Goal: Communication & Community: Participate in discussion

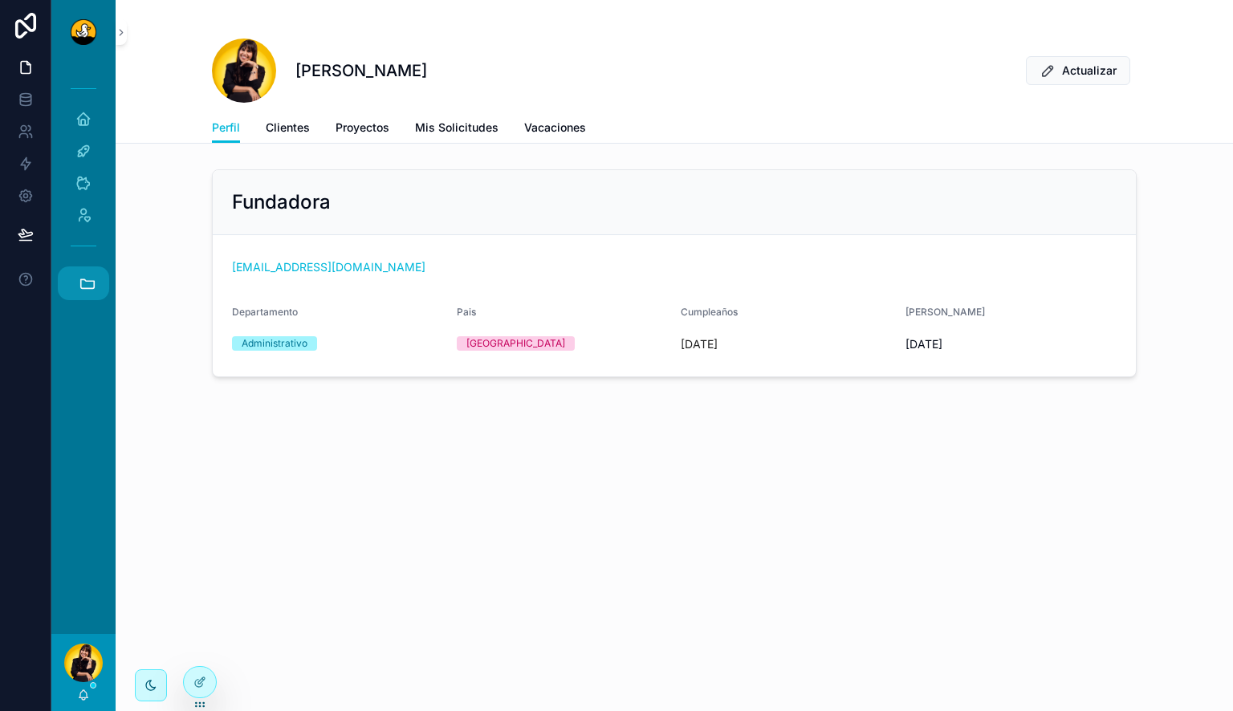
click at [81, 289] on icon "scrollable content" at bounding box center [88, 283] width 18 height 18
click at [83, 511] on link "HC Hyatt Centric" at bounding box center [87, 502] width 43 height 34
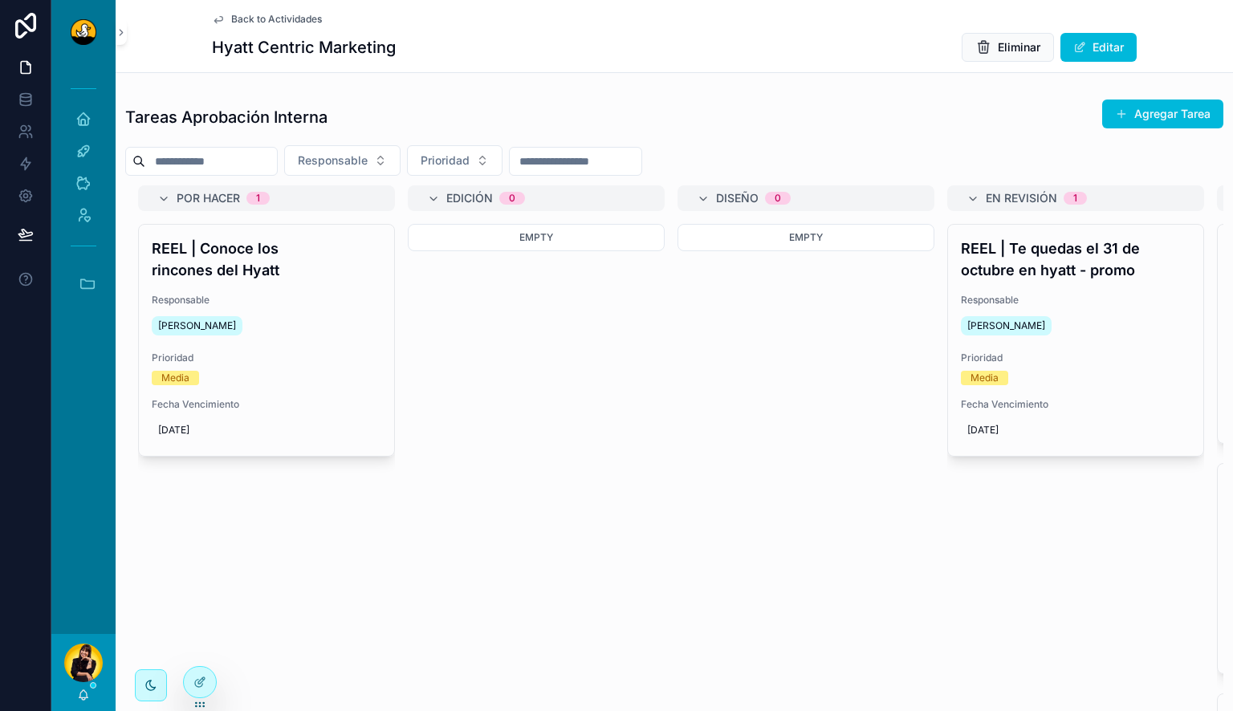
click at [287, 548] on div "Por Hacer 1 REEL | Conoce los [PERSON_NAME] Responsable [PERSON_NAME] Prioridad…" at bounding box center [674, 452] width 1098 height 534
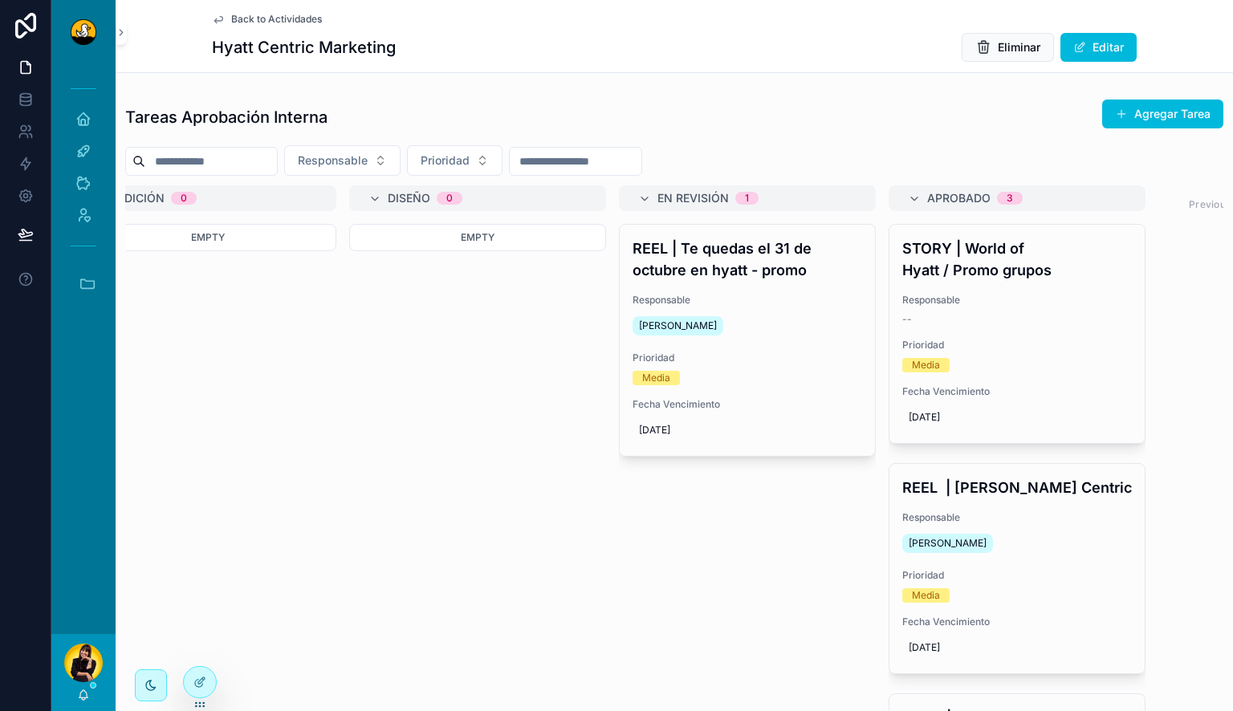
scroll to position [0, 329]
click at [791, 289] on div "REEL | Te quedas el 31 de octubre en hyatt - promo Responsable Miguel Madriz Pr…" at bounding box center [746, 340] width 255 height 231
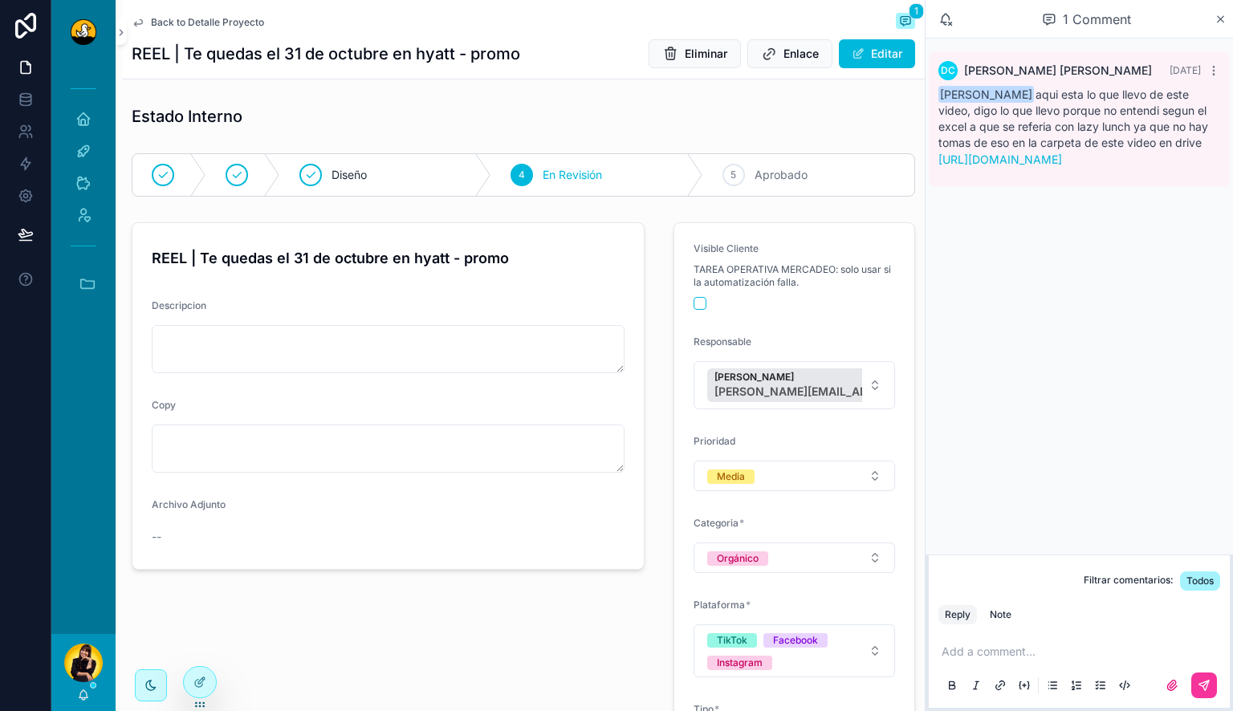
click at [1043, 166] on link "https://drive.google.com/file/d/1-eepjXJVBqsWxMFZtI650PhNUazqiME8/view?usp=shar…" at bounding box center [1000, 159] width 124 height 14
click at [207, 24] on span "Back to Detalle Proyecto" at bounding box center [207, 22] width 113 height 13
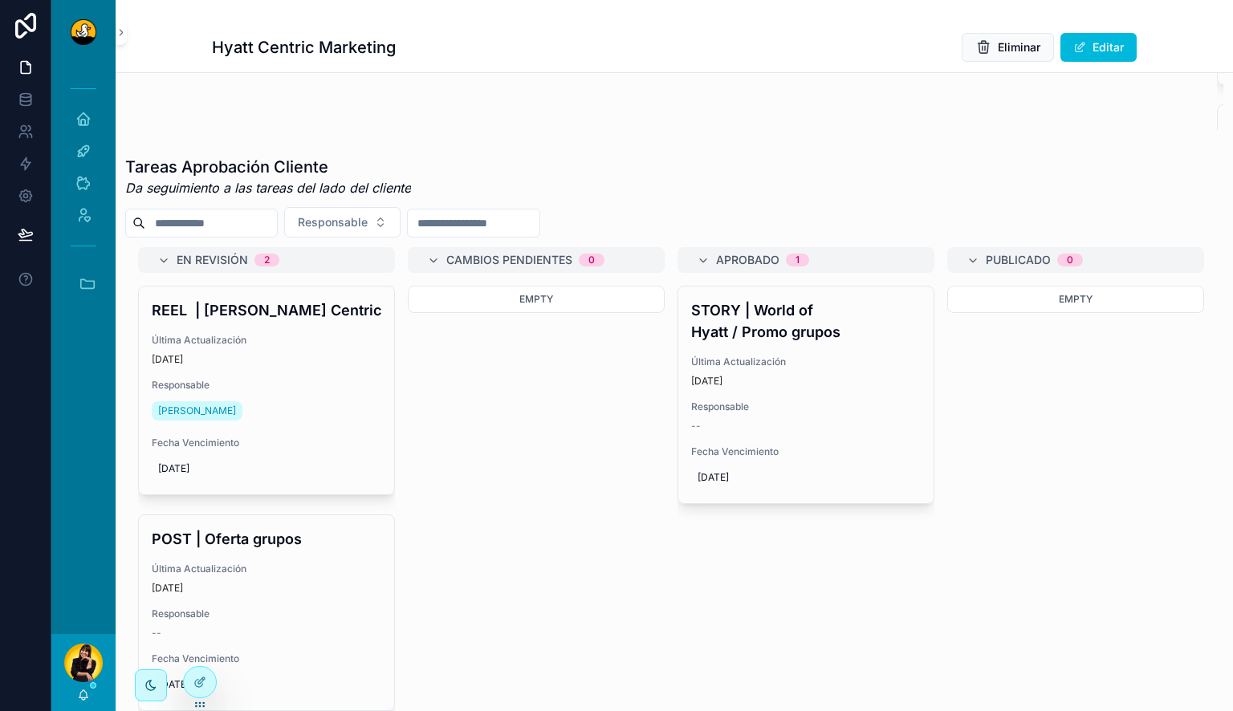
scroll to position [710, 0]
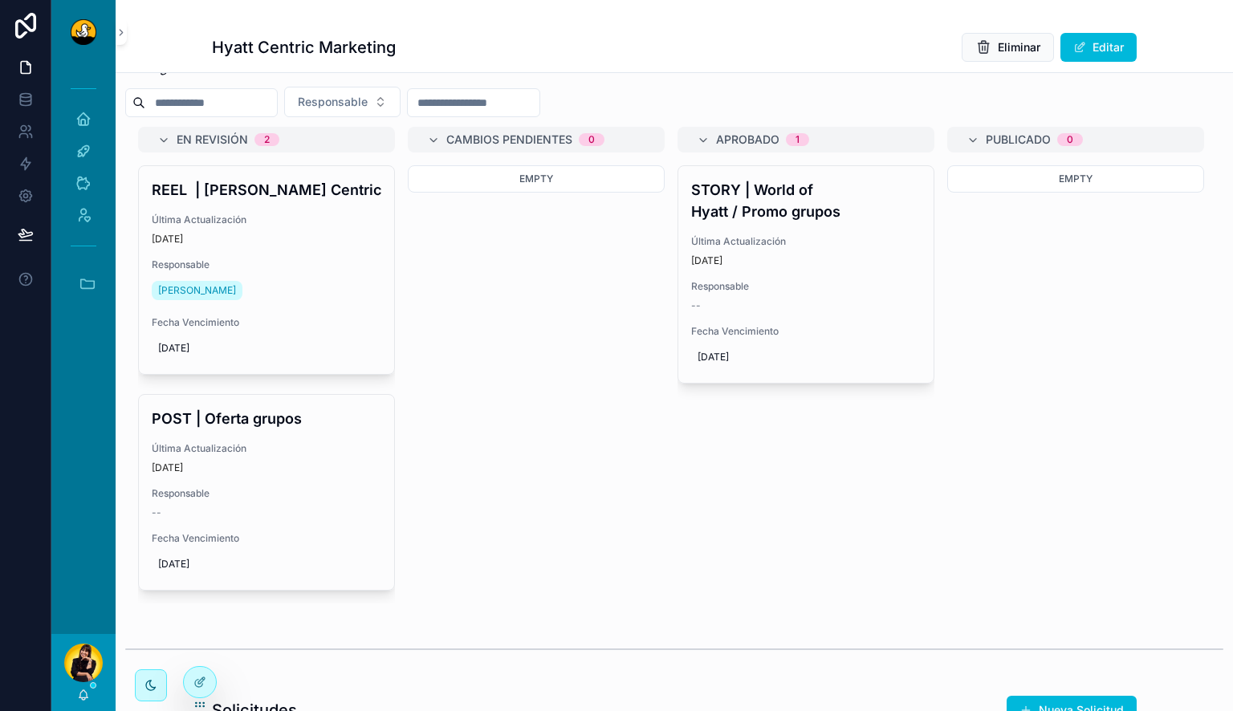
click at [274, 201] on h4 "REEL | Campaña de Hyatt Centric" at bounding box center [267, 190] width 230 height 22
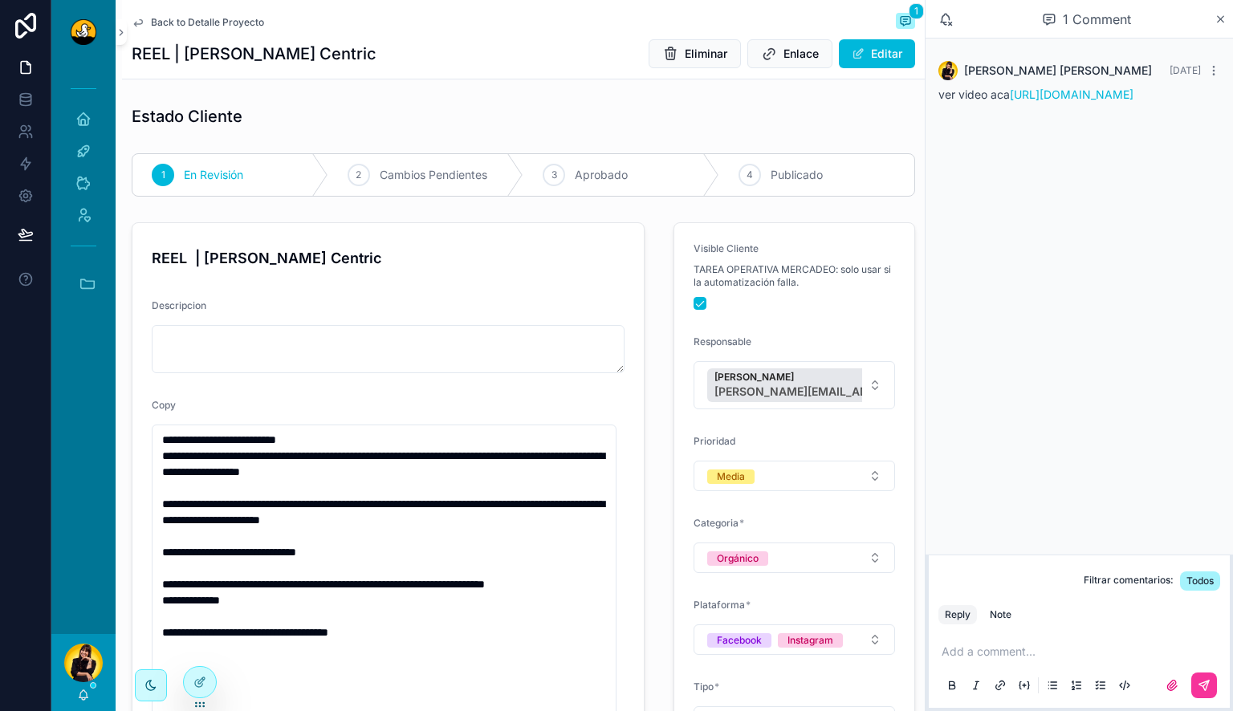
click at [181, 24] on span "Back to Detalle Proyecto" at bounding box center [207, 22] width 113 height 13
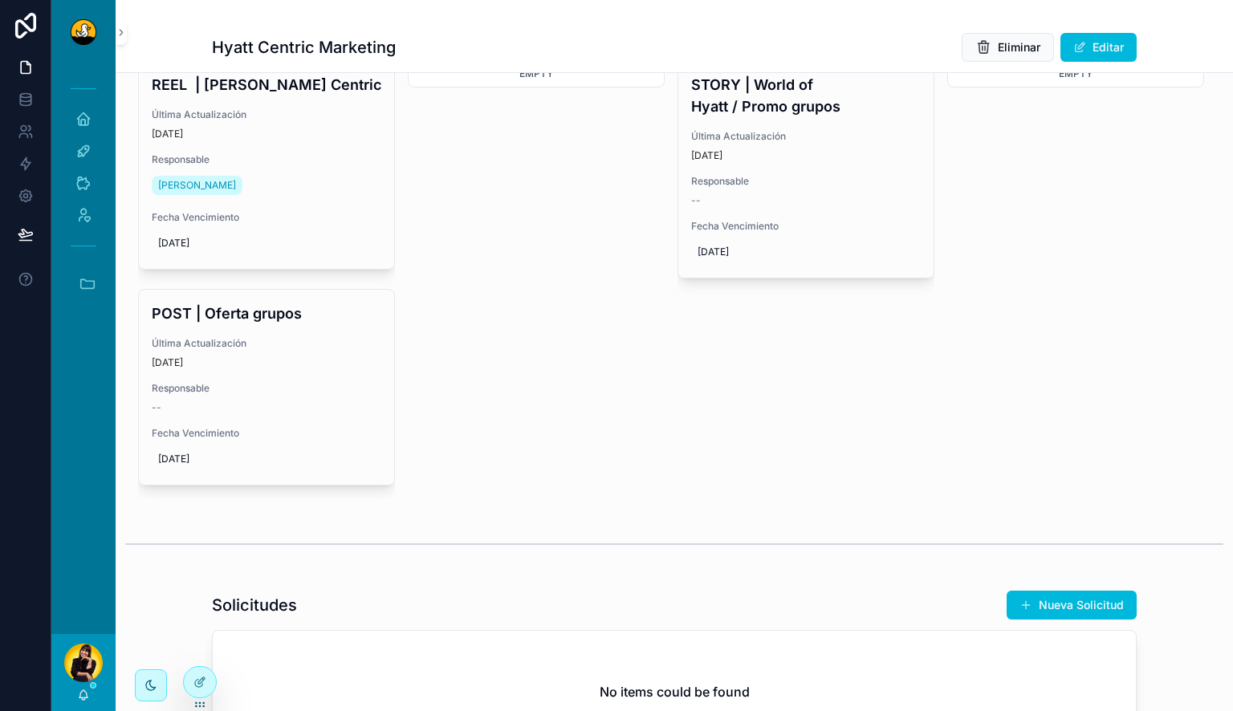
scroll to position [815, 0]
click at [250, 368] on div "Última Actualización 3 days ago" at bounding box center [267, 352] width 230 height 32
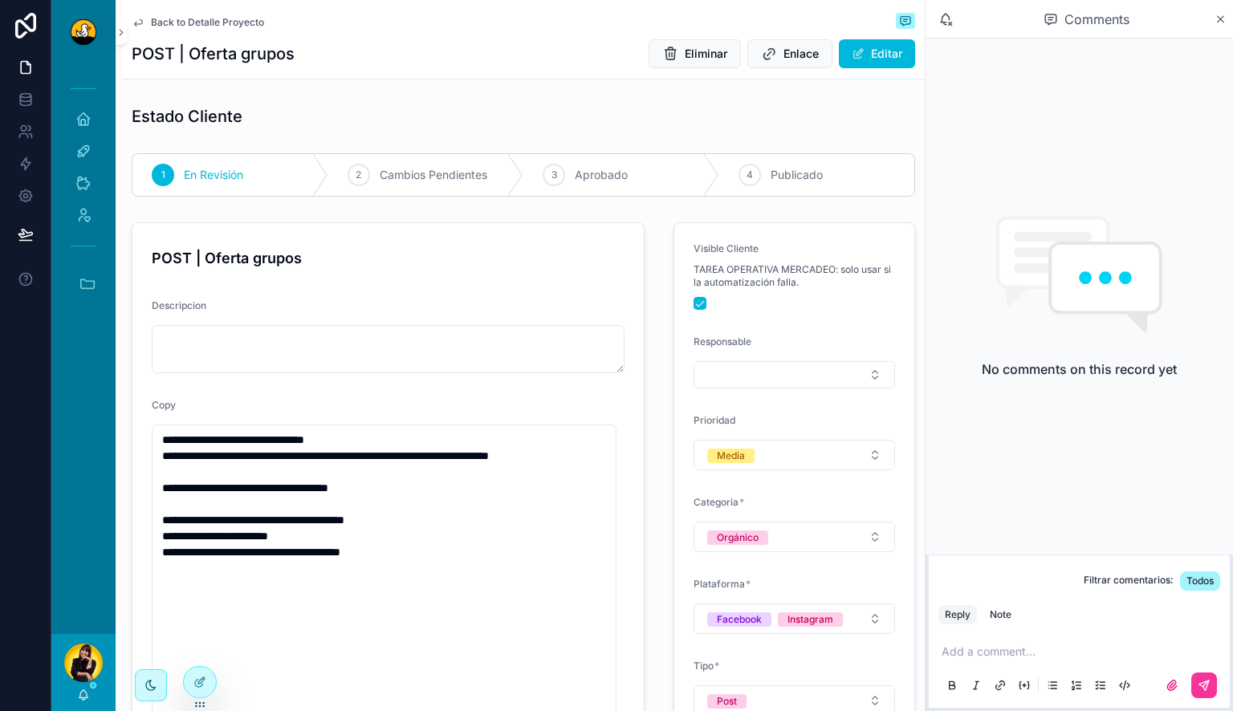
click at [209, 21] on span "Back to Detalle Proyecto" at bounding box center [207, 22] width 113 height 13
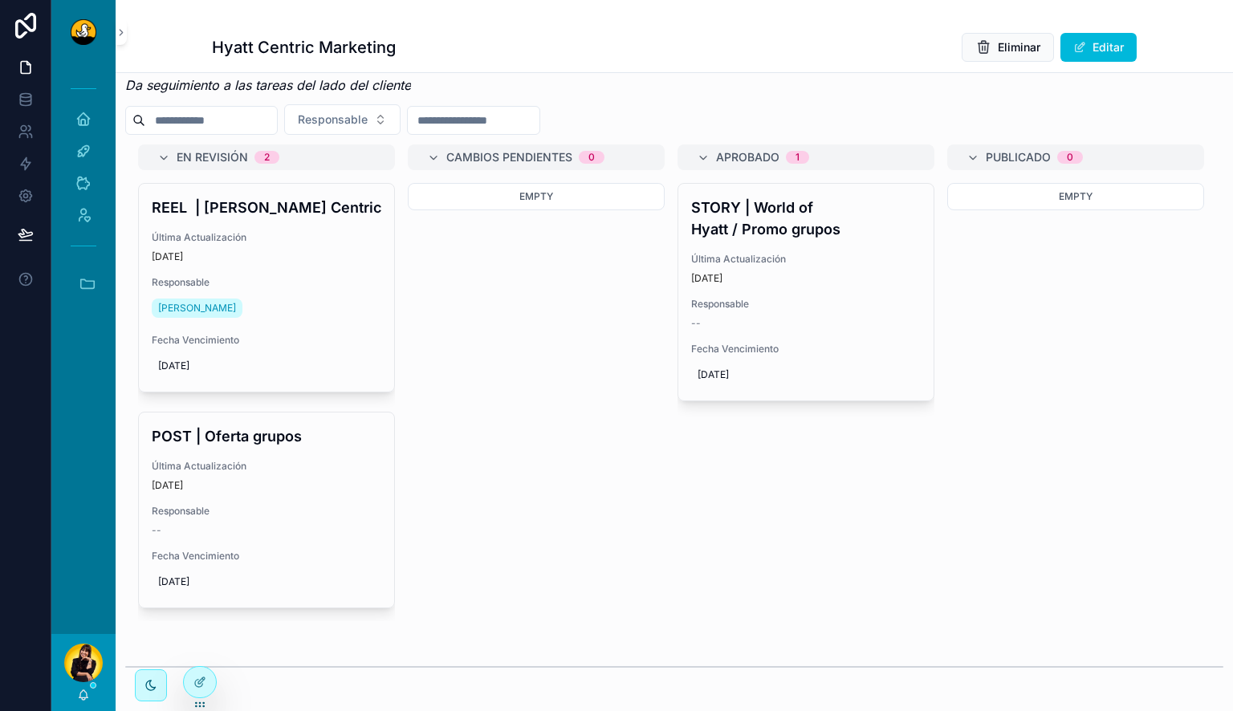
scroll to position [734, 0]
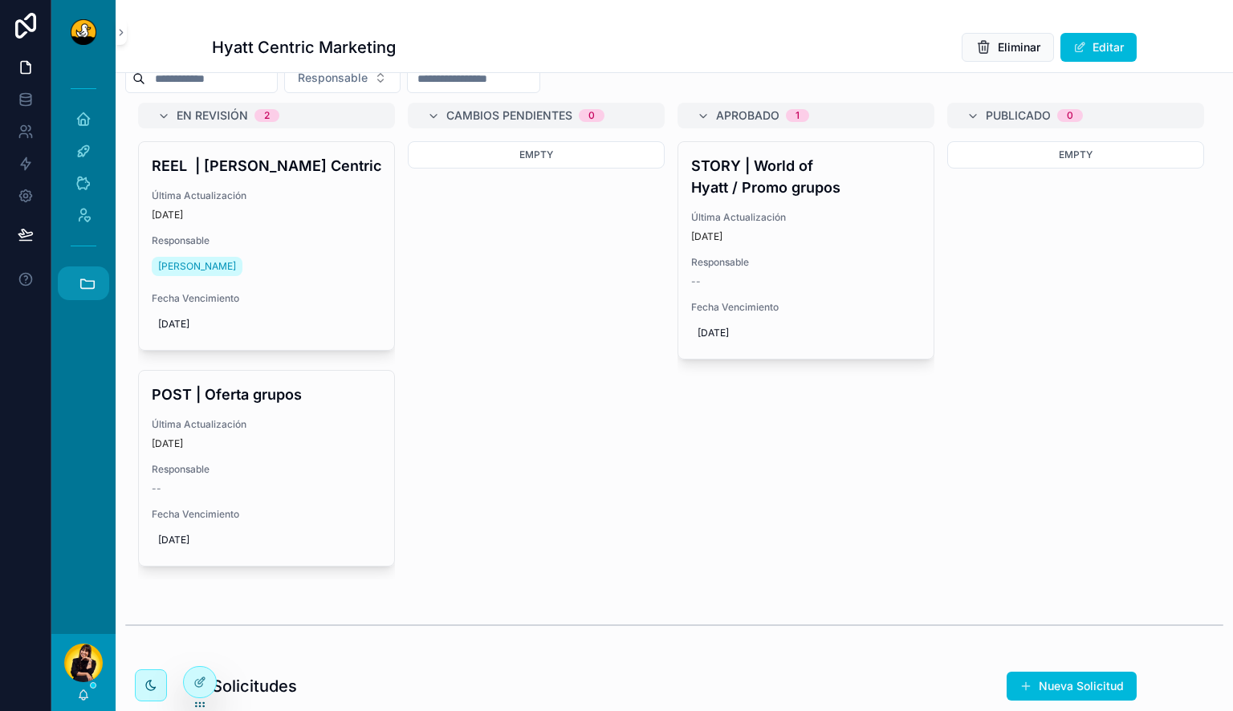
click at [74, 289] on button "Accesos rápidos" at bounding box center [83, 283] width 51 height 34
click at [87, 544] on span "1" at bounding box center [83, 545] width 18 height 18
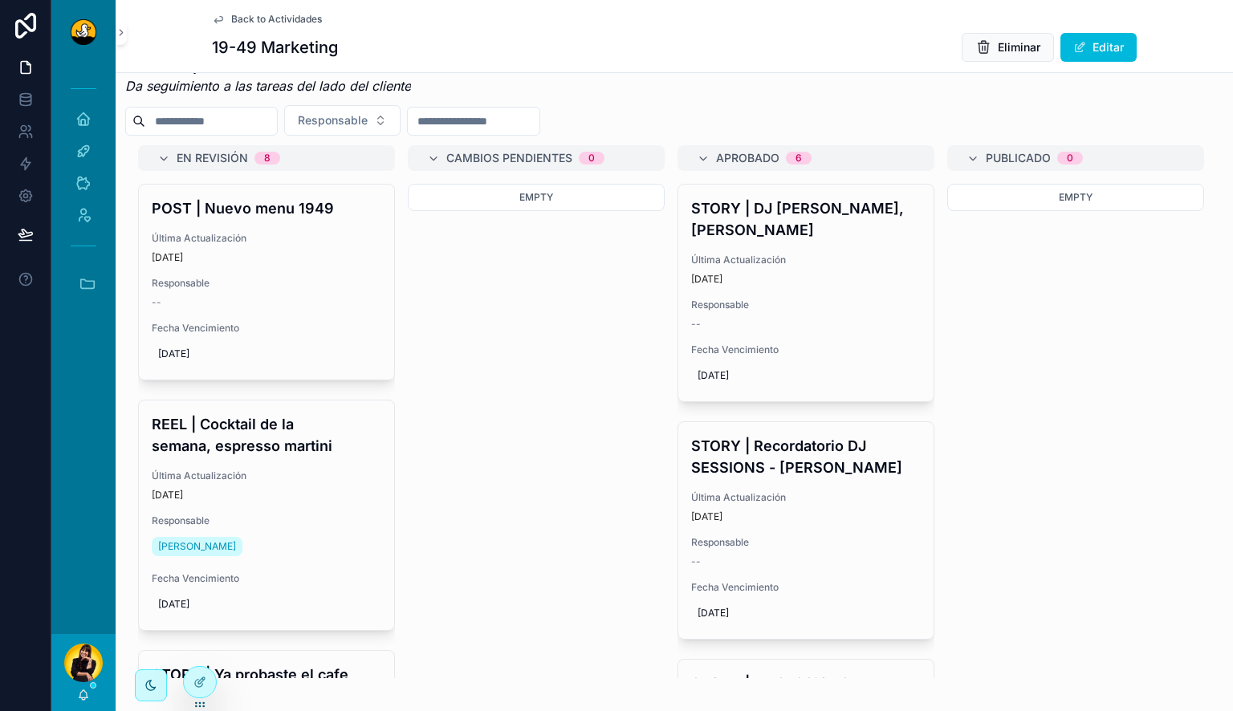
scroll to position [722, 0]
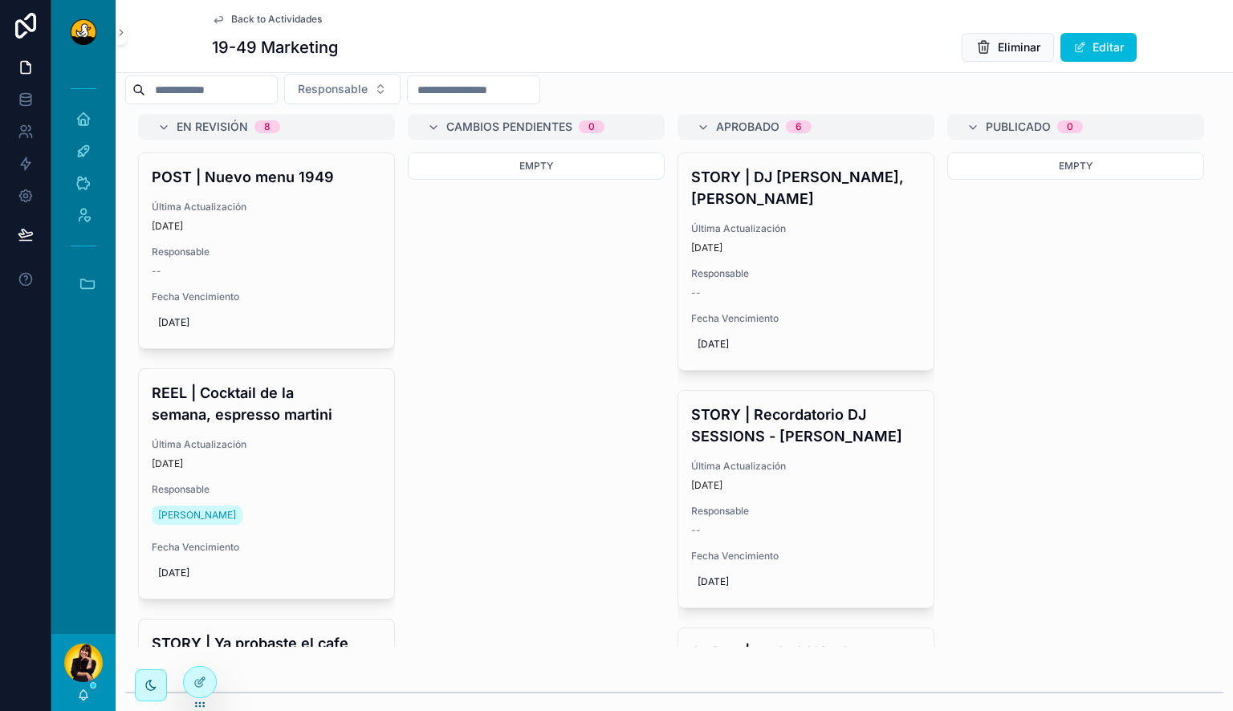
click at [262, 425] on h4 "REEL | Cocktail de la semana, espresso martini" at bounding box center [267, 403] width 230 height 43
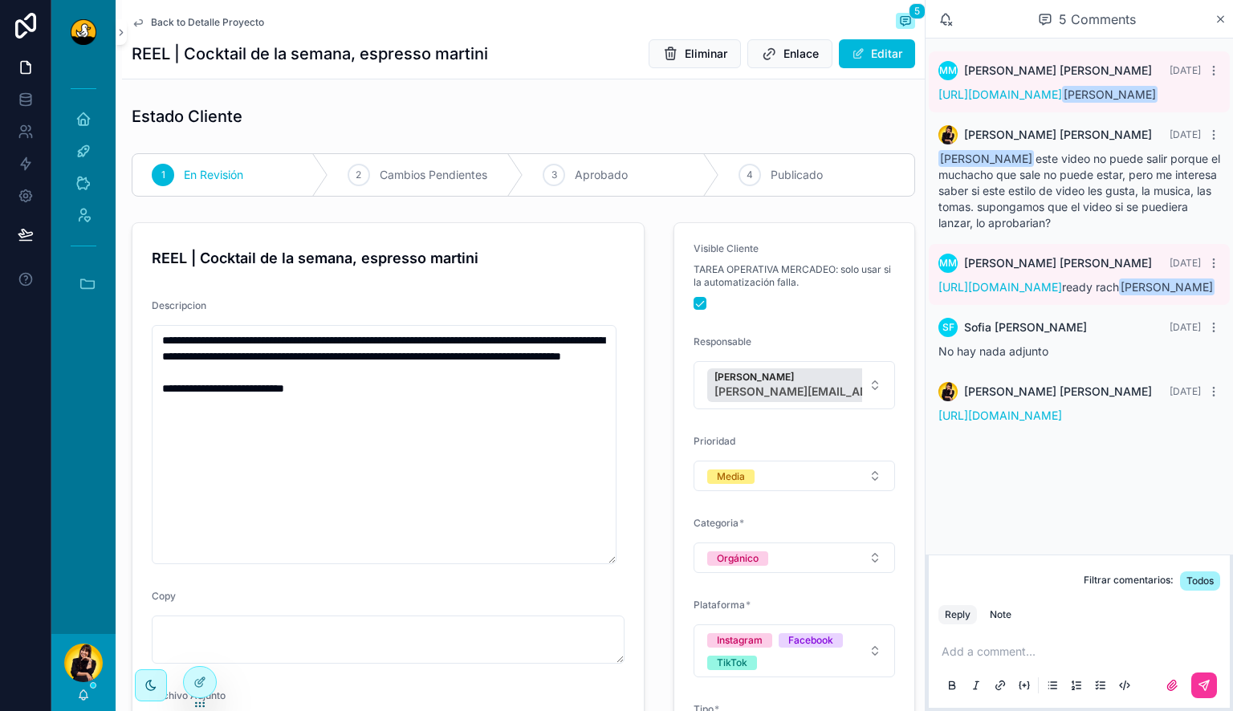
click at [204, 21] on span "Back to Detalle Proyecto" at bounding box center [207, 22] width 113 height 13
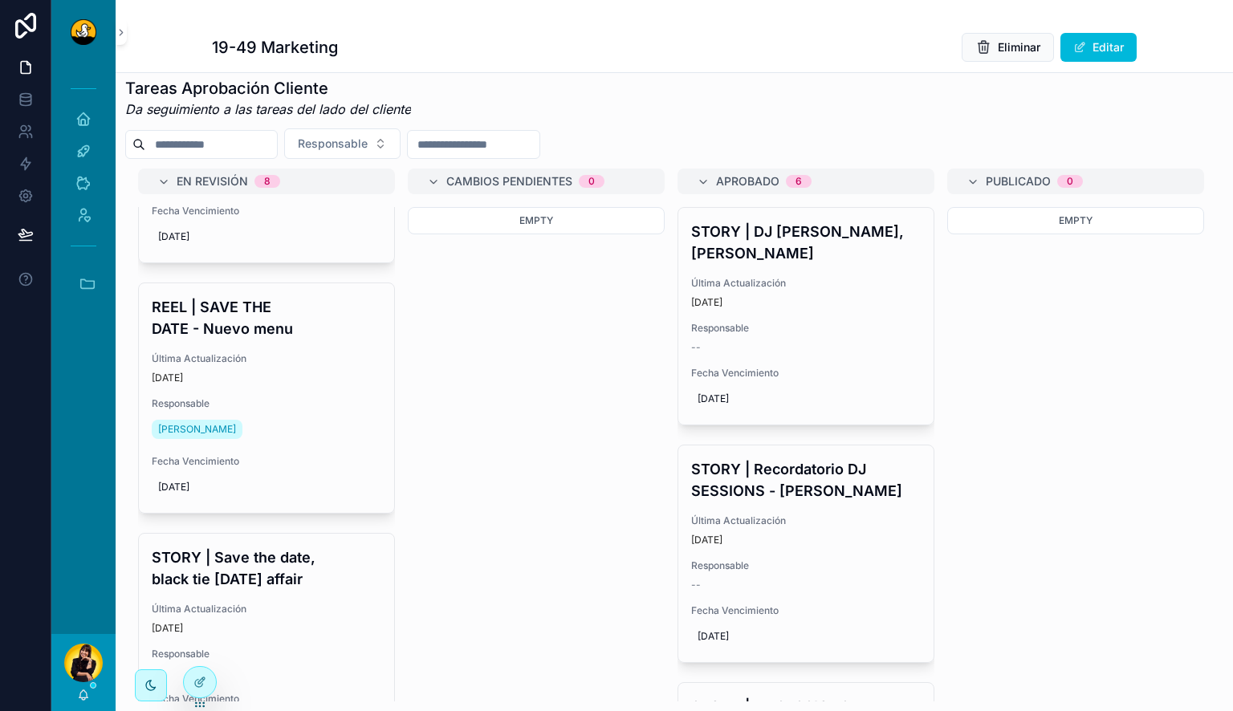
scroll to position [629, 0]
click at [262, 338] on h4 "REEL | SAVE THE DATE - Nuevo menu" at bounding box center [267, 316] width 230 height 43
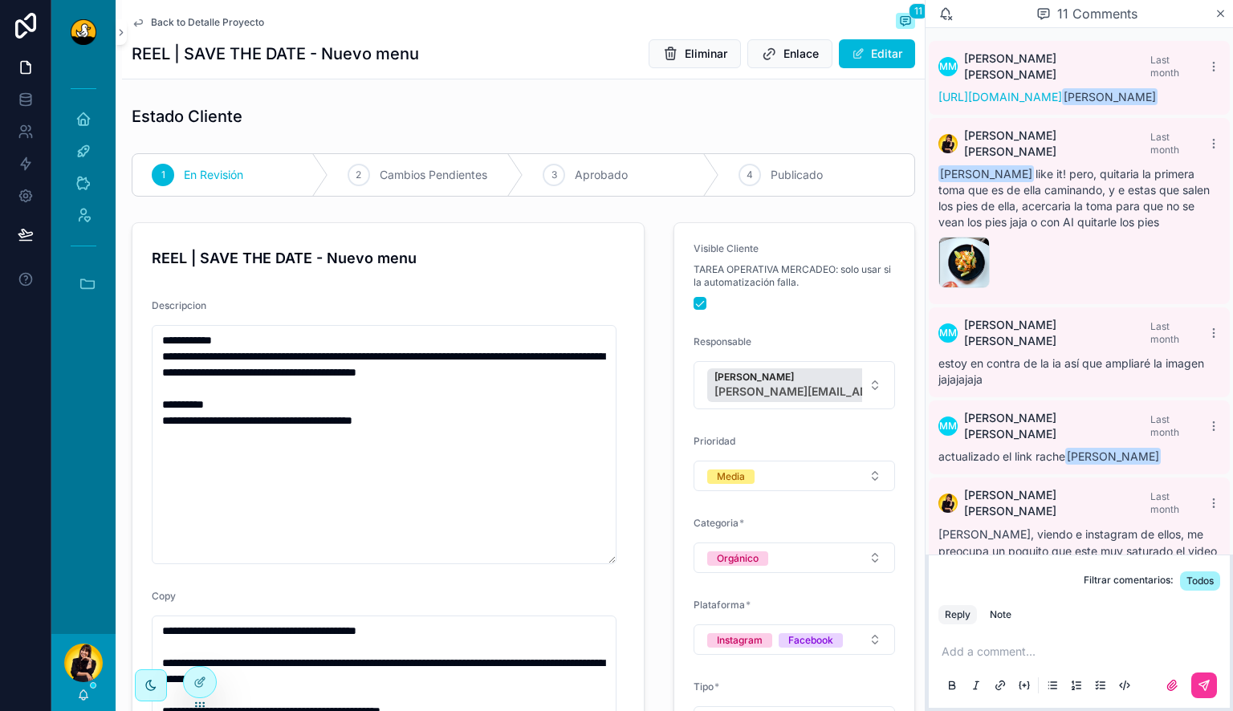
scroll to position [707, 0]
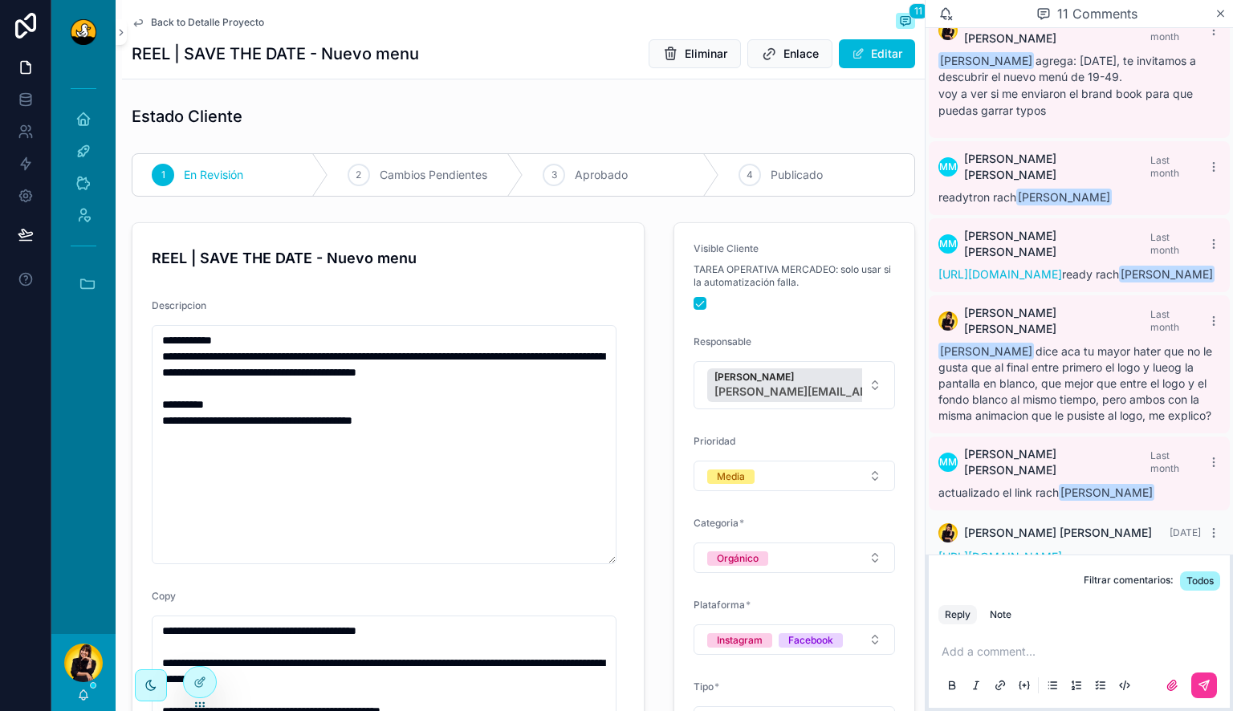
click at [209, 26] on span "Back to Detalle Proyecto" at bounding box center [207, 22] width 113 height 13
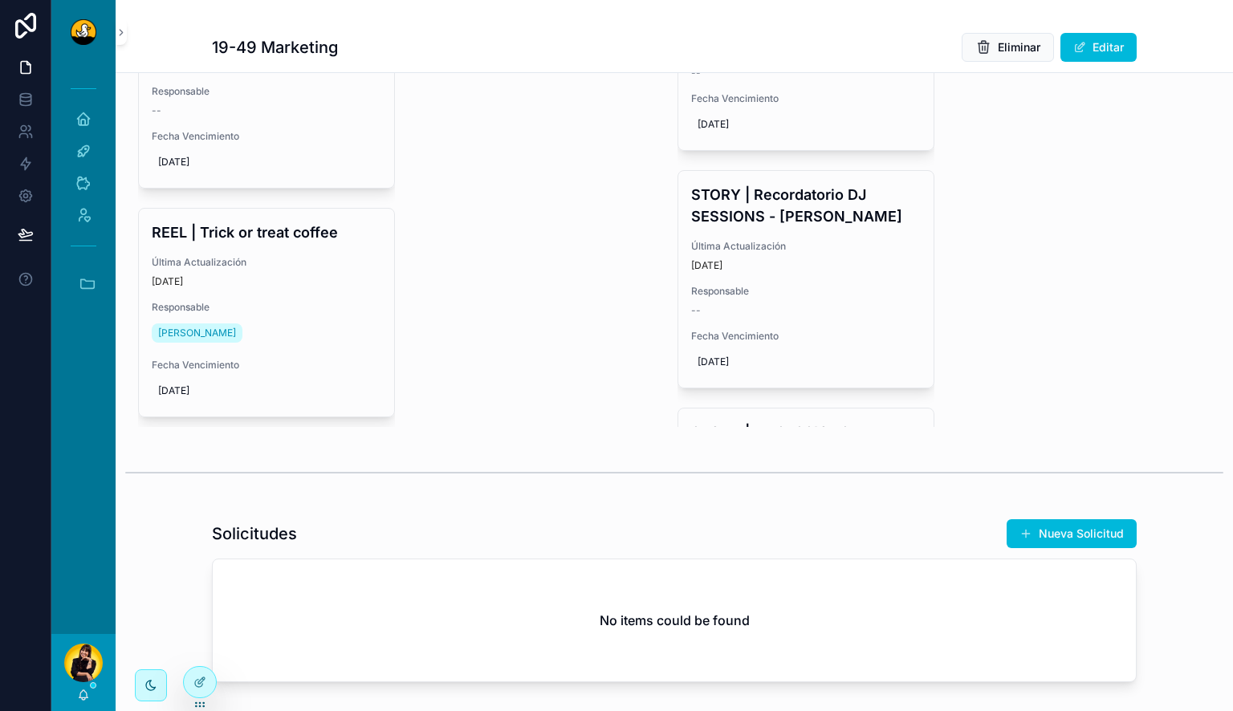
scroll to position [944, 0]
click at [293, 242] on h4 "REEL | Trick or treat coffee" at bounding box center [267, 231] width 230 height 22
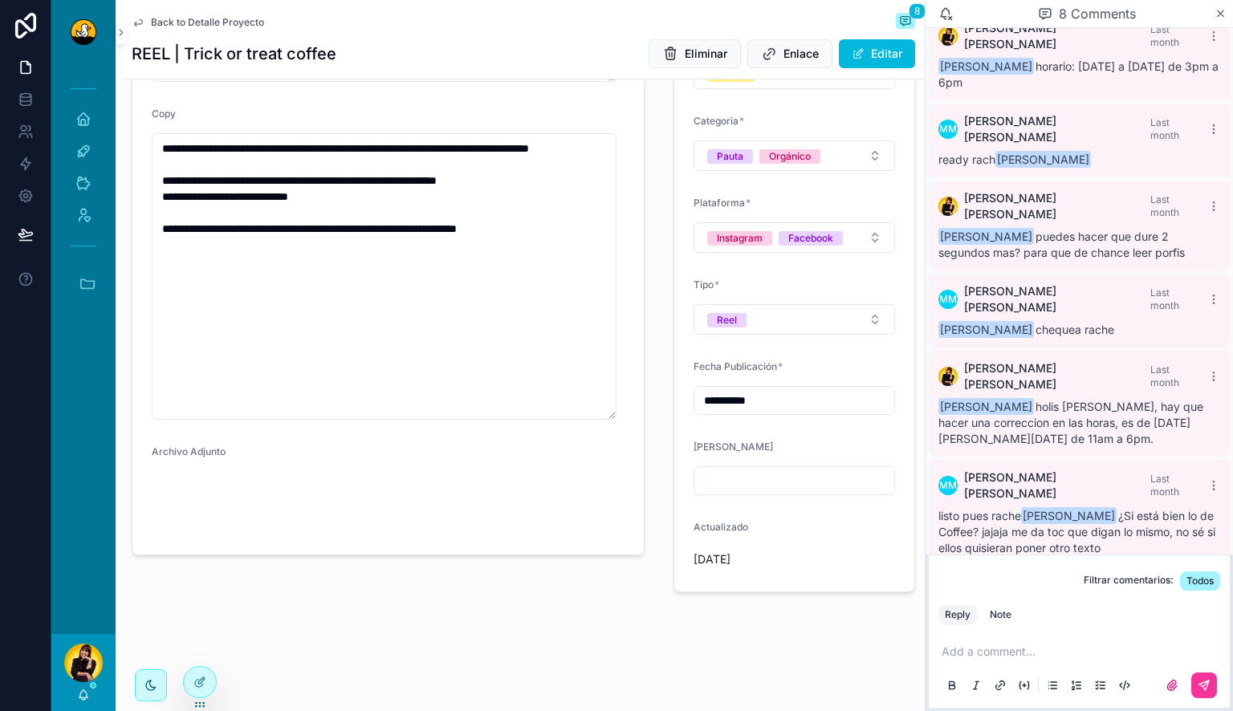
scroll to position [404, 0]
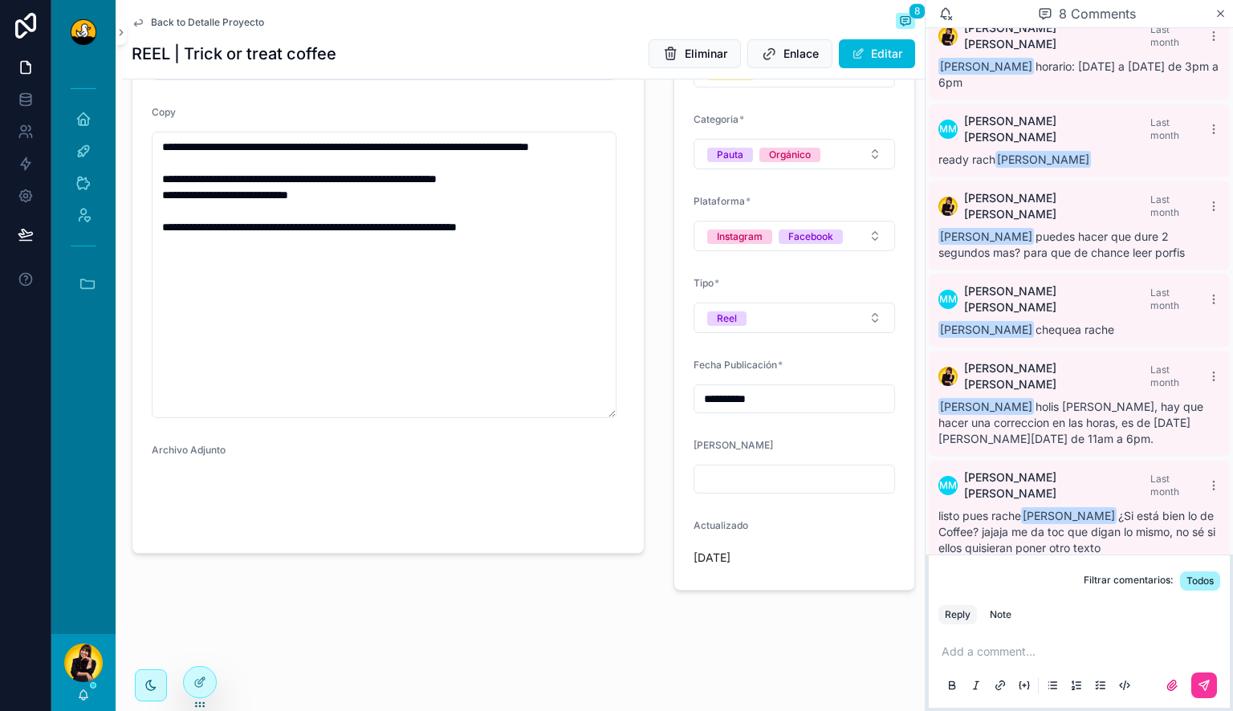
click at [240, 525] on video "scrollable content" at bounding box center [206, 501] width 108 height 55
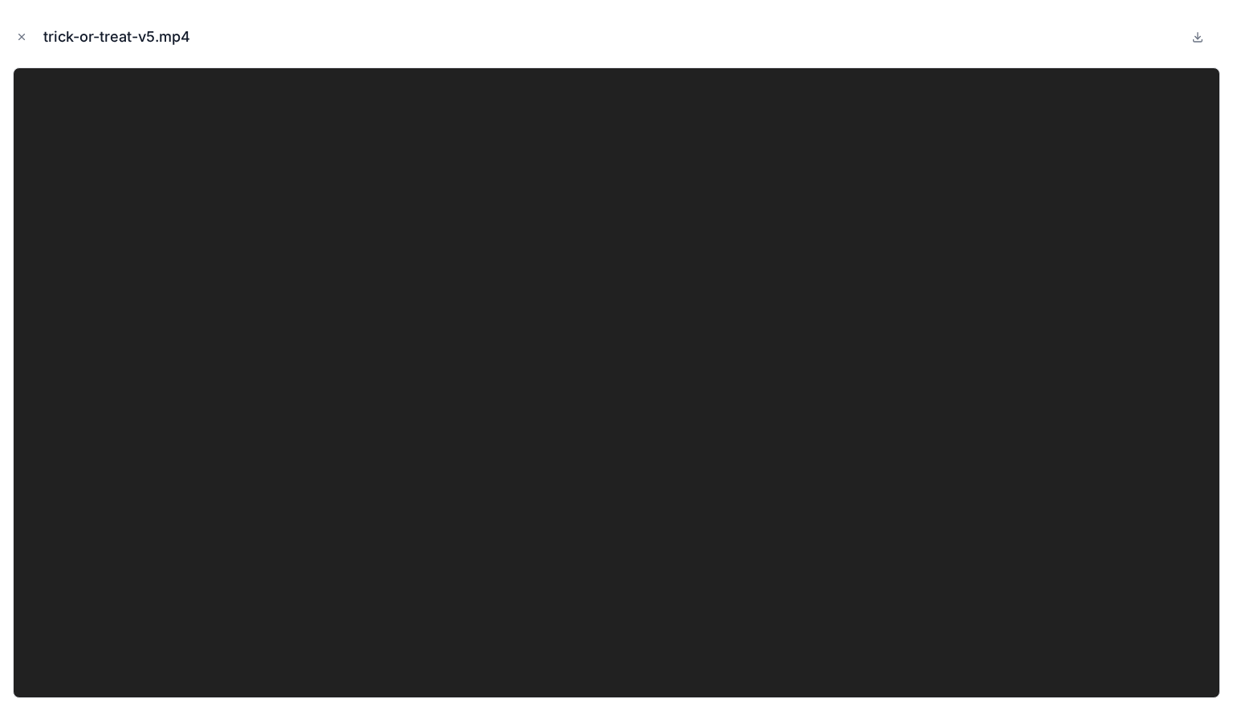
click at [18, 33] on icon "Close modal" at bounding box center [21, 36] width 11 height 11
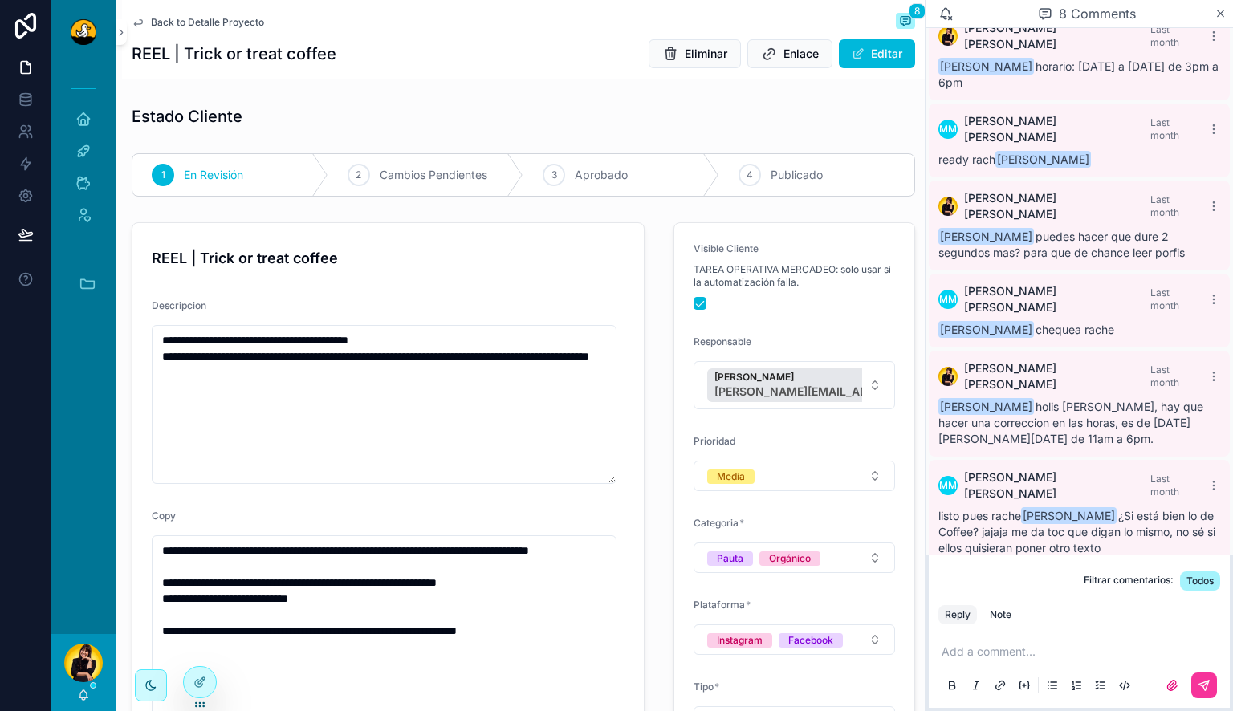
click at [234, 21] on span "Back to Detalle Proyecto" at bounding box center [207, 22] width 113 height 13
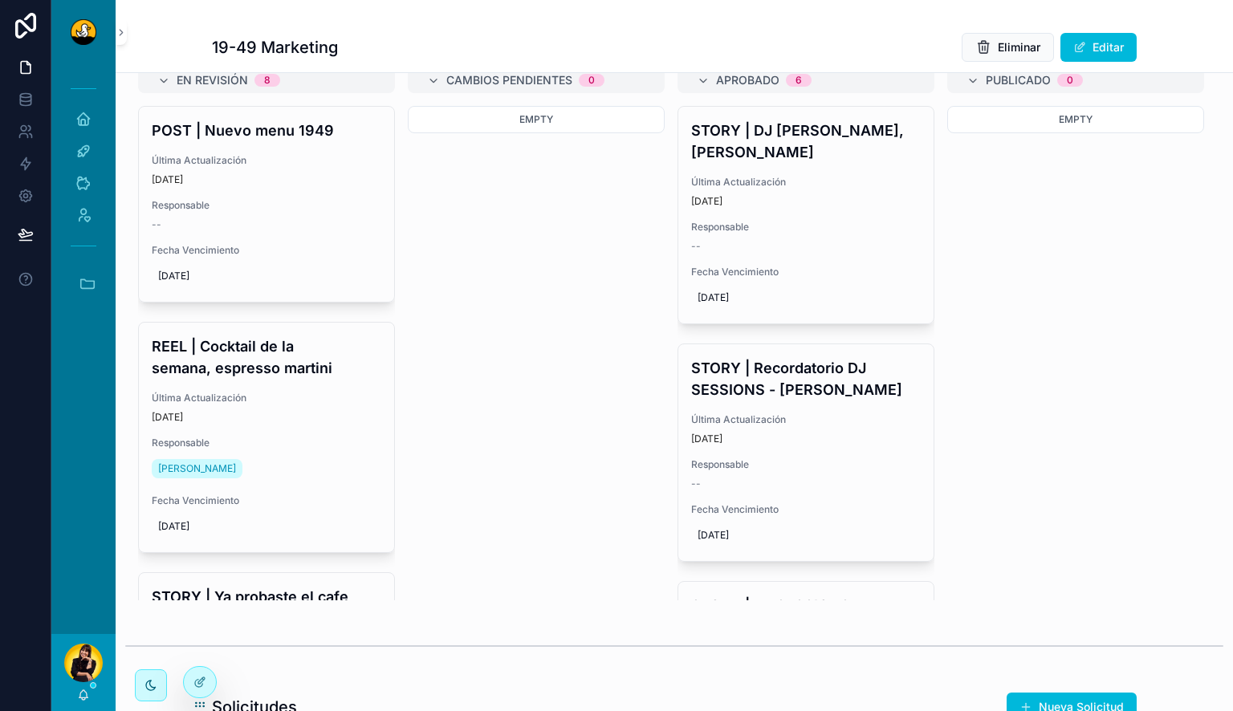
scroll to position [777, 0]
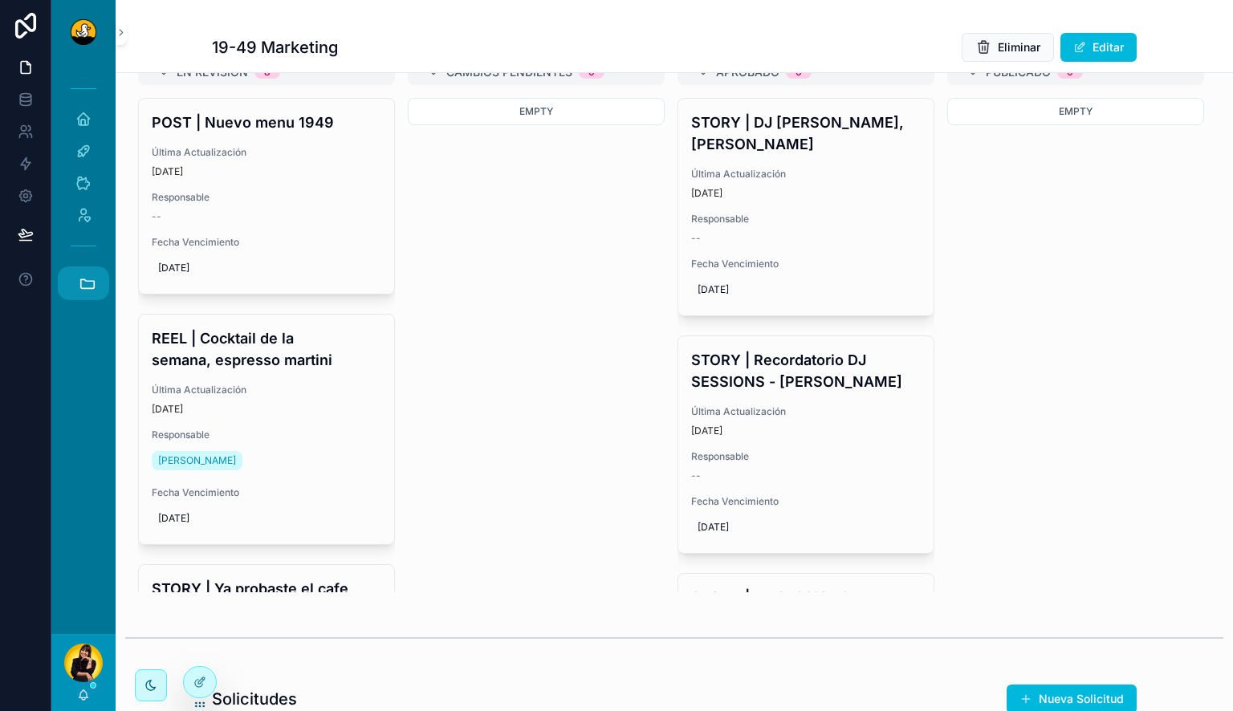
click at [96, 283] on button "Accesos rápidos" at bounding box center [83, 283] width 51 height 34
click at [76, 584] on span "C" at bounding box center [83, 588] width 18 height 18
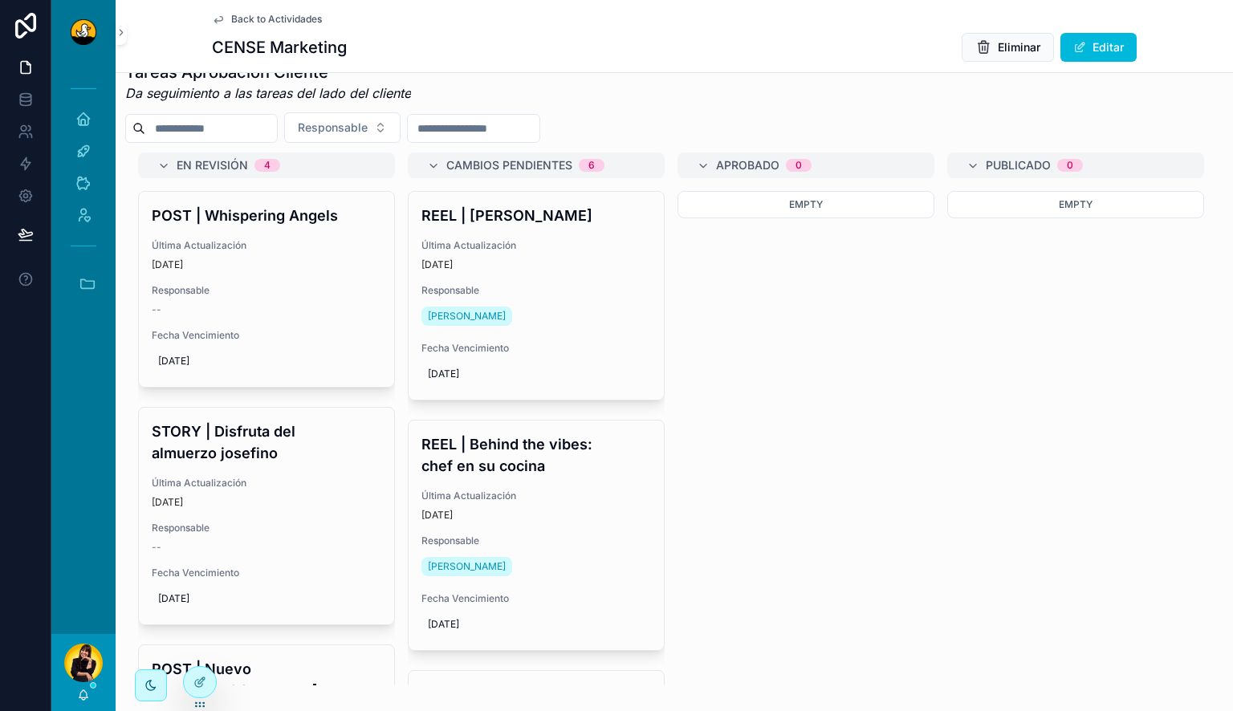
scroll to position [706, 0]
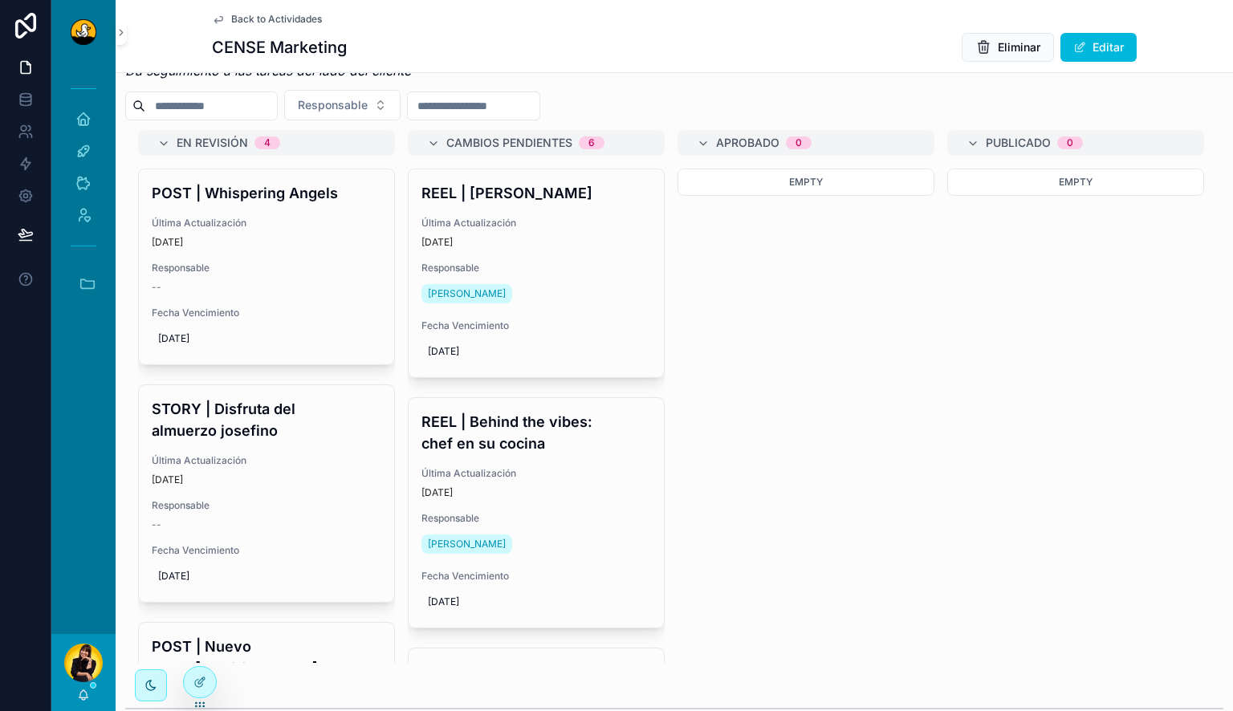
click at [605, 266] on div "REEL | Almuerzo Josefino Última Actualización 4 days ago Responsable Miguel Mad…" at bounding box center [536, 273] width 255 height 208
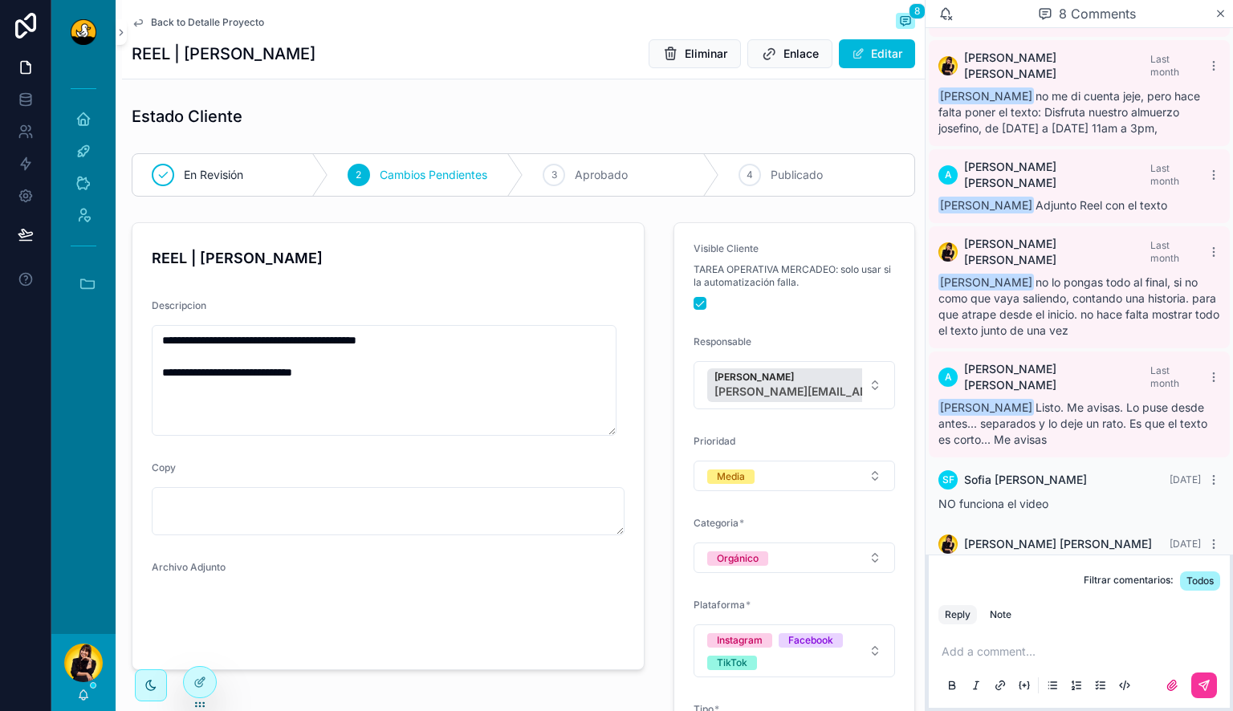
click at [234, 23] on span "Back to Detalle Proyecto" at bounding box center [207, 22] width 113 height 13
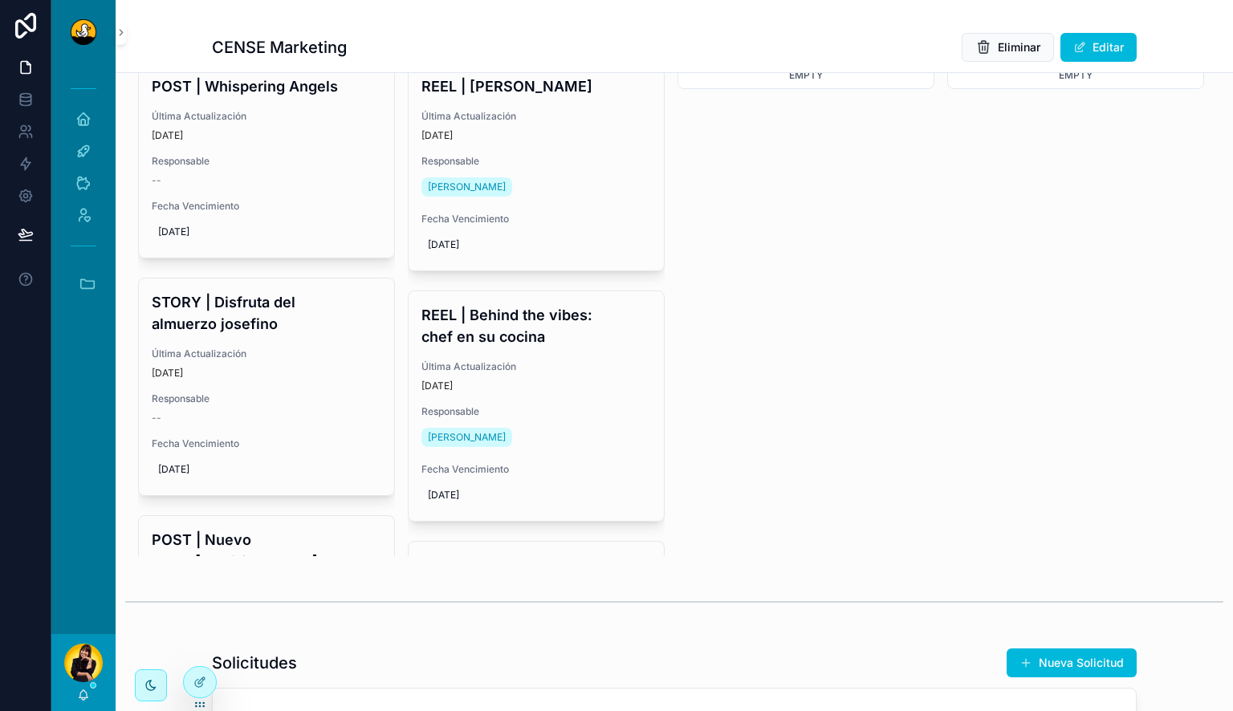
scroll to position [853, 0]
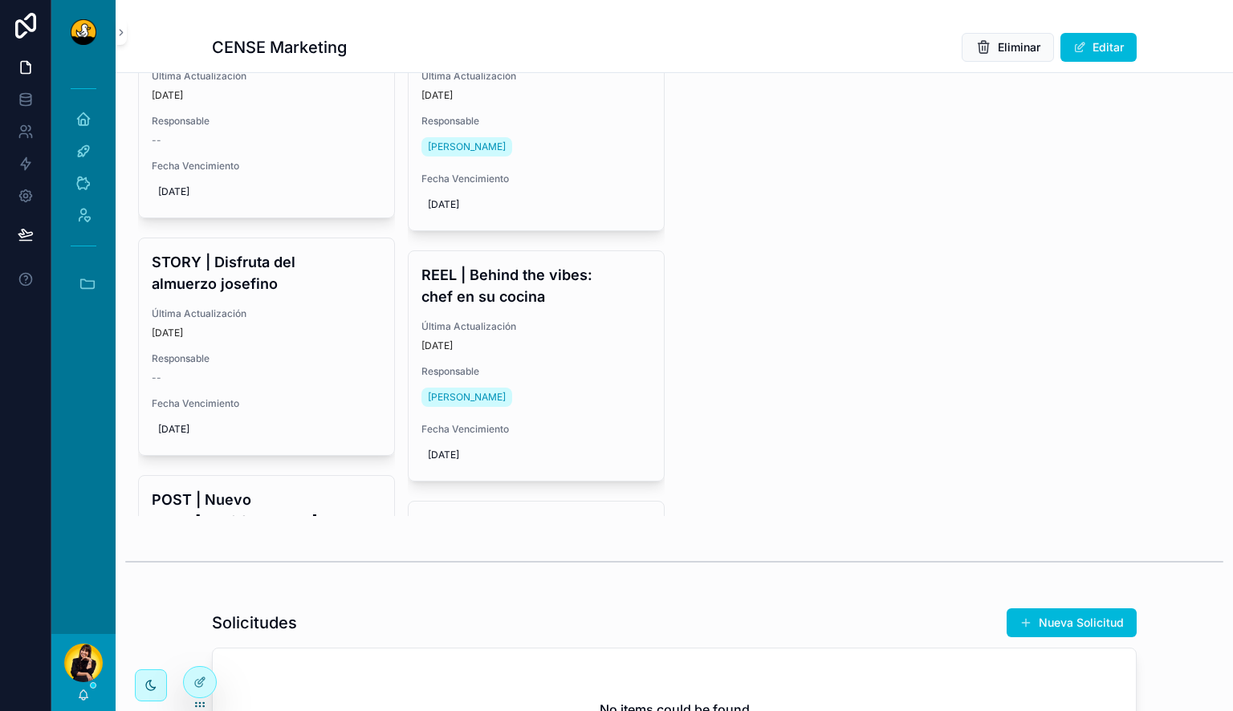
click at [527, 303] on h4 "REEL | Behind the vibes: chef en su cocina" at bounding box center [536, 285] width 230 height 43
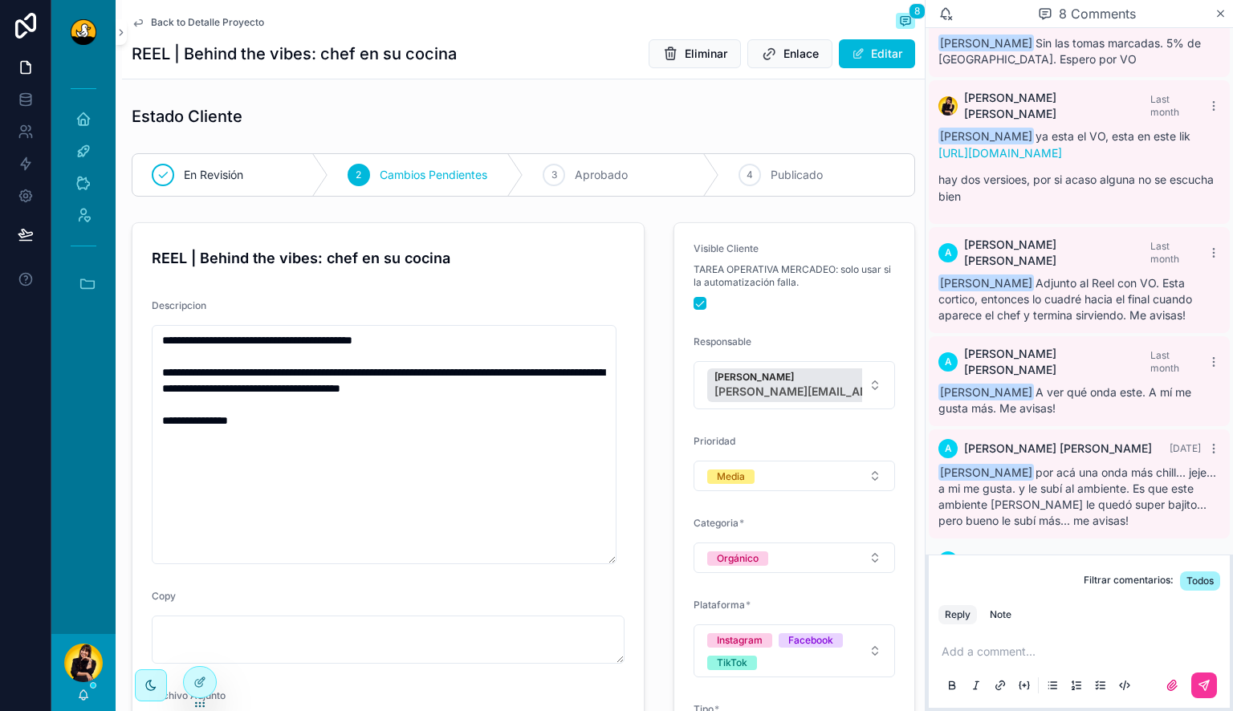
click at [181, 22] on span "Back to Detalle Proyecto" at bounding box center [207, 22] width 113 height 13
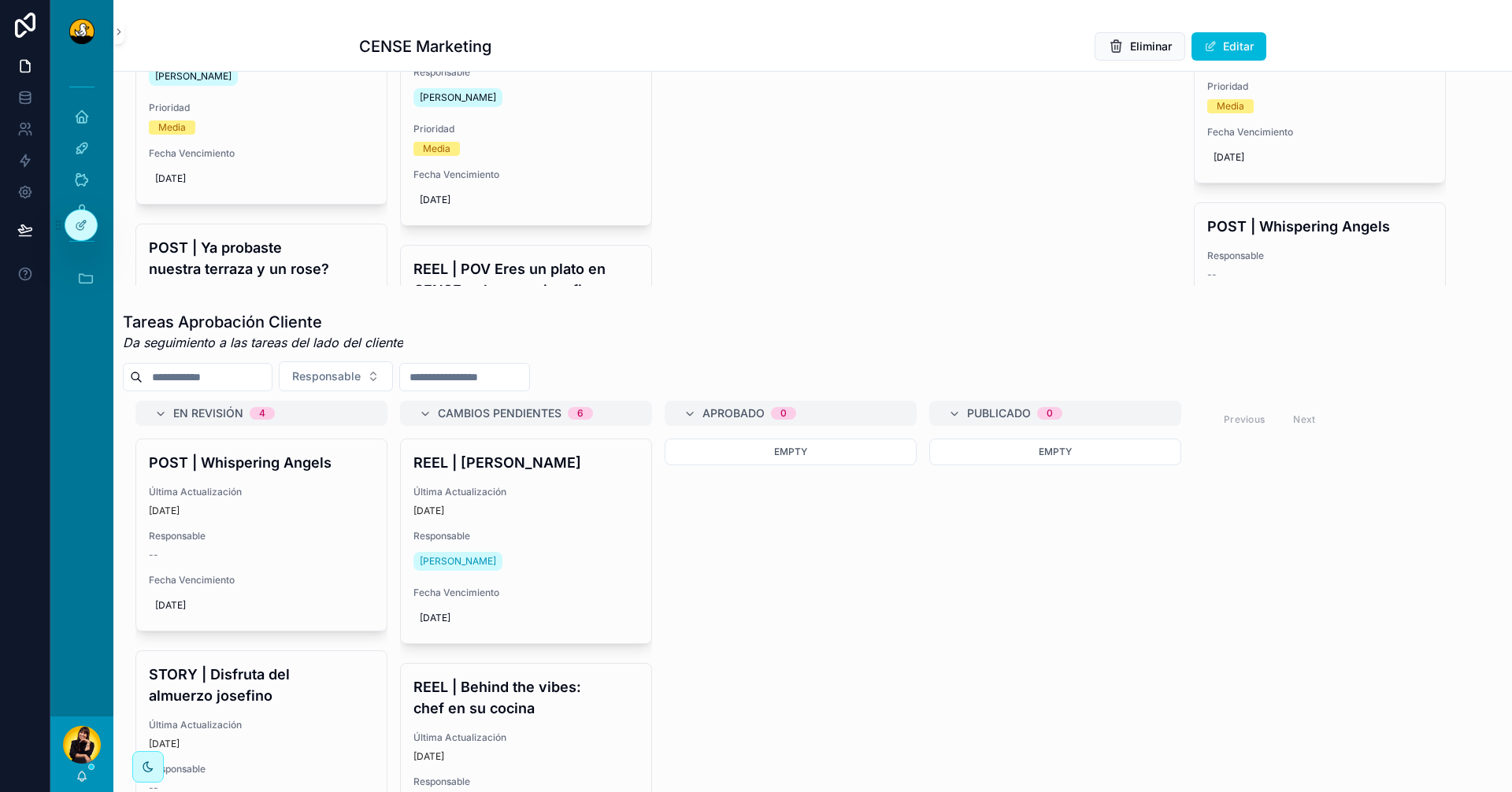
click at [538, 473] on h4 "REEL | Almuerzo Josefino" at bounding box center [526, 463] width 226 height 22
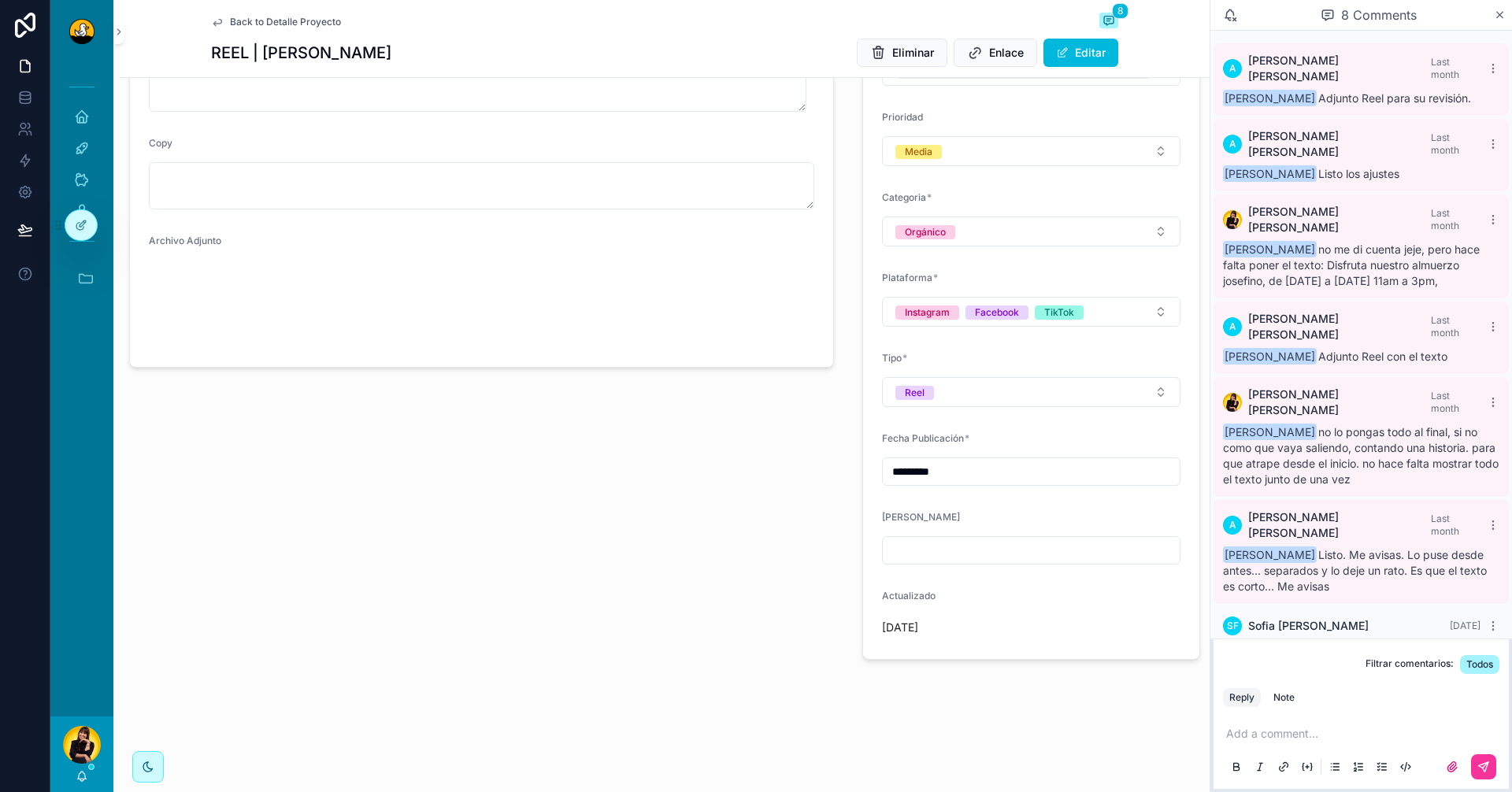
scroll to position [63, 0]
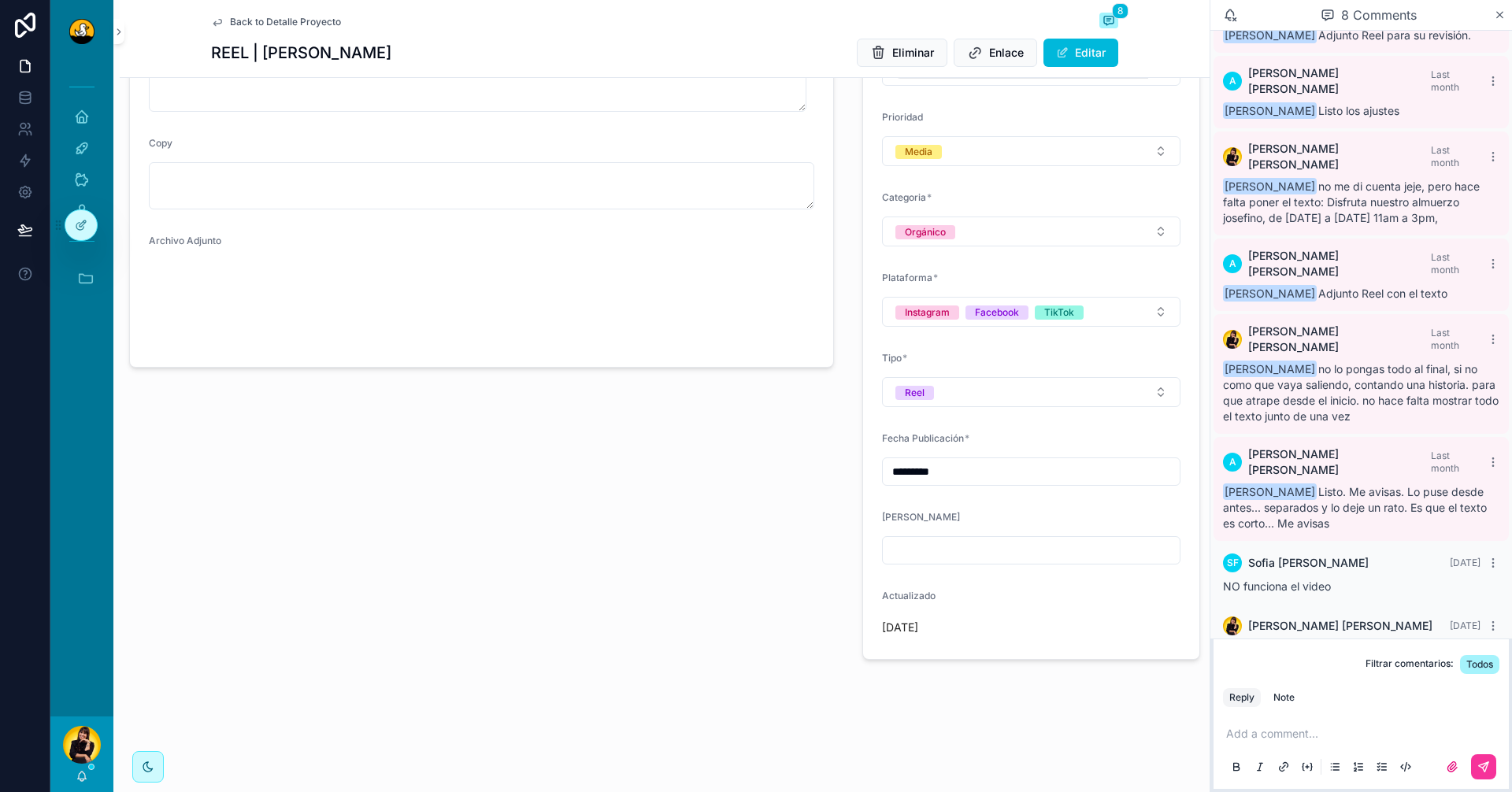
click at [198, 367] on form "**********" at bounding box center [481, 134] width 704 height 464
click at [237, 343] on video "scrollable content" at bounding box center [228, 304] width 157 height 79
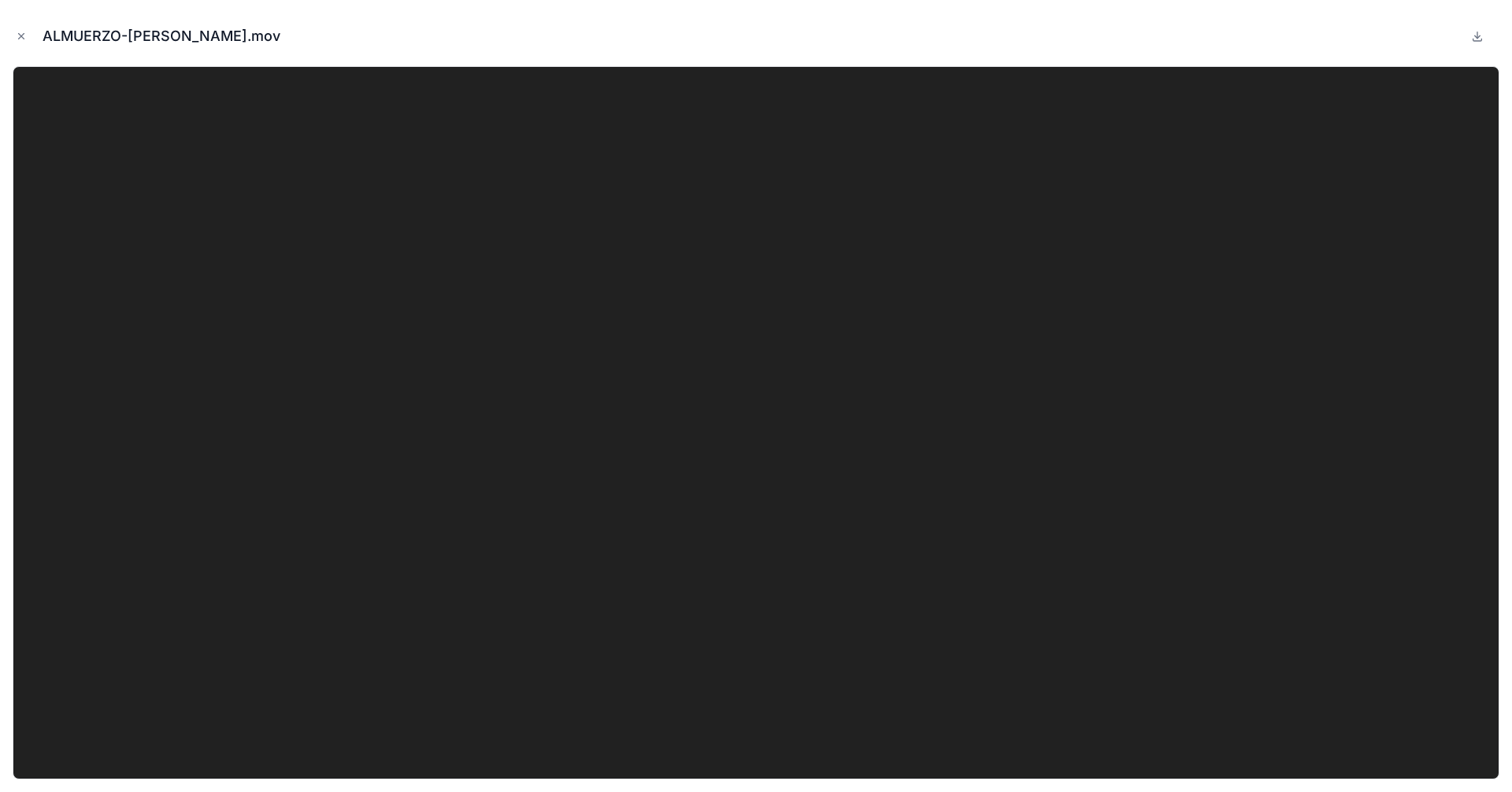
click at [1209, 39] on icon at bounding box center [1477, 35] width 13 height 13
drag, startPoint x: 19, startPoint y: 40, endPoint x: 495, endPoint y: 506, distance: 666.1
click at [19, 40] on icon "Close modal" at bounding box center [21, 35] width 11 height 11
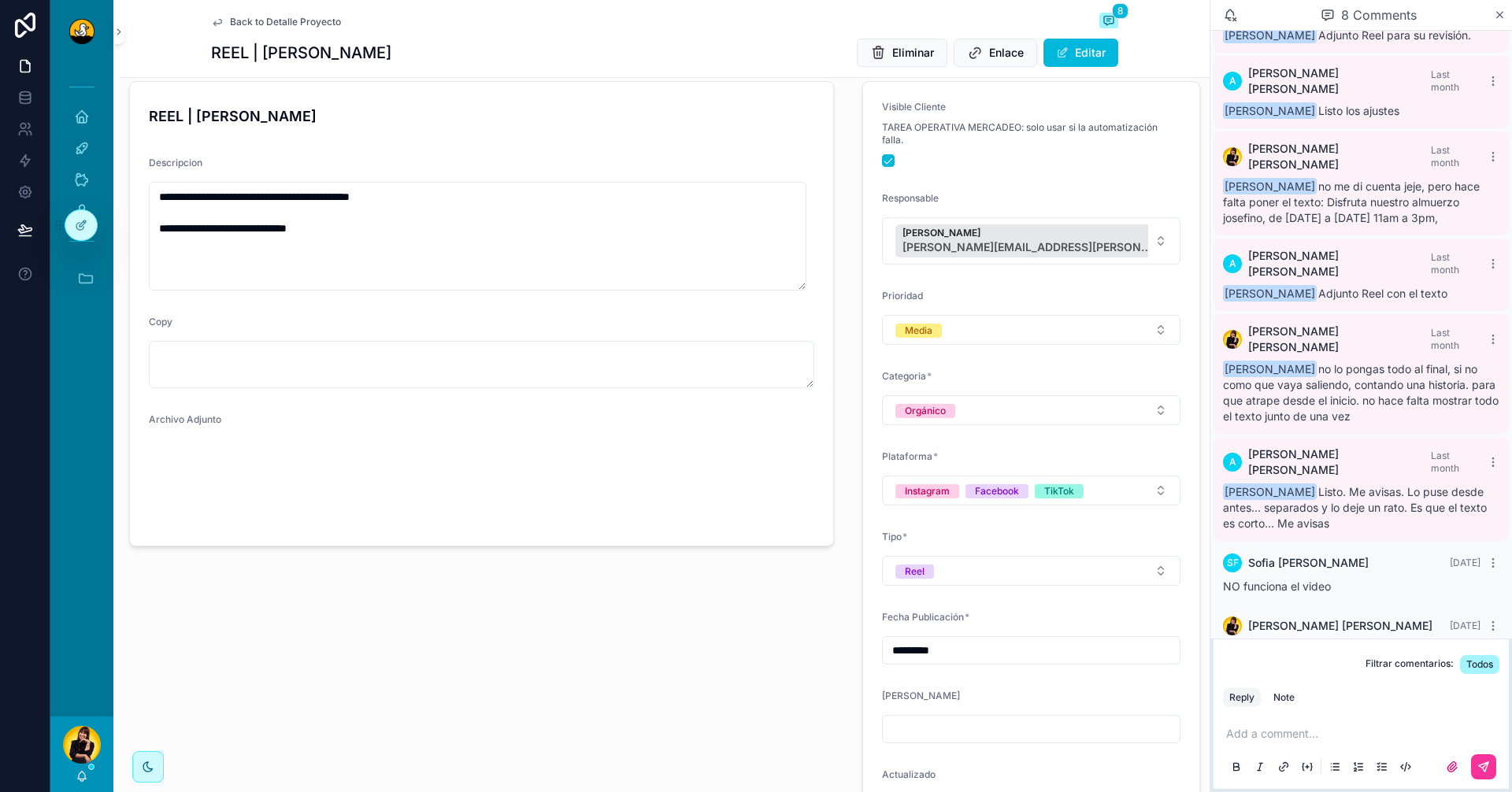
scroll to position [158, 0]
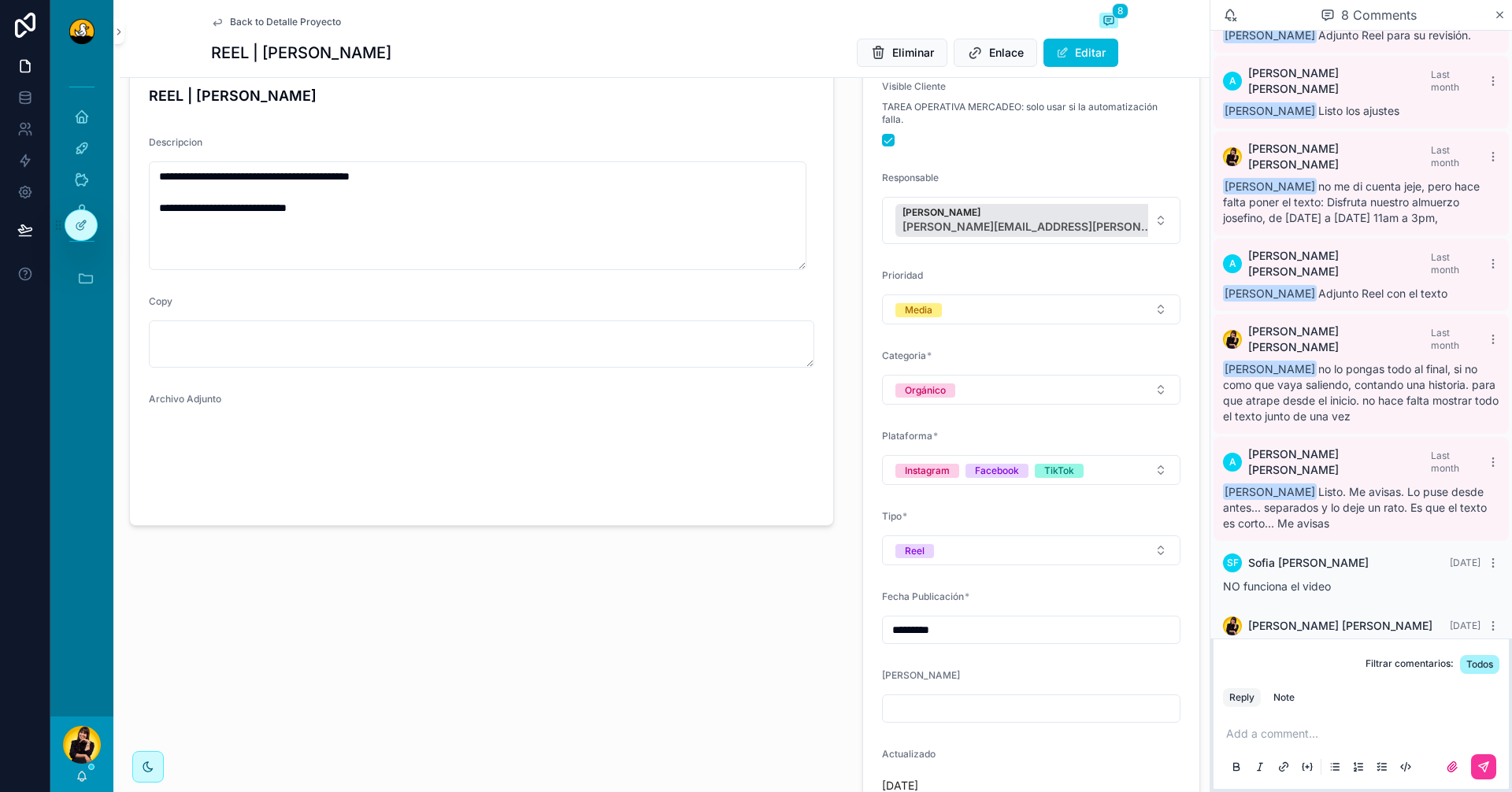
click at [1209, 697] on div "Add a comment..." at bounding box center [1361, 749] width 277 height 66
click at [1209, 697] on p "scrollable content" at bounding box center [1365, 734] width 277 height 16
drag, startPoint x: 1296, startPoint y: 727, endPoint x: 1105, endPoint y: 724, distance: 191.0
click at [1105, 697] on div "**********" at bounding box center [781, 396] width 1462 height 792
click at [1209, 697] on div "Note" at bounding box center [1284, 698] width 22 height 13
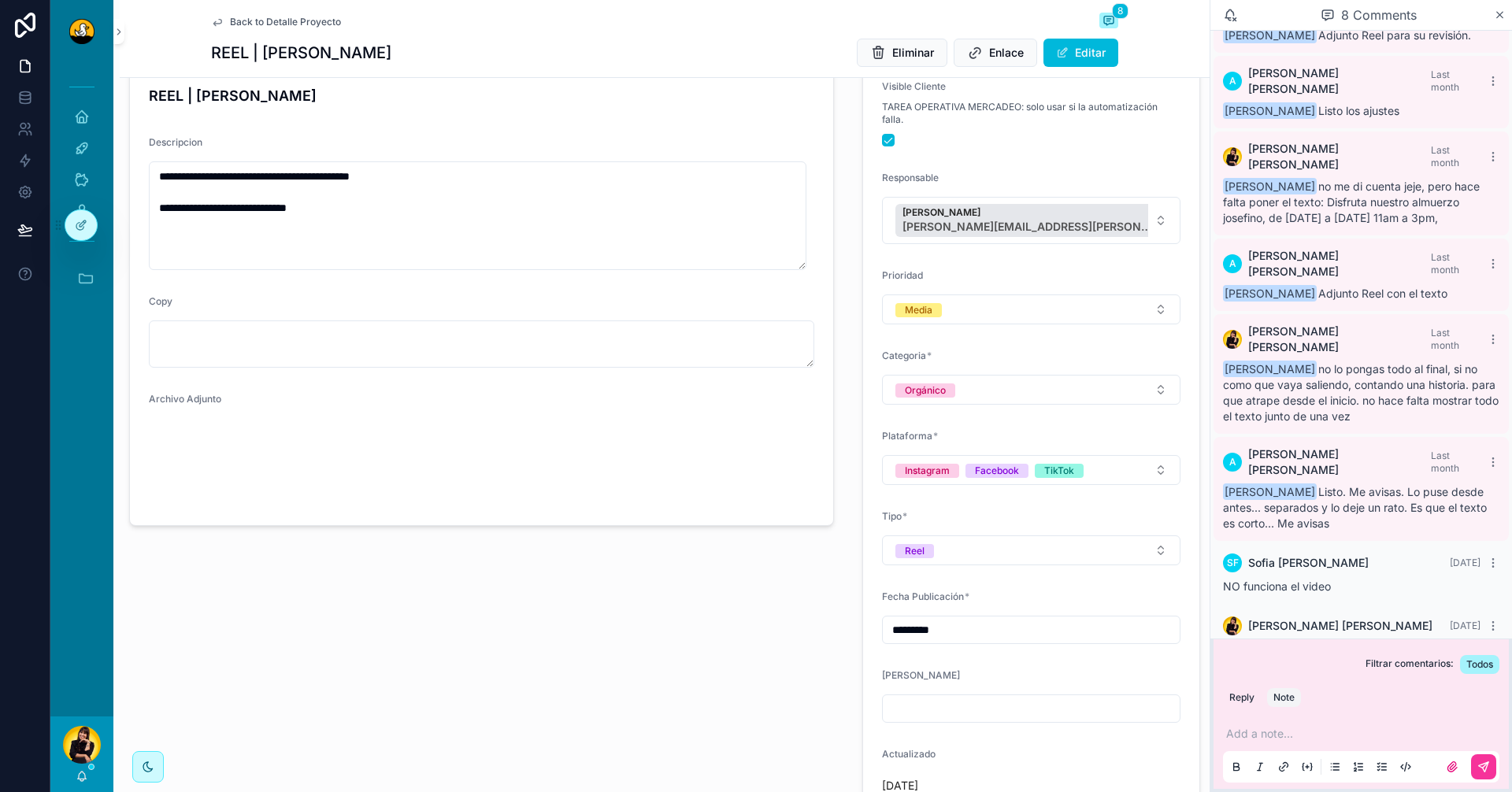
click at [1209, 697] on p "scrollable content" at bounding box center [1365, 734] width 277 height 16
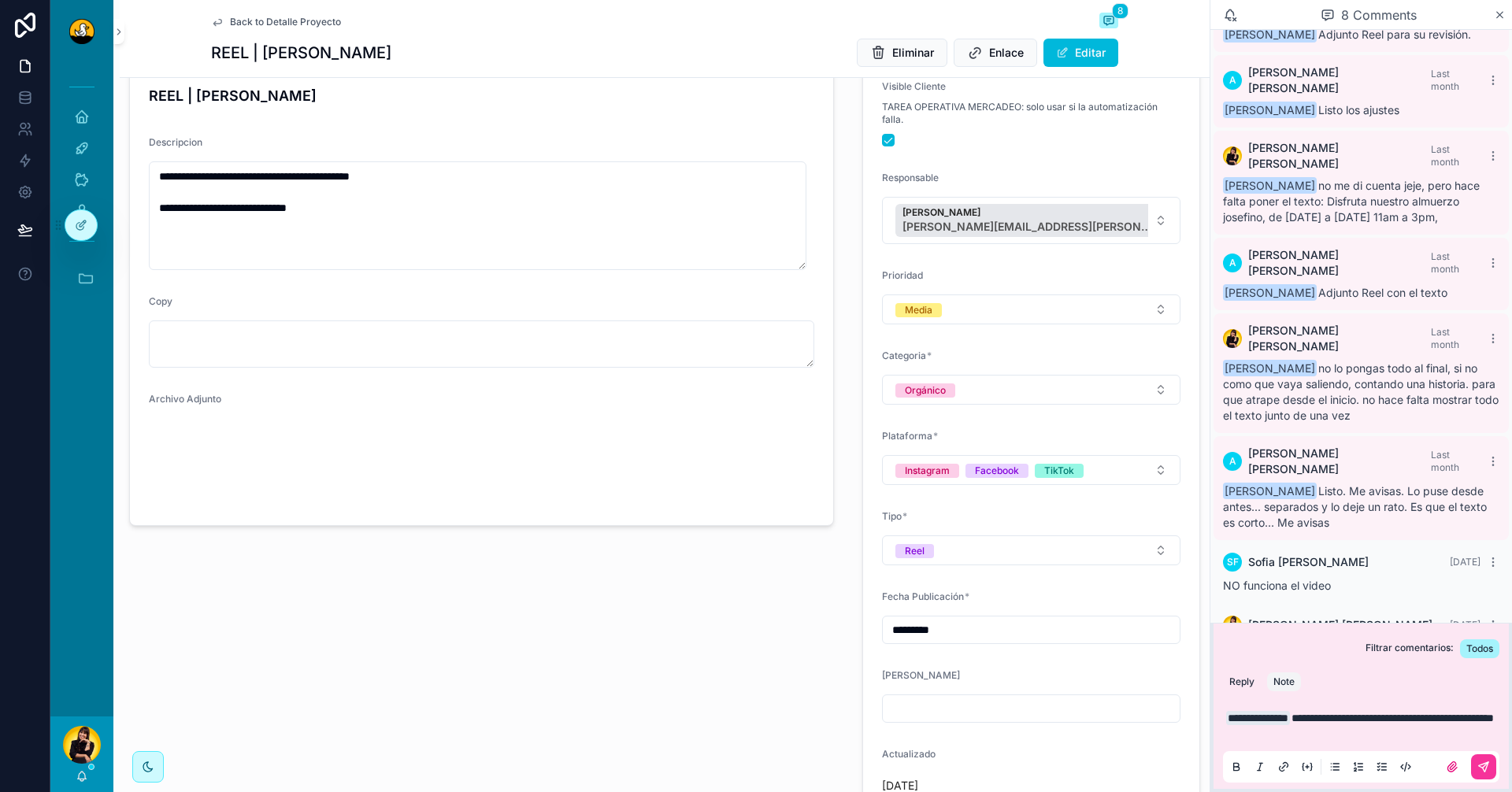
click at [1209, 697] on icon "scrollable content" at bounding box center [1358, 766] width 13 height 13
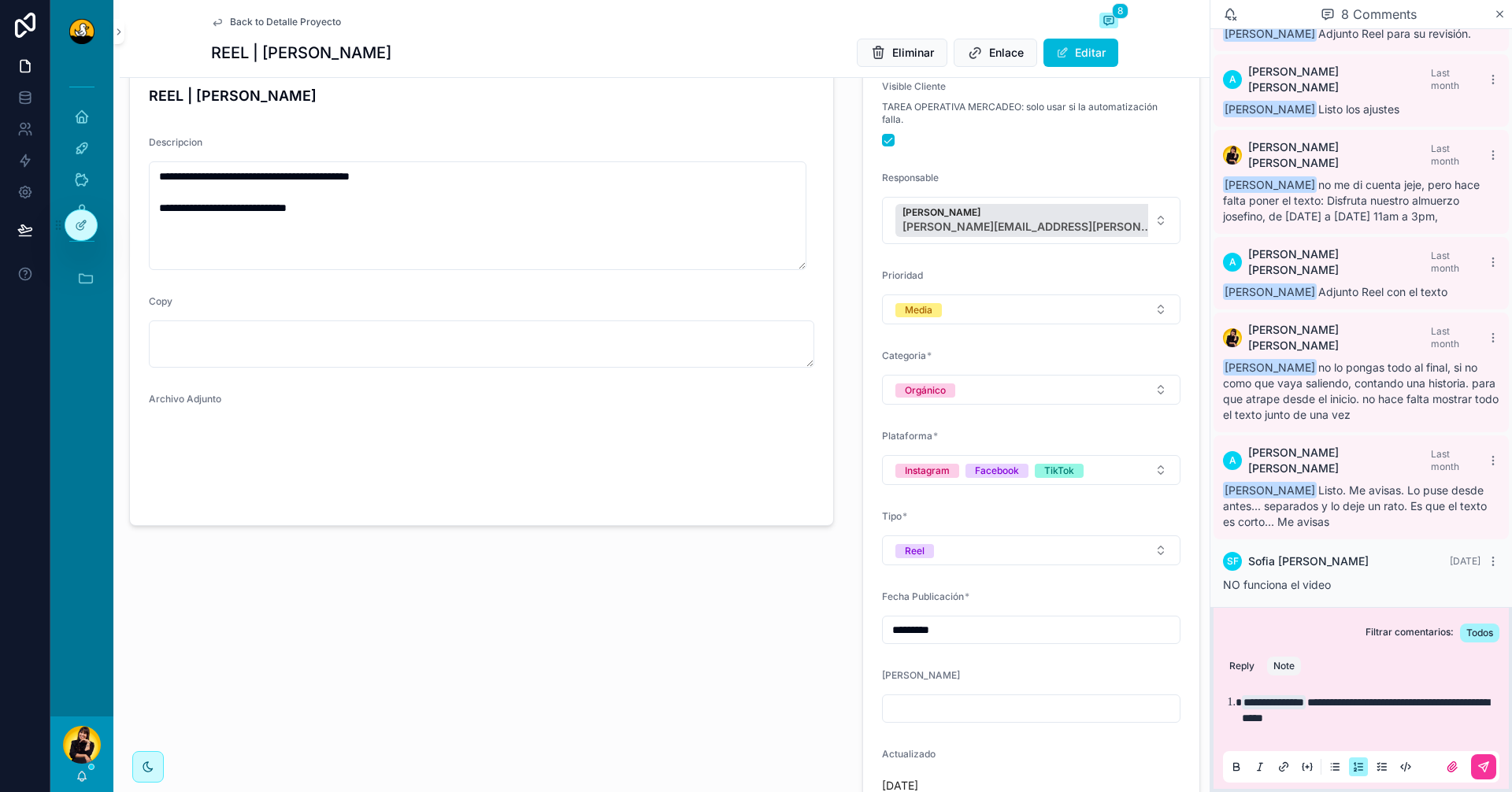
click at [1209, 697] on li "**********" at bounding box center [1373, 718] width 261 height 47
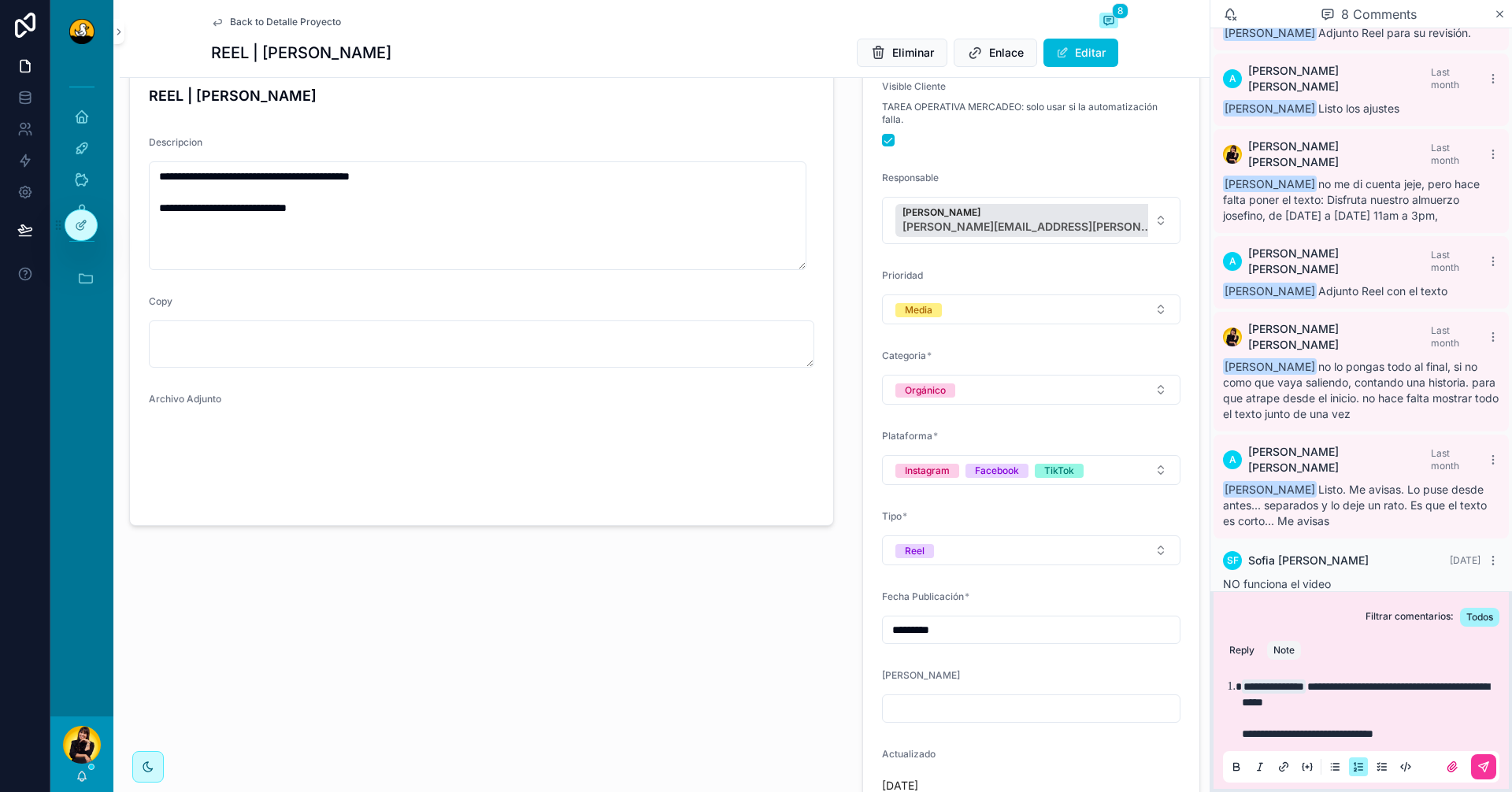
click at [1209, 697] on li "**********" at bounding box center [1373, 711] width 261 height 63
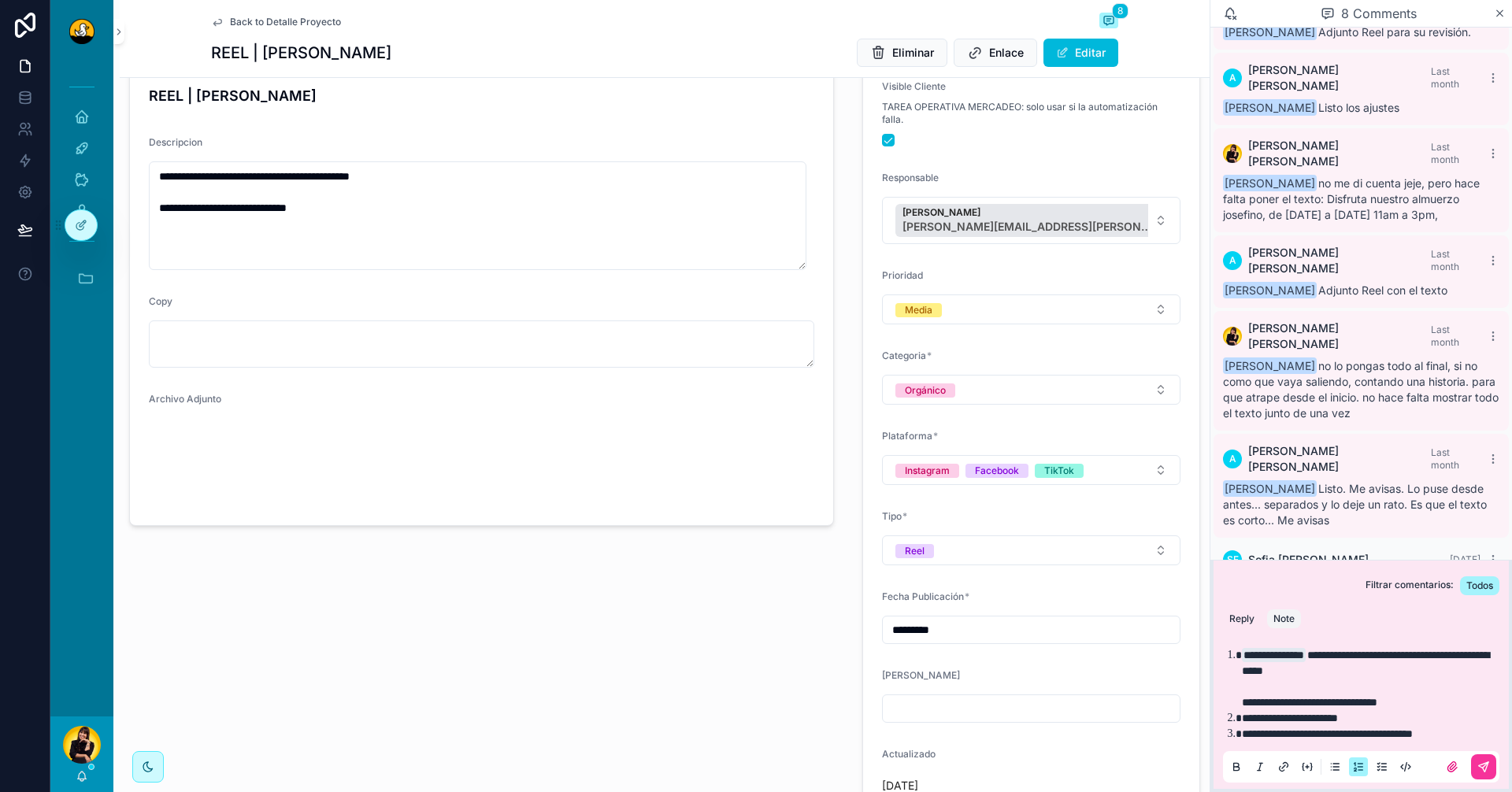
scroll to position [137, 0]
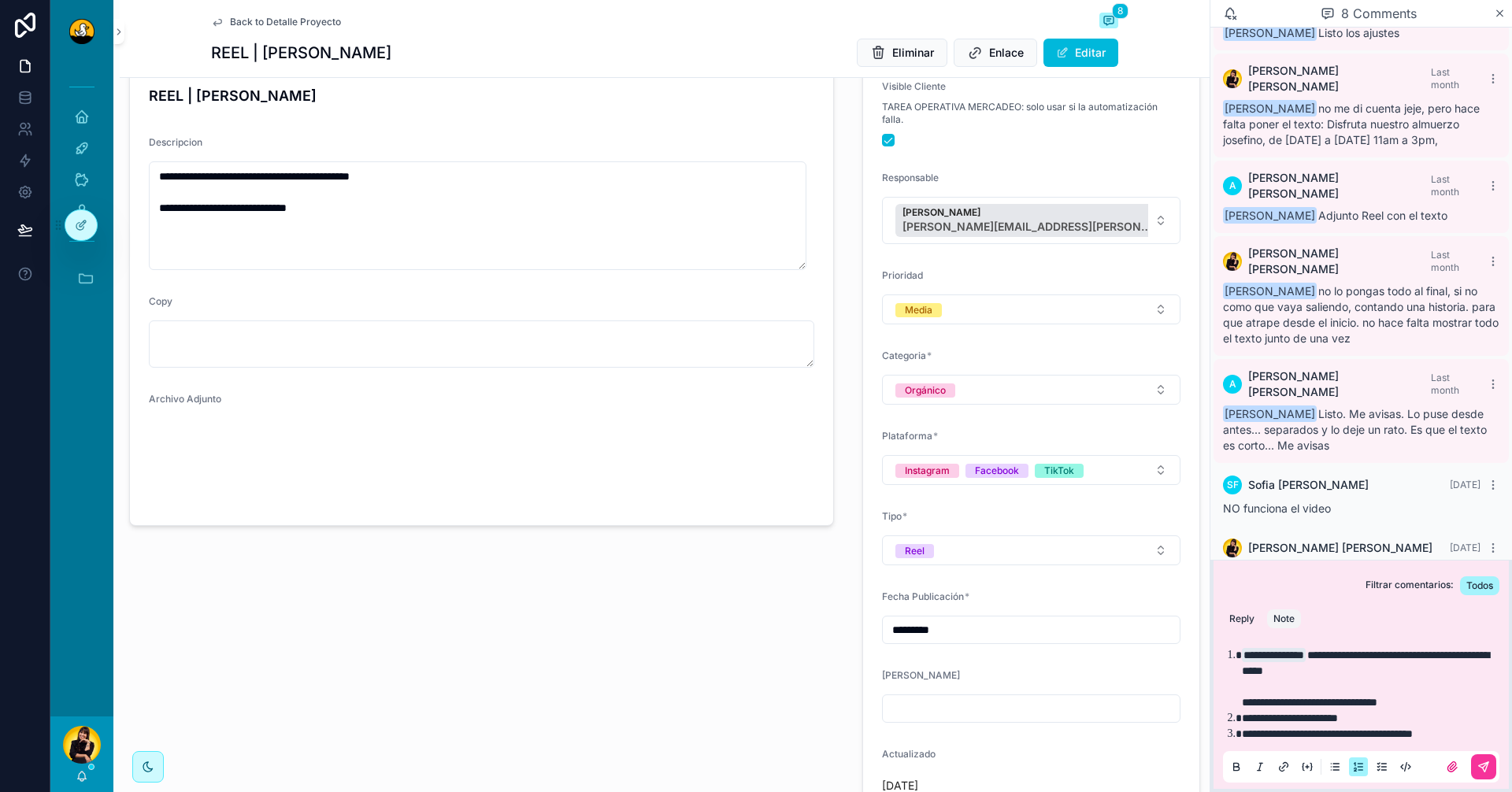
click at [1209, 697] on li "**********" at bounding box center [1373, 734] width 261 height 16
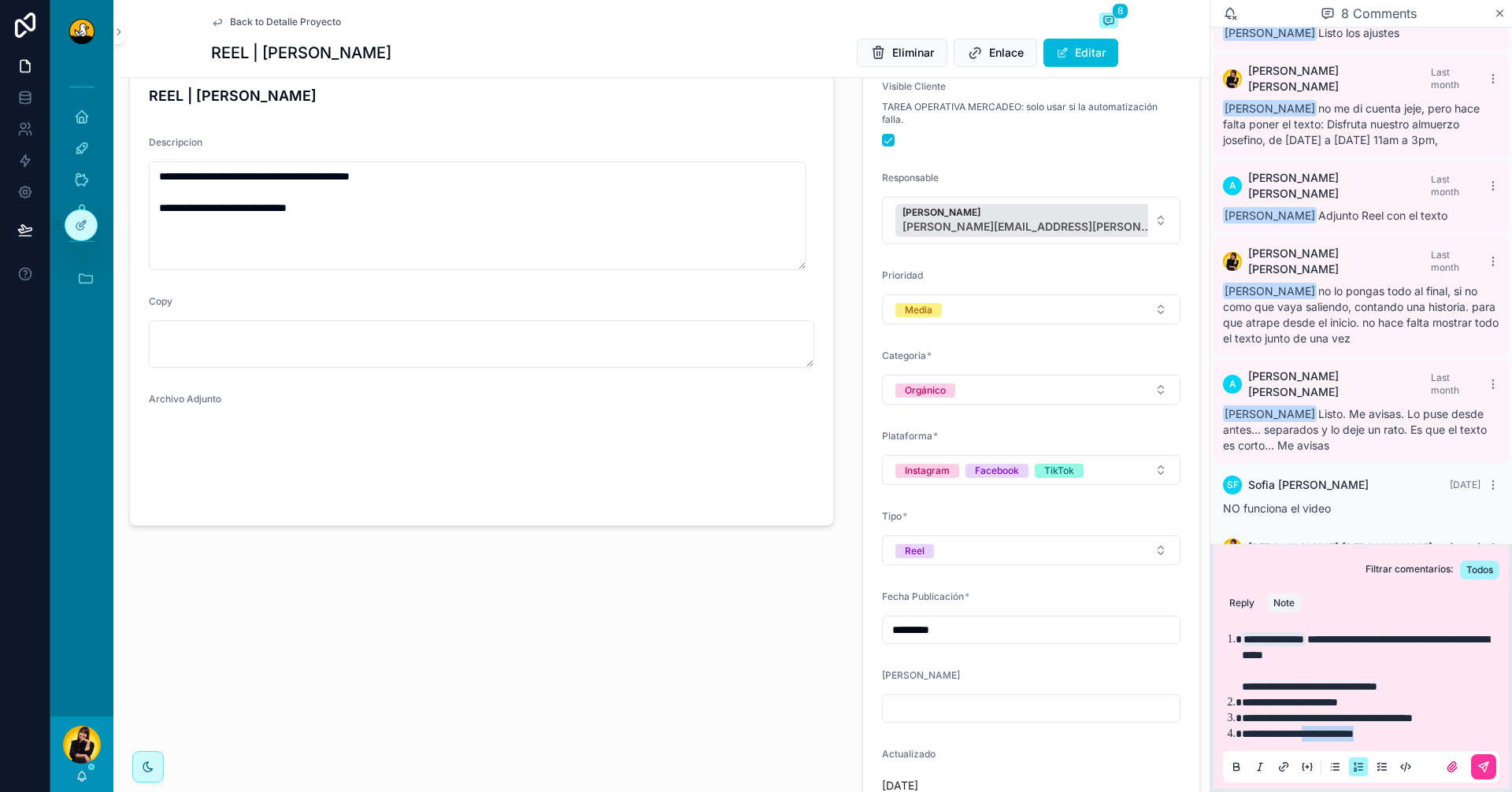
drag, startPoint x: 1402, startPoint y: 735, endPoint x: 1323, endPoint y: 739, distance: 79.1
click at [1209, 697] on li "**********" at bounding box center [1373, 734] width 261 height 16
click at [1209, 697] on div "**********" at bounding box center [1361, 703] width 277 height 161
drag, startPoint x: 1402, startPoint y: 733, endPoint x: 1325, endPoint y: 741, distance: 77.4
click at [1209, 697] on li "**********" at bounding box center [1373, 734] width 261 height 16
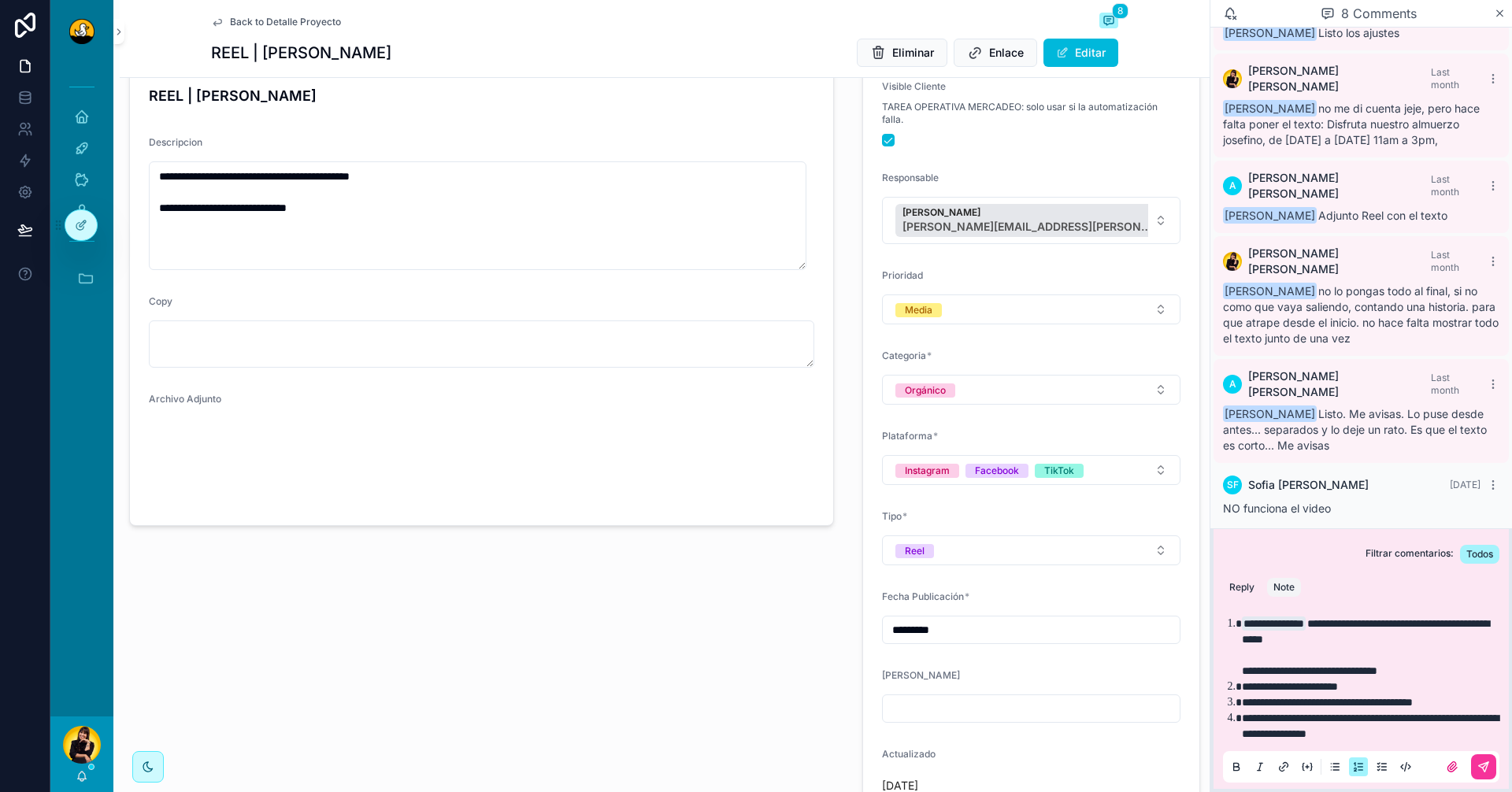
click at [1209, 697] on li "**********" at bounding box center [1373, 726] width 261 height 31
click at [1209, 697] on icon "scrollable content" at bounding box center [1484, 766] width 13 height 13
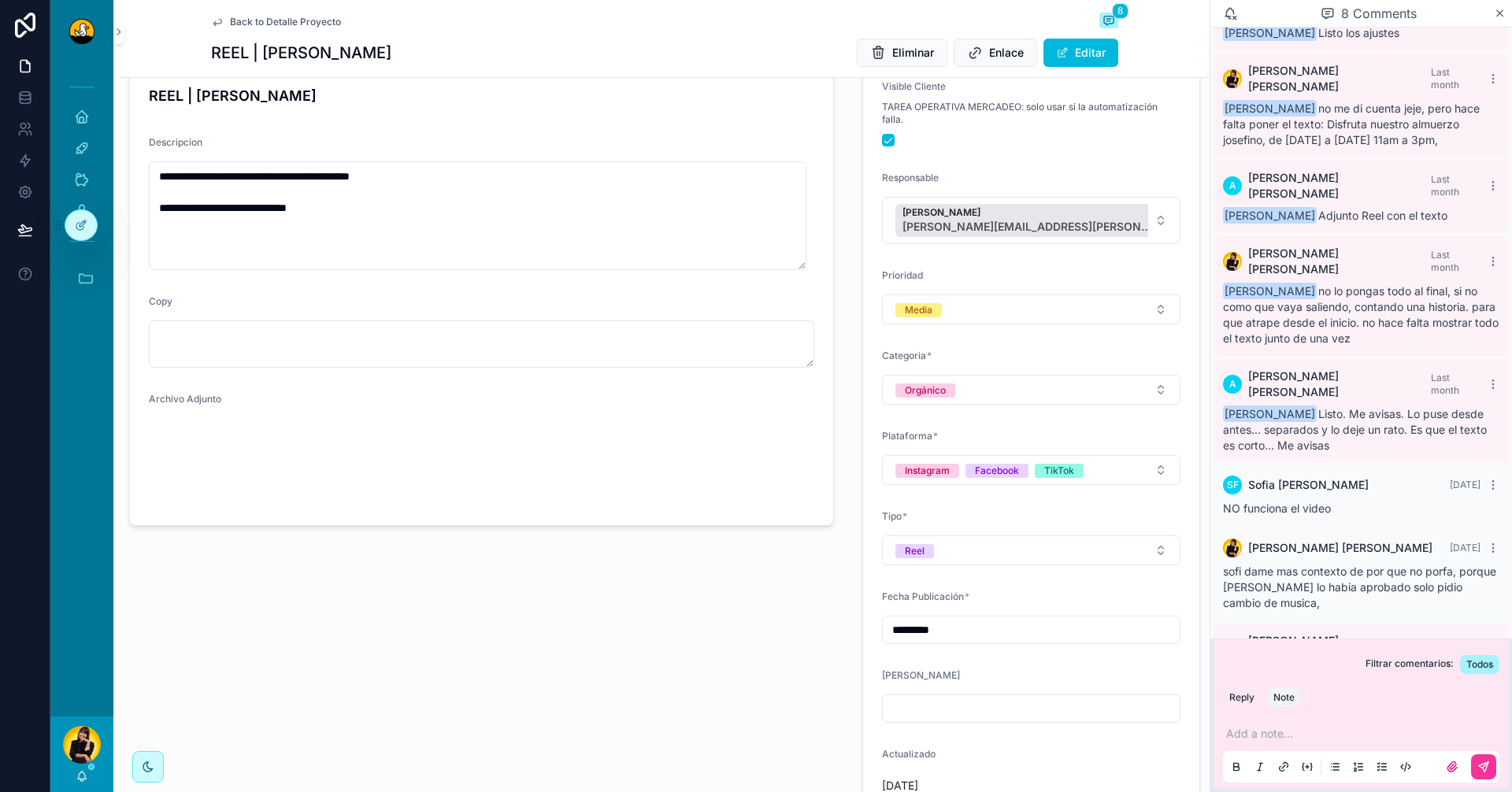
click at [285, 22] on span "Back to Detalle Proyecto" at bounding box center [285, 22] width 111 height 13
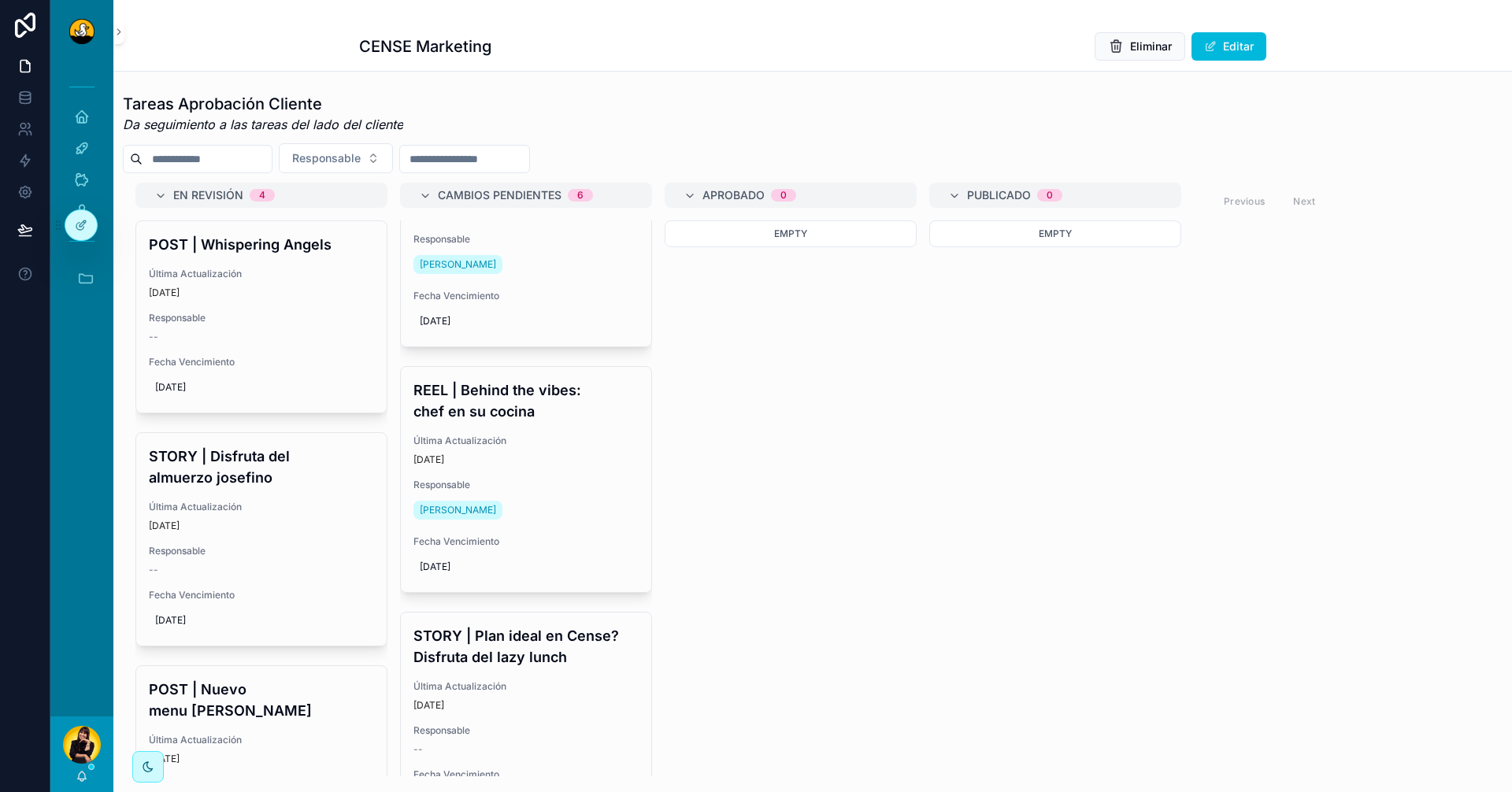
scroll to position [158, 0]
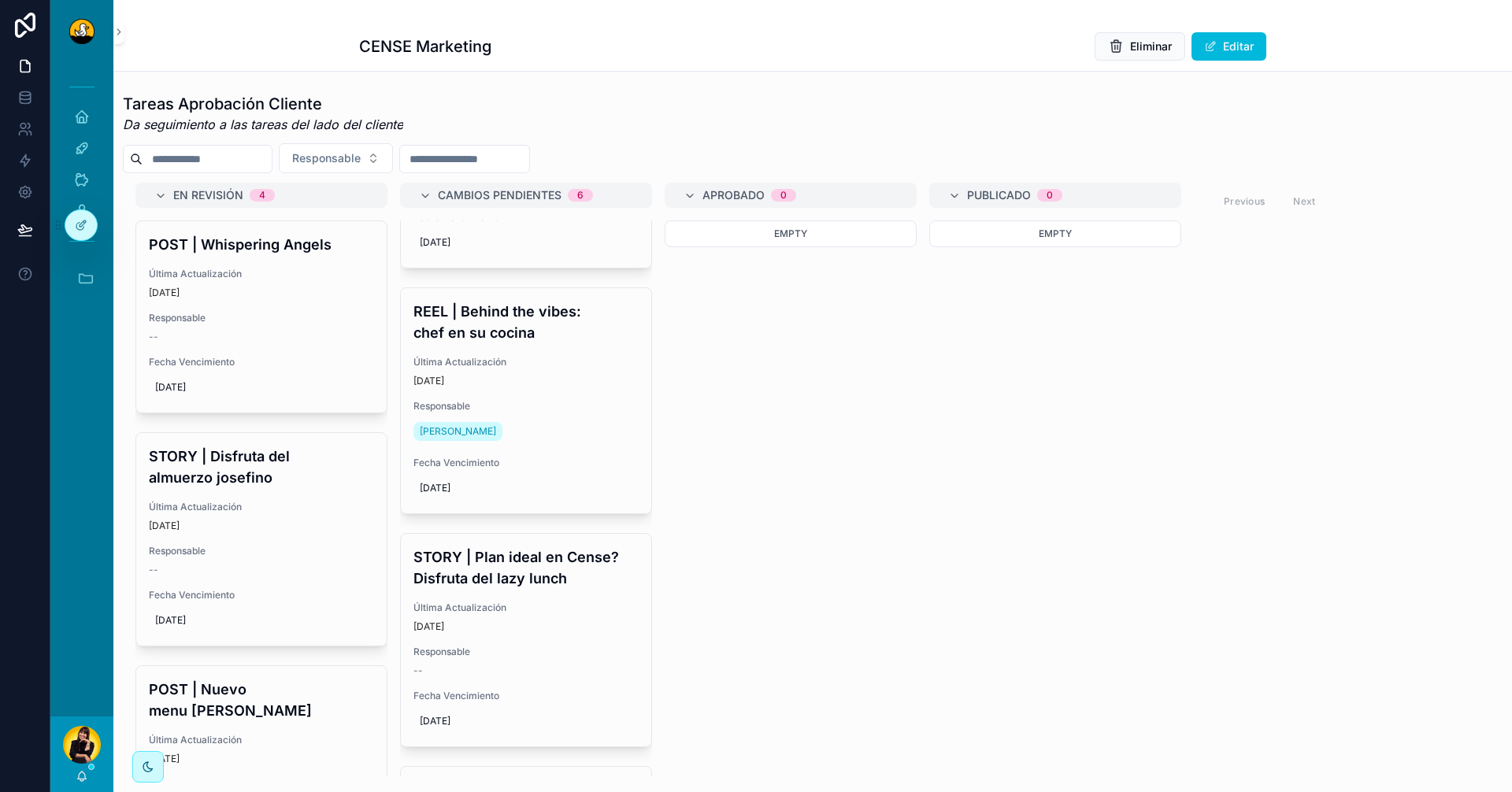
click at [537, 342] on h4 "REEL | Behind the vibes: chef en su cocina" at bounding box center [526, 322] width 226 height 42
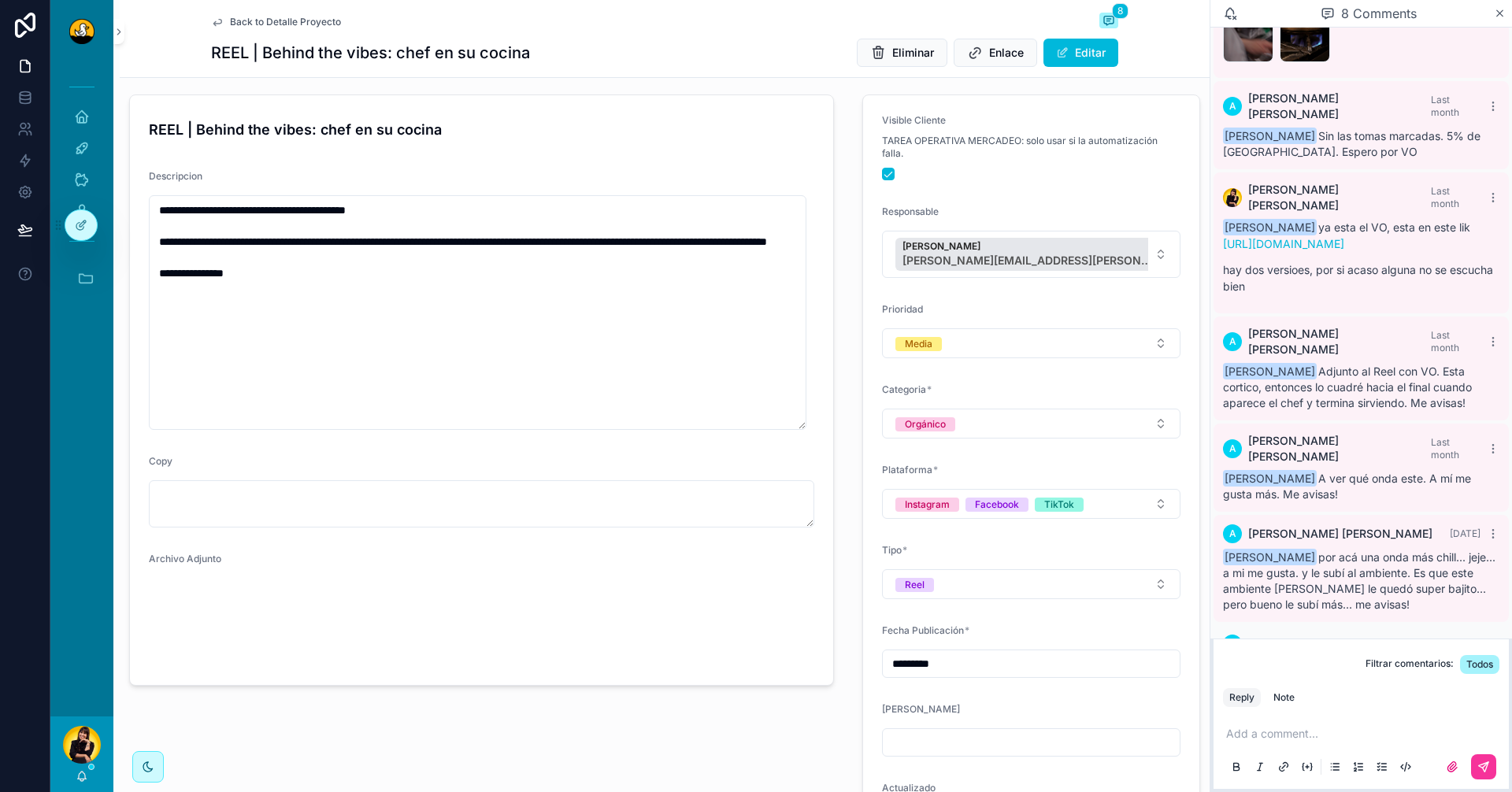
scroll to position [158, 0]
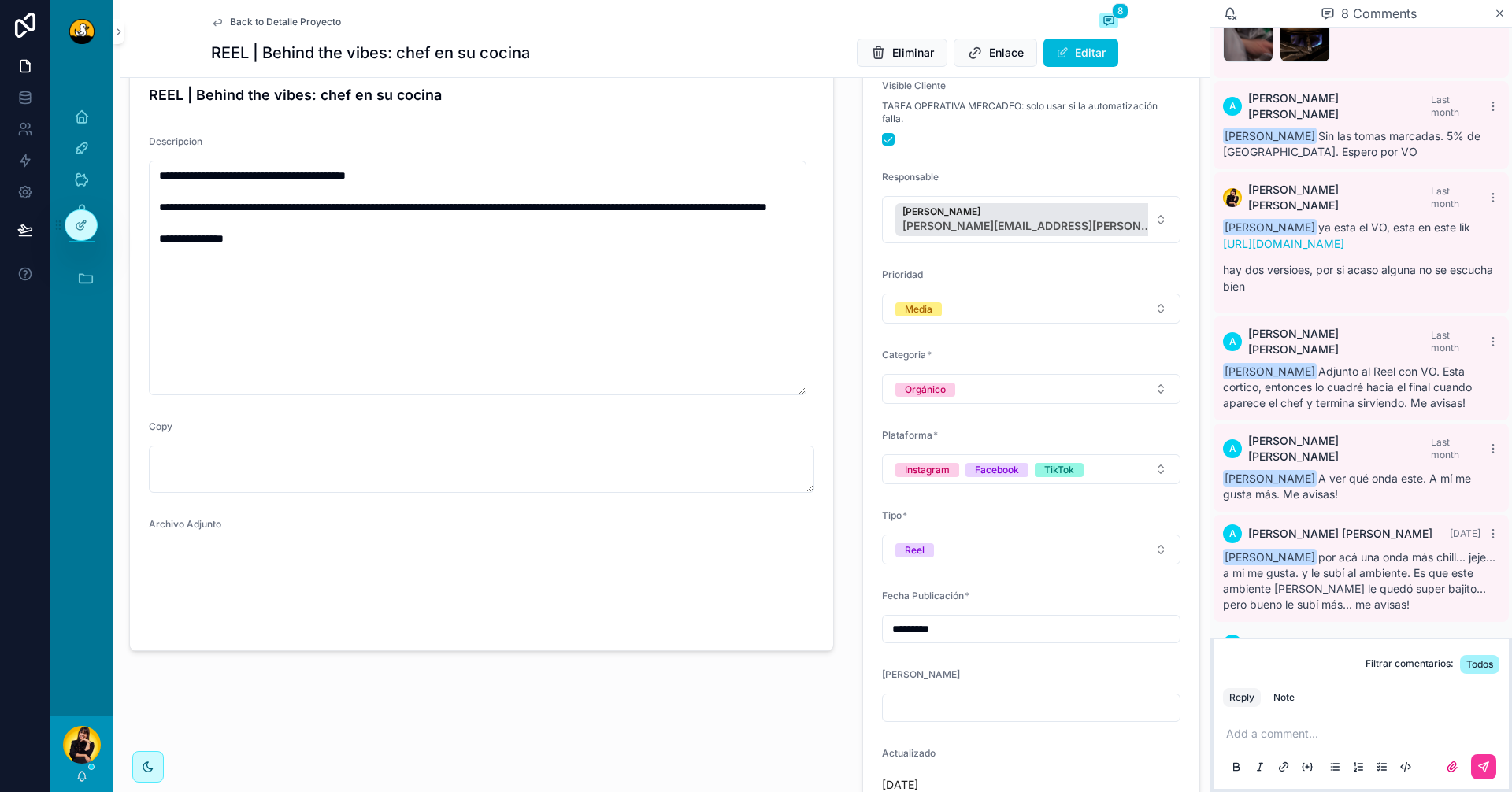
click at [210, 597] on video "scrollable content" at bounding box center [228, 588] width 157 height 79
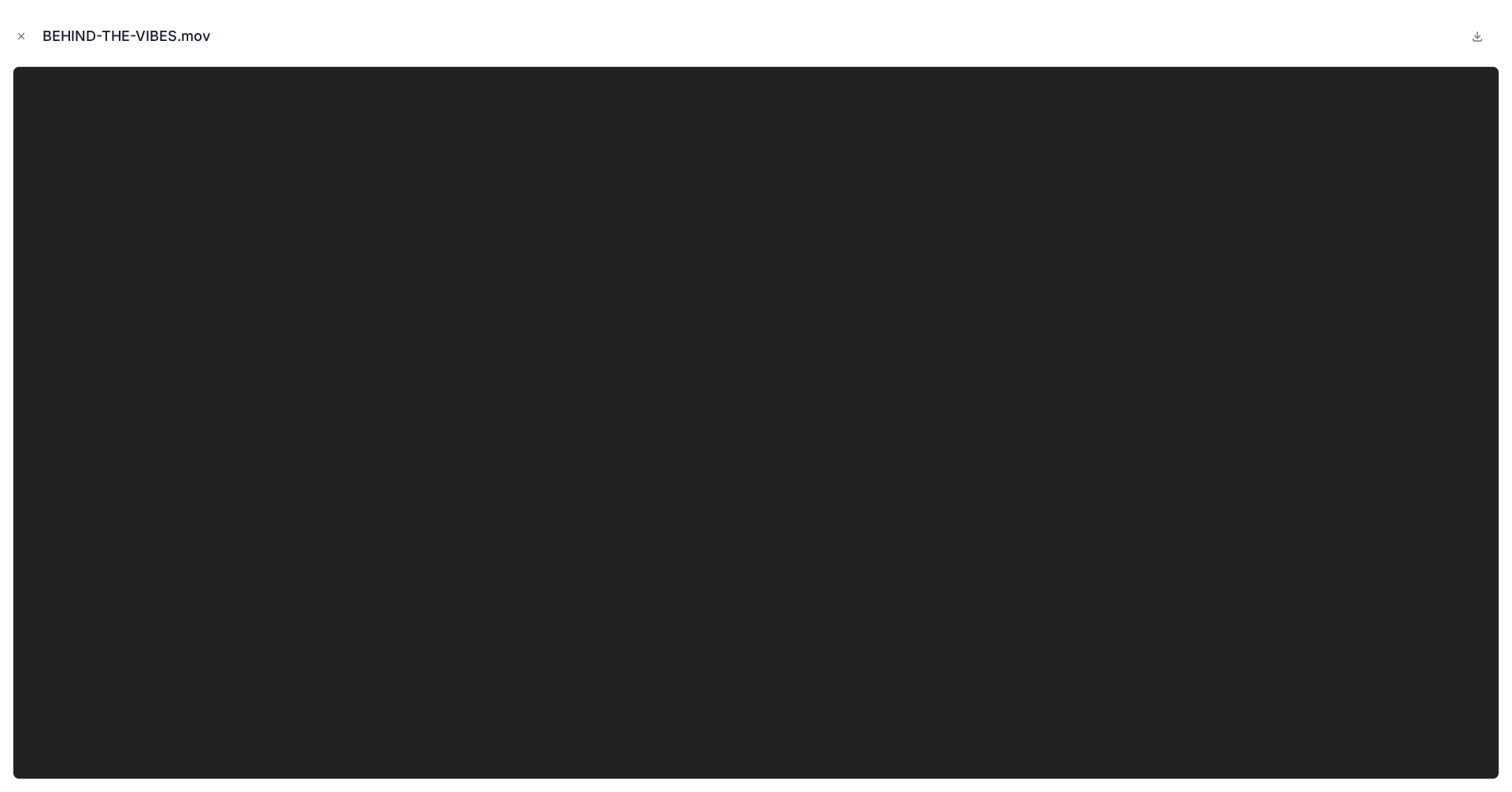
click at [1209, 38] on icon at bounding box center [1477, 35] width 13 height 13
click at [13, 37] on button "Close modal" at bounding box center [22, 36] width 18 height 18
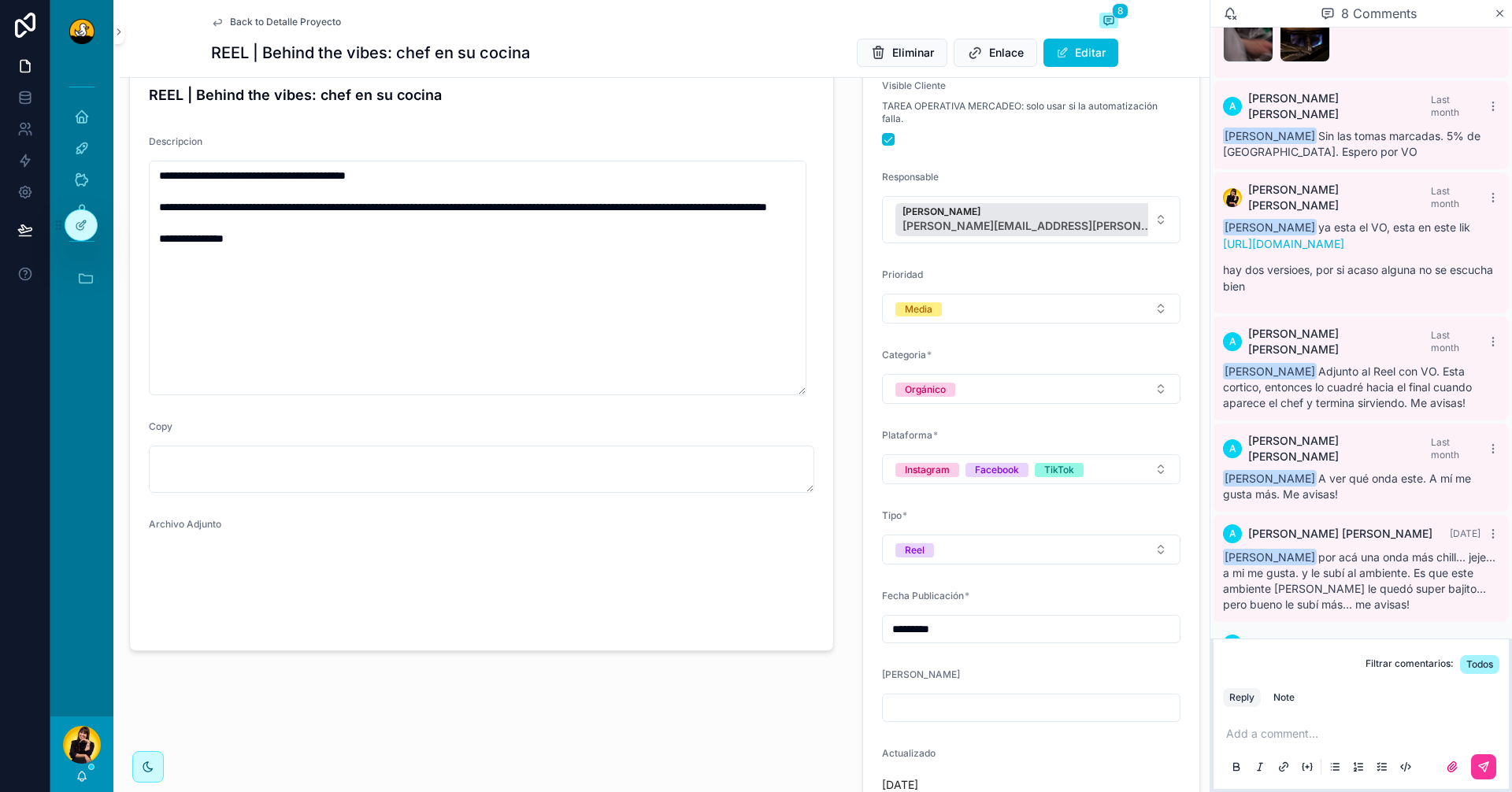
click at [235, 25] on span "Back to Detalle Proyecto" at bounding box center [285, 22] width 111 height 13
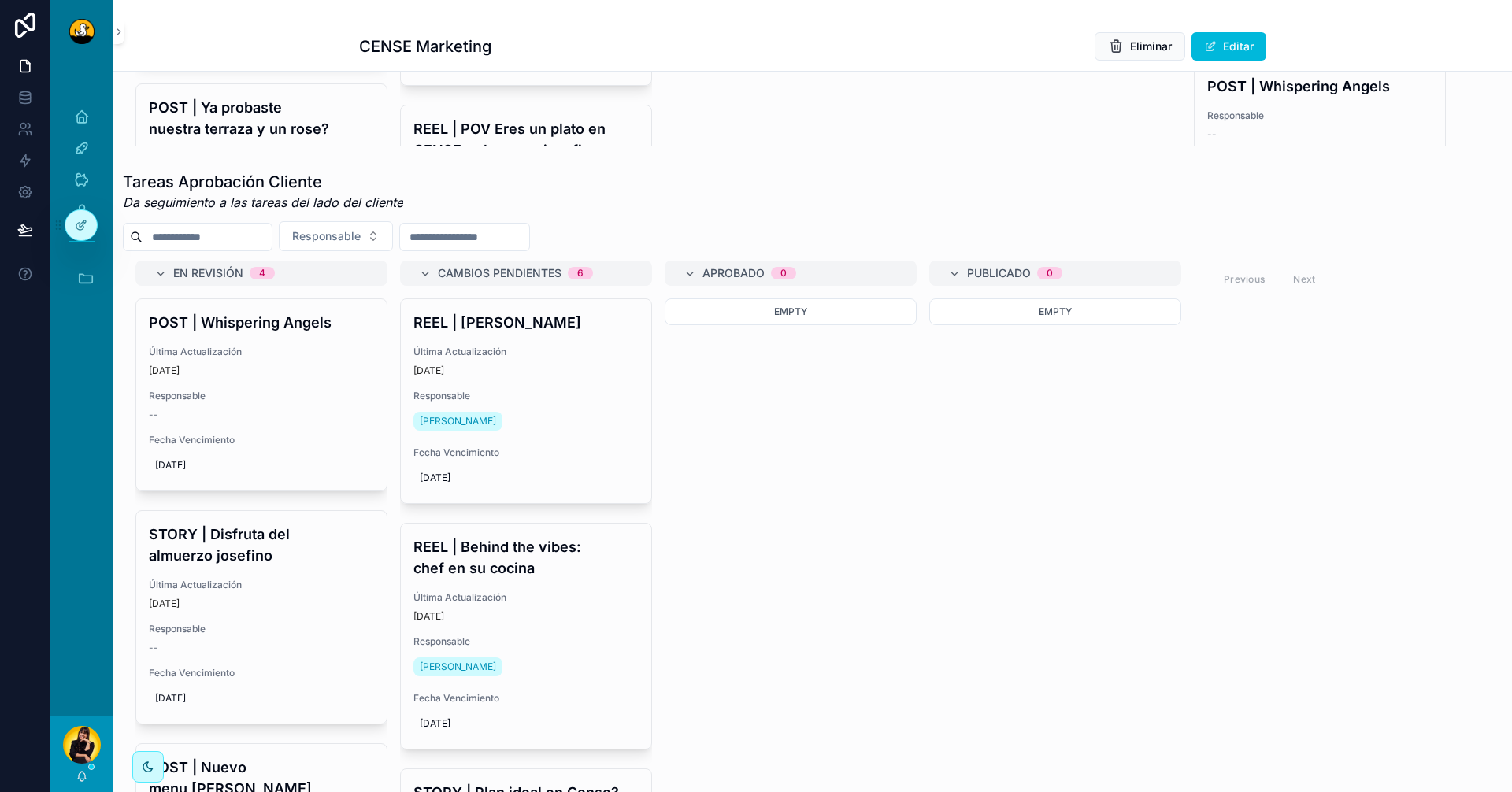
click at [548, 375] on div "Última Actualización 4 days ago" at bounding box center [526, 361] width 226 height 31
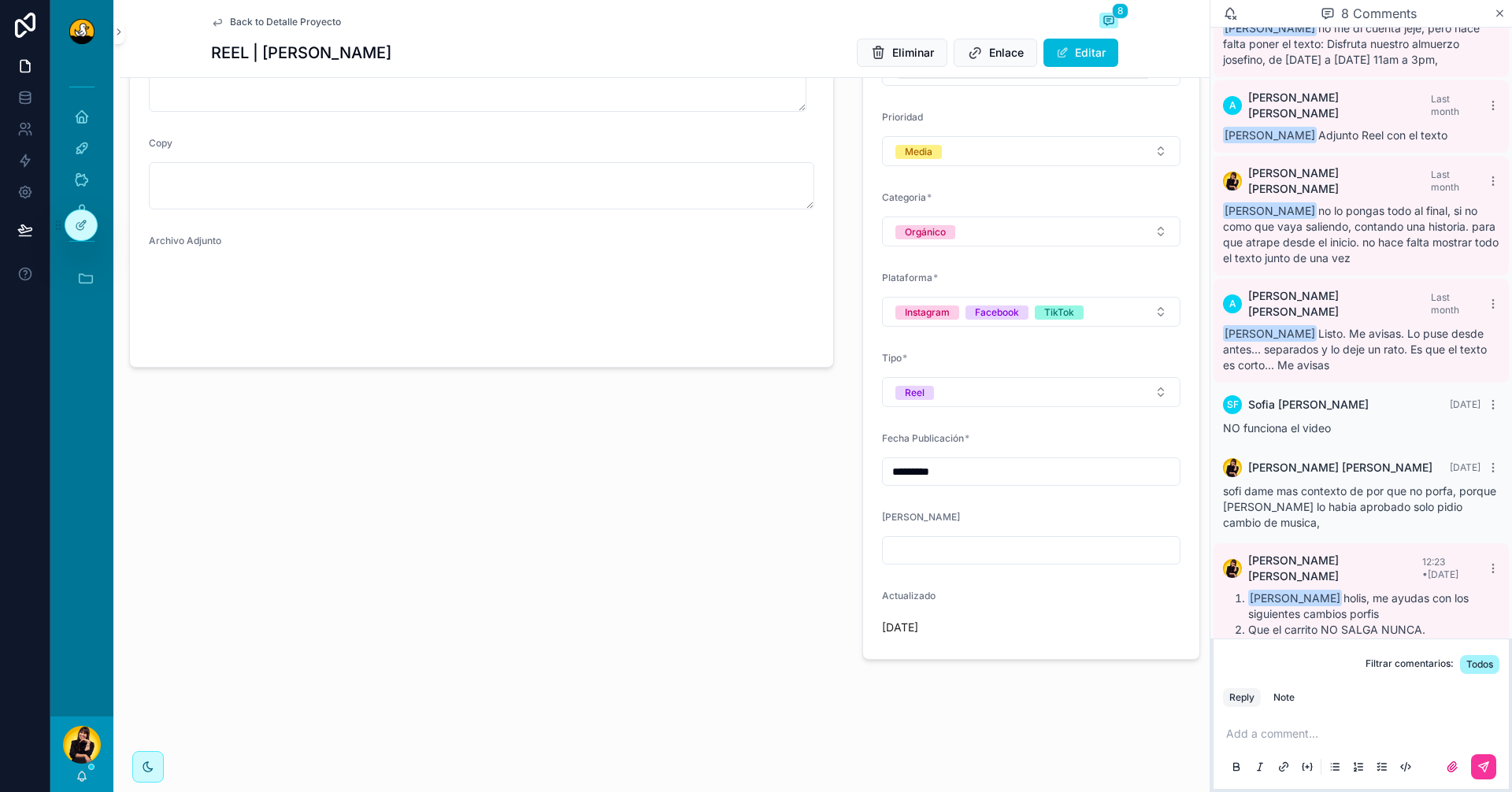
scroll to position [230, 0]
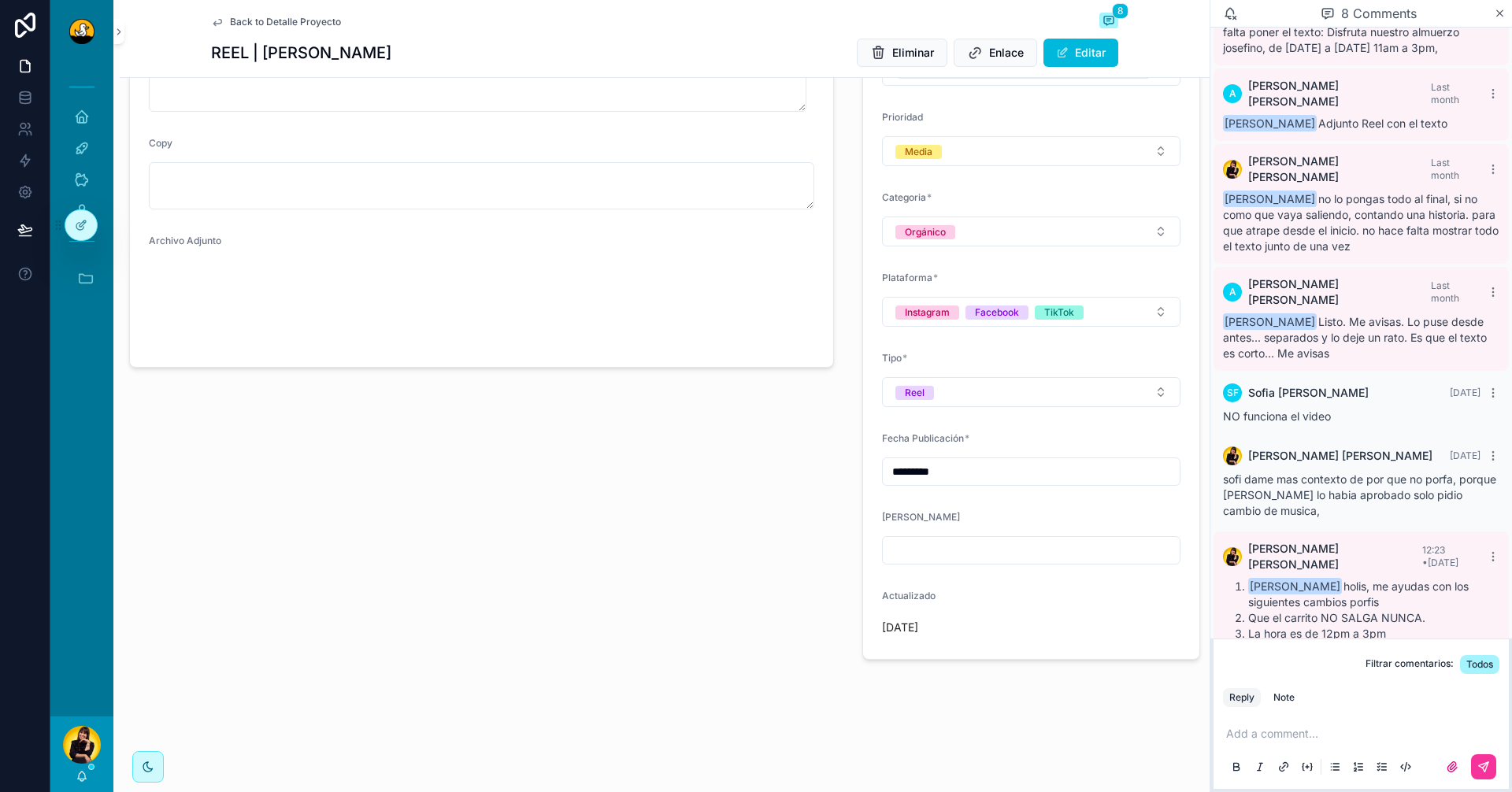
click at [1209, 697] on p "scrollable content" at bounding box center [1365, 734] width 277 height 16
click at [1209, 696] on div "Note" at bounding box center [1284, 698] width 22 height 13
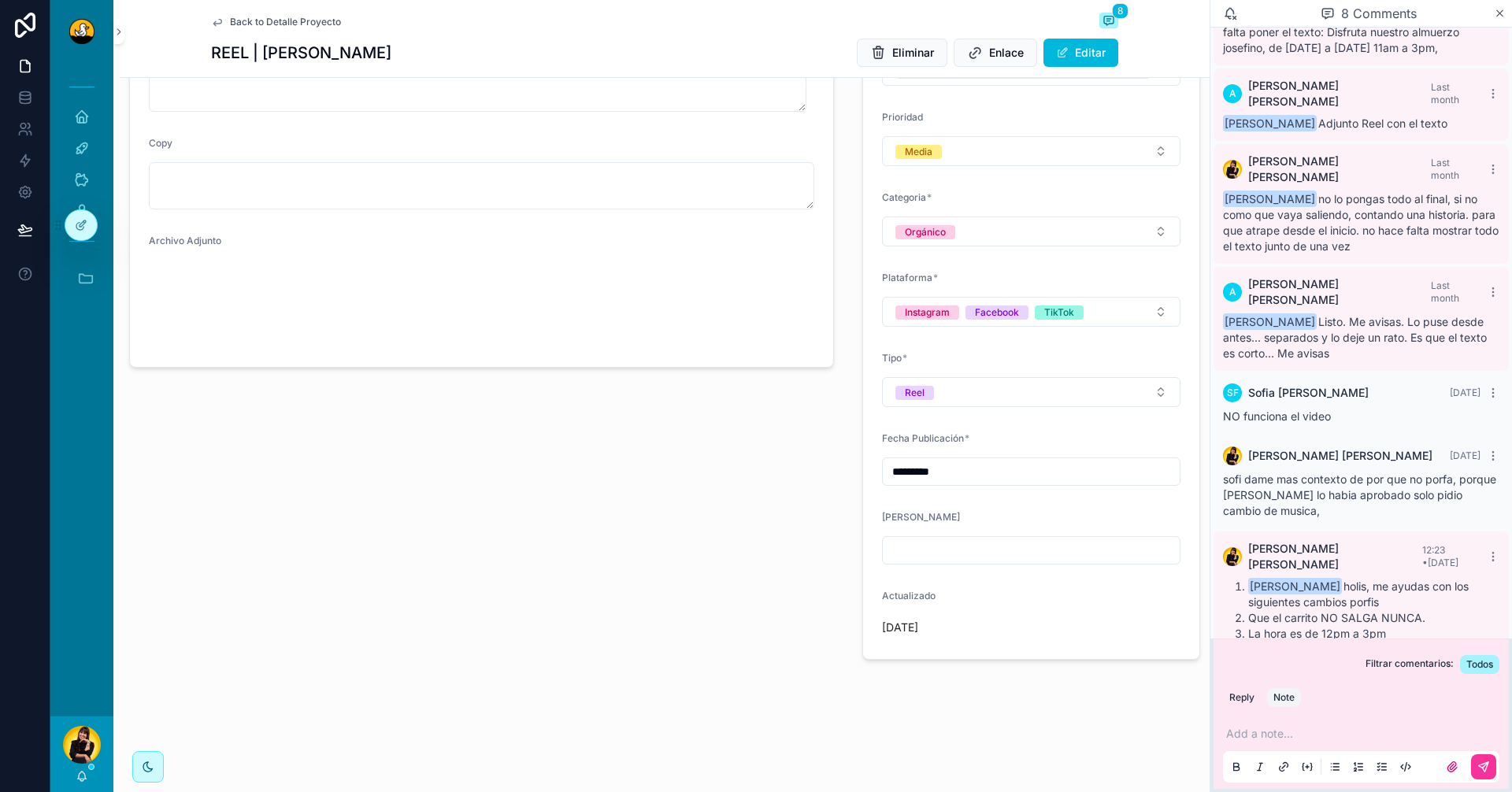
click at [1209, 697] on p "scrollable content" at bounding box center [1365, 734] width 277 height 16
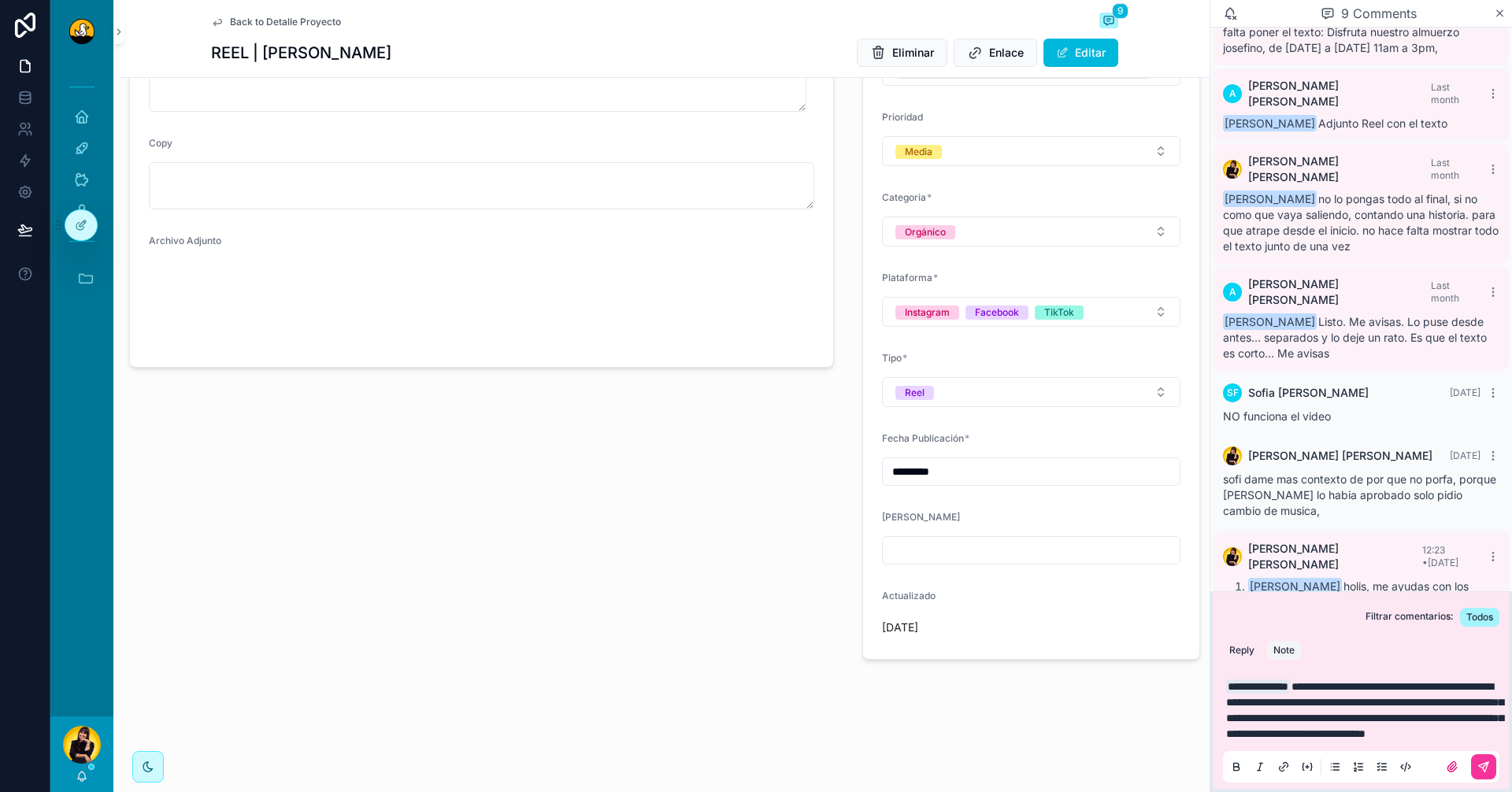
click at [1209, 697] on icon "scrollable content" at bounding box center [1484, 767] width 10 height 10
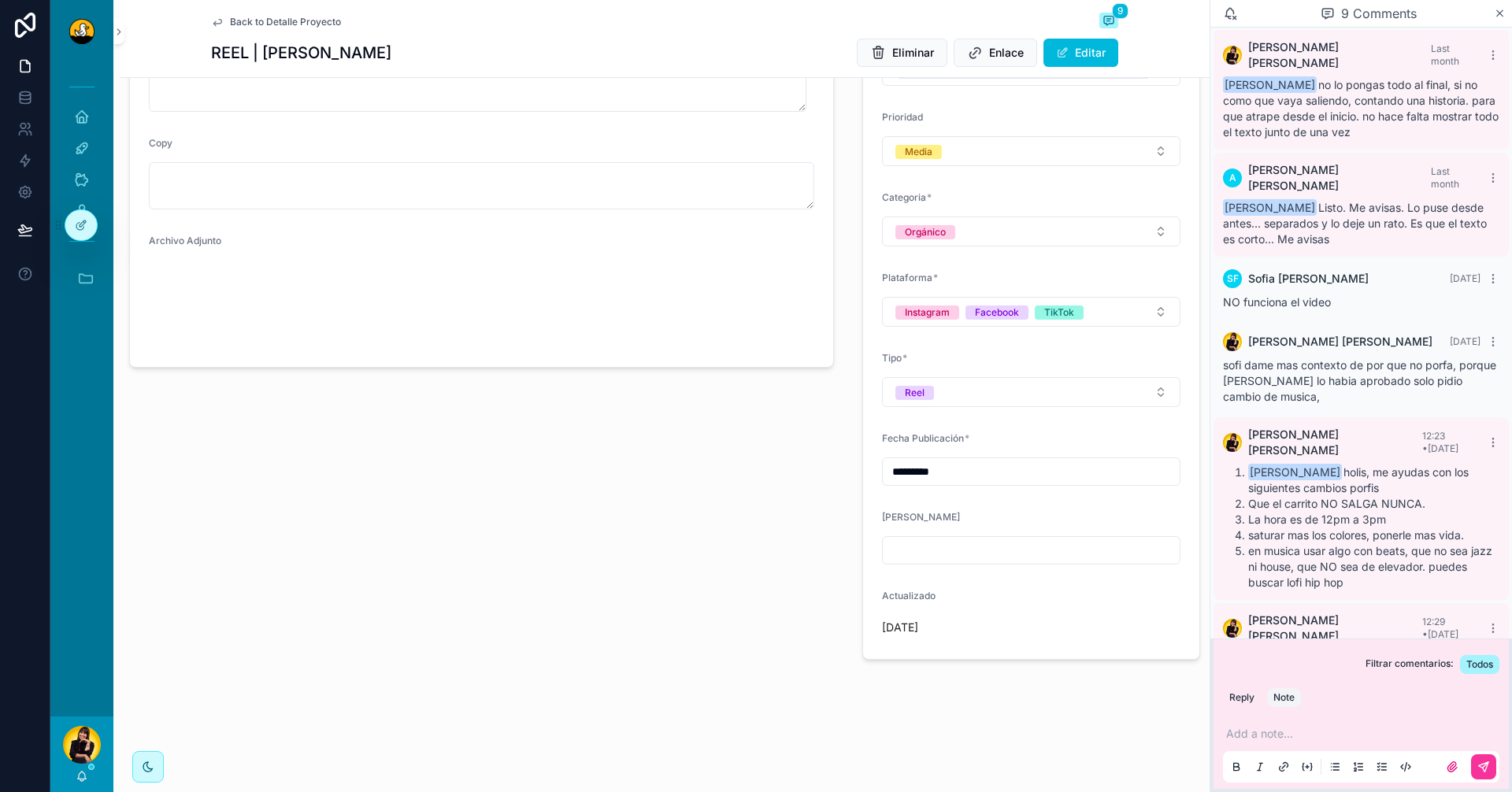
scroll to position [372, 0]
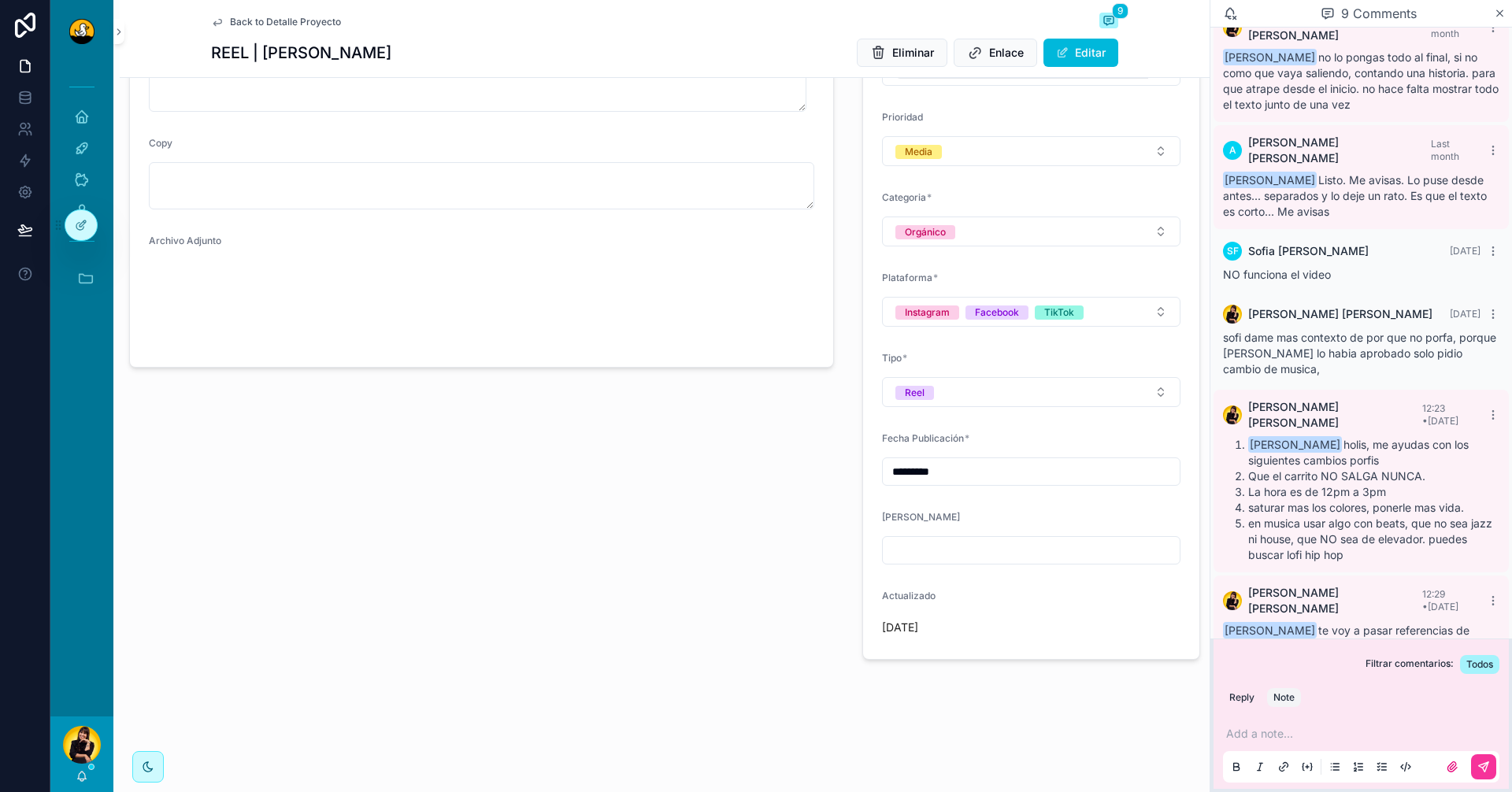
click at [960, 696] on div "**********" at bounding box center [664, 238] width 1090 height 1108
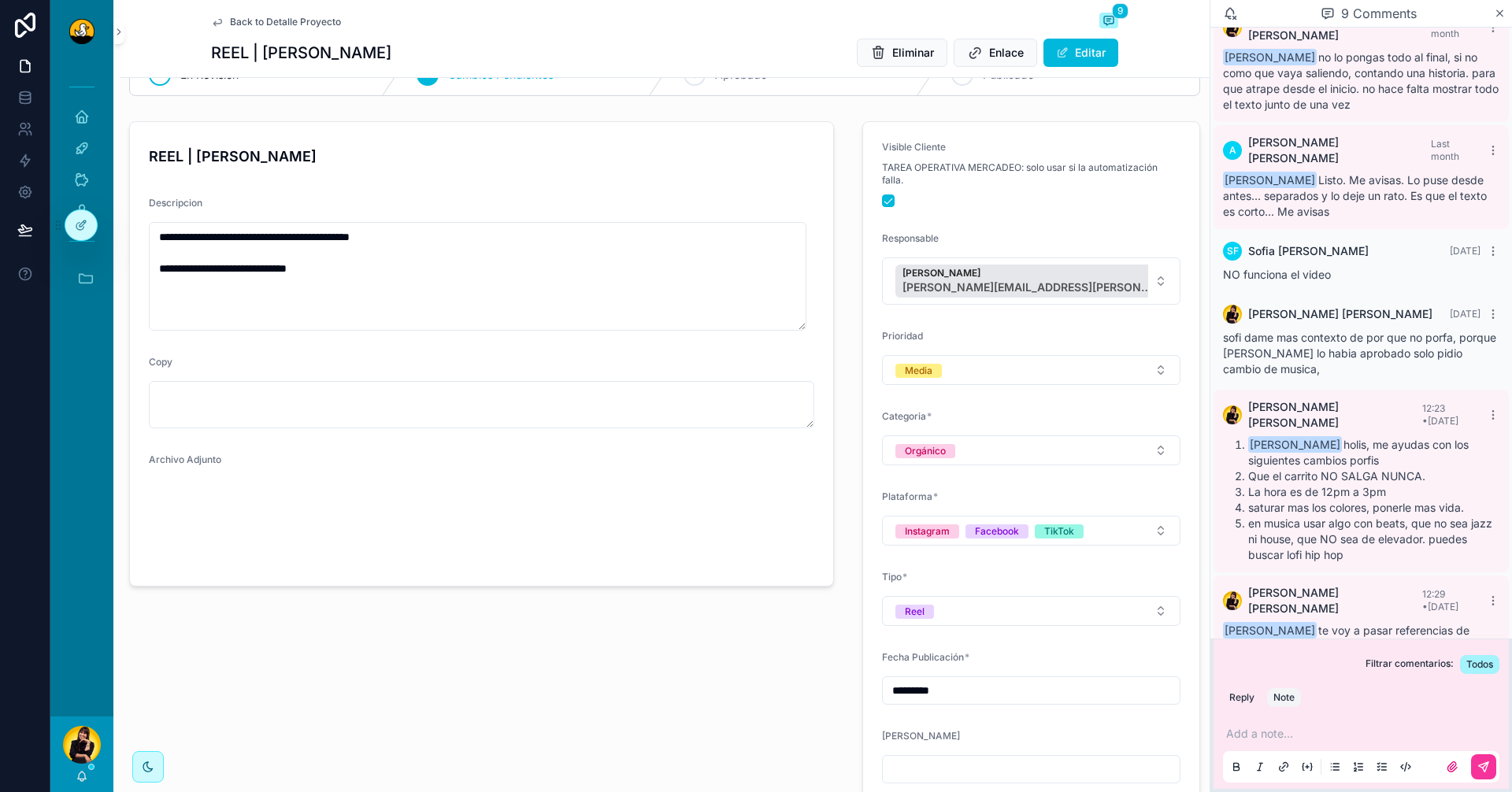
scroll to position [0, 0]
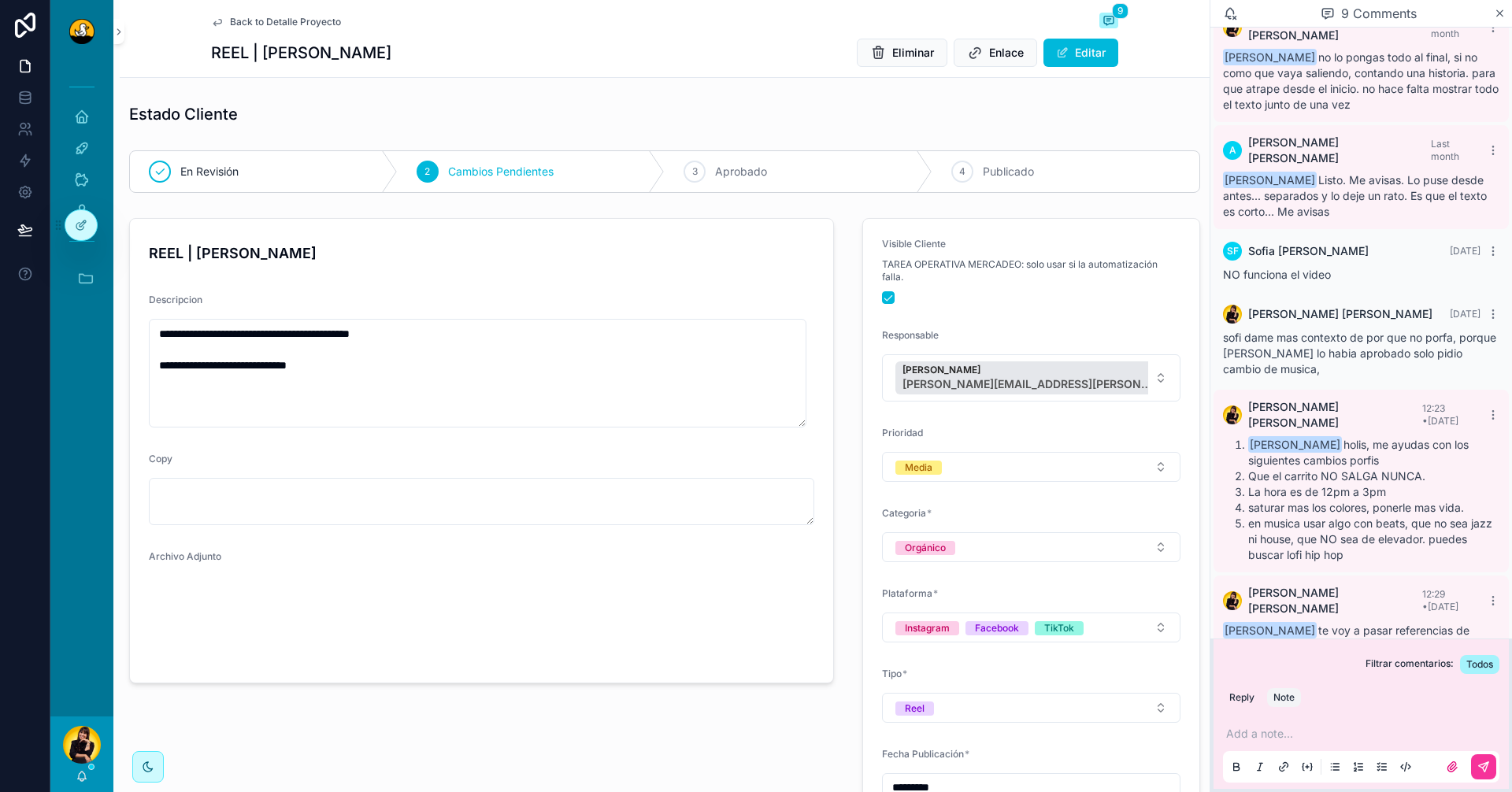
click at [357, 54] on h1 "REEL | Almuerzo Josefino" at bounding box center [301, 53] width 181 height 22
click at [241, 26] on span "Back to Detalle Proyecto" at bounding box center [285, 22] width 111 height 13
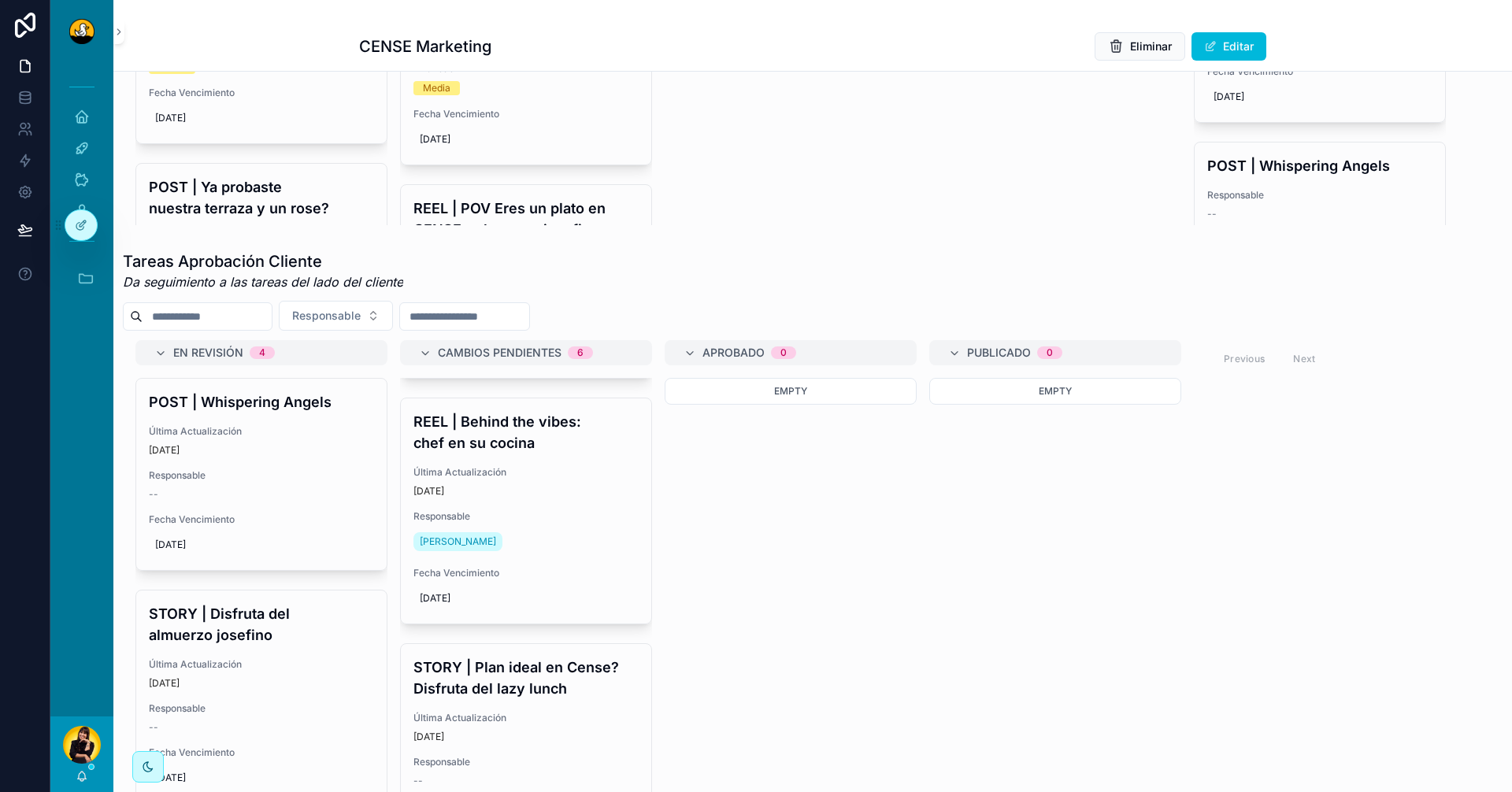
scroll to position [237, 0]
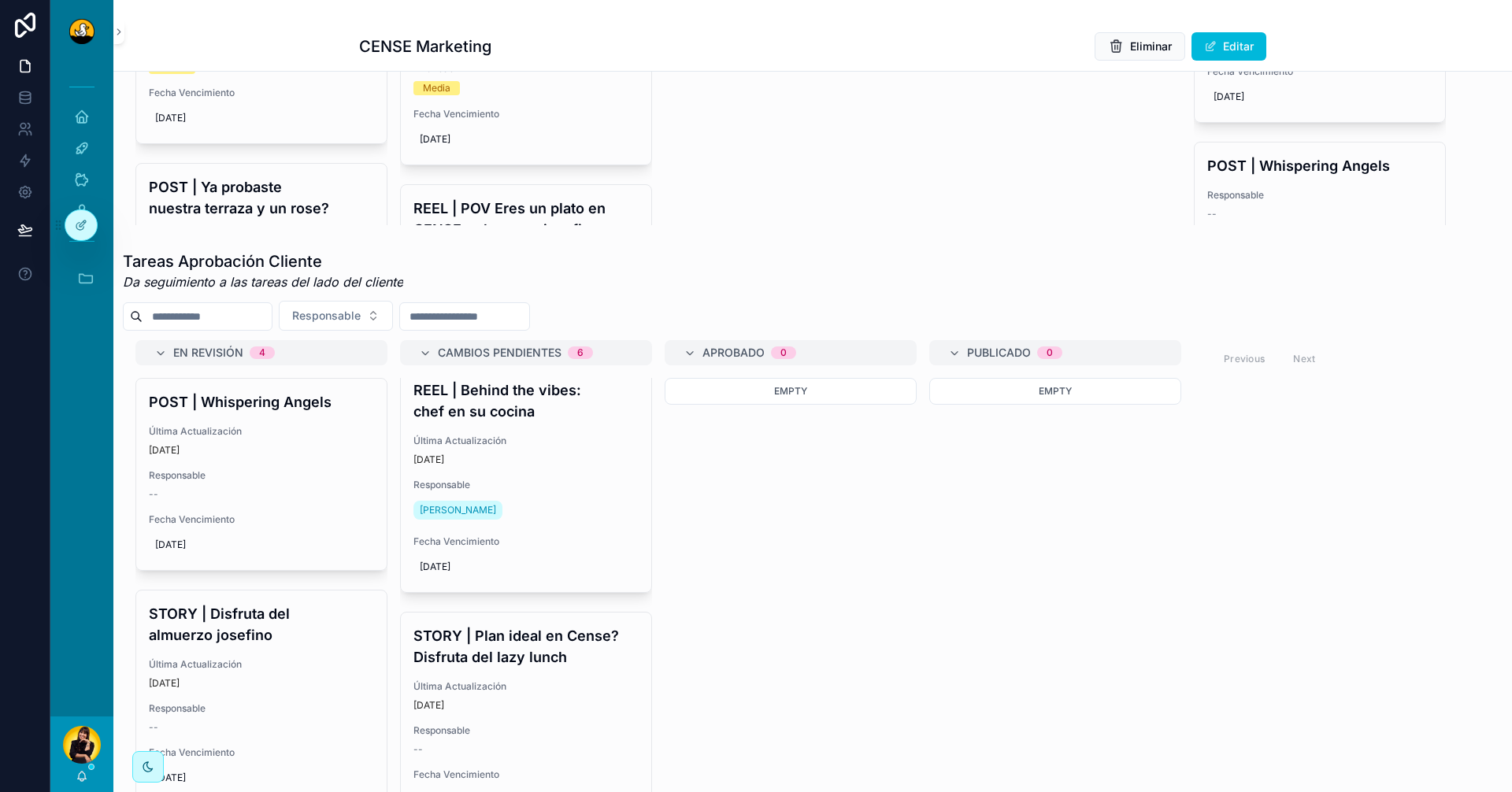
click at [551, 514] on div "[PERSON_NAME]" at bounding box center [526, 510] width 226 height 26
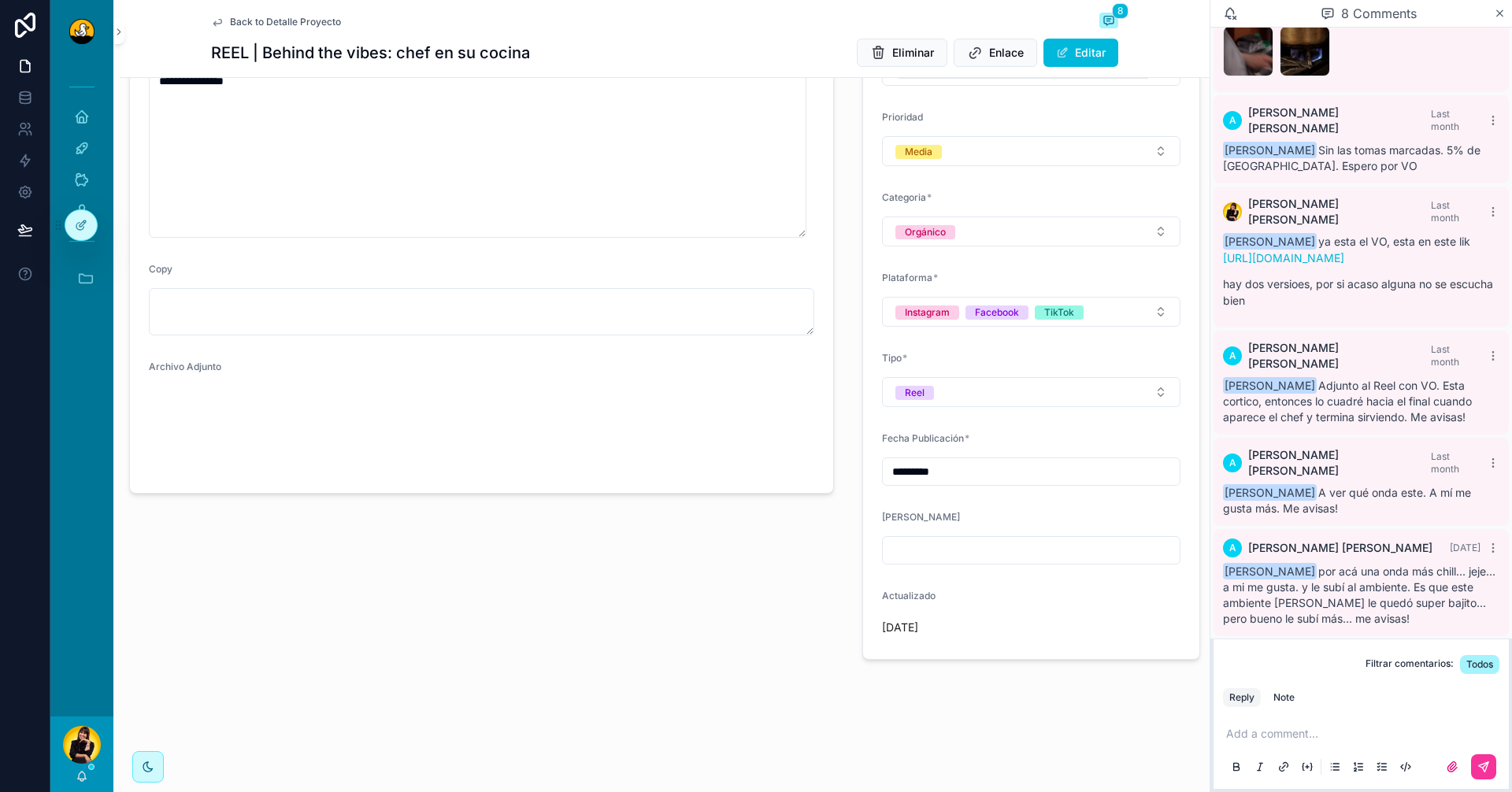
scroll to position [247, 0]
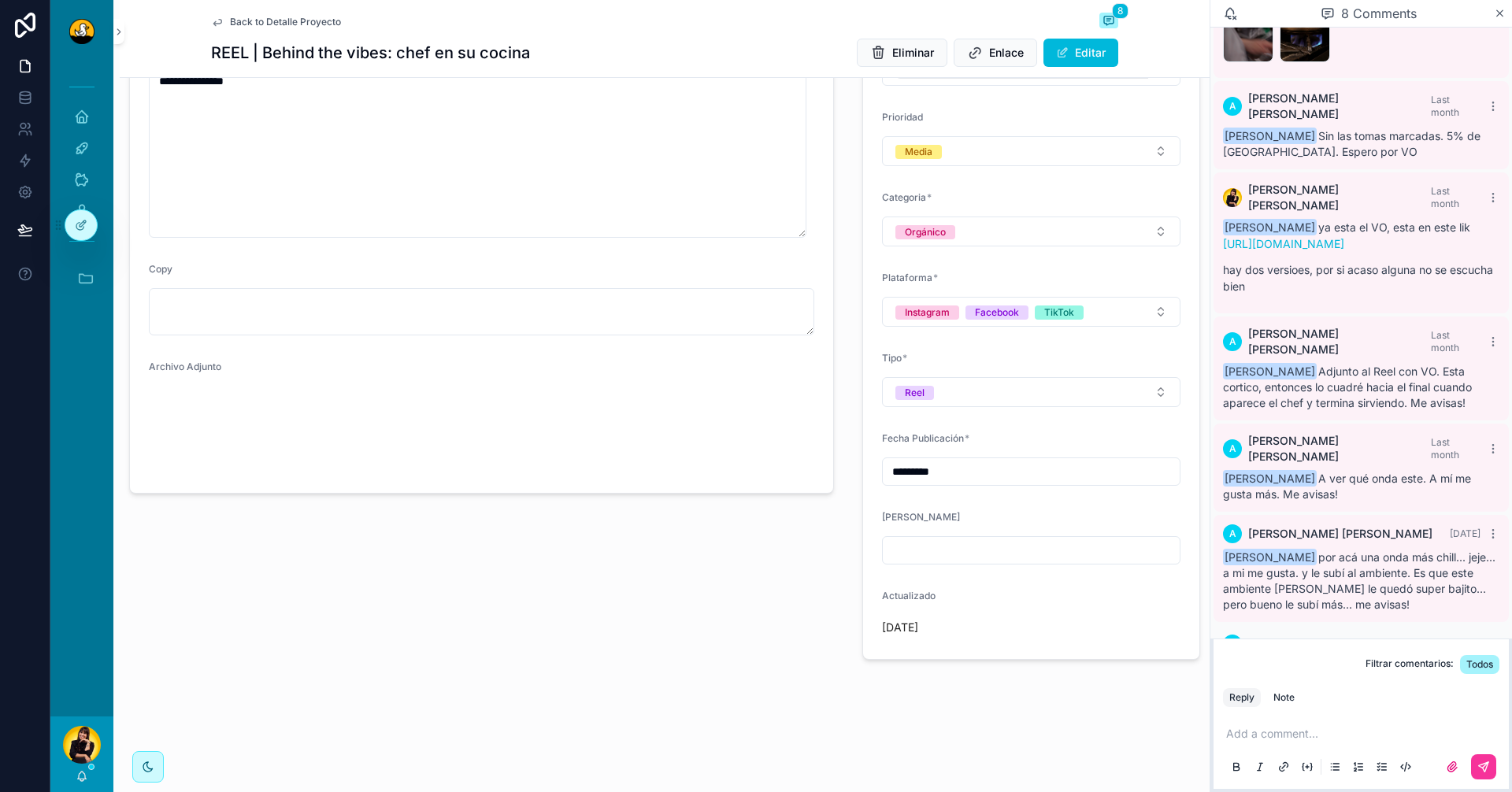
click at [248, 22] on span "Back to Detalle Proyecto" at bounding box center [285, 22] width 111 height 13
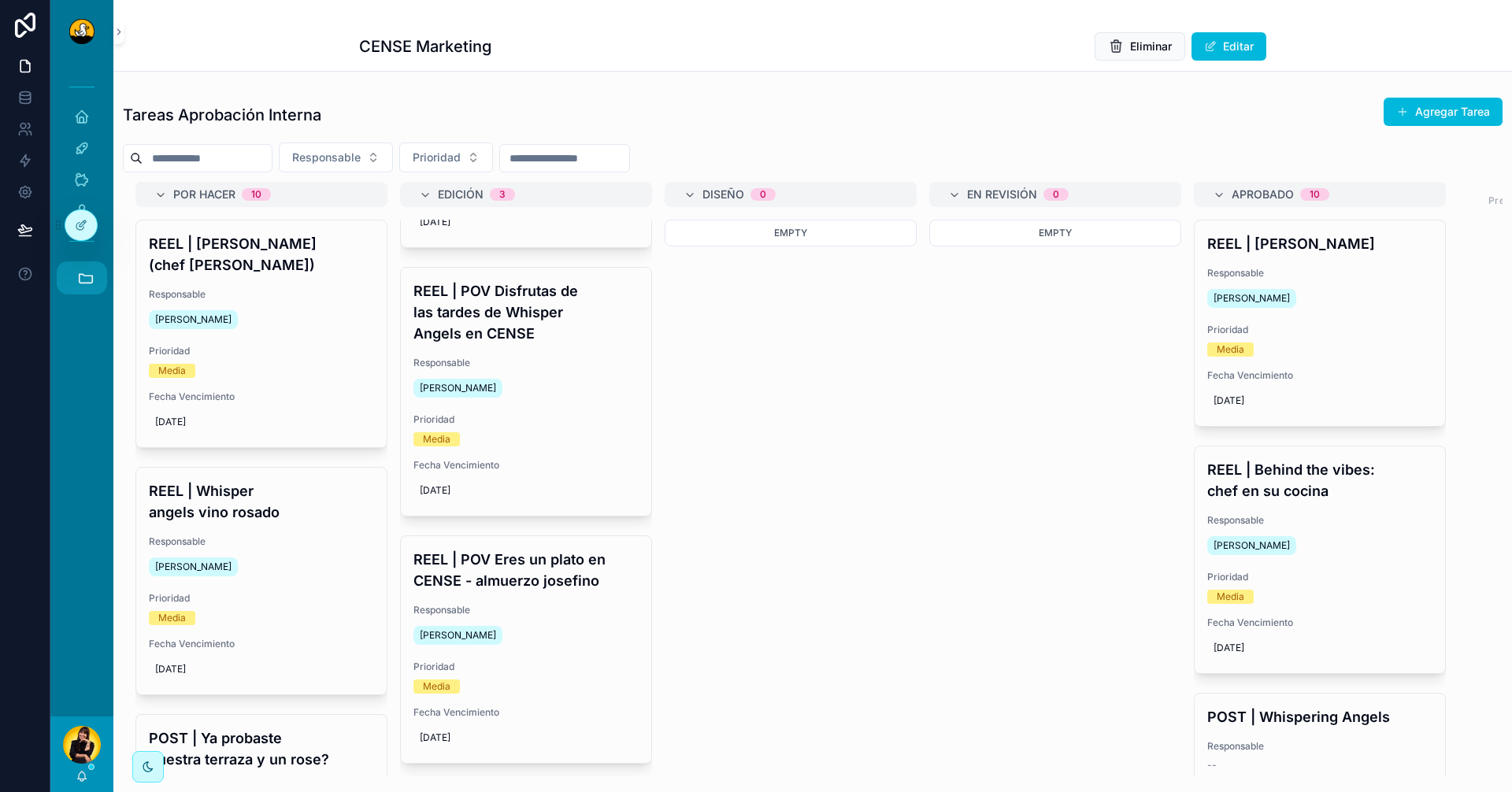
click at [89, 274] on icon "scrollable content" at bounding box center [86, 278] width 18 height 18
click at [83, 622] on span "1" at bounding box center [81, 629] width 18 height 18
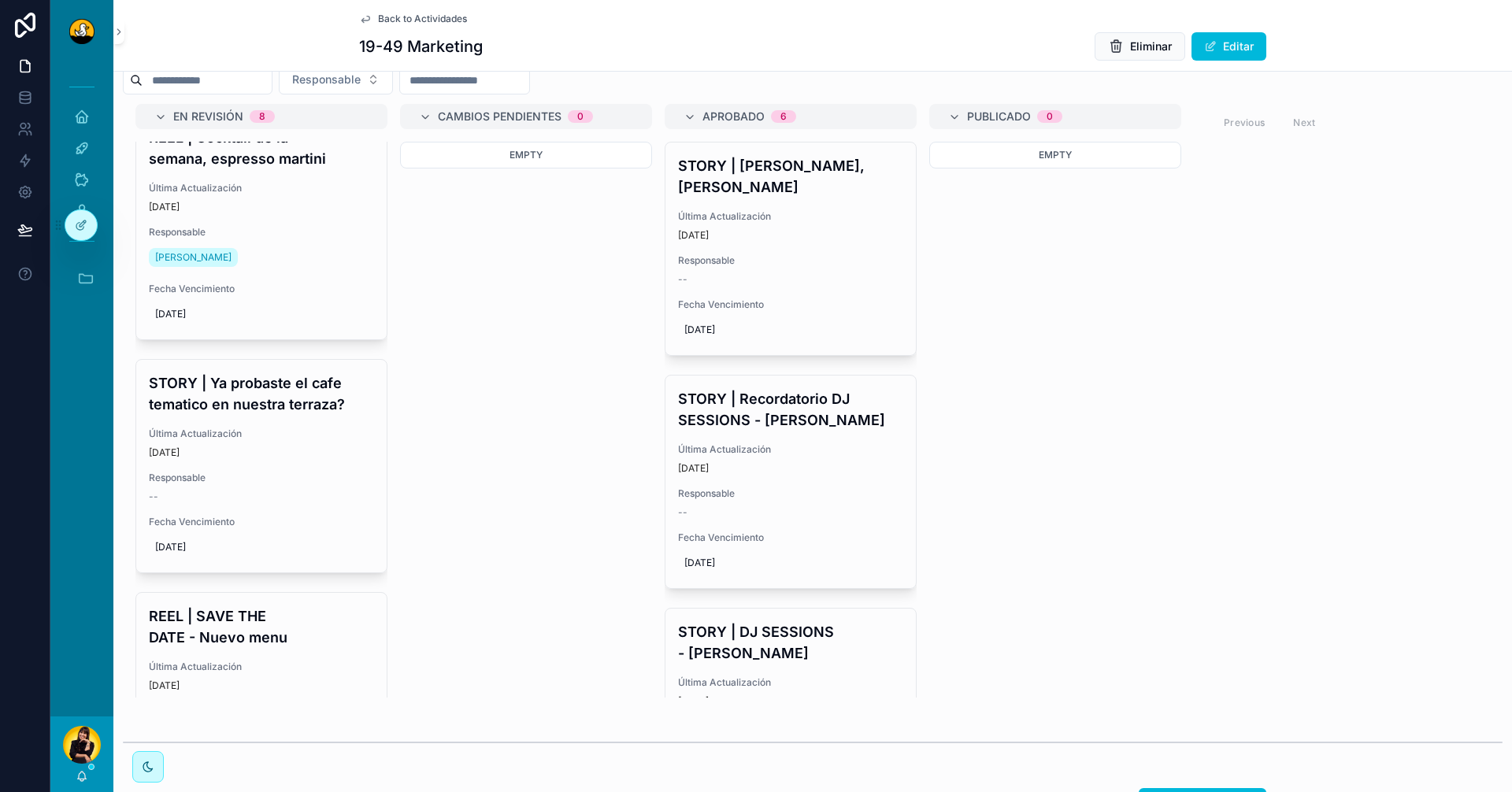
scroll to position [394, 0]
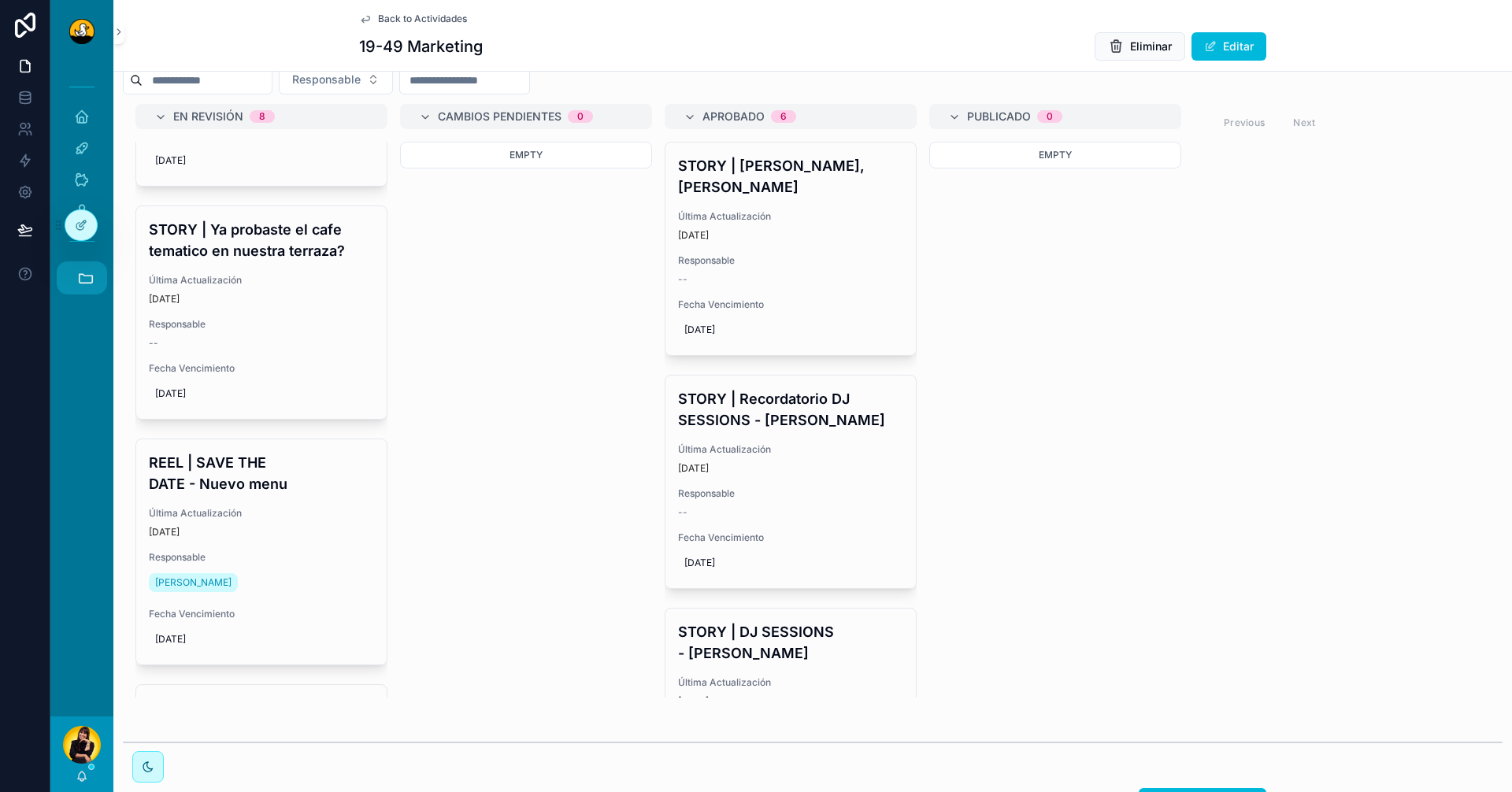
click at [91, 283] on icon "scrollable content" at bounding box center [86, 278] width 14 height 9
click at [84, 667] on span "C" at bounding box center [81, 672] width 18 height 18
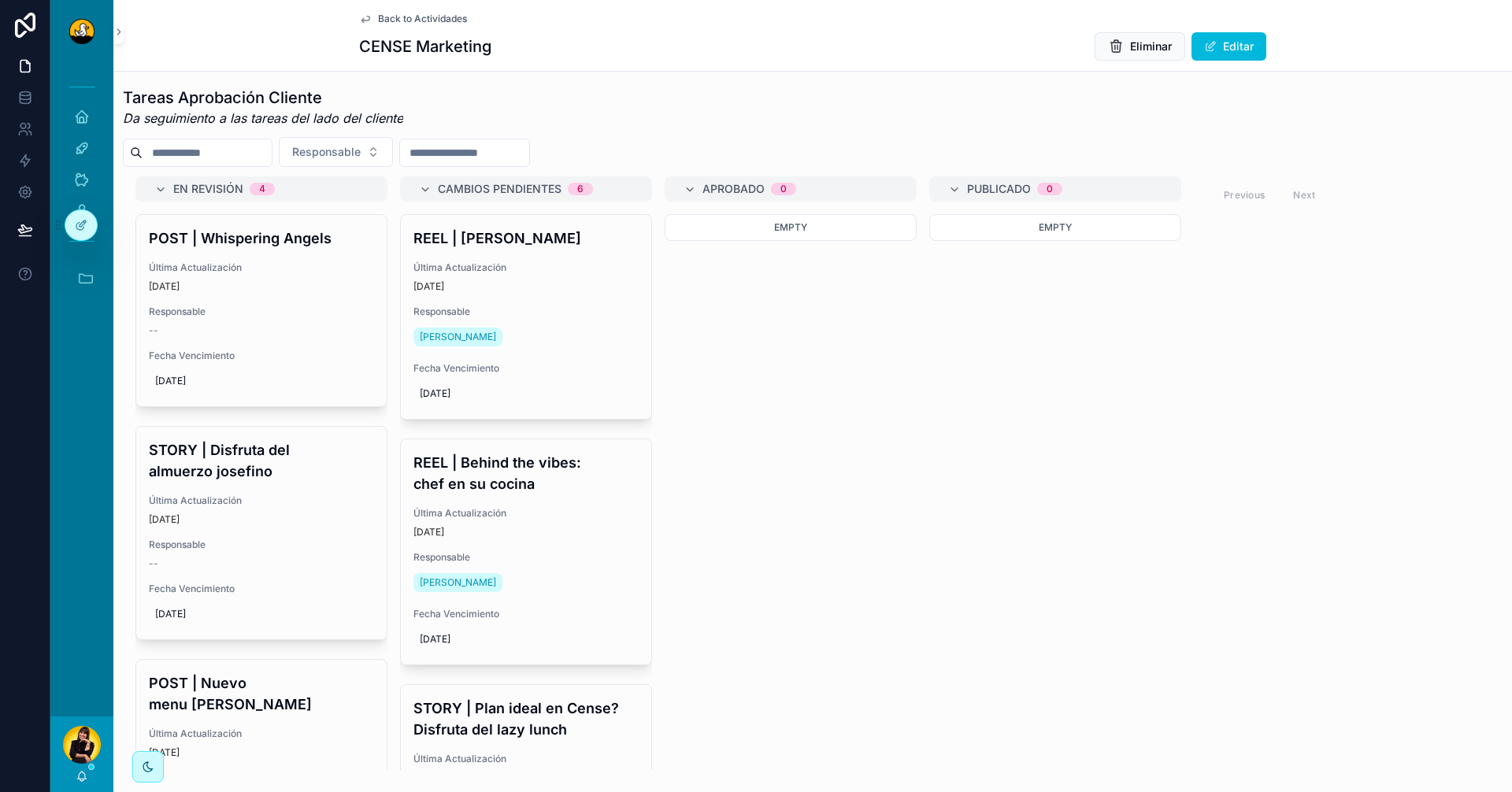
scroll to position [867, 0]
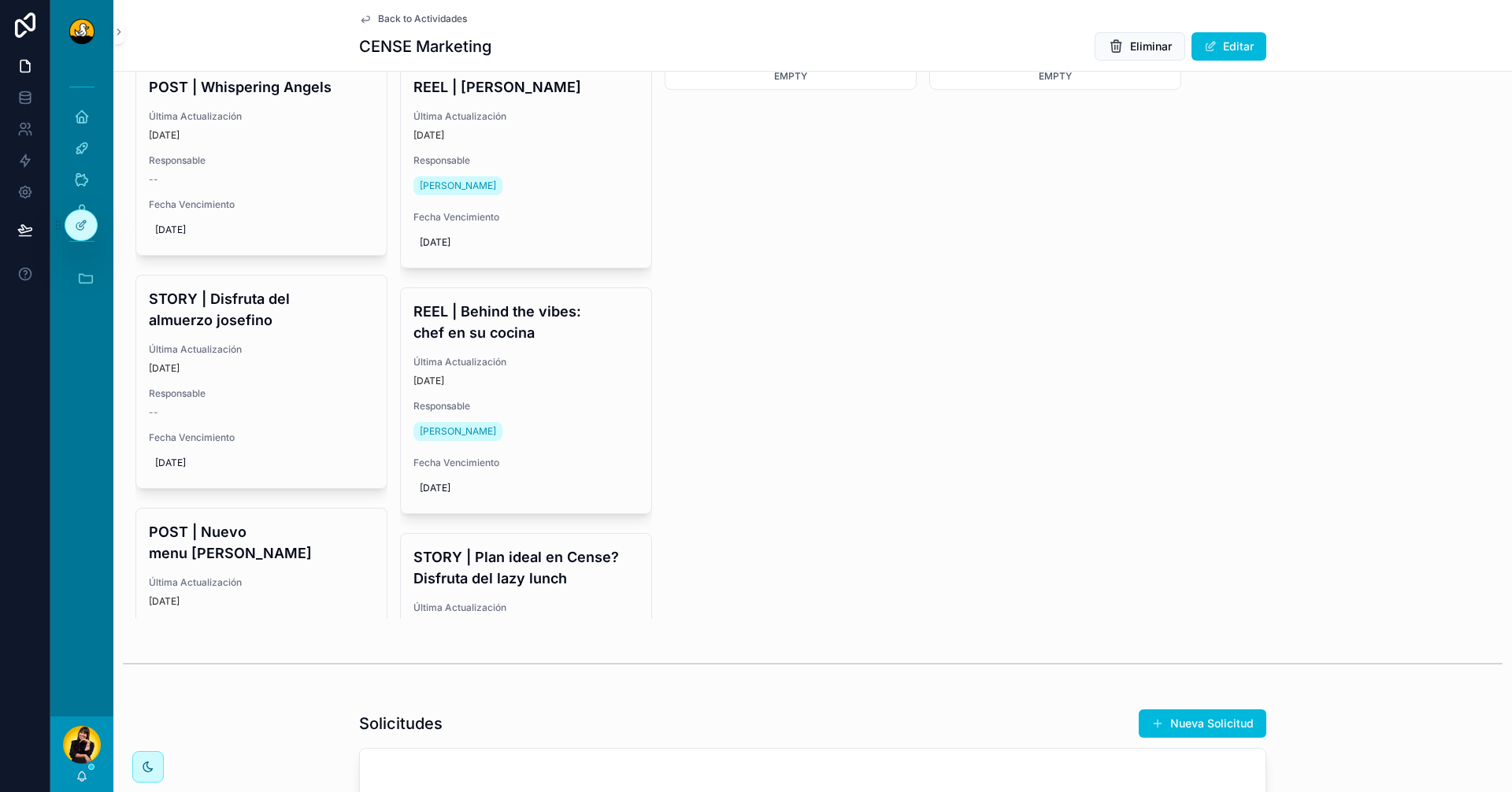
click at [510, 343] on h4 "REEL | Behind the vibes: chef en su cocina" at bounding box center [526, 322] width 226 height 42
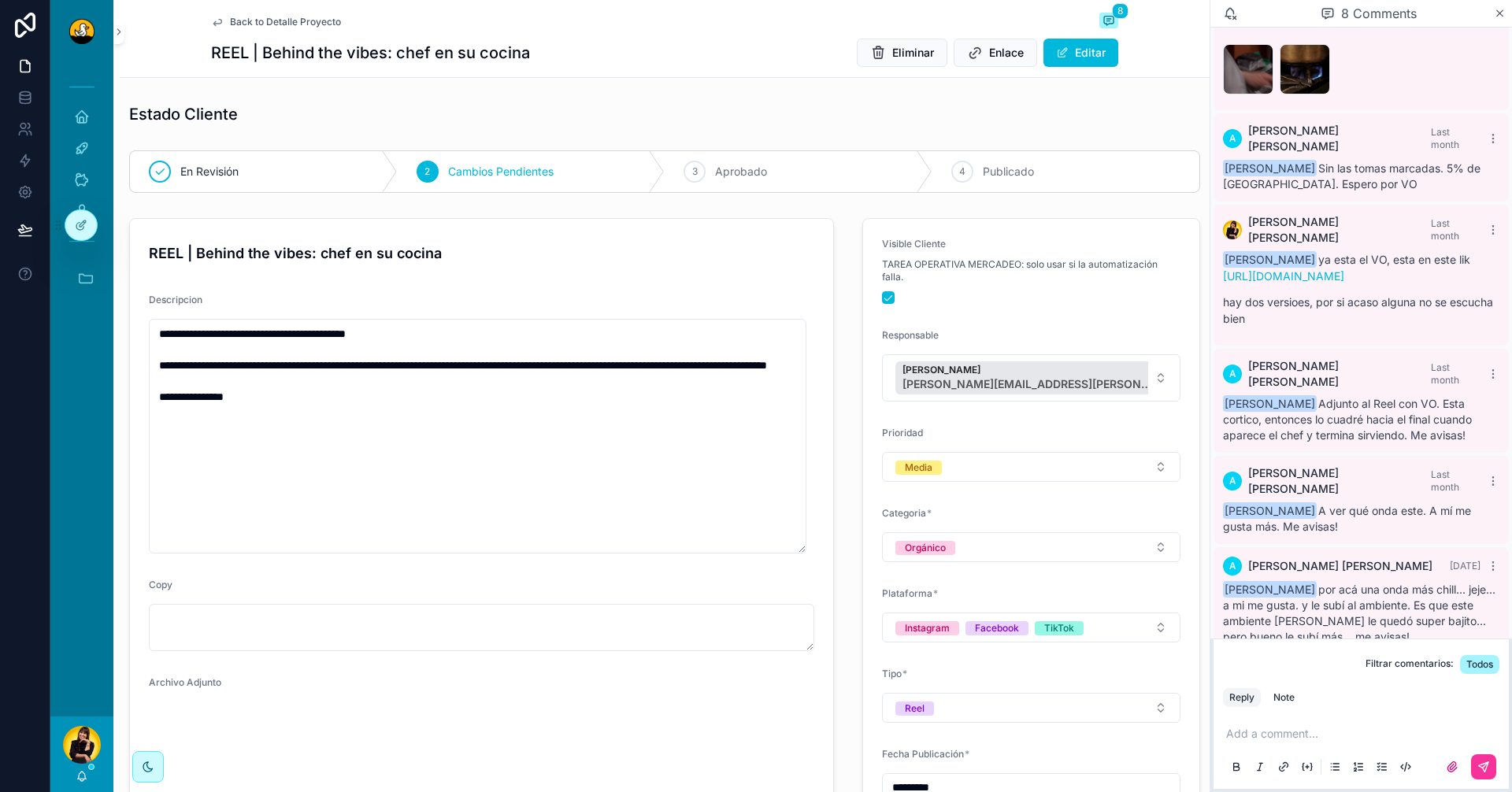
scroll to position [247, 0]
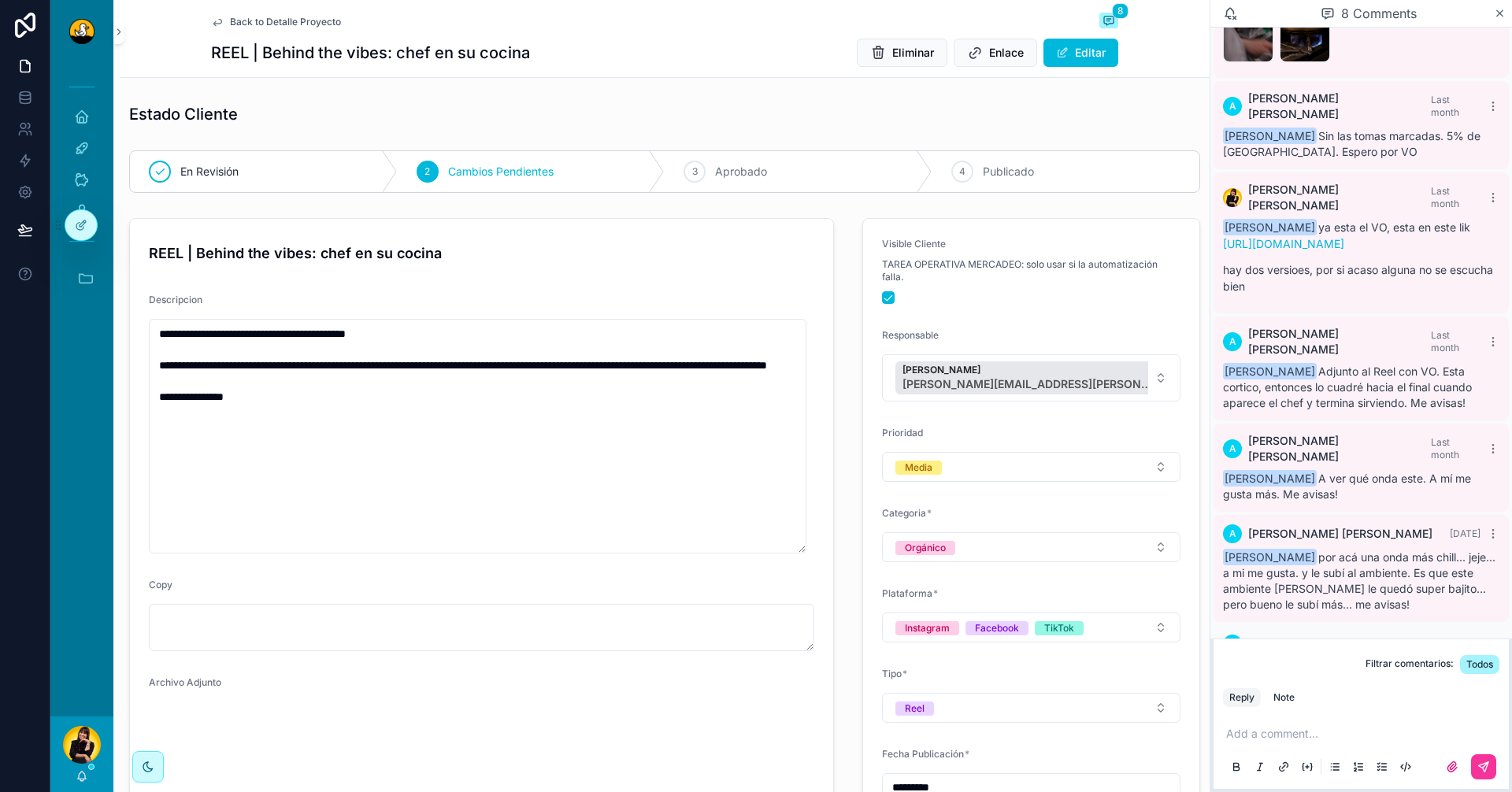
click at [1294, 729] on p "scrollable content" at bounding box center [1365, 734] width 277 height 16
click at [1286, 689] on button "Note" at bounding box center [1283, 697] width 34 height 19
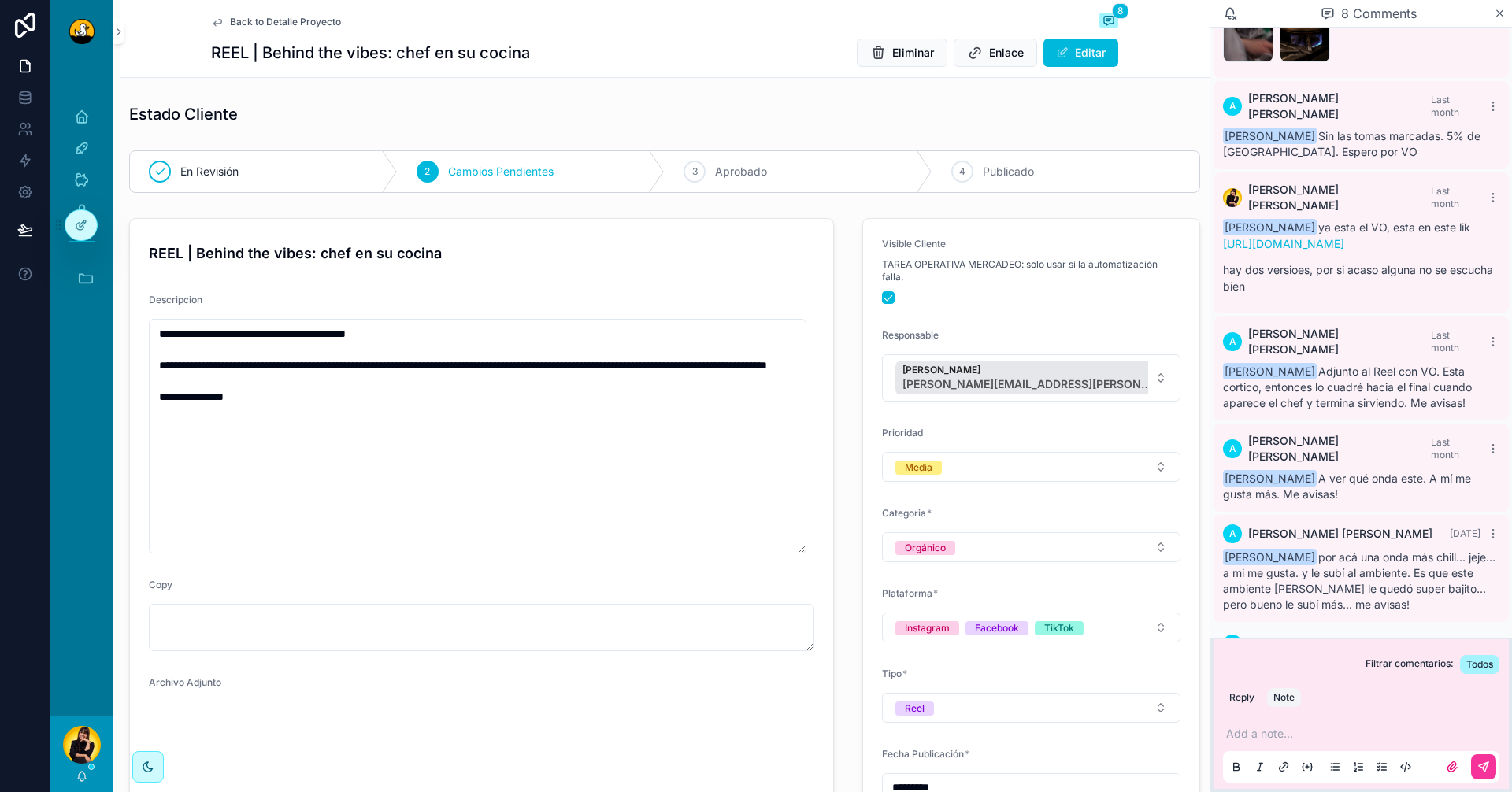
click at [1304, 742] on div "Add a note..." at bounding box center [1361, 749] width 277 height 66
click at [1289, 732] on p "scrollable content" at bounding box center [1365, 734] width 277 height 16
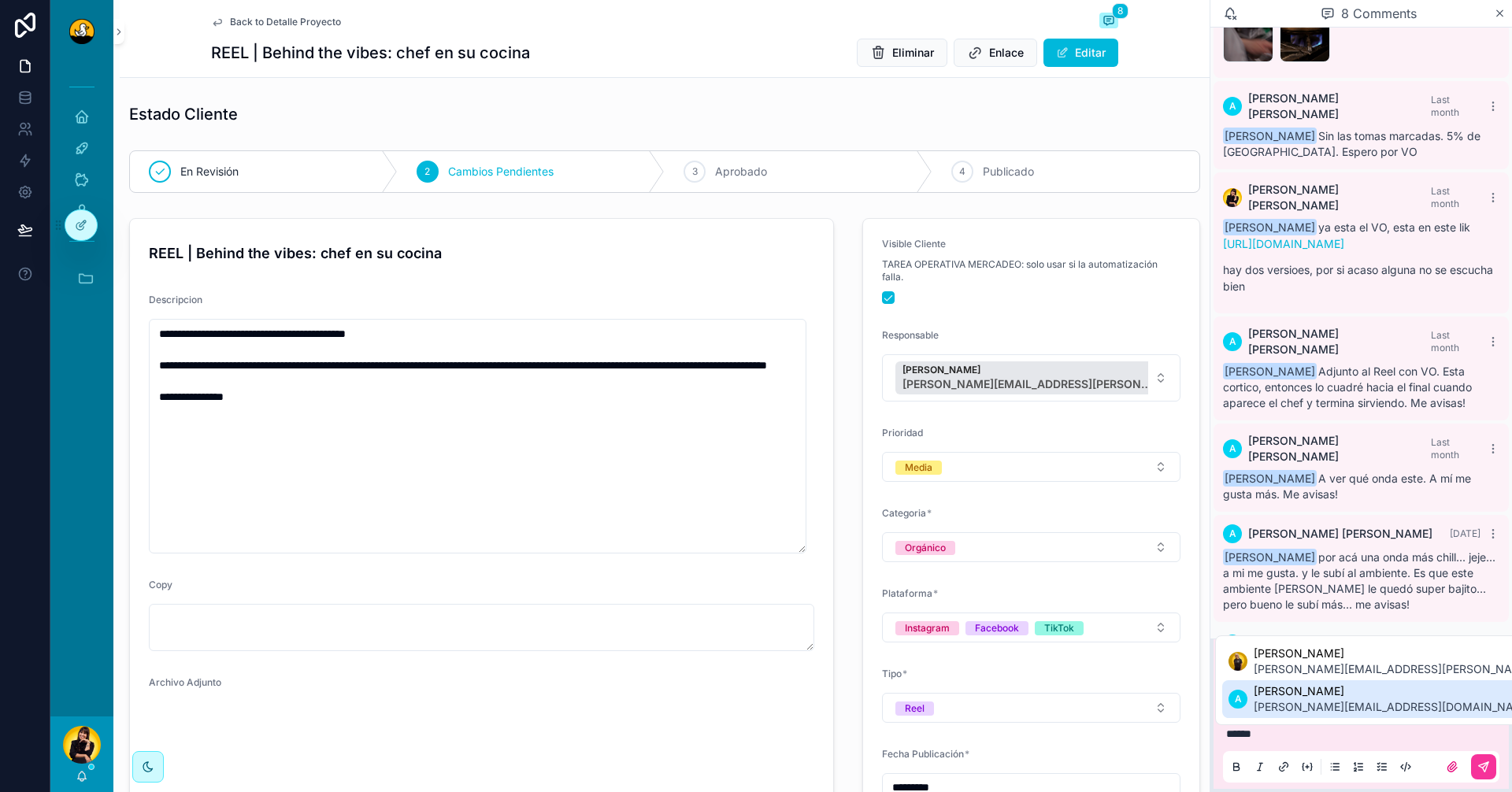
click at [1290, 703] on span "alvaro.dearmas@duckstudios.net" at bounding box center [1394, 708] width 281 height 16
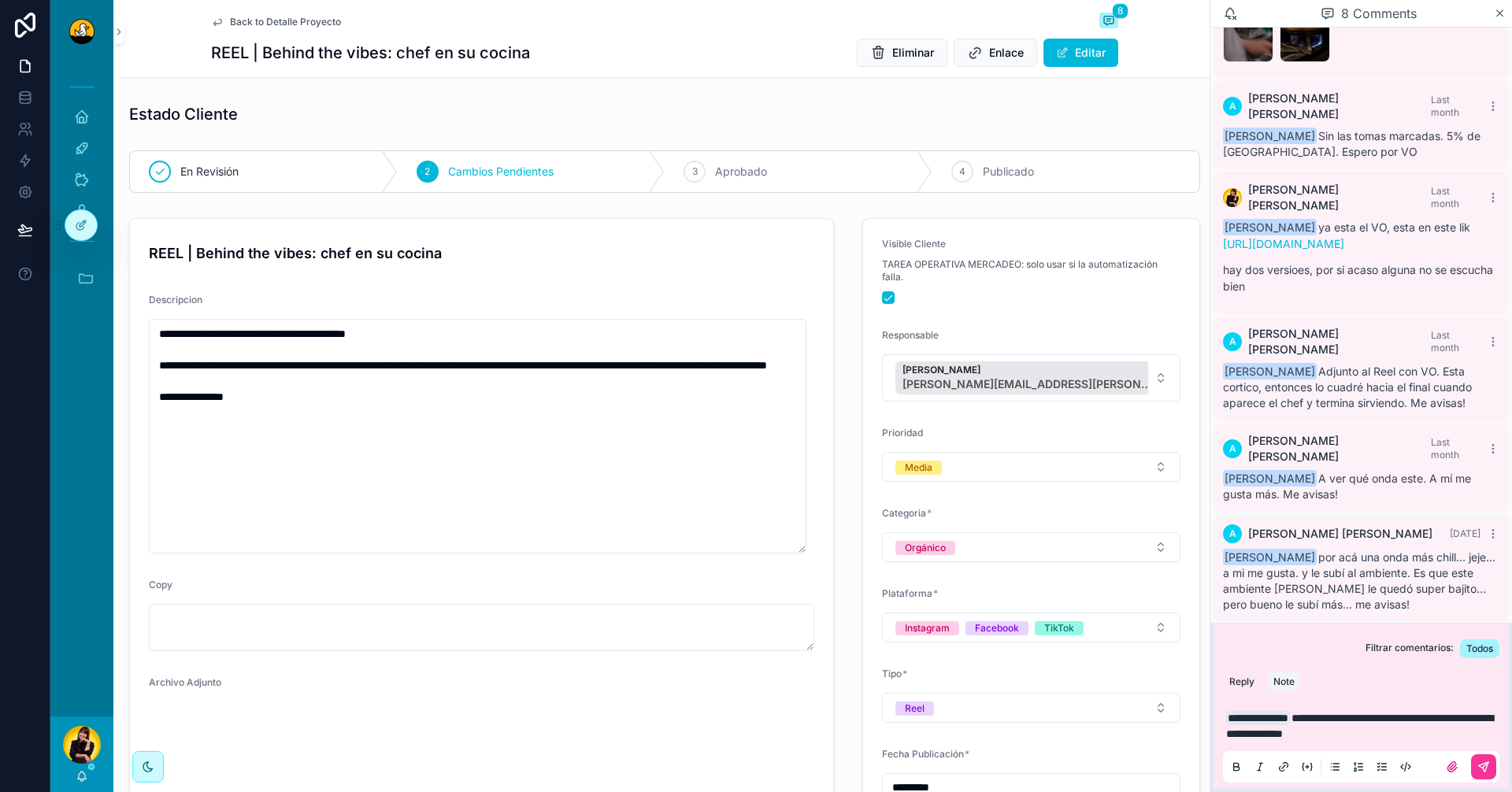
click at [1487, 772] on icon "scrollable content" at bounding box center [1484, 766] width 13 height 13
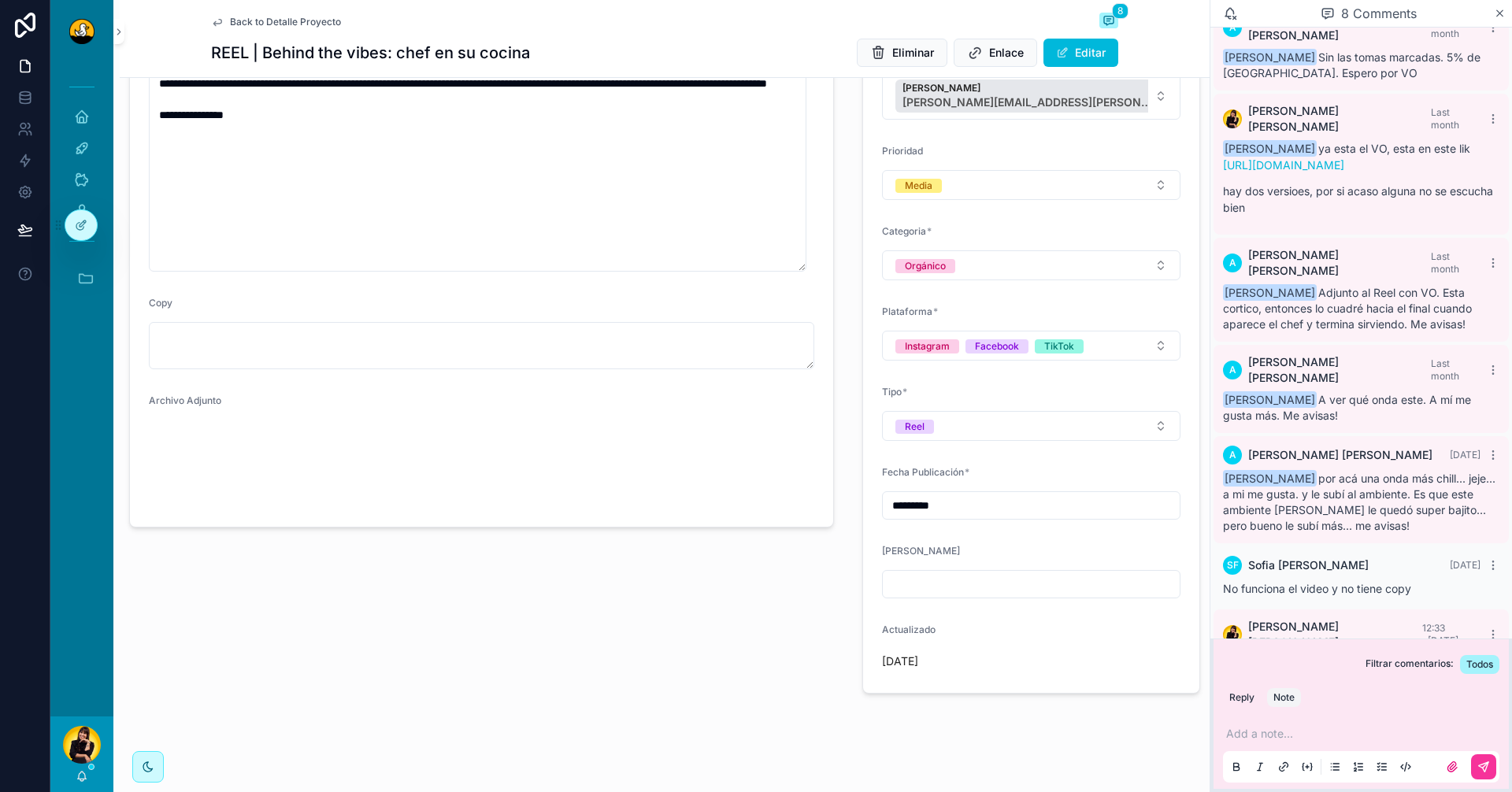
scroll to position [346, 0]
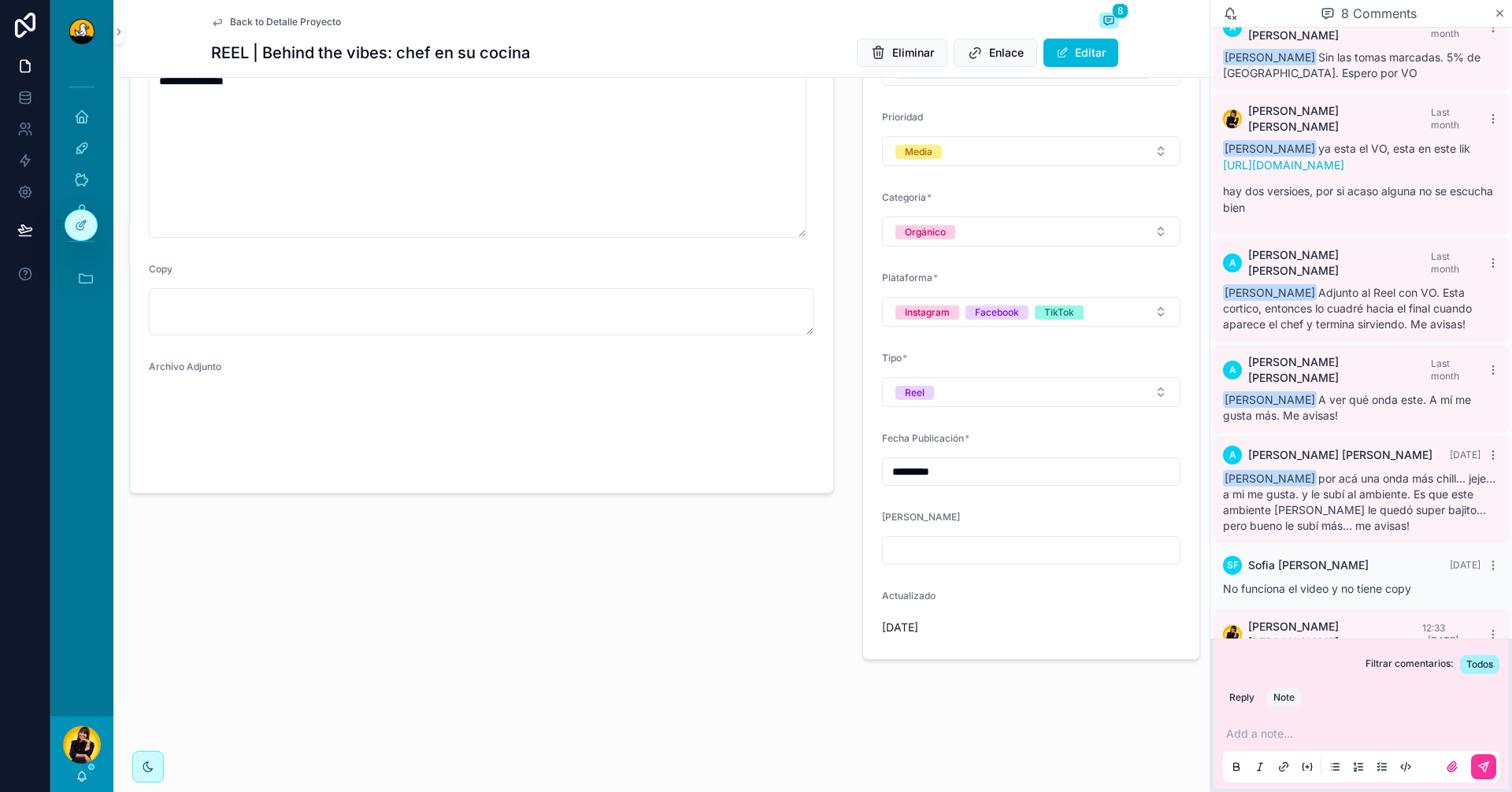
click at [280, 23] on span "Back to Detalle Proyecto" at bounding box center [285, 22] width 111 height 13
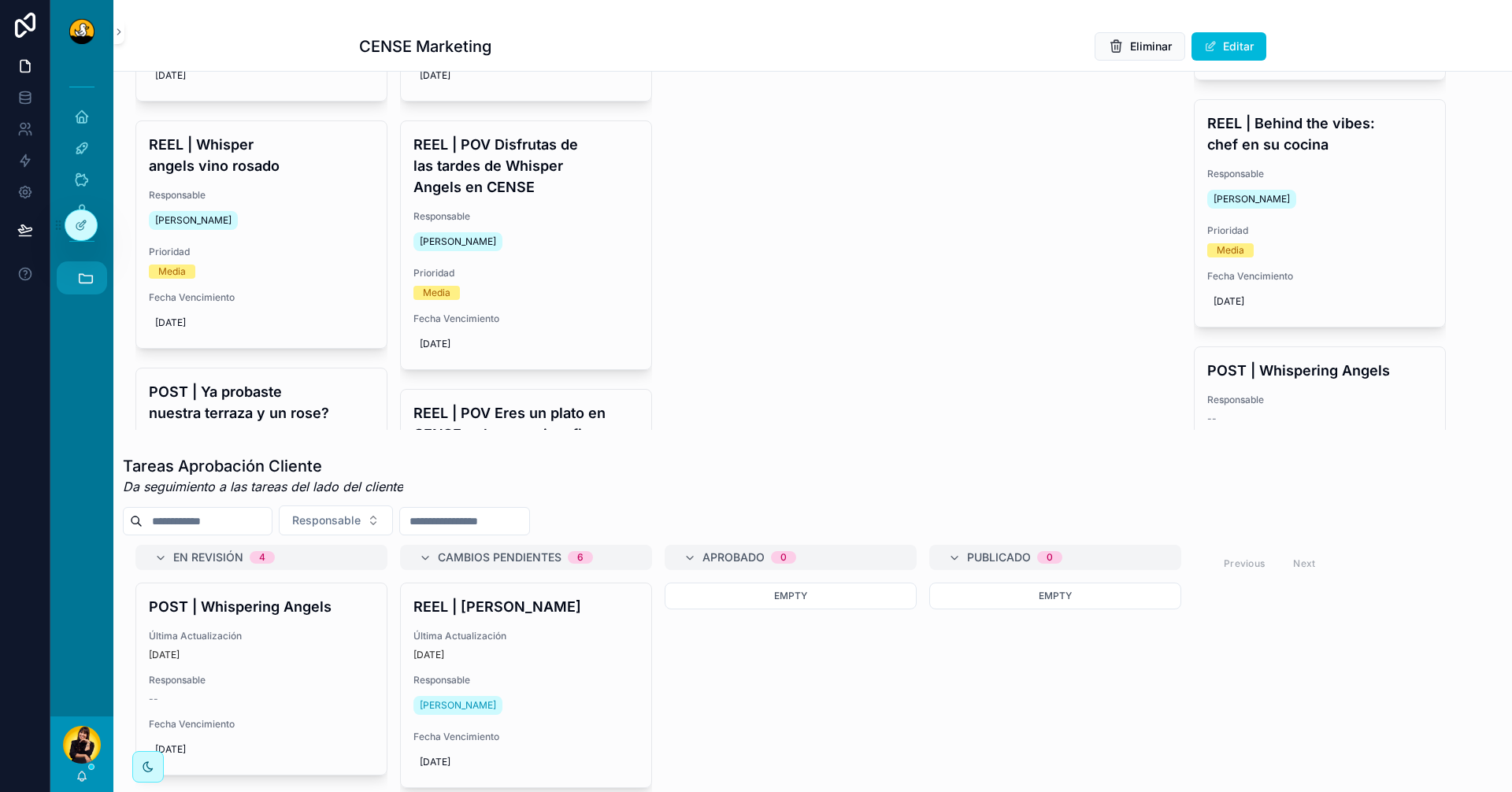
click at [89, 272] on icon "scrollable content" at bounding box center [86, 278] width 18 height 18
click at [74, 630] on span "1" at bounding box center [81, 629] width 18 height 18
click at [84, 635] on span "1" at bounding box center [81, 629] width 18 height 18
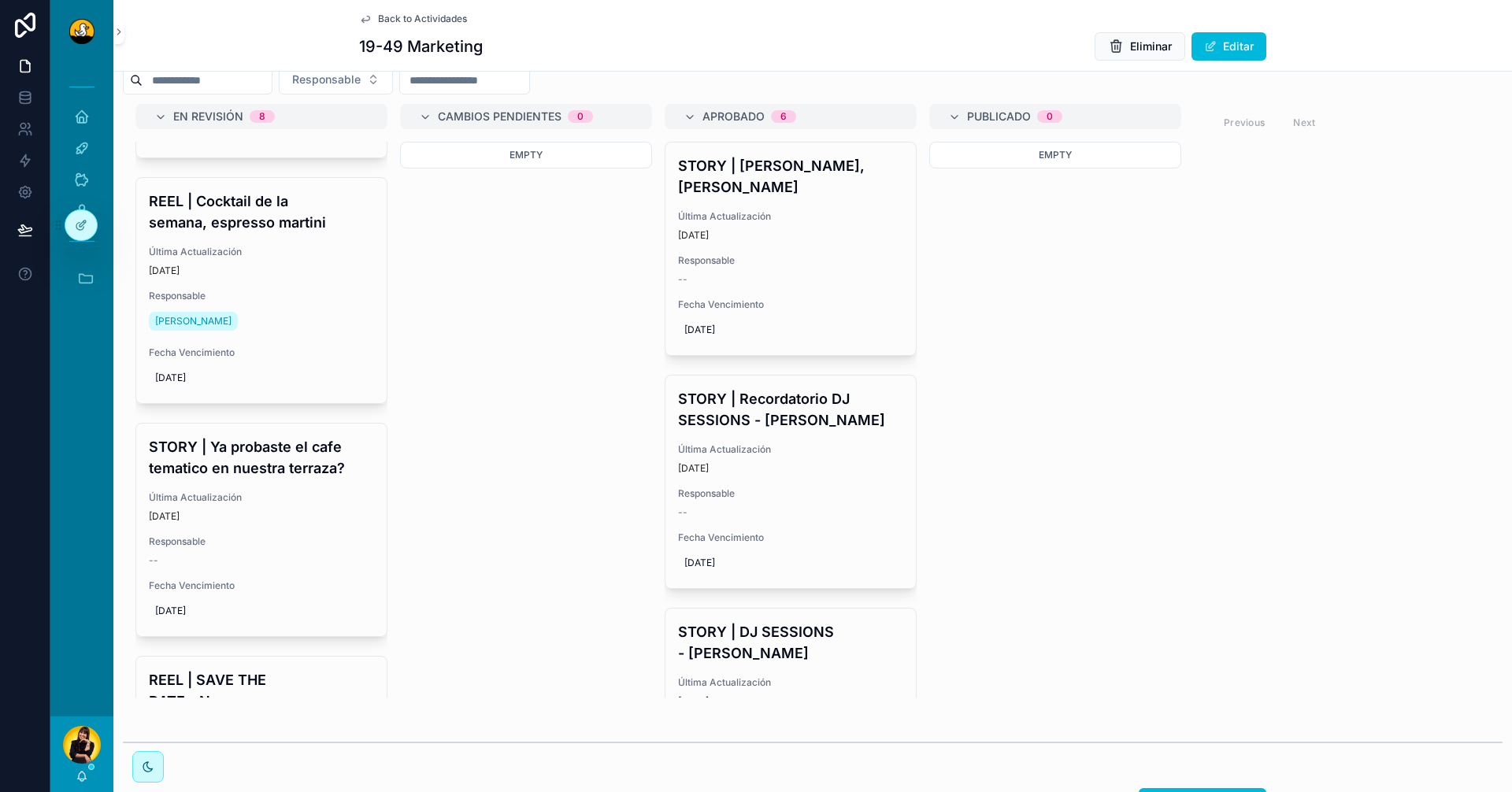
scroll to position [158, 0]
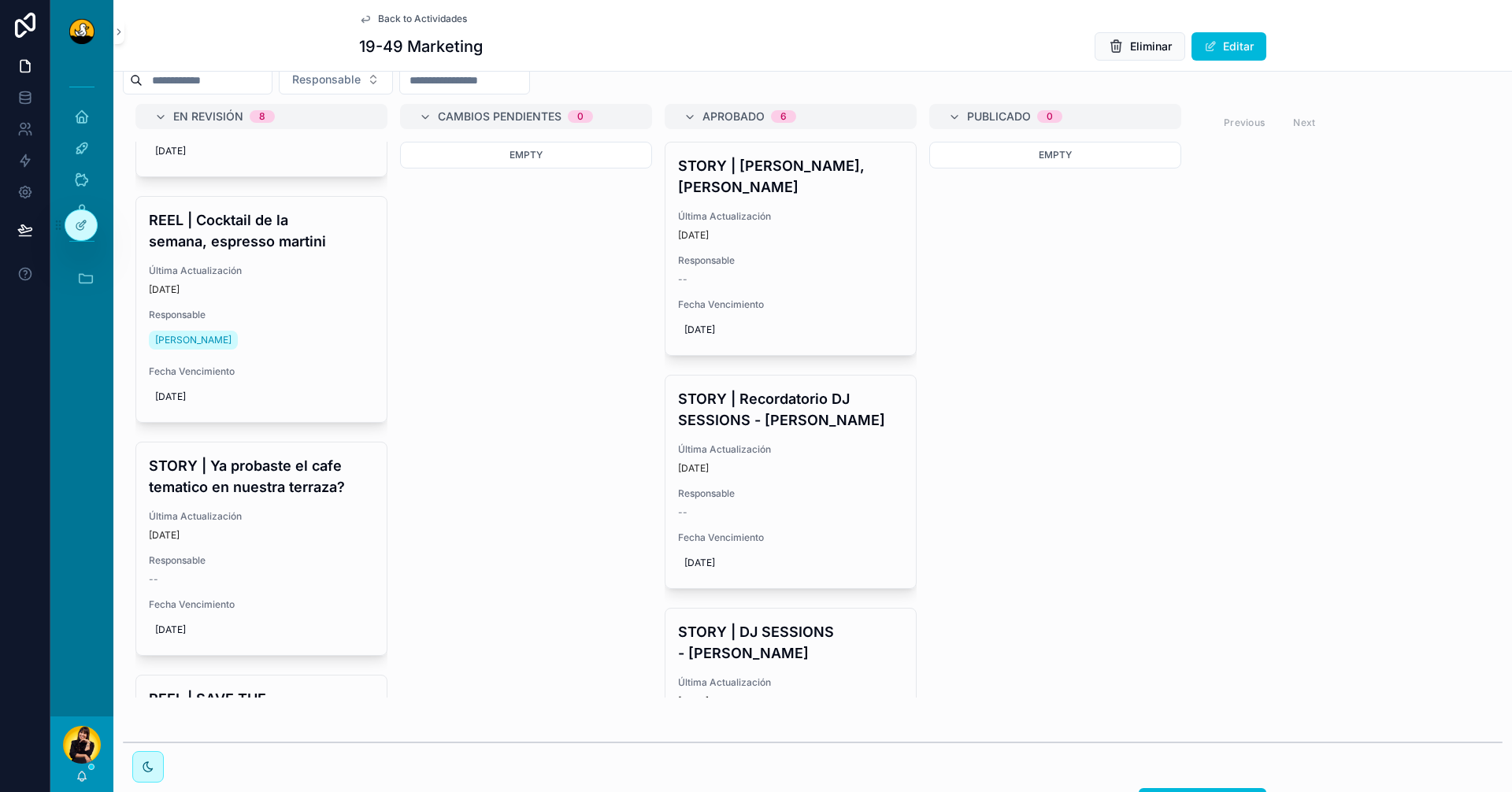
click at [245, 252] on h4 "REEL | Cocktail de la semana, espresso martini" at bounding box center [262, 230] width 226 height 42
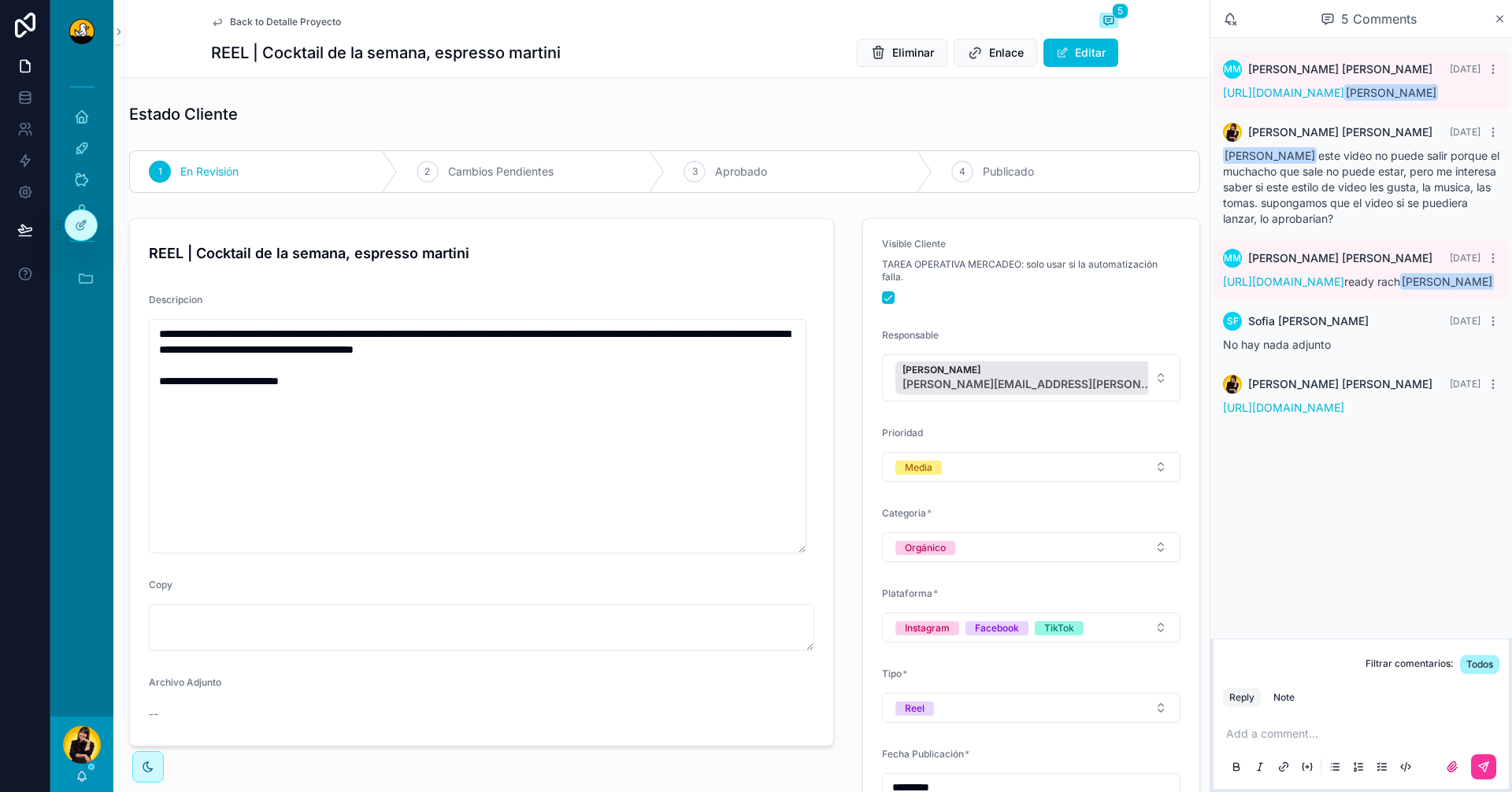
click at [258, 23] on span "Back to Detalle Proyecto" at bounding box center [285, 22] width 111 height 13
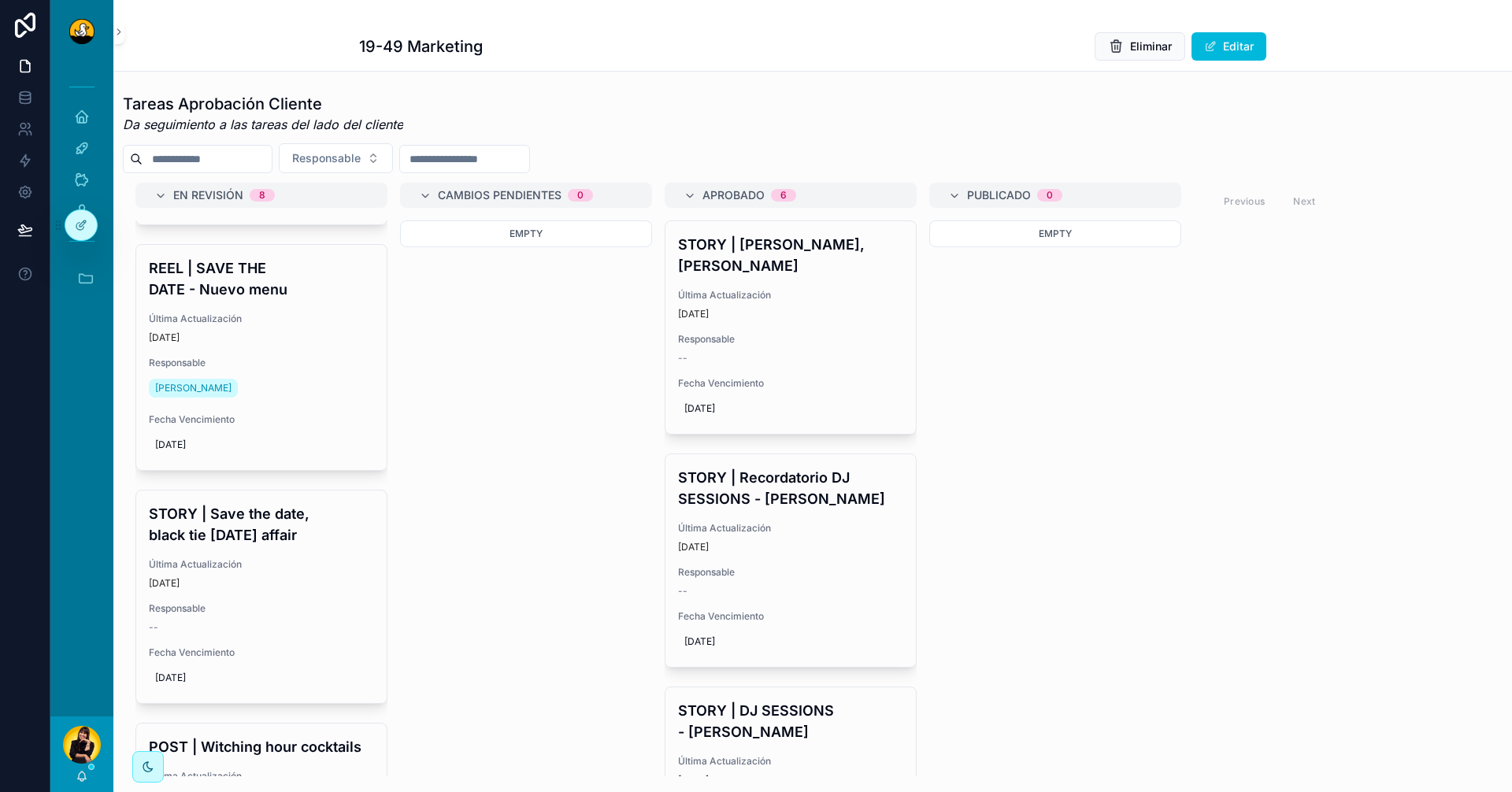
scroll to position [431, 0]
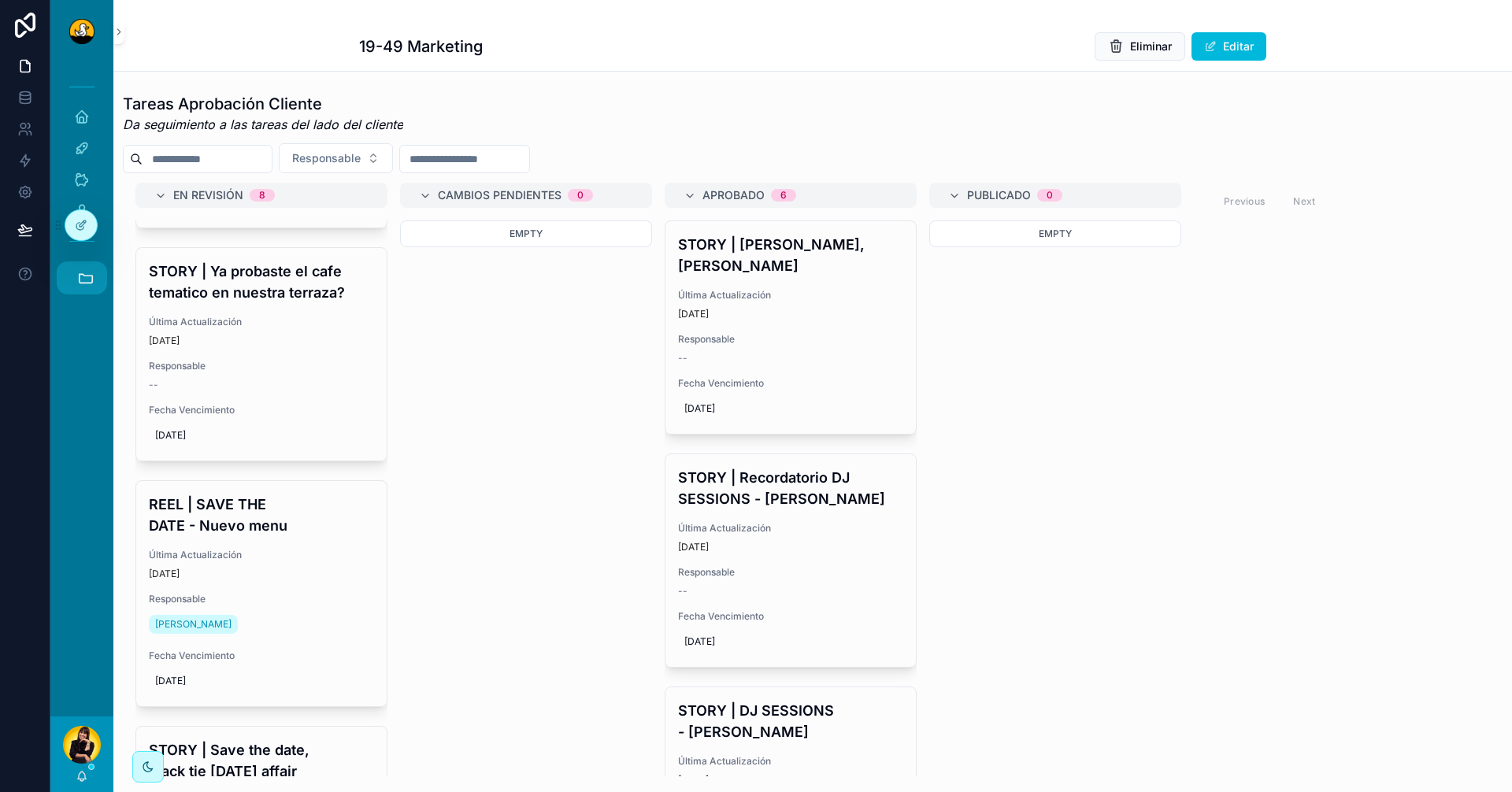
click at [81, 271] on icon "scrollable content" at bounding box center [86, 278] width 18 height 18
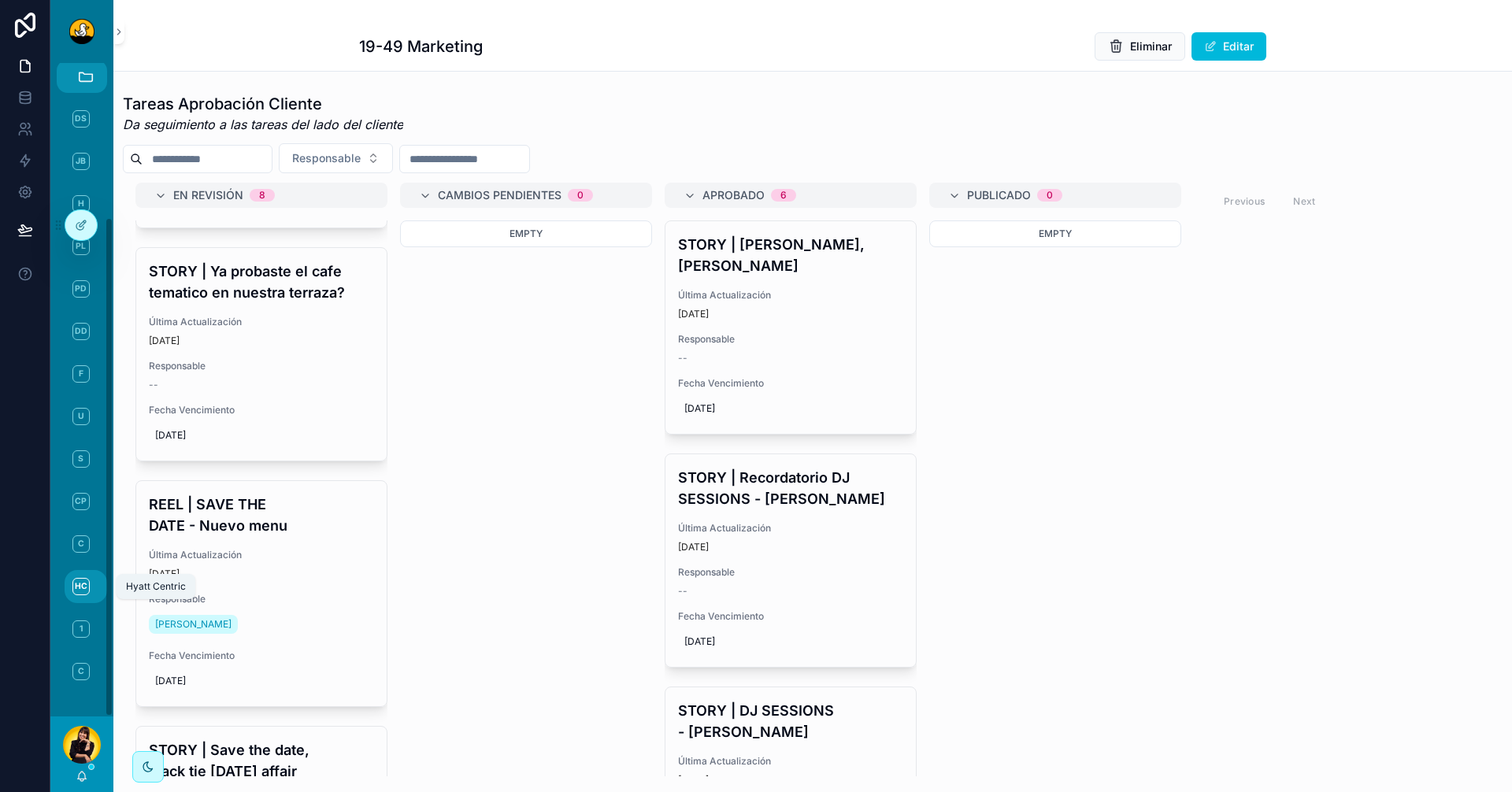
click at [77, 577] on link "HC Hyatt Centric" at bounding box center [85, 587] width 42 height 33
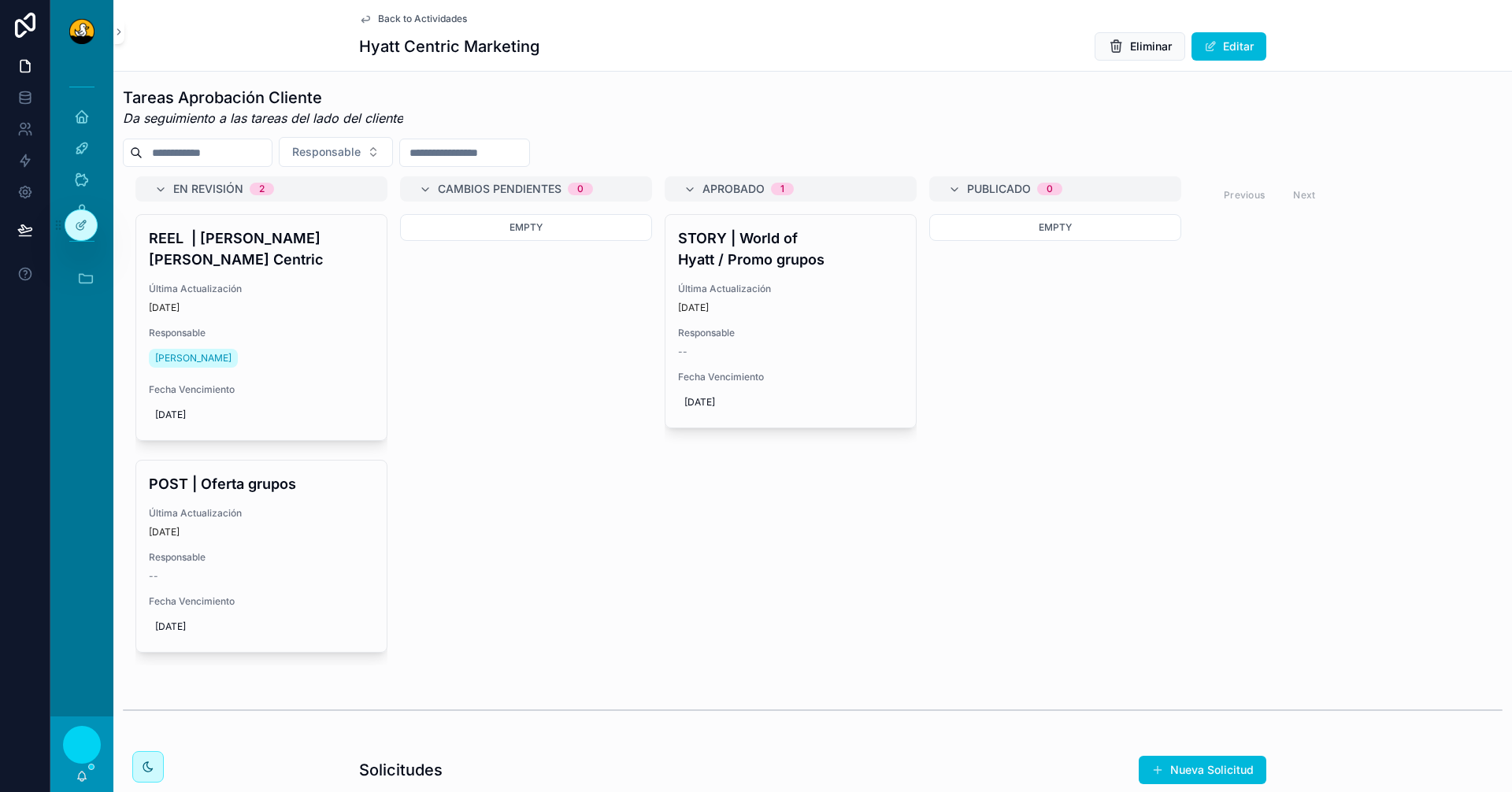
scroll to position [788, 0]
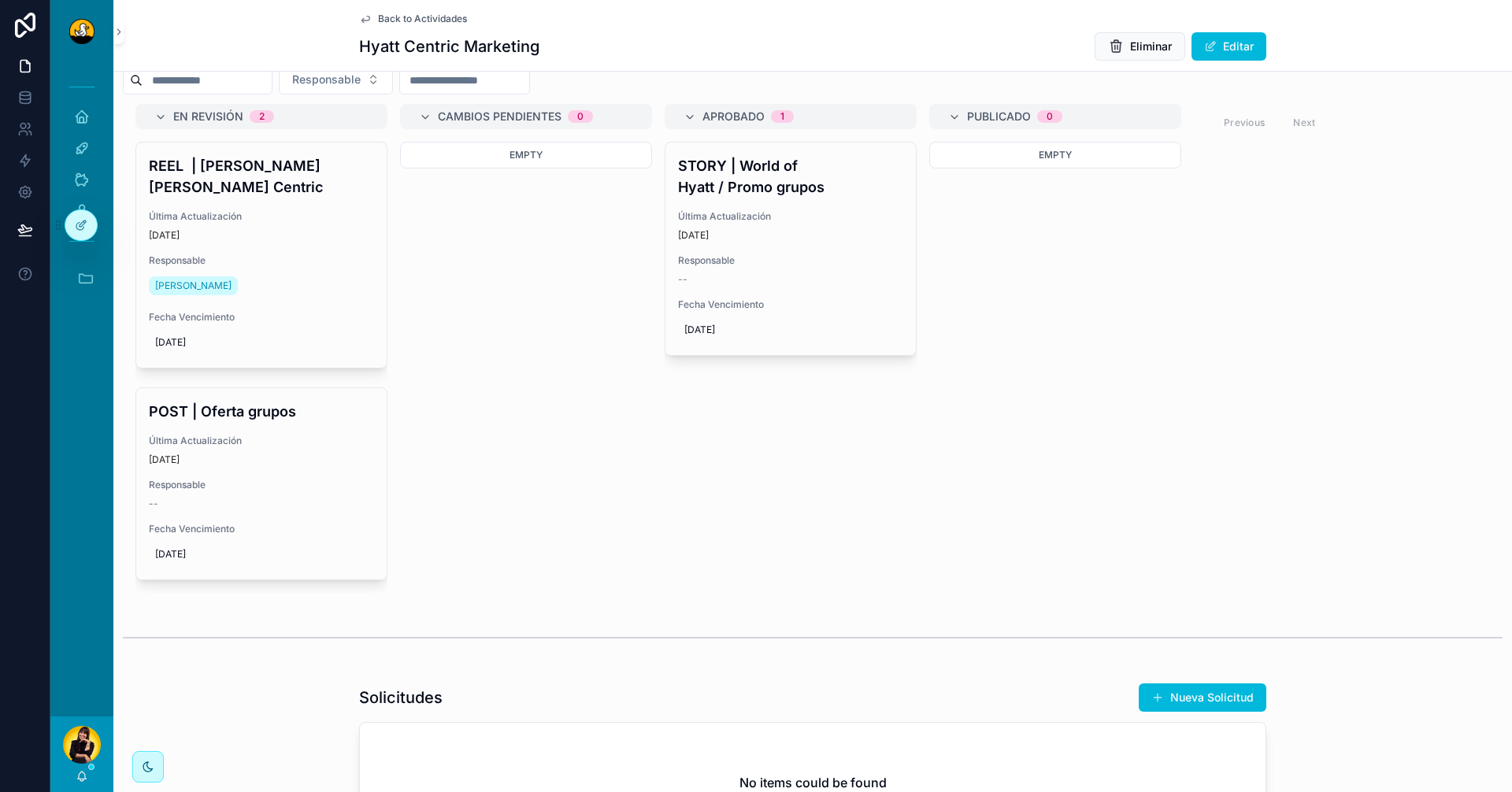
click at [249, 197] on h4 "REEL | [PERSON_NAME] [PERSON_NAME] Centric" at bounding box center [262, 176] width 226 height 42
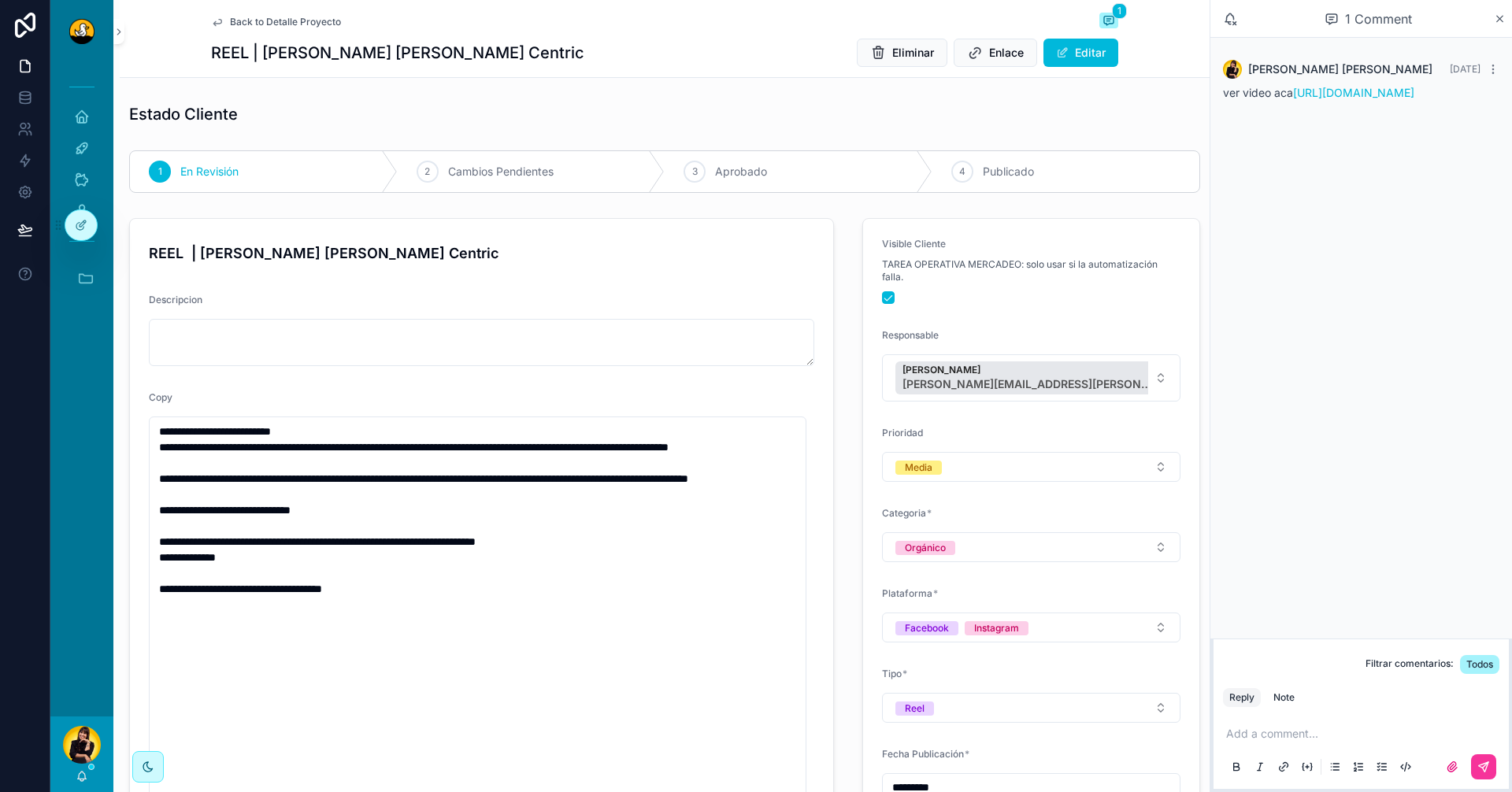
click at [230, 22] on span "Back to Detalle Proyecto" at bounding box center [285, 22] width 111 height 13
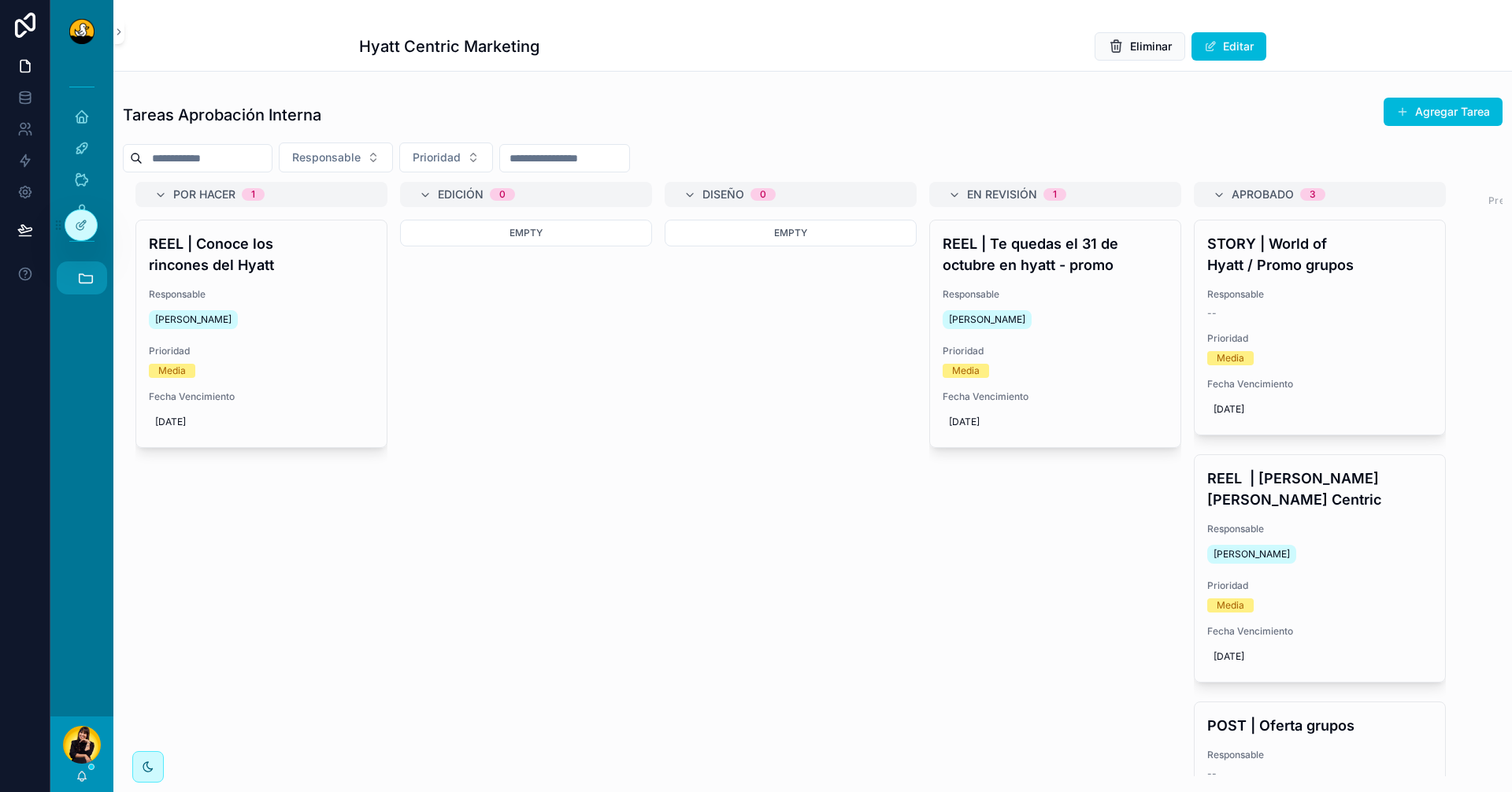
click at [91, 270] on icon "scrollable content" at bounding box center [86, 278] width 18 height 18
click at [74, 369] on span "JB" at bounding box center [81, 363] width 18 height 18
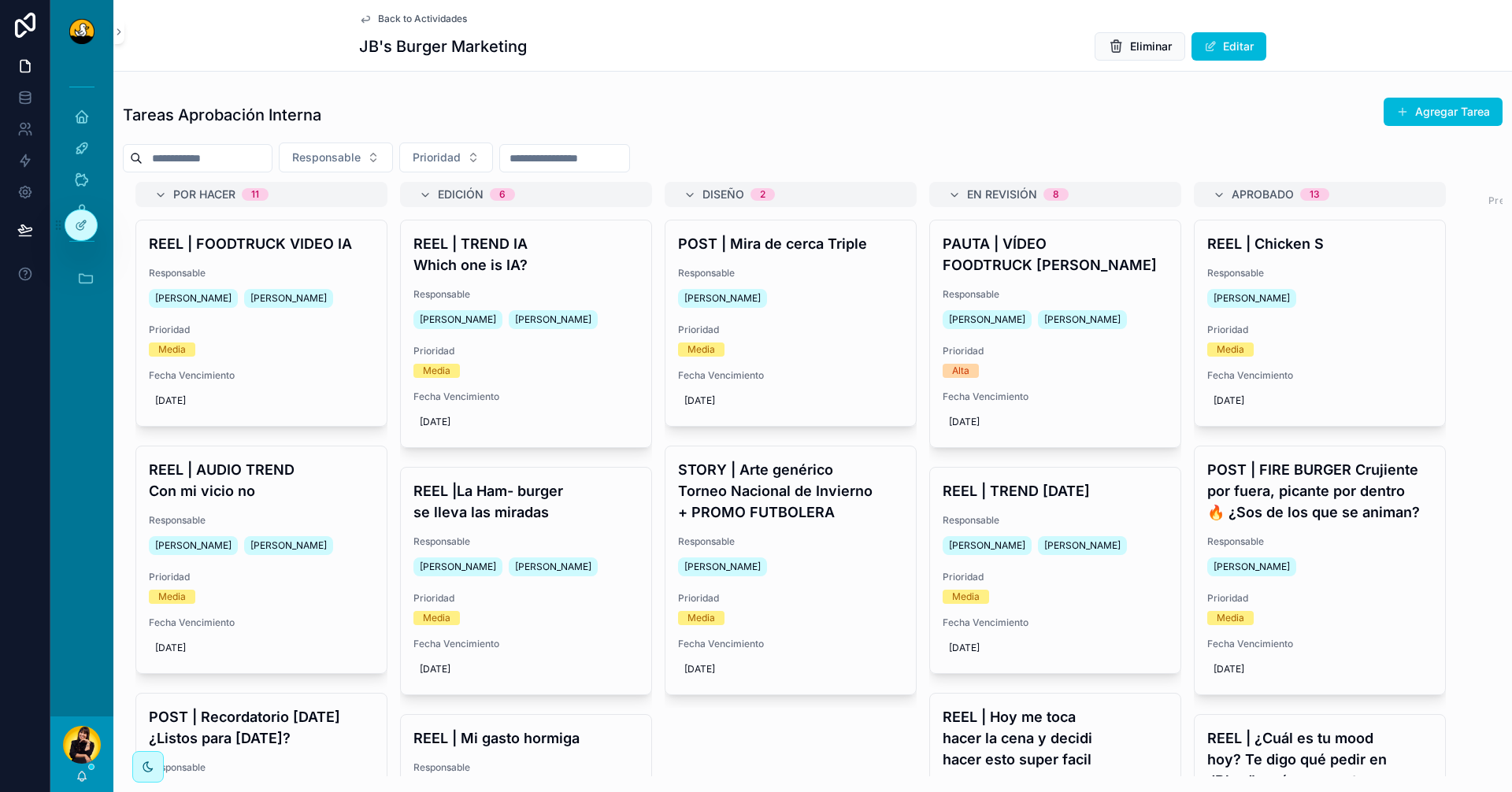
click at [1041, 283] on div "PAUTA | VÍDEO FOODTRUCK [PERSON_NAME] Responsable [PERSON_NAME] [PERSON_NAME] P…" at bounding box center [1055, 334] width 250 height 227
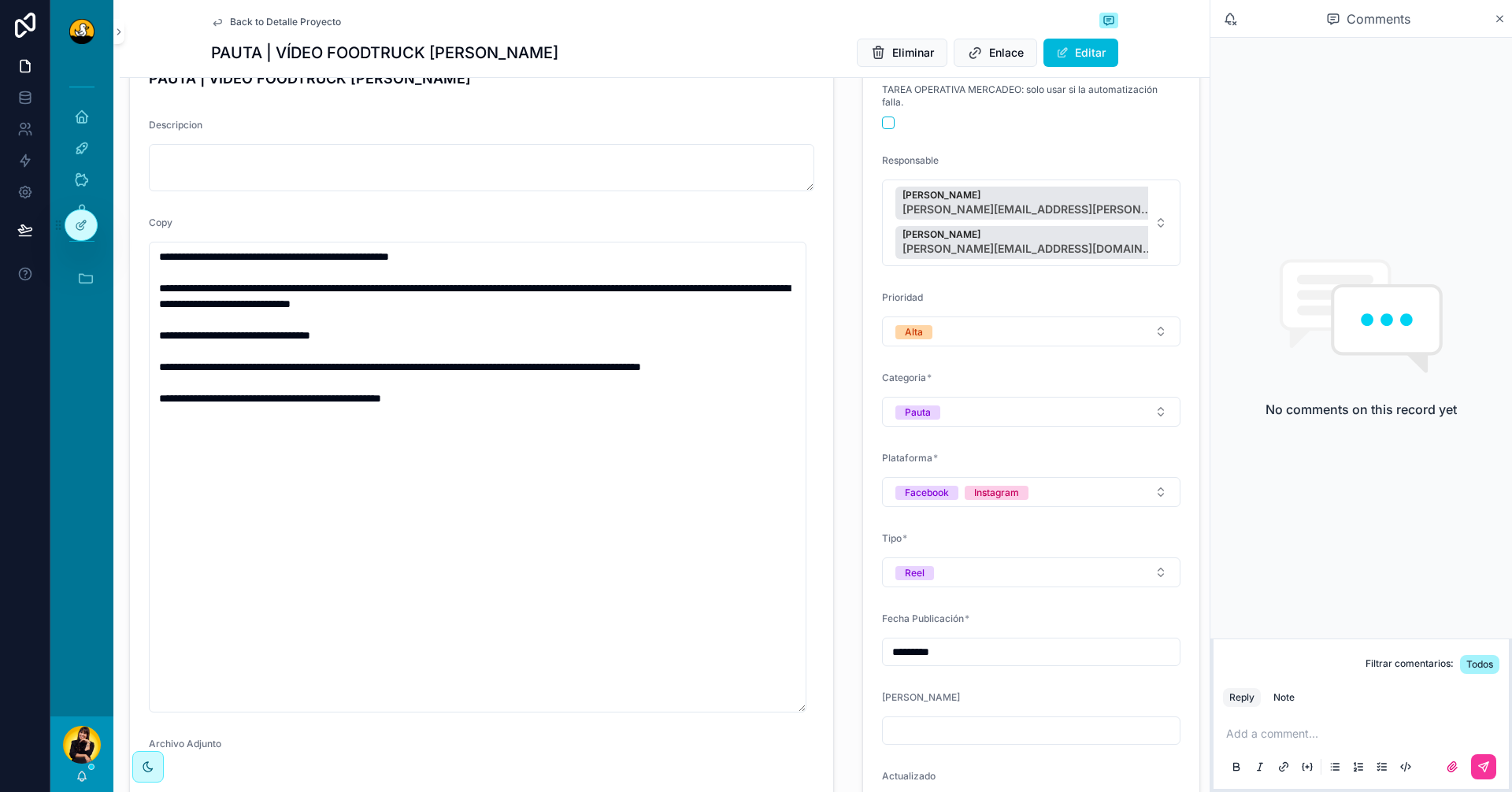
scroll to position [315, 0]
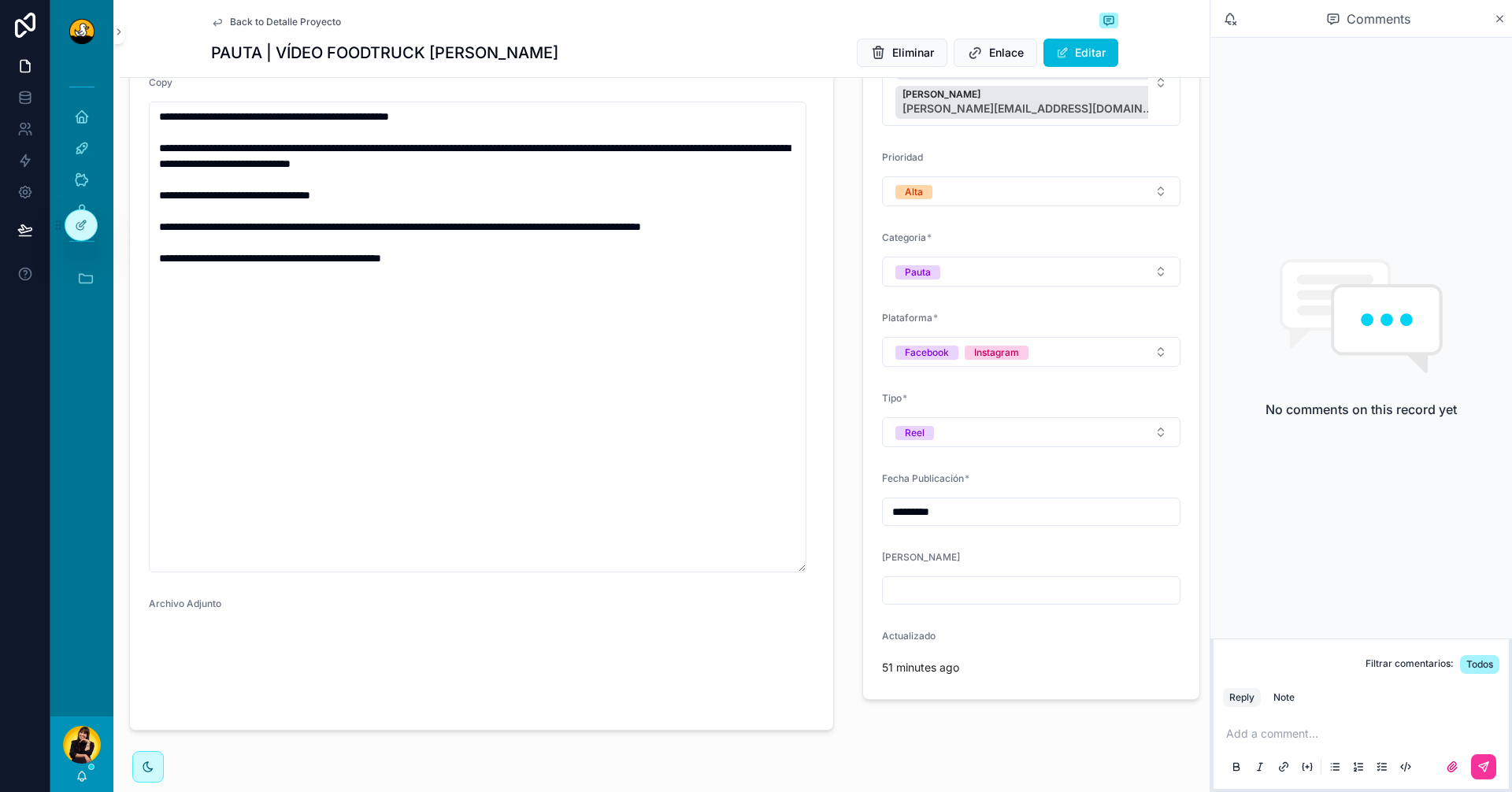
click at [203, 656] on video "scrollable content" at bounding box center [228, 667] width 157 height 79
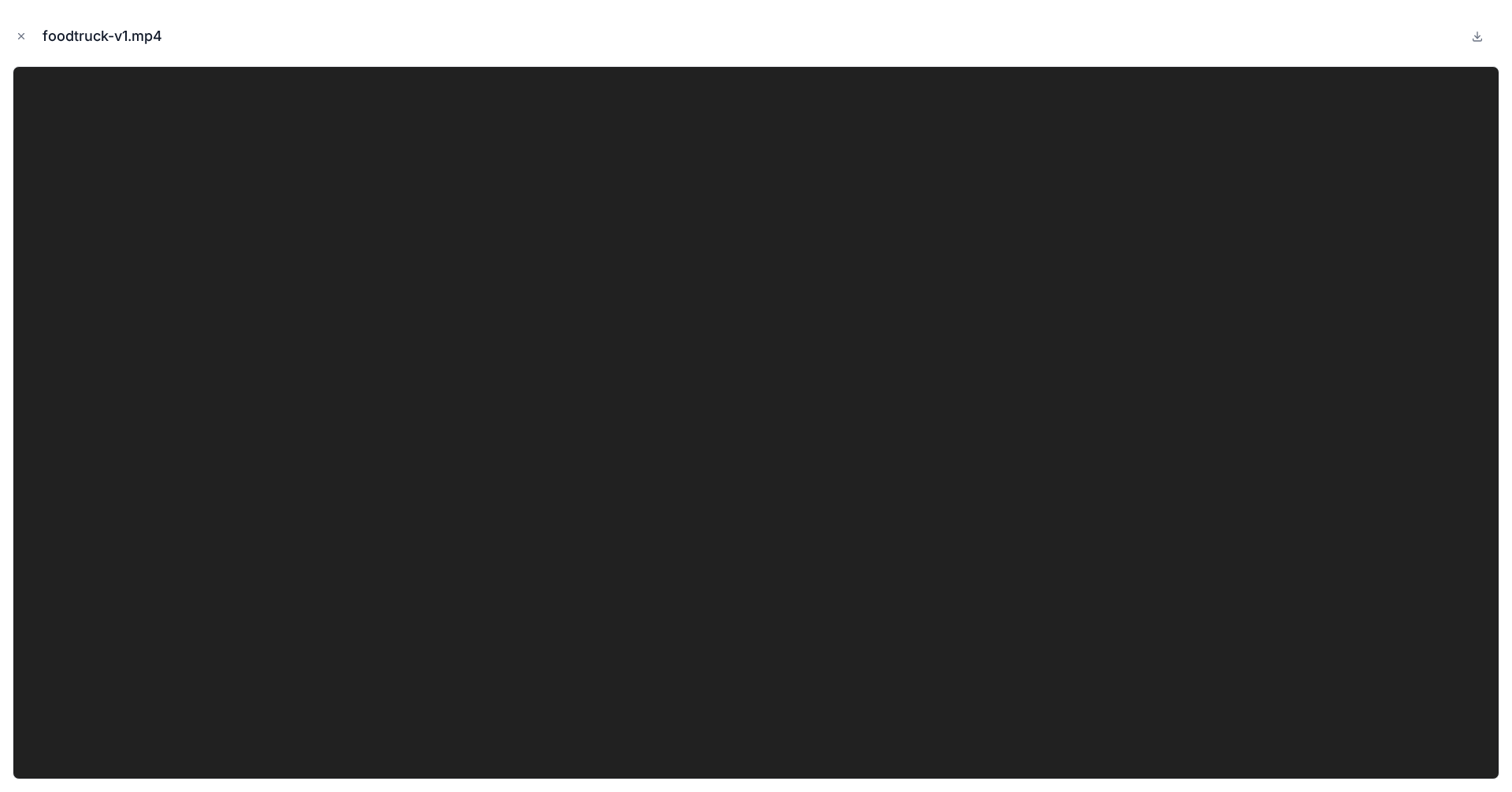
click at [25, 35] on icon "Close modal" at bounding box center [21, 35] width 11 height 11
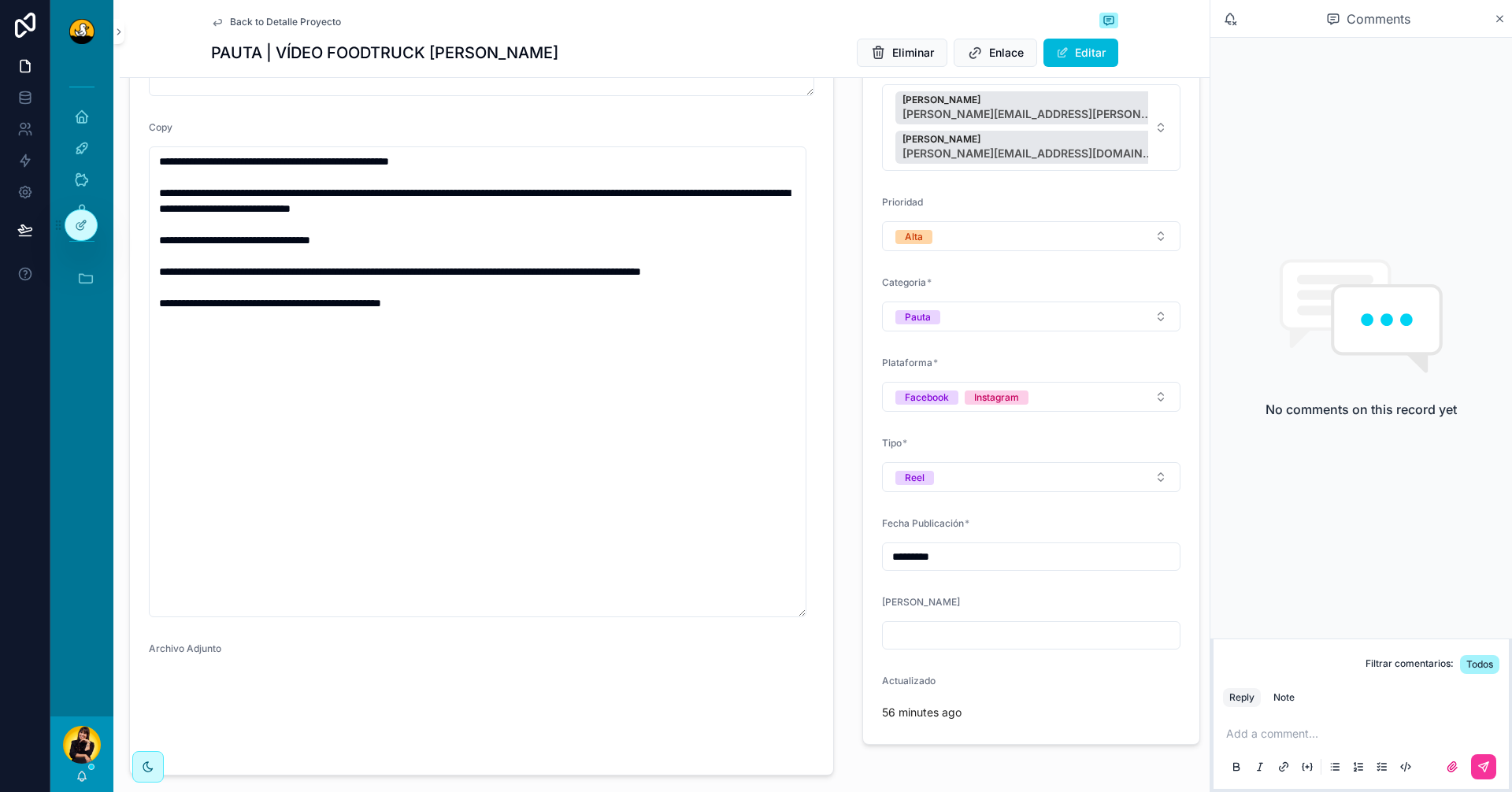
scroll to position [237, 0]
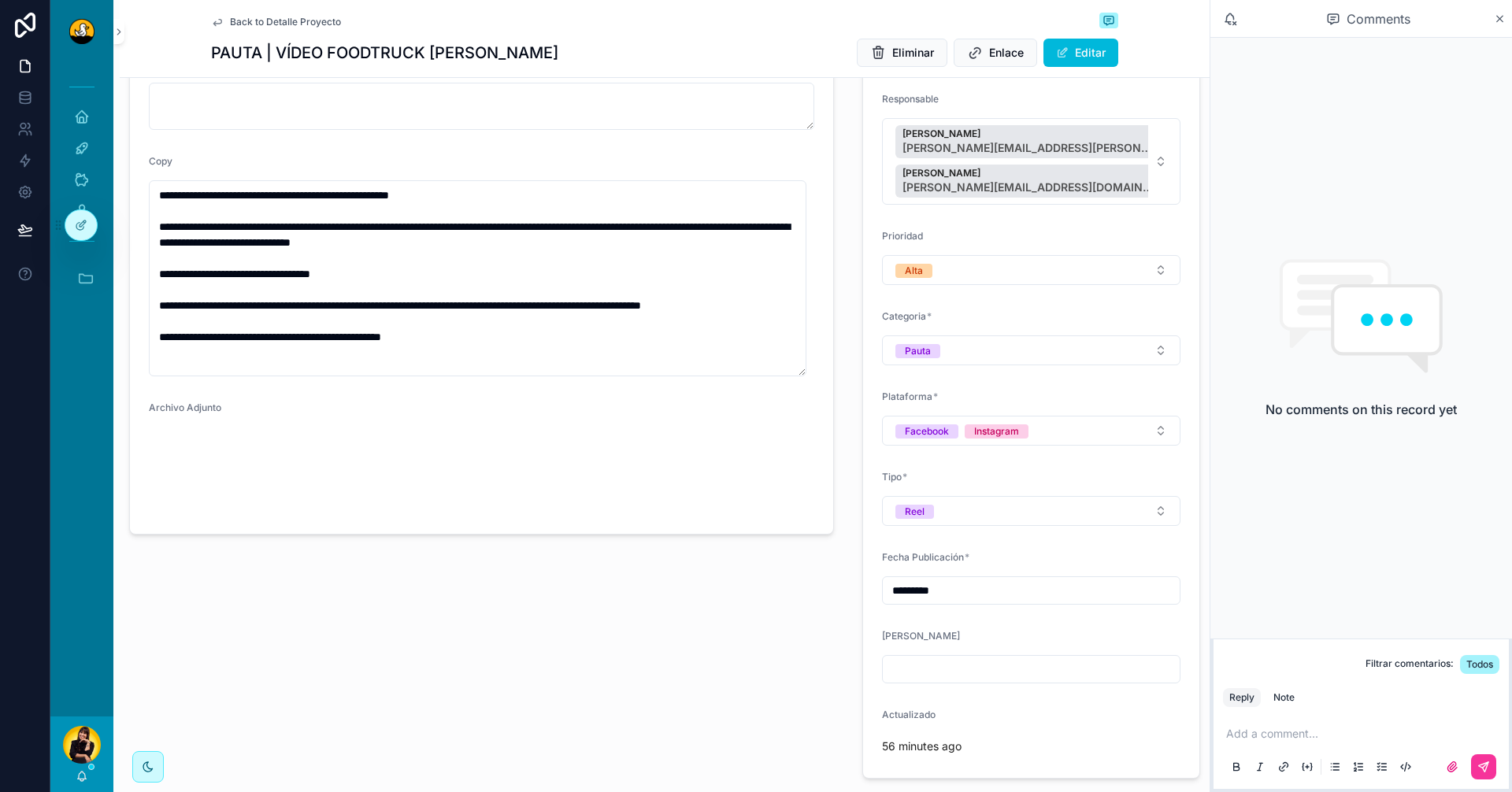
drag, startPoint x: 801, startPoint y: 649, endPoint x: 816, endPoint y: 374, distance: 275.4
click at [816, 374] on form "**********" at bounding box center [481, 258] width 704 height 552
click at [203, 510] on video "scrollable content" at bounding box center [228, 471] width 157 height 79
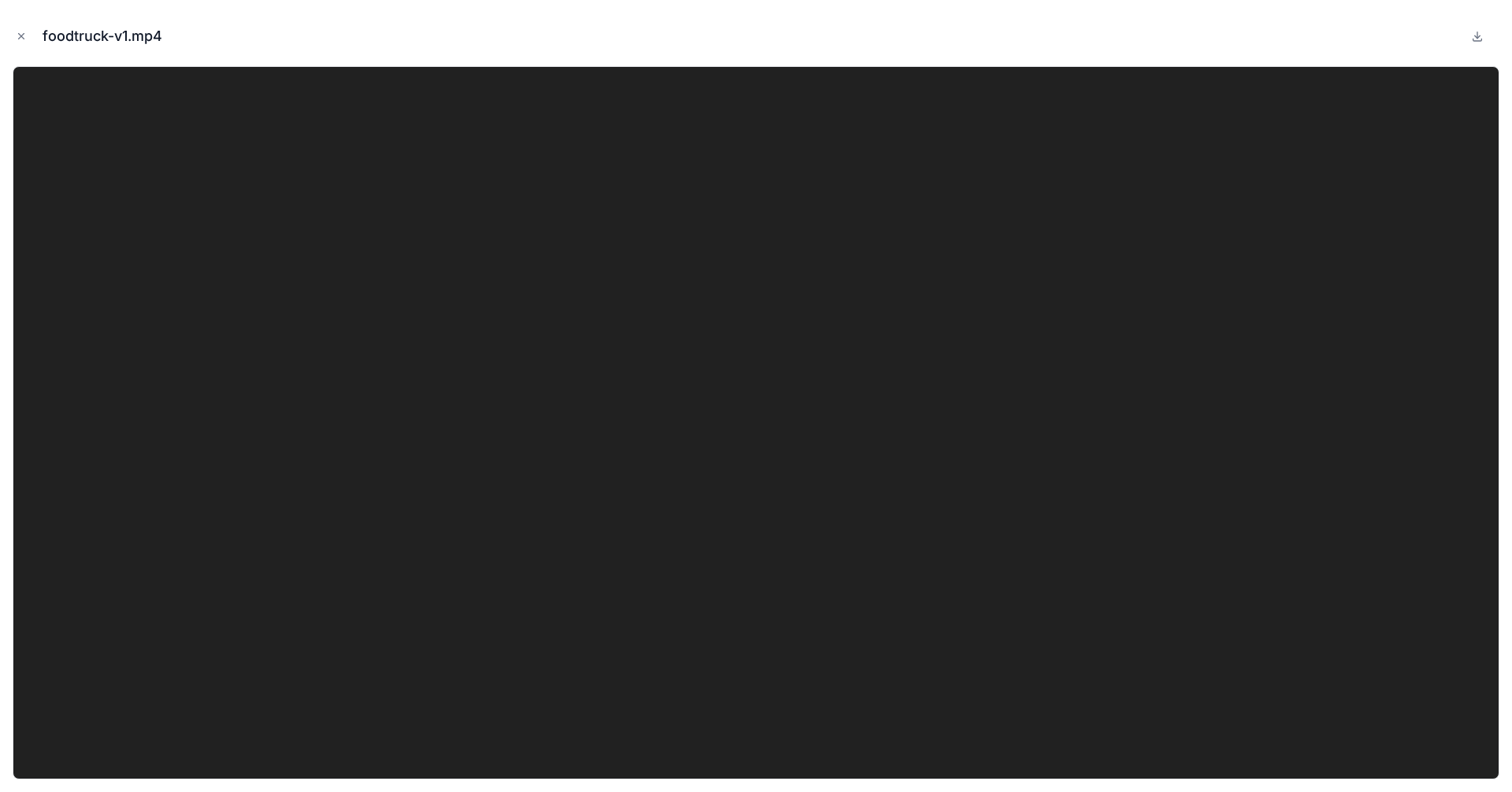
click at [18, 38] on icon "Close modal" at bounding box center [21, 35] width 11 height 11
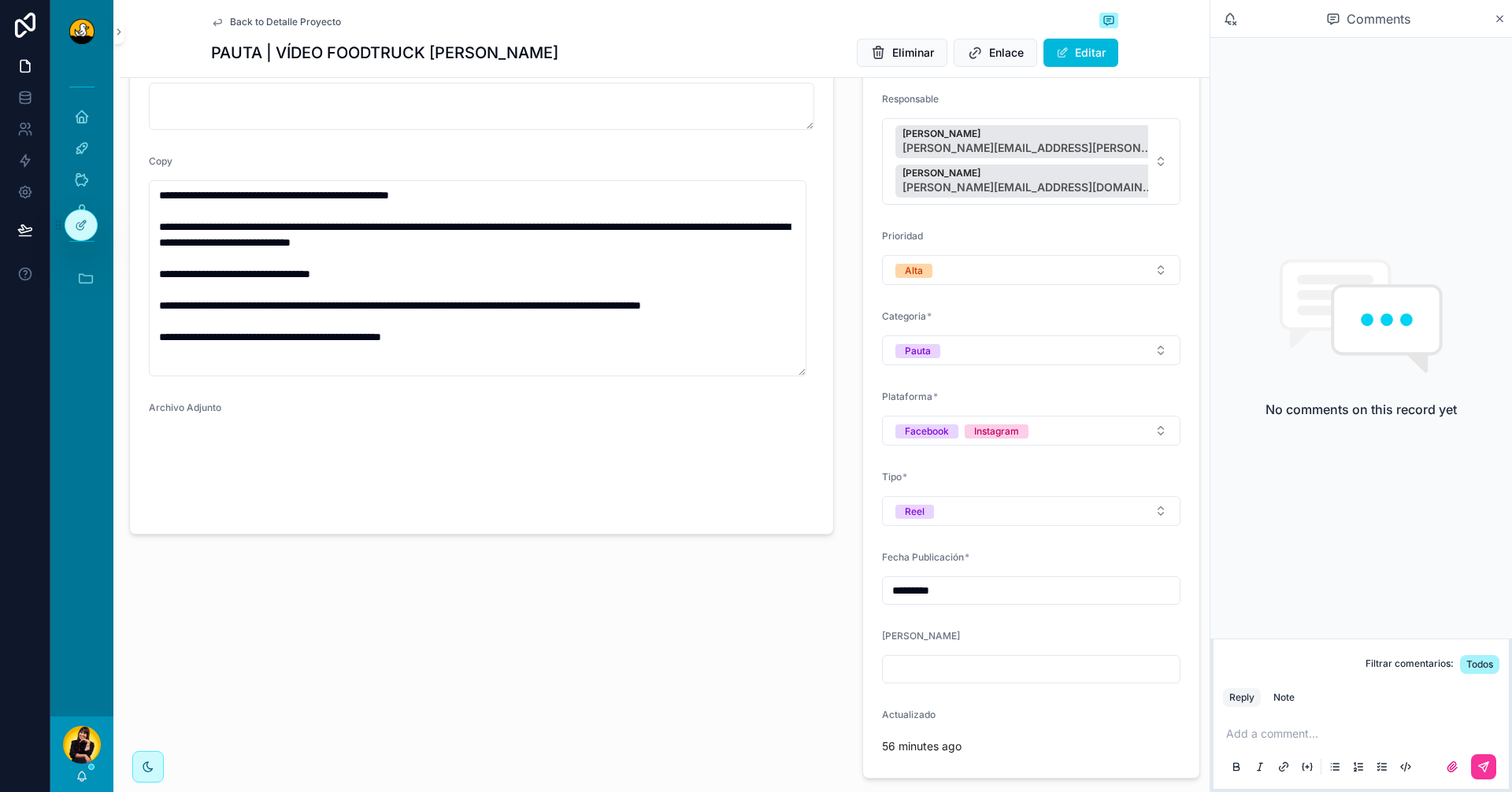
click at [1329, 738] on p "scrollable content" at bounding box center [1365, 734] width 277 height 16
click at [1286, 699] on div "Note" at bounding box center [1284, 698] width 22 height 13
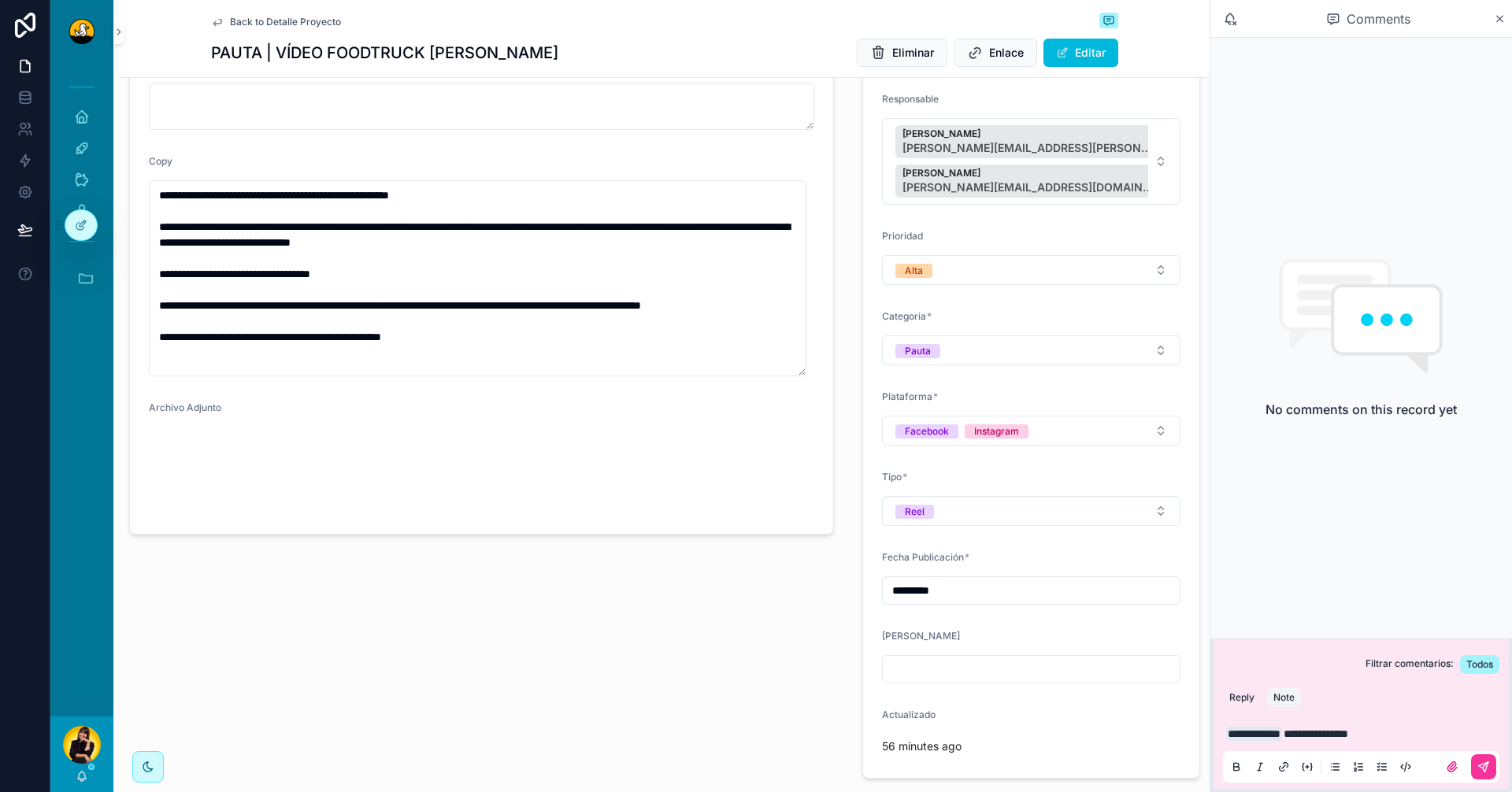
click at [1461, 739] on p "**********" at bounding box center [1365, 734] width 277 height 16
click at [1433, 740] on p "**********" at bounding box center [1365, 734] width 277 height 16
click at [1458, 743] on div "**********" at bounding box center [1361, 749] width 277 height 66
click at [1446, 743] on div "**********" at bounding box center [1361, 749] width 277 height 66
click at [1431, 735] on p "**********" at bounding box center [1365, 734] width 277 height 16
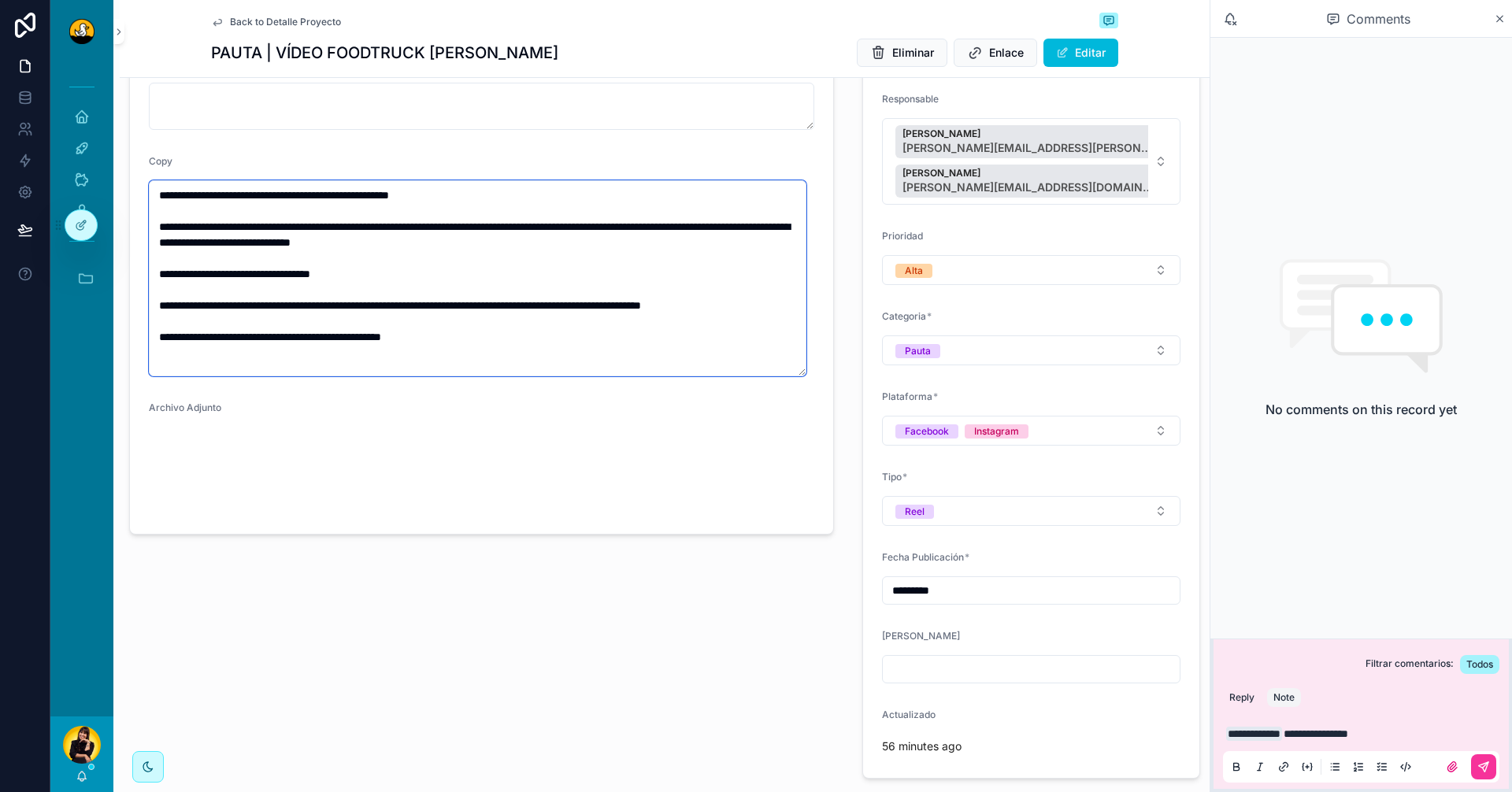
drag, startPoint x: 158, startPoint y: 225, endPoint x: 569, endPoint y: 246, distance: 411.5
click at [569, 246] on textarea "**********" at bounding box center [478, 279] width 657 height 196
click at [1423, 737] on p "**********" at bounding box center [1365, 734] width 277 height 16
click at [241, 497] on video "scrollable content" at bounding box center [228, 471] width 157 height 79
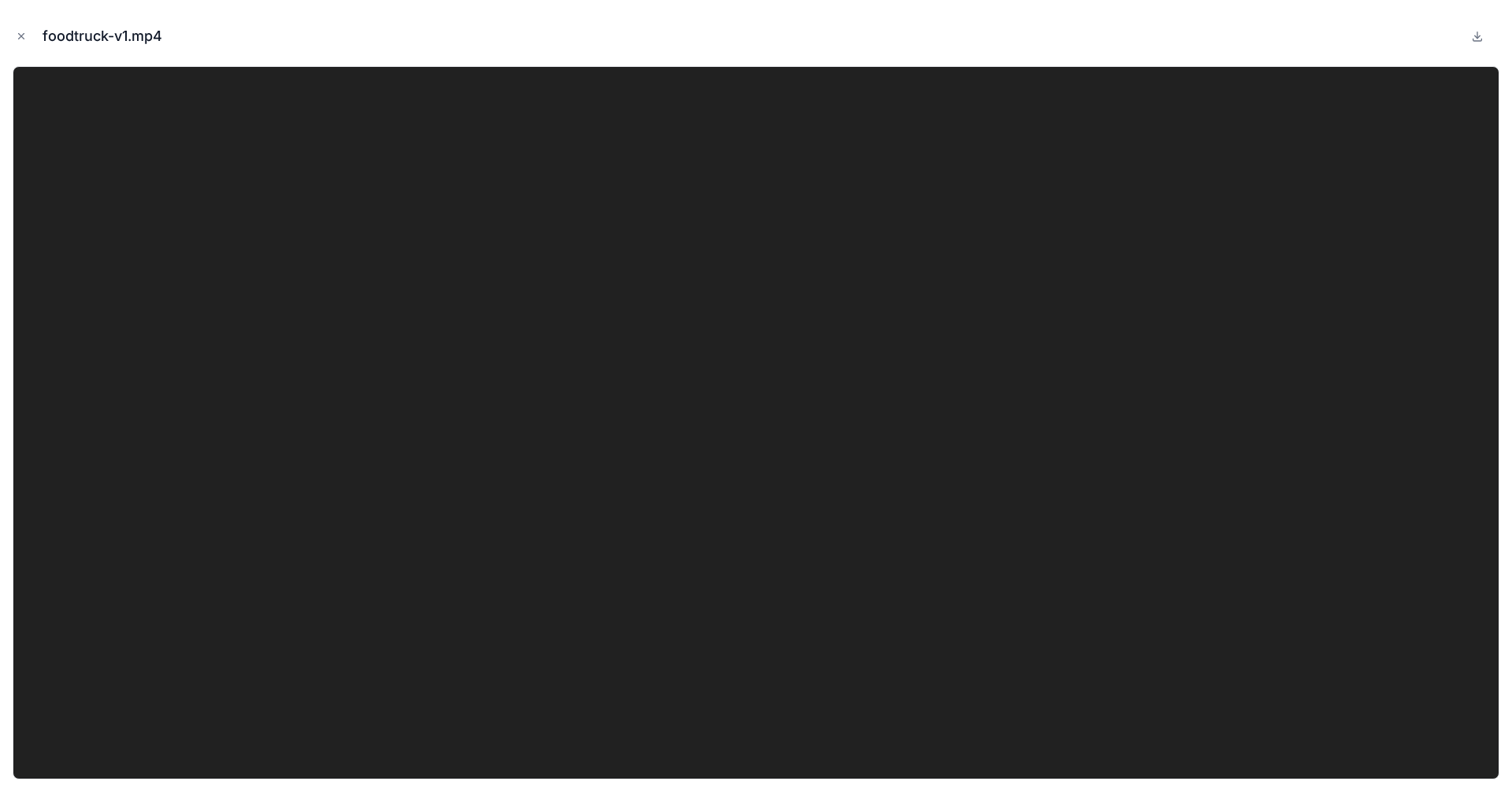
click at [23, 37] on icon "Close modal" at bounding box center [21, 35] width 11 height 11
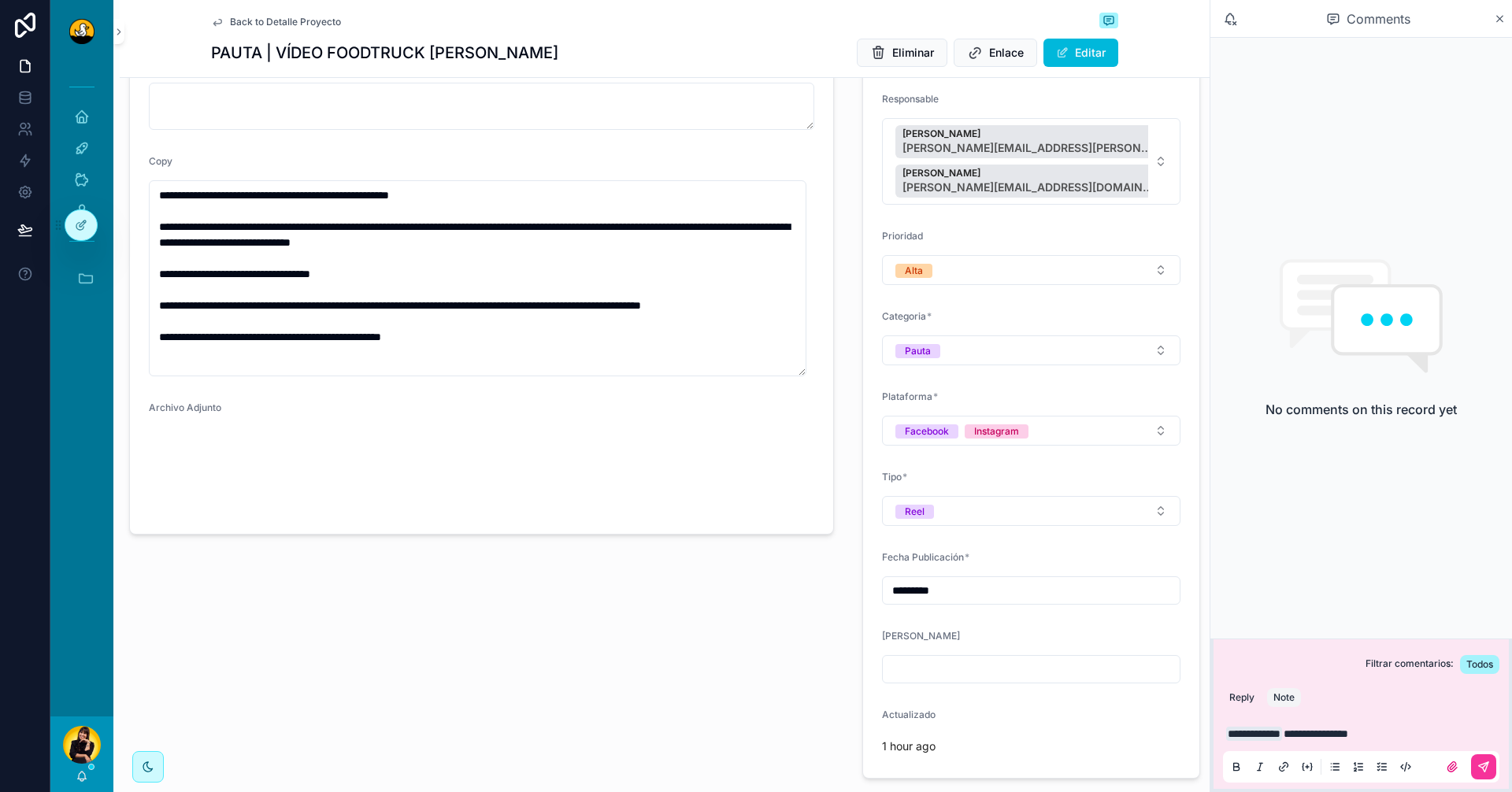
click at [1409, 736] on p "**********" at bounding box center [1365, 734] width 277 height 16
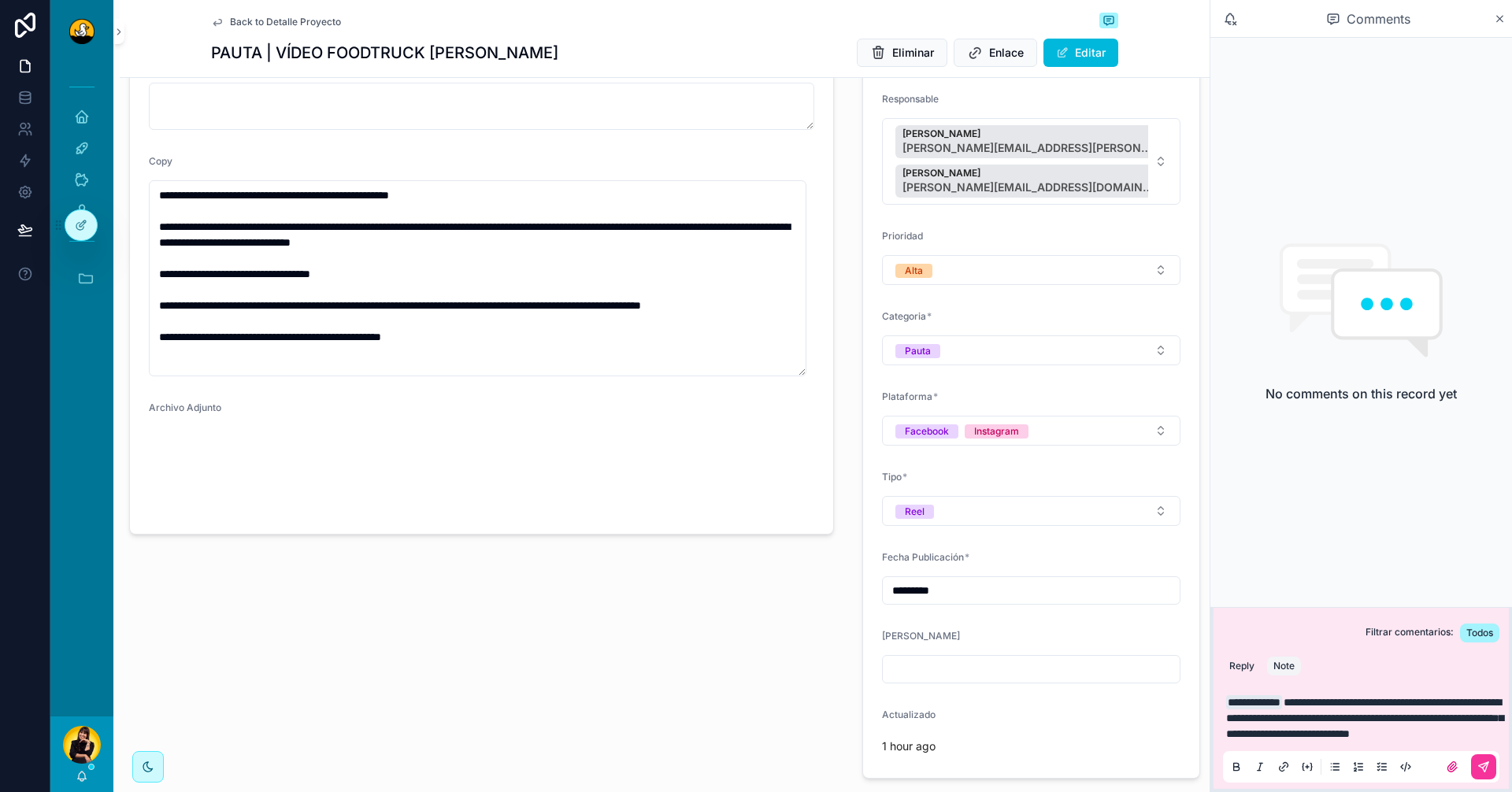
click at [1299, 706] on span "**********" at bounding box center [1365, 717] width 278 height 42
click at [1470, 732] on p "**********" at bounding box center [1365, 718] width 277 height 47
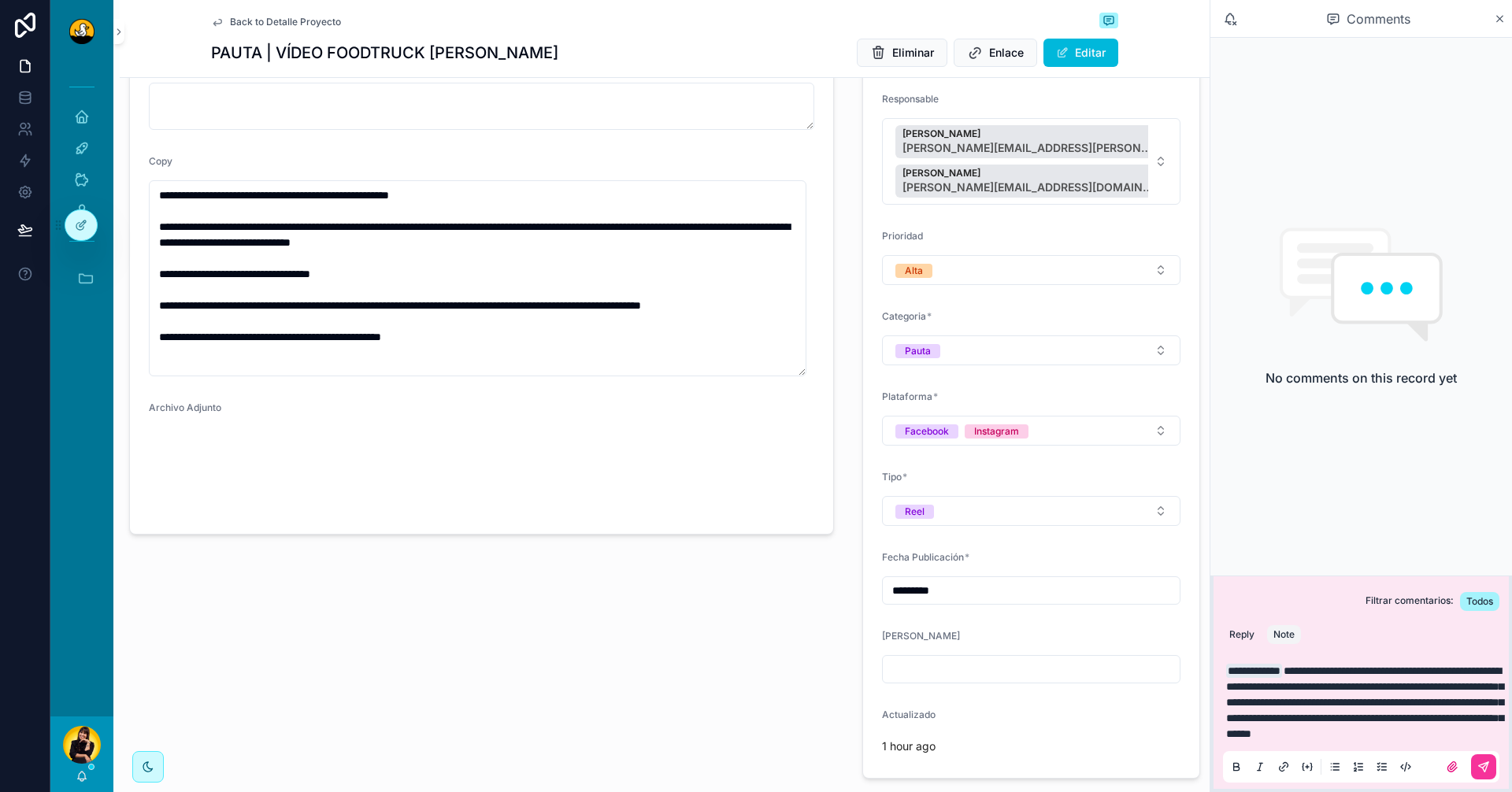
click at [1495, 768] on button "scrollable content" at bounding box center [1484, 767] width 26 height 26
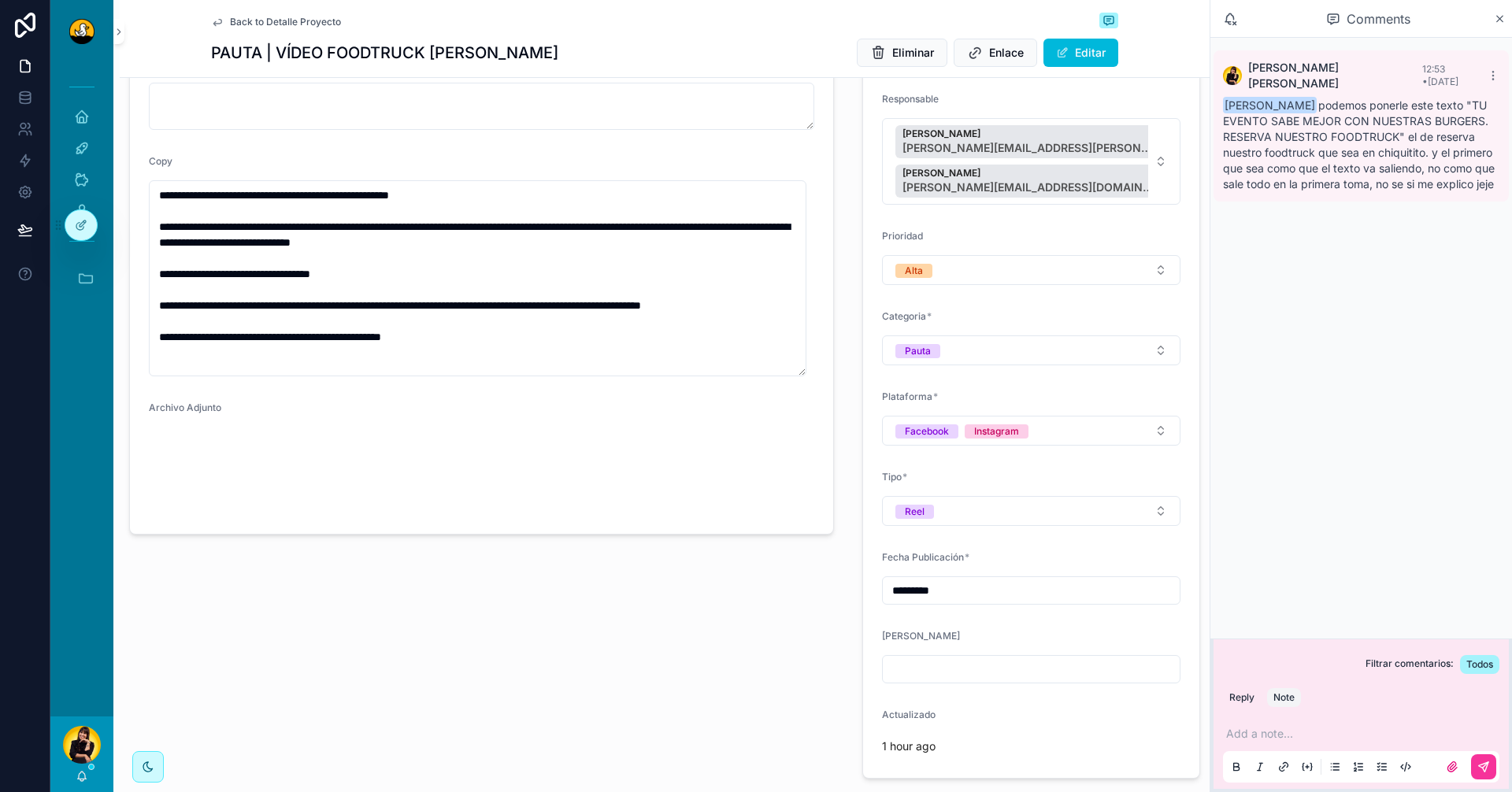
click at [282, 14] on div "Back to Detalle Proyecto" at bounding box center [664, 22] width 908 height 19
click at [282, 20] on span "Back to Detalle Proyecto" at bounding box center [285, 22] width 111 height 13
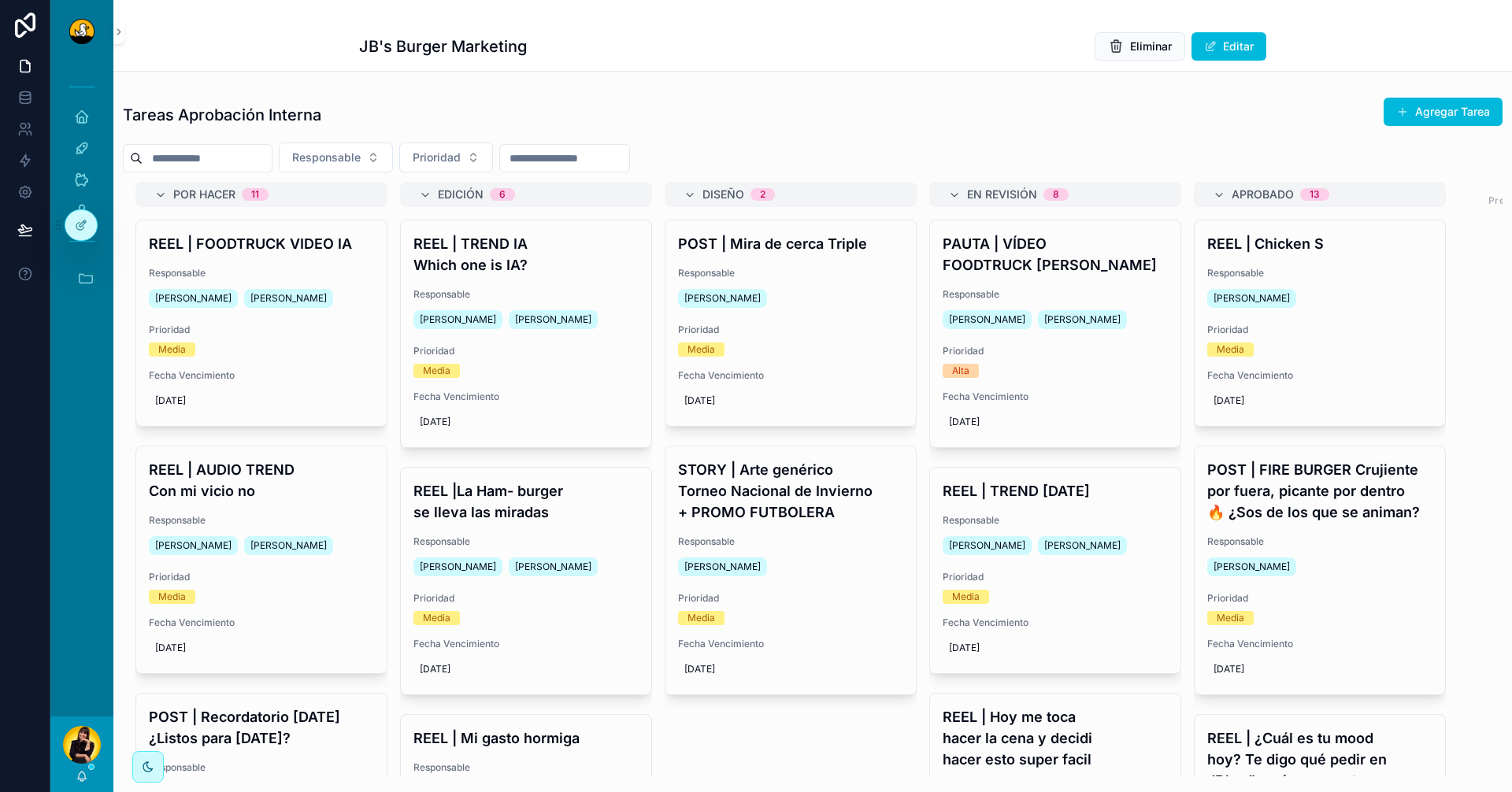
scroll to position [158, 0]
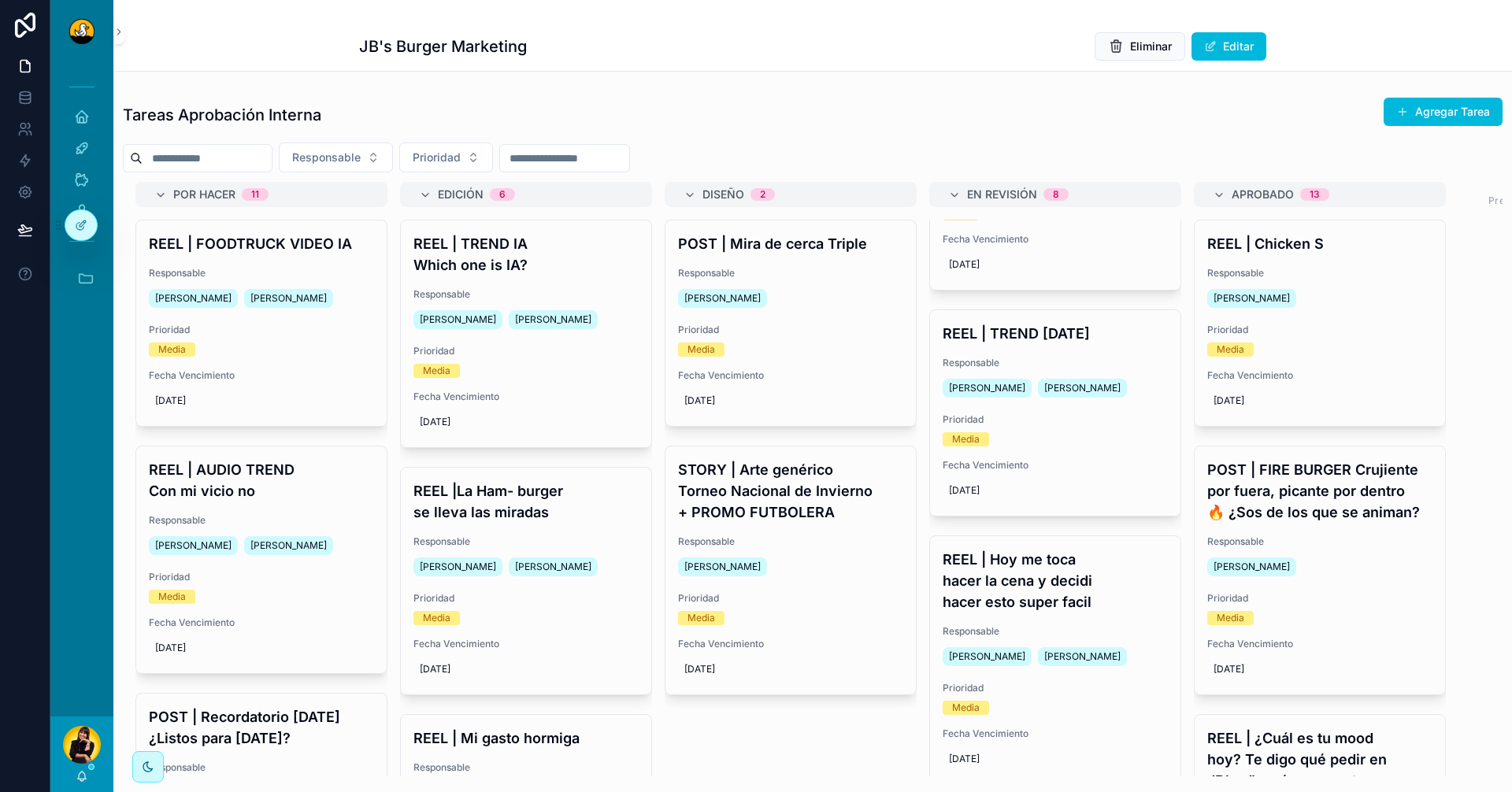
click at [1025, 358] on span "Responsable" at bounding box center [1056, 363] width 226 height 13
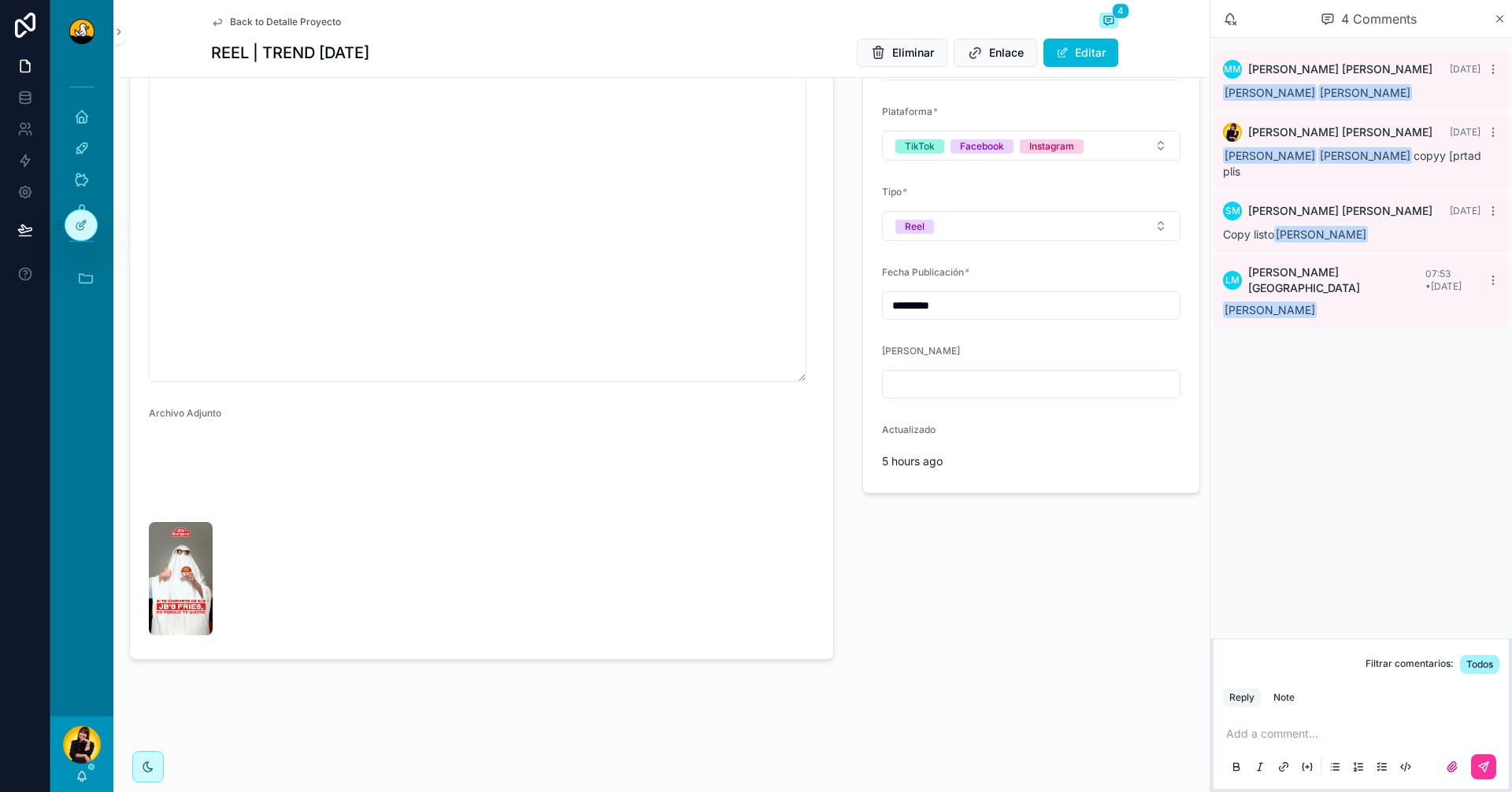
scroll to position [560, 0]
click at [165, 591] on img "scrollable content" at bounding box center [181, 579] width 64 height 114
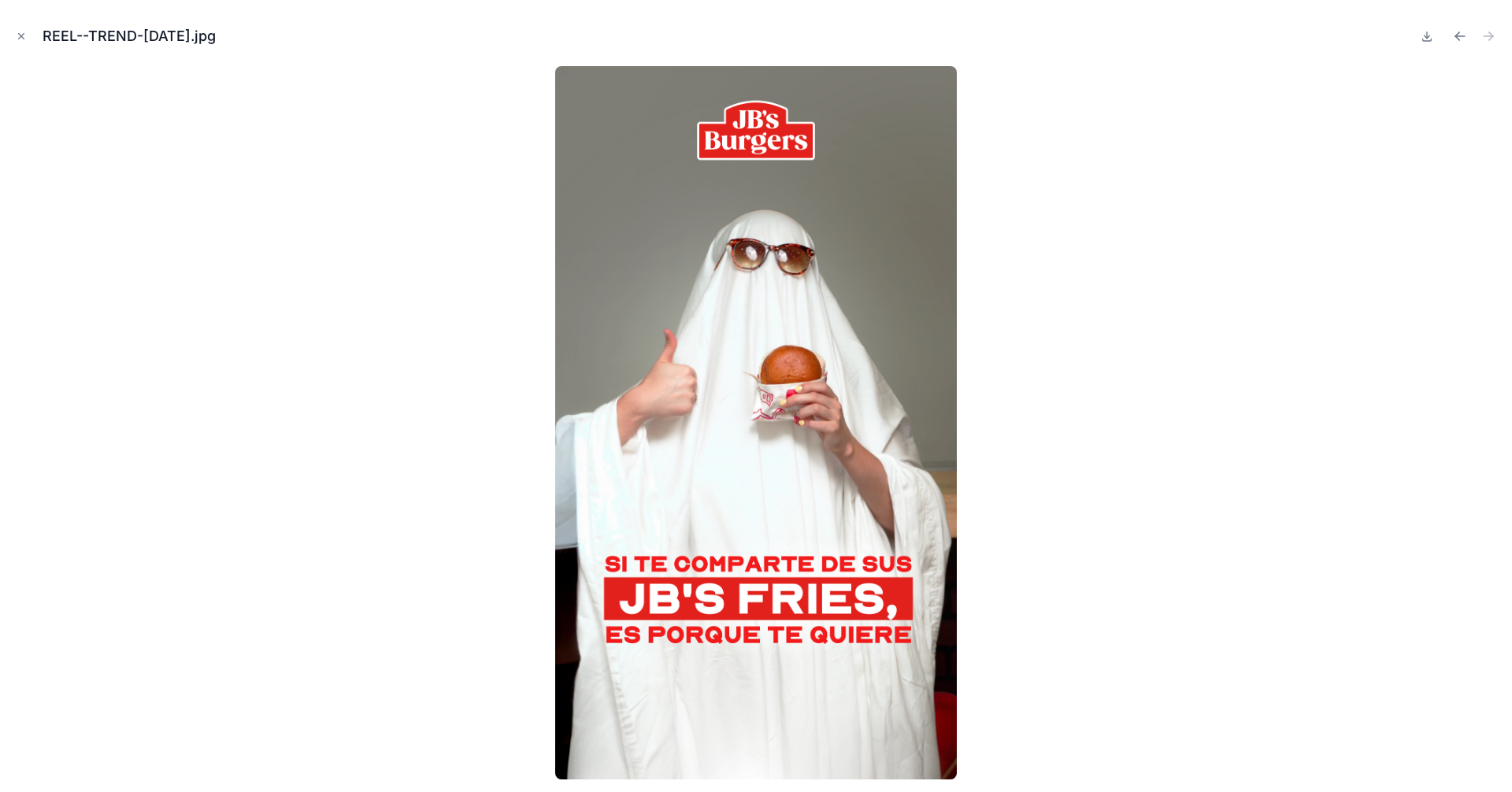
click at [16, 32] on icon "Close modal" at bounding box center [21, 35] width 11 height 11
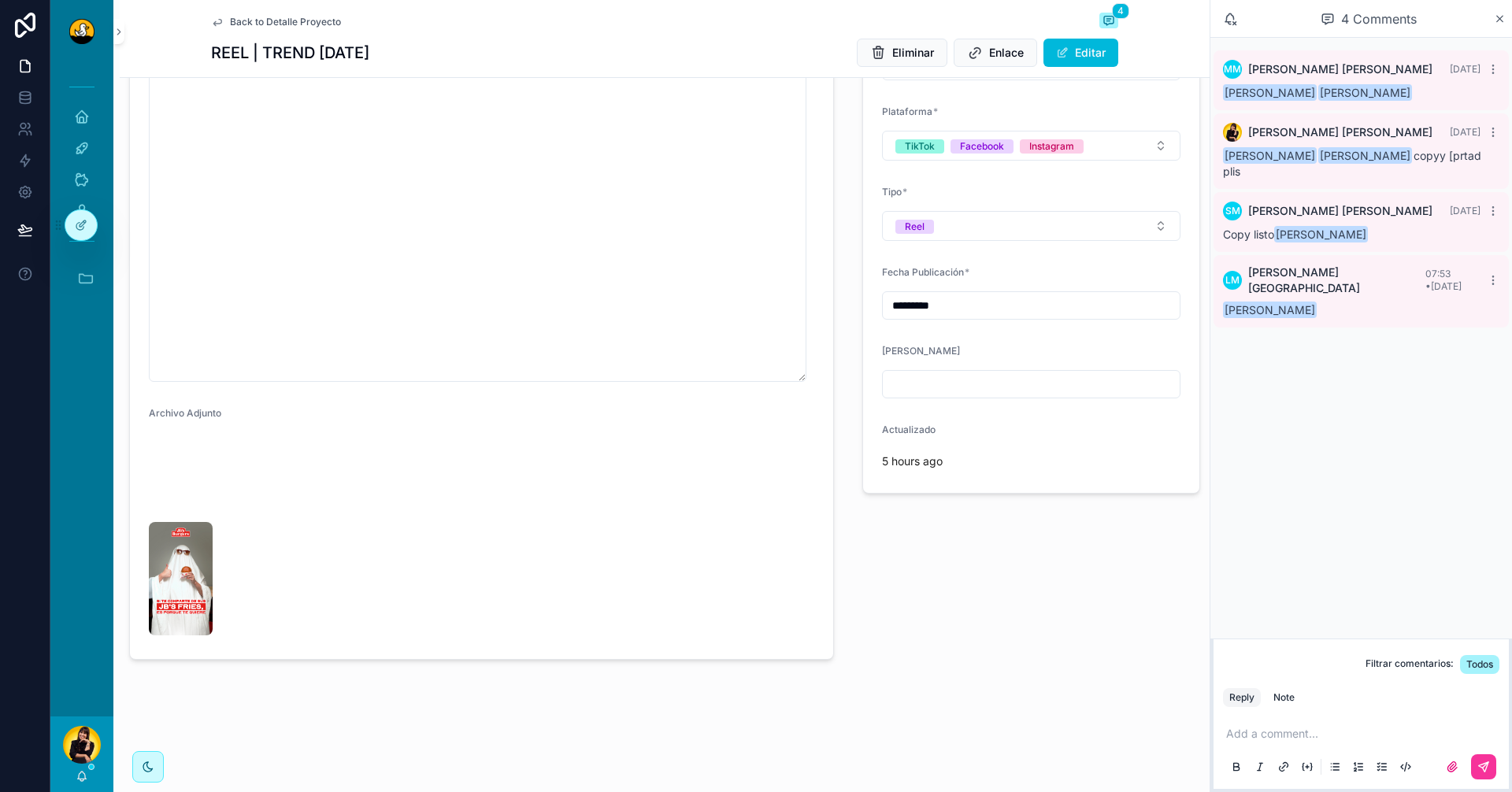
click at [215, 516] on video "scrollable content" at bounding box center [228, 476] width 157 height 79
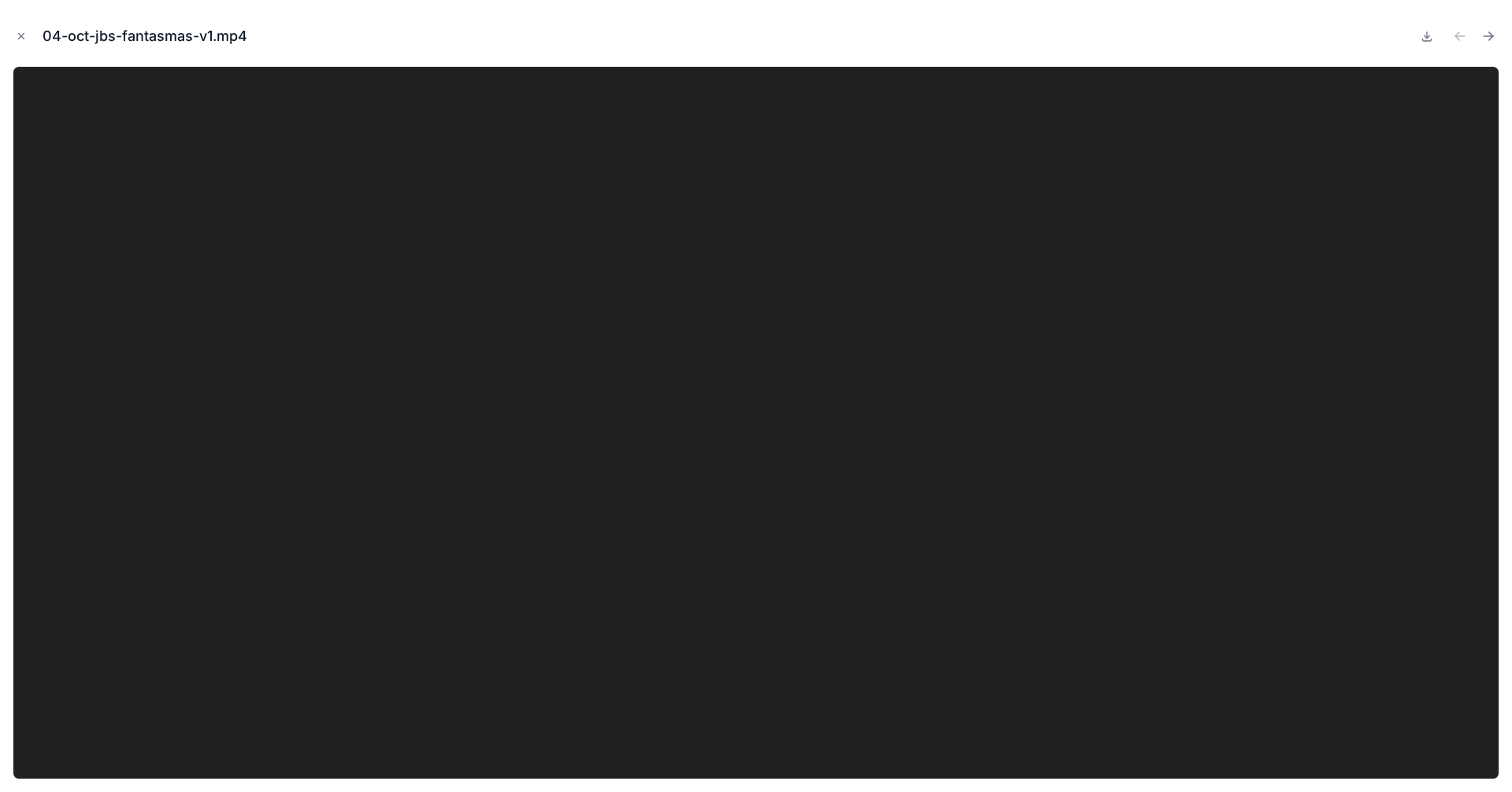
click at [21, 38] on icon "Close modal" at bounding box center [21, 35] width 11 height 11
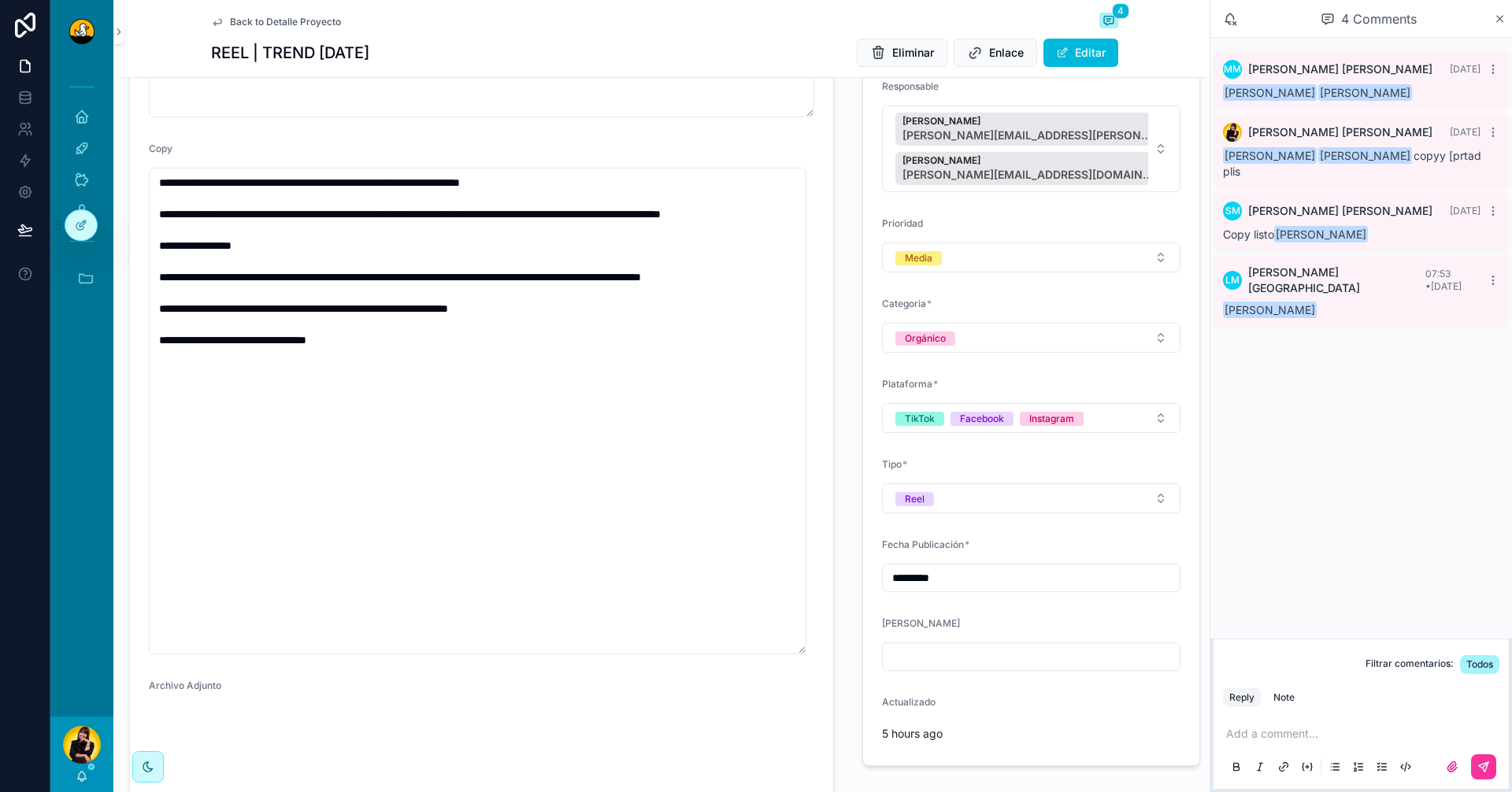
scroll to position [245, 0]
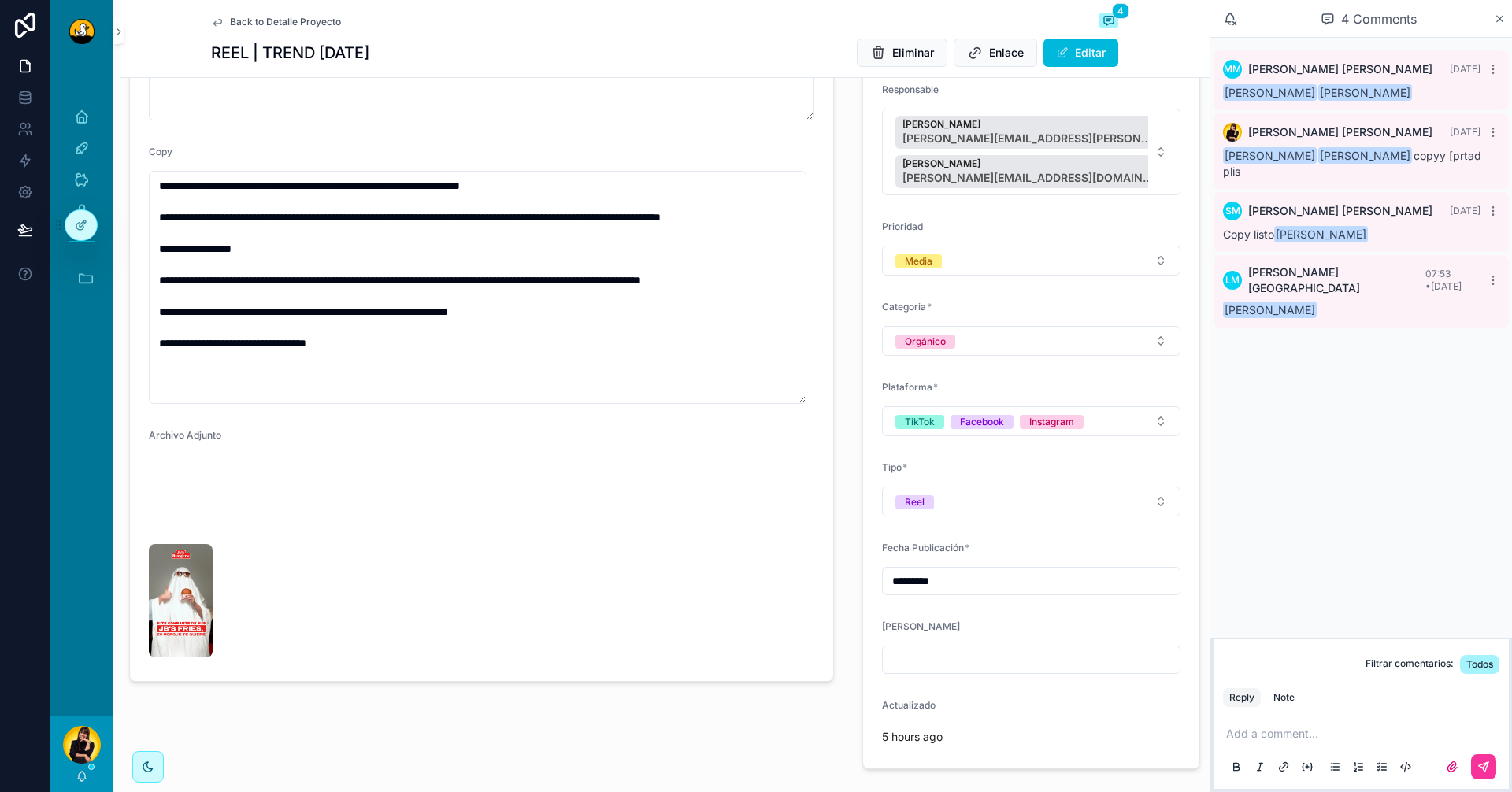
drag, startPoint x: 797, startPoint y: 657, endPoint x: 811, endPoint y: 396, distance: 261.4
click at [811, 396] on form "**********" at bounding box center [481, 328] width 704 height 709
click at [768, 533] on form "**********" at bounding box center [481, 324] width 704 height 702
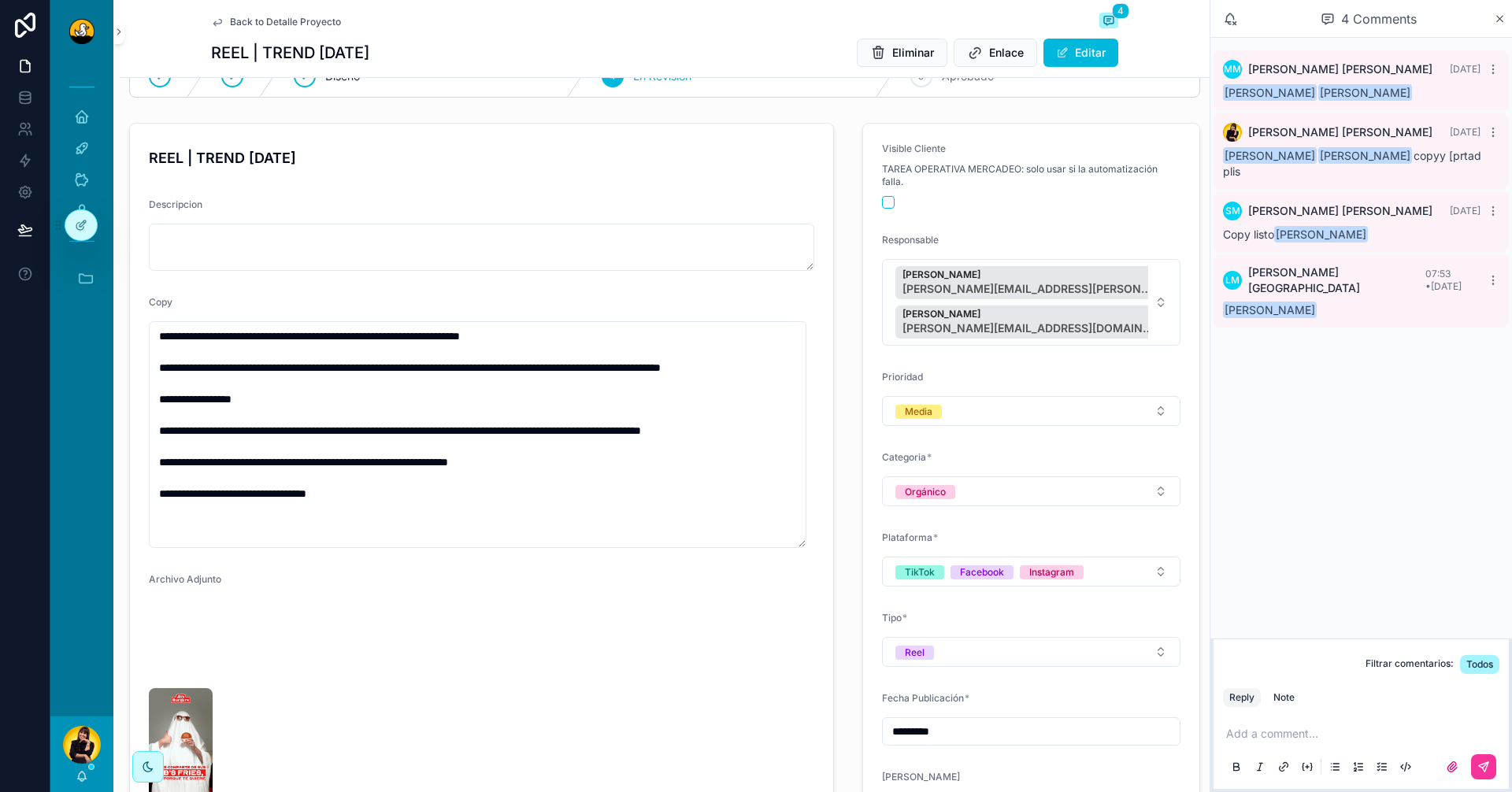
scroll to position [88, 0]
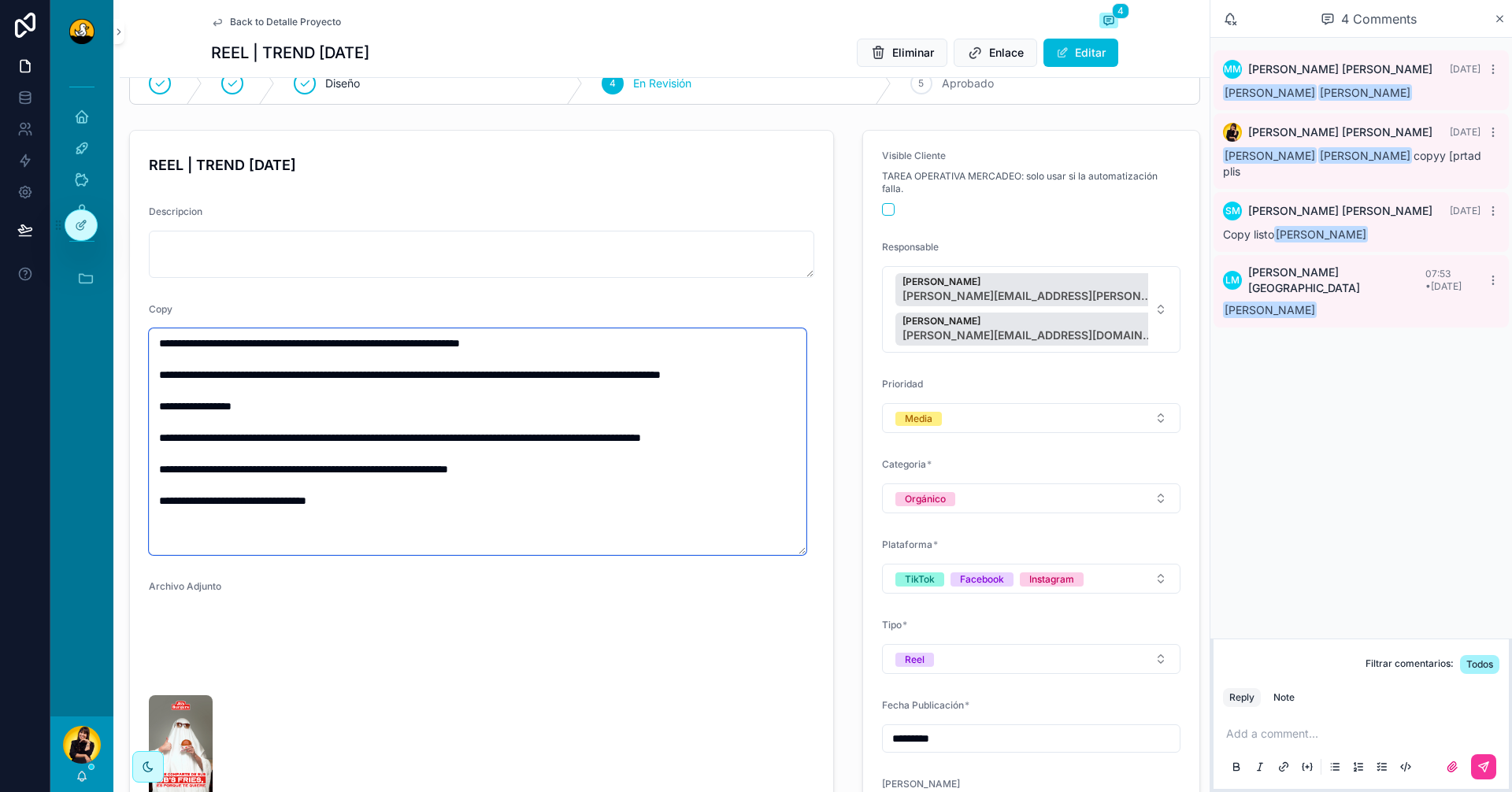
drag, startPoint x: 485, startPoint y: 343, endPoint x: 473, endPoint y: 343, distance: 12.0
click at [473, 343] on textarea "**********" at bounding box center [478, 442] width 657 height 227
type textarea "**********"
click at [643, 641] on form "**********" at bounding box center [481, 481] width 704 height 702
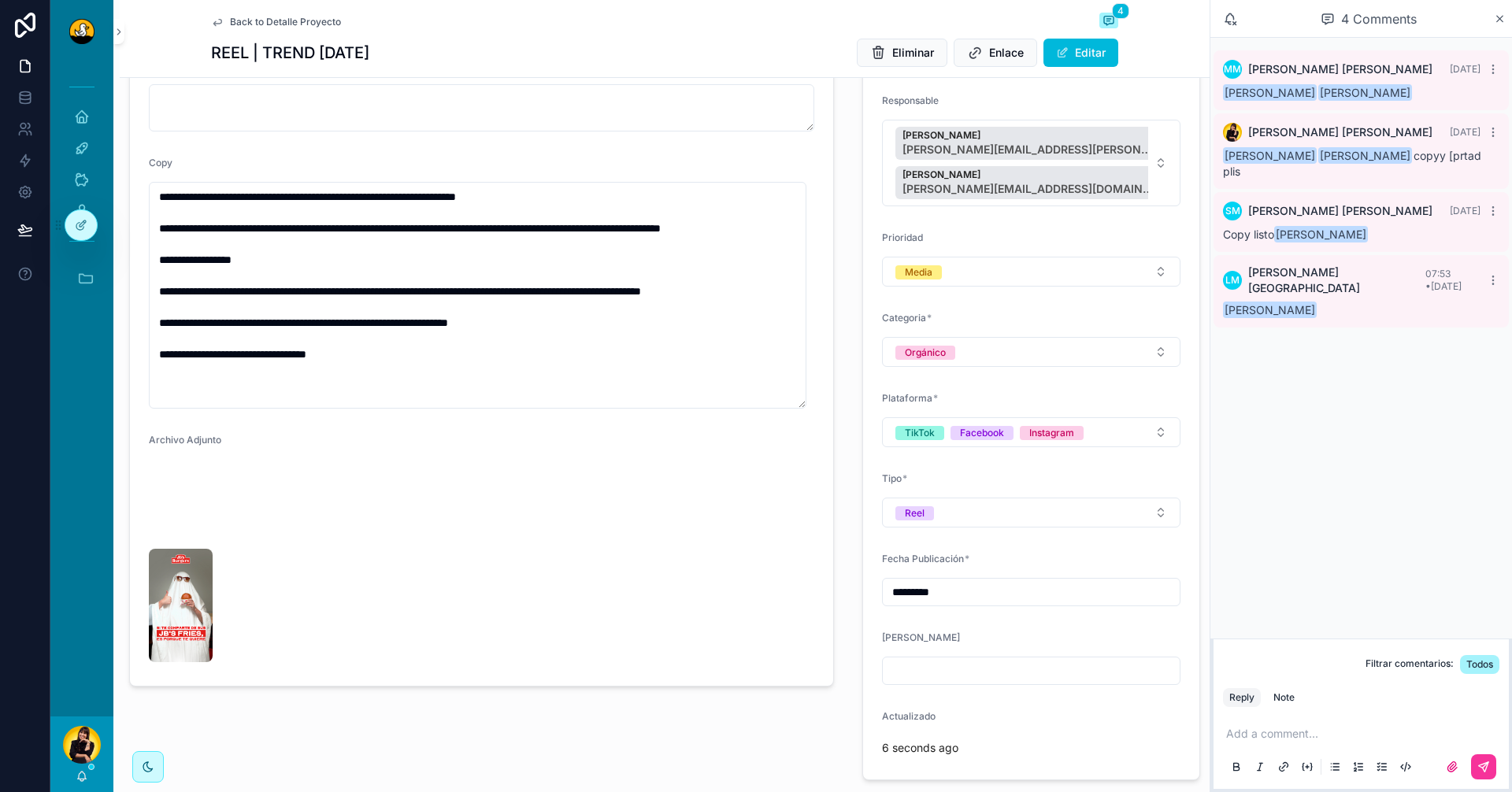
scroll to position [0, 0]
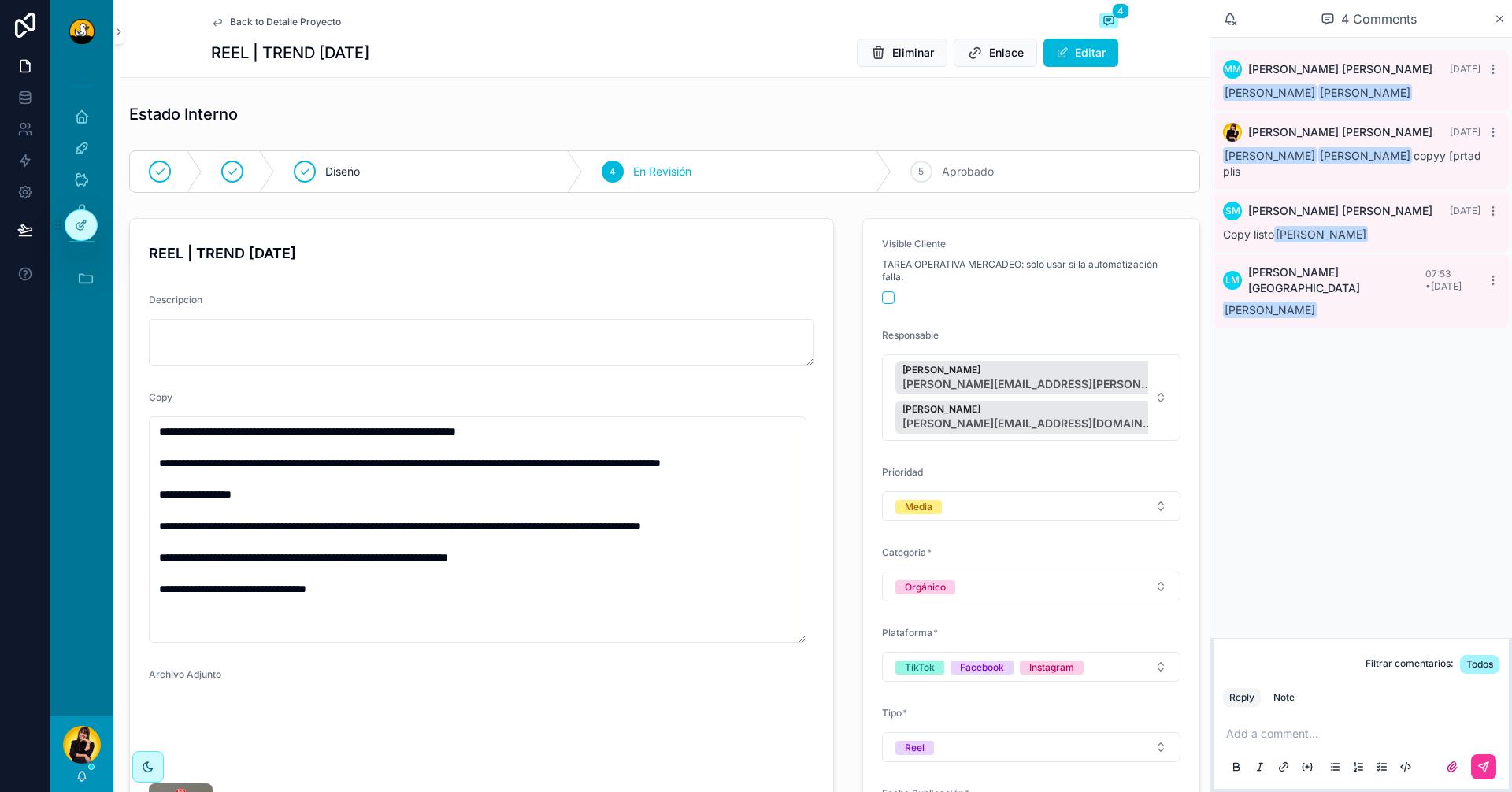
click at [0, 0] on icon "scrollable content" at bounding box center [0, 0] width 0 height 0
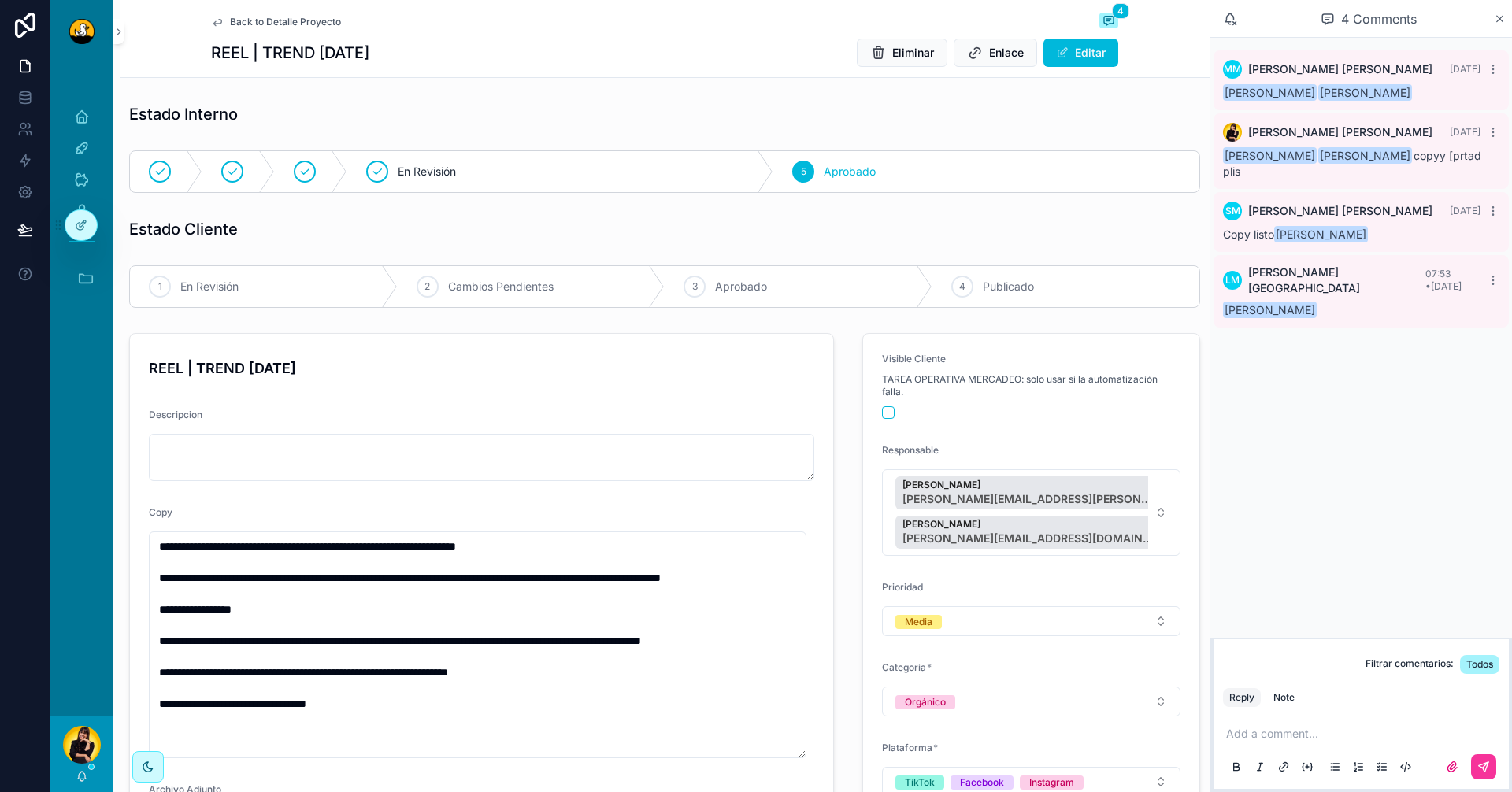
click at [265, 22] on span "Back to Detalle Proyecto" at bounding box center [285, 22] width 111 height 13
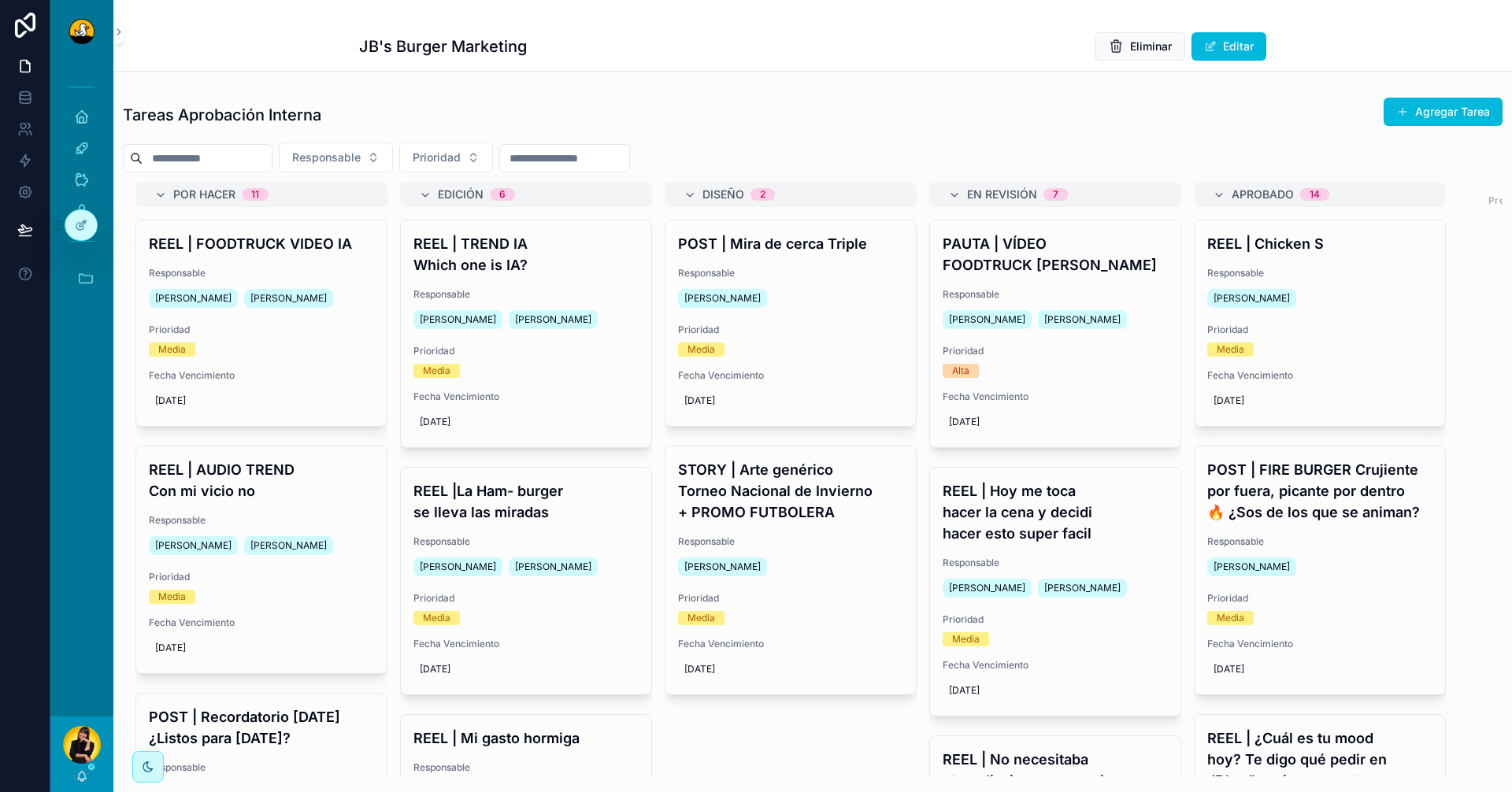
click at [1045, 545] on div "REEL | [DATE] me toca hacer la cena y decidi hacer esto super facil Responsable…" at bounding box center [1055, 592] width 250 height 248
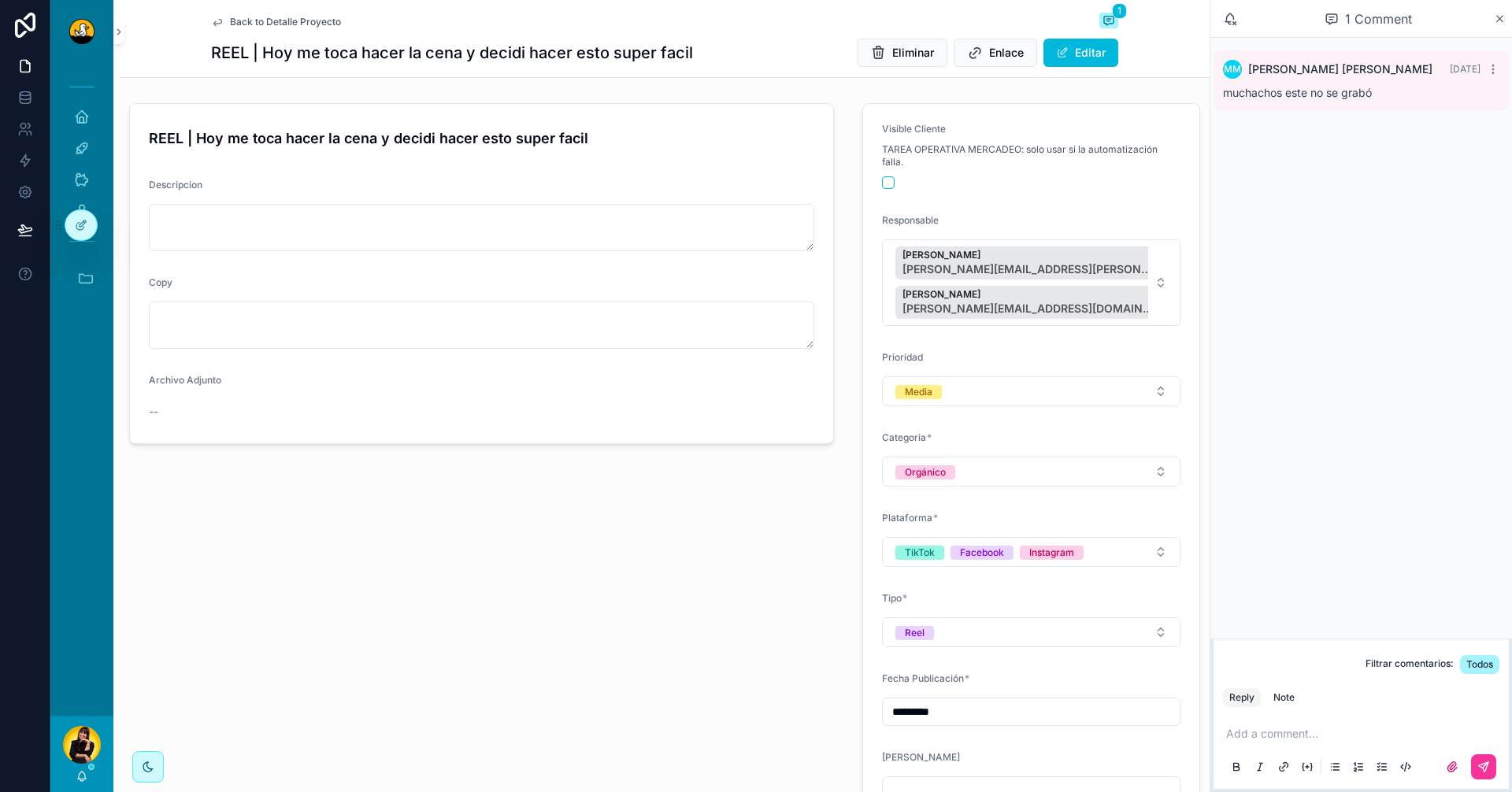
click at [241, 26] on span "Back to Detalle Proyecto" at bounding box center [285, 22] width 111 height 13
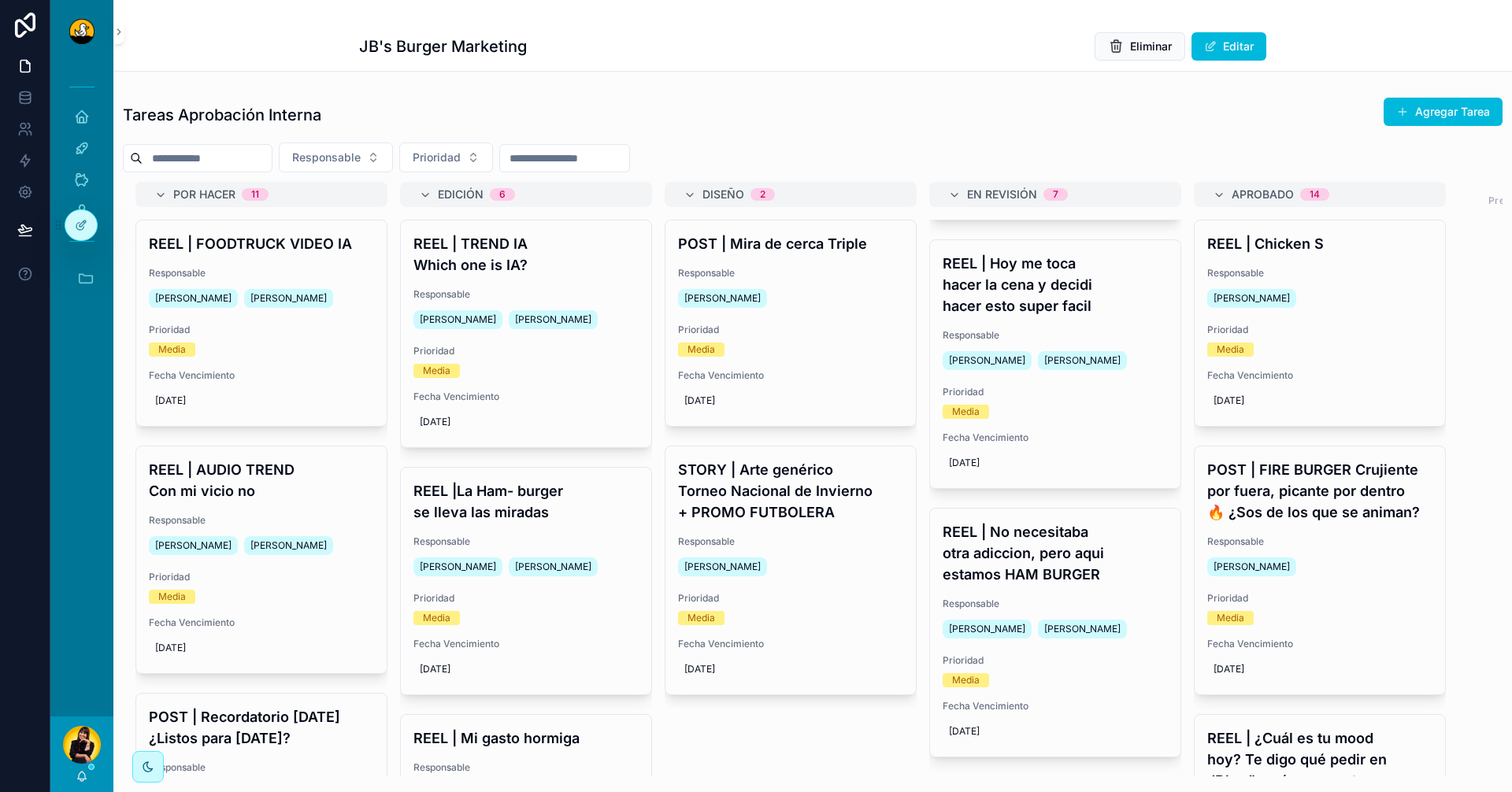
scroll to position [237, 0]
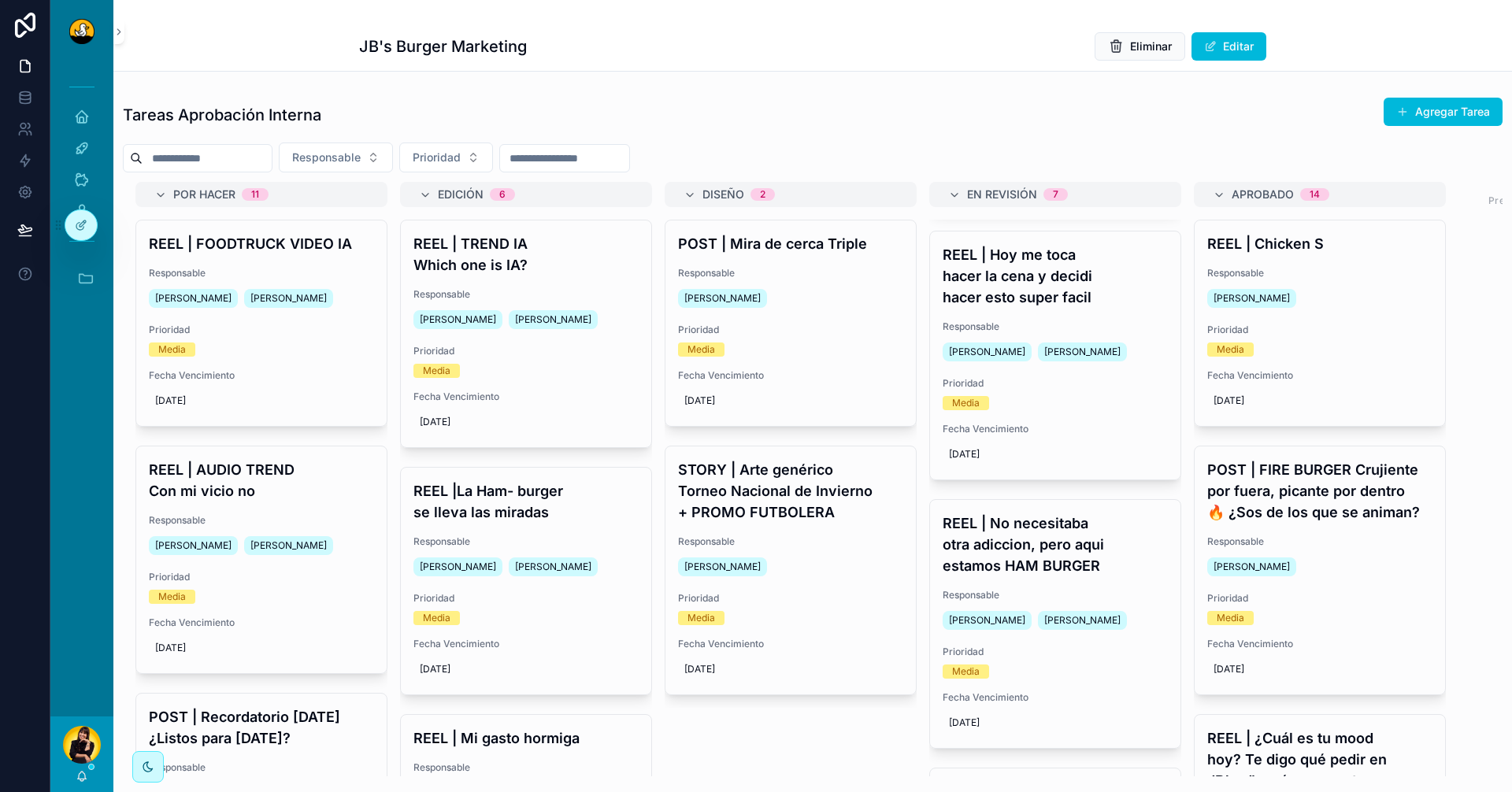
click at [1071, 547] on h4 "REEL | No necesitaba otra adiccion, pero aqui estamos HAM BURGER" at bounding box center [1056, 544] width 226 height 64
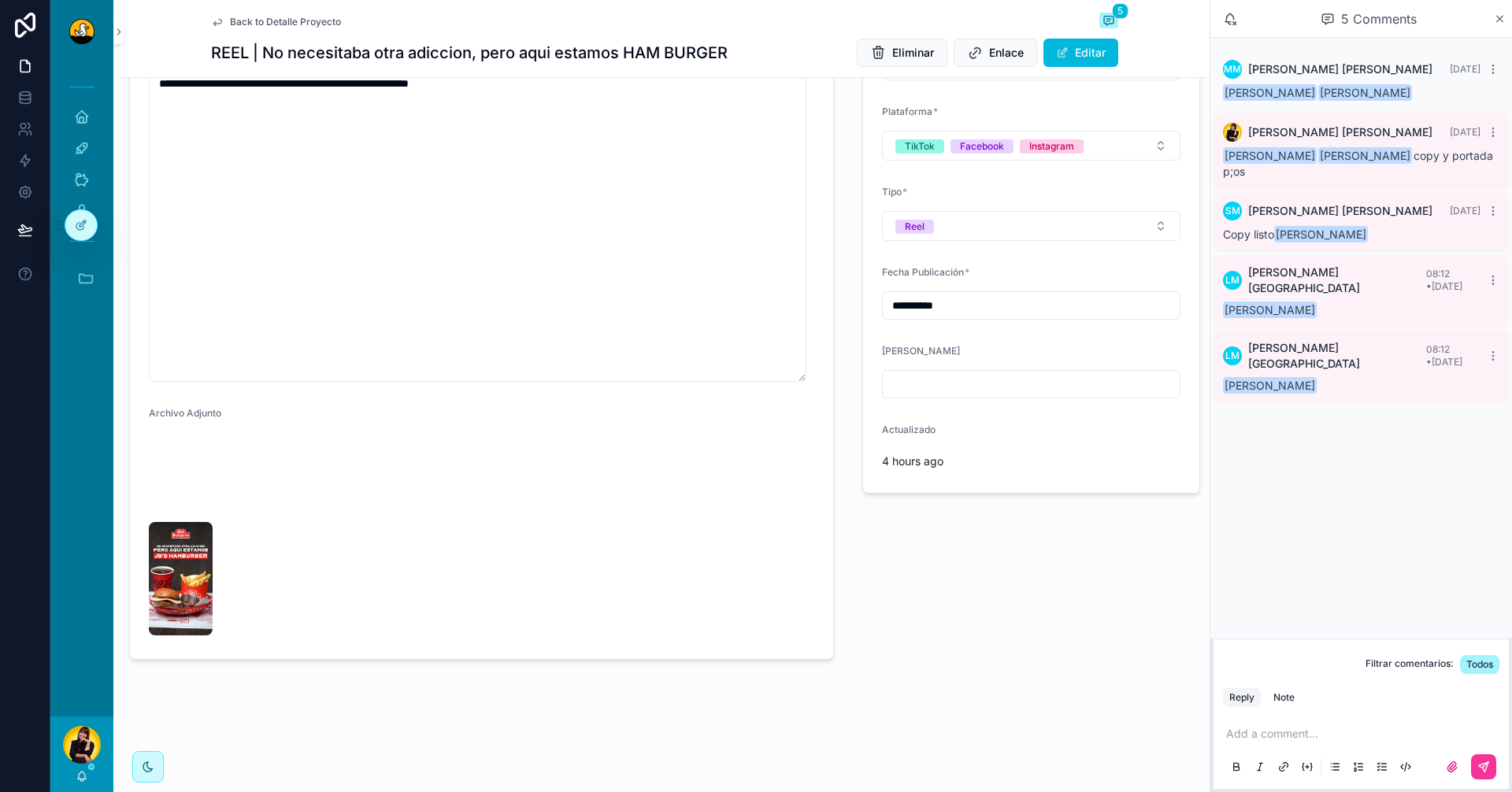
scroll to position [552, 0]
click at [207, 582] on div "scrollable content" at bounding box center [228, 536] width 157 height 198
click at [204, 636] on img "scrollable content" at bounding box center [181, 579] width 64 height 114
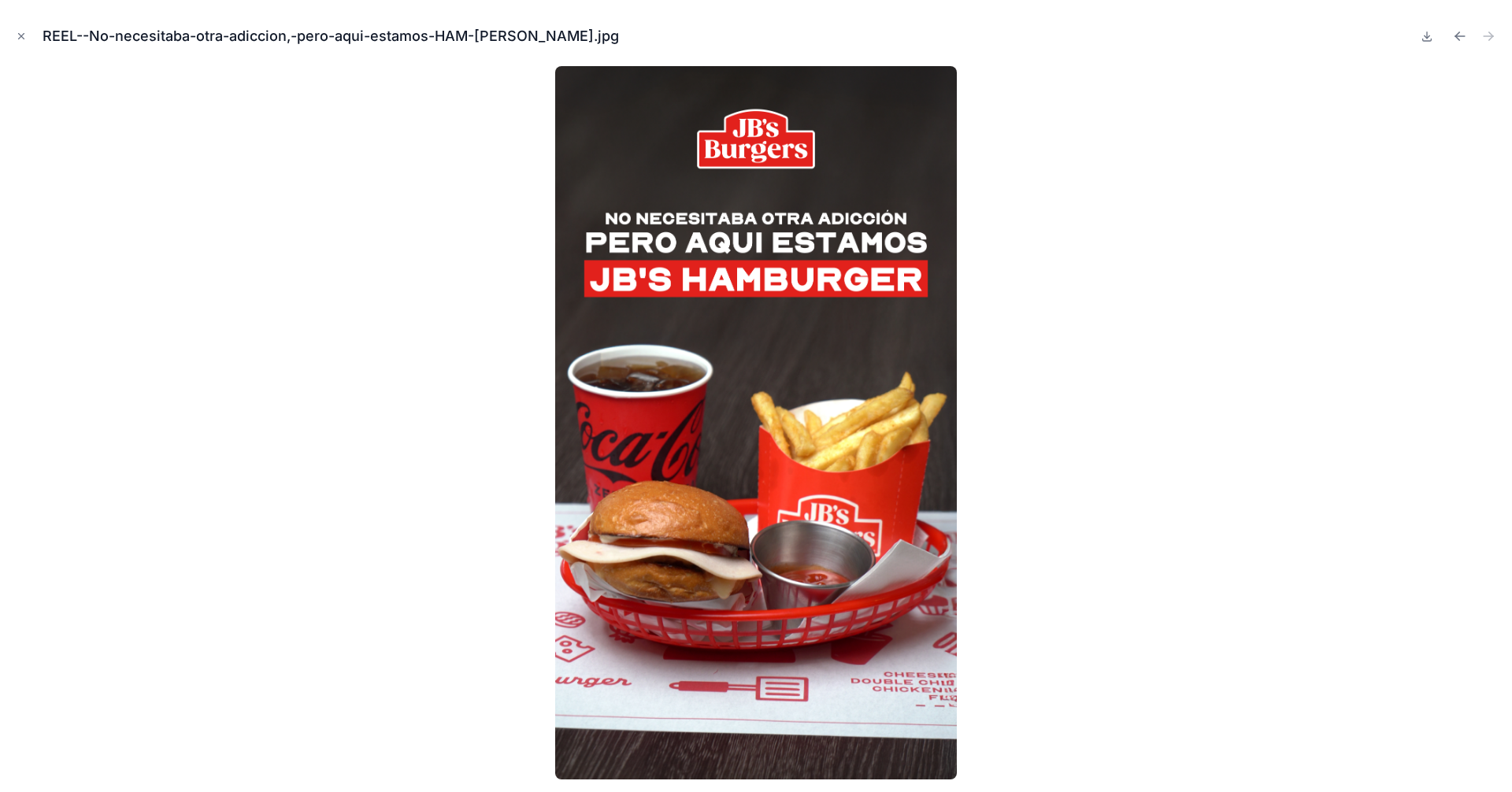
click at [18, 34] on icon "Close modal" at bounding box center [21, 35] width 11 height 11
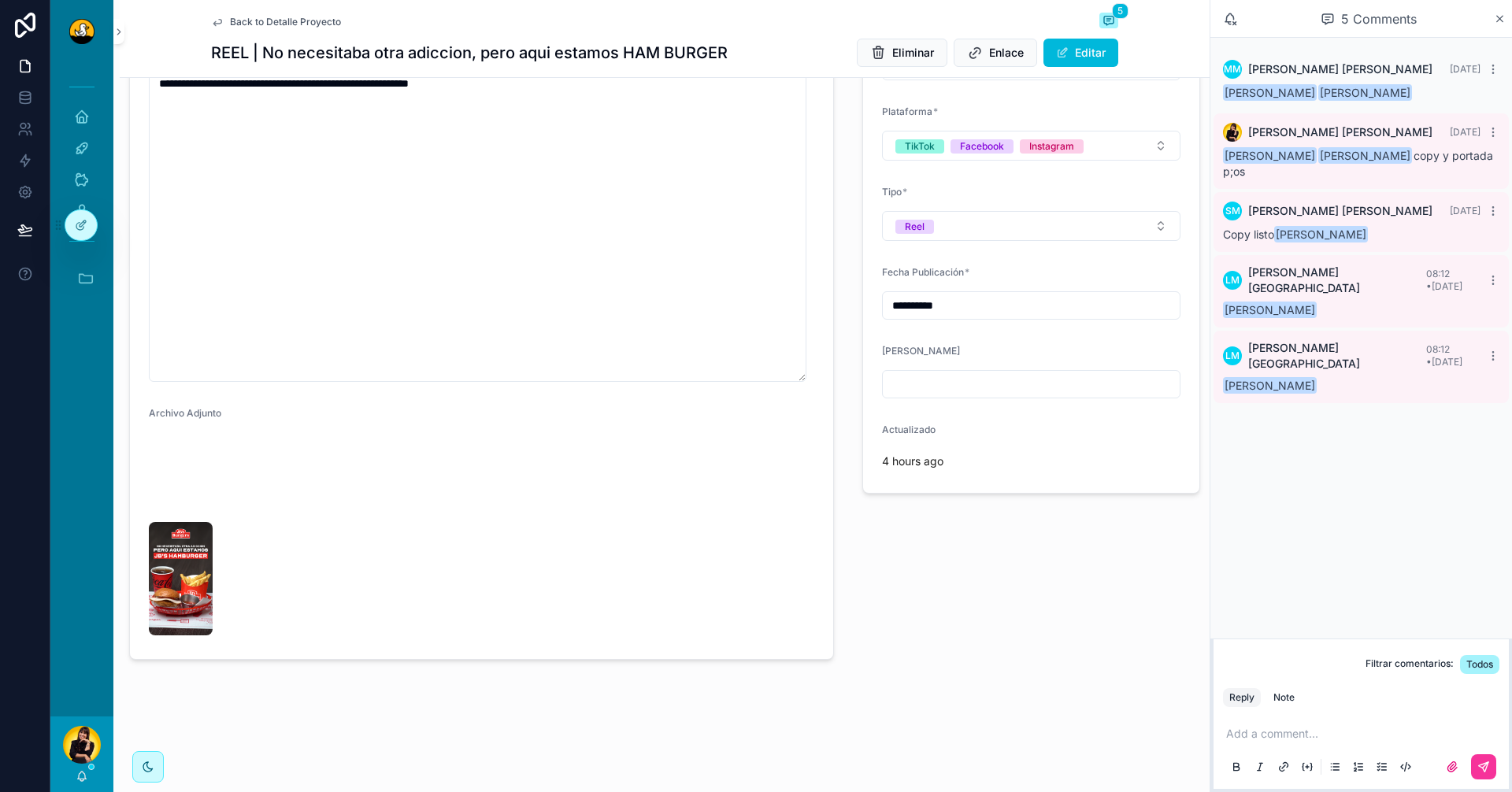
click at [1306, 728] on p "scrollable content" at bounding box center [1365, 734] width 277 height 16
click at [1278, 695] on div "Note" at bounding box center [1284, 698] width 22 height 13
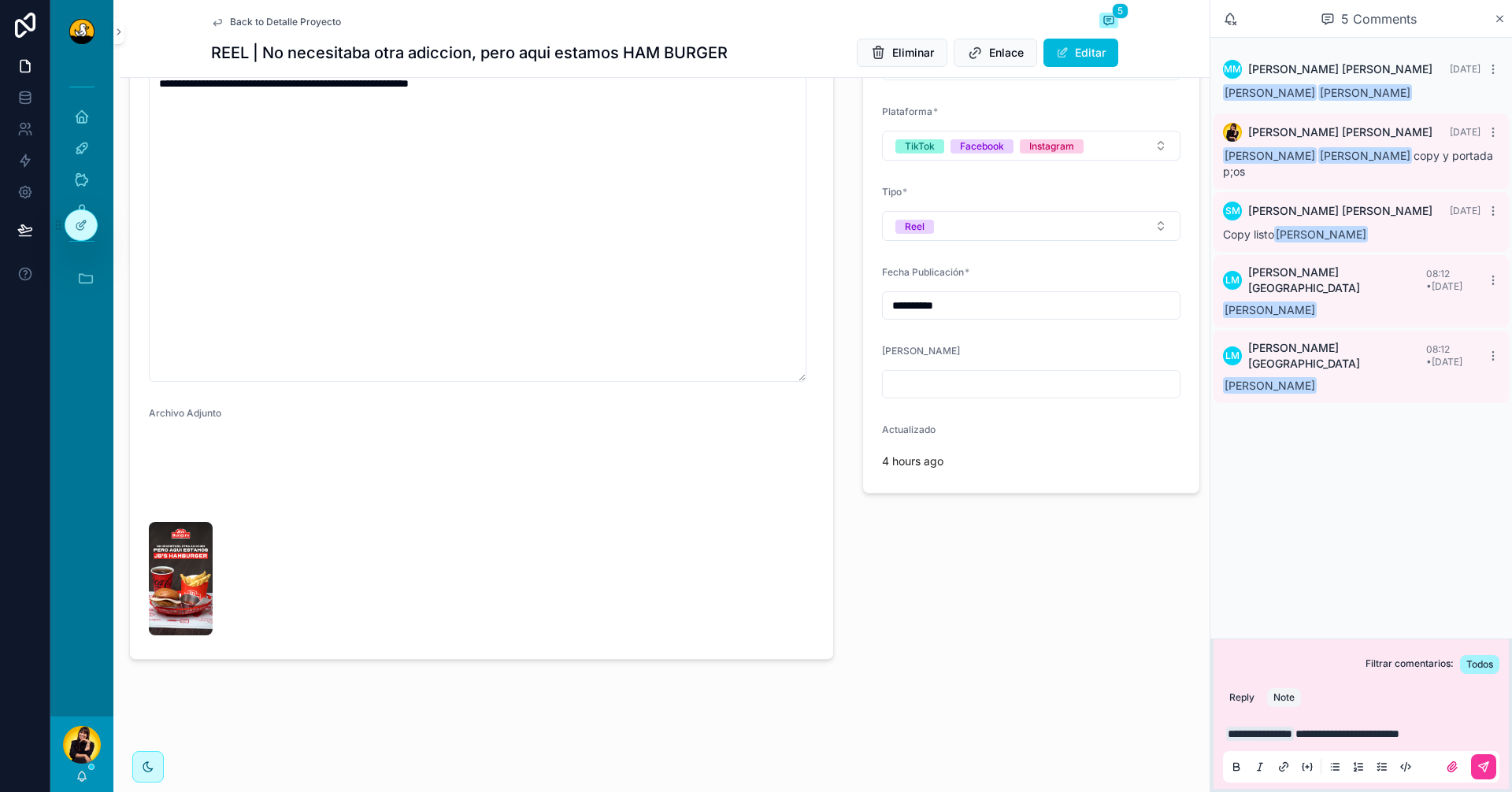
click at [1490, 767] on button "scrollable content" at bounding box center [1484, 767] width 26 height 26
click at [209, 516] on video "scrollable content" at bounding box center [228, 476] width 157 height 79
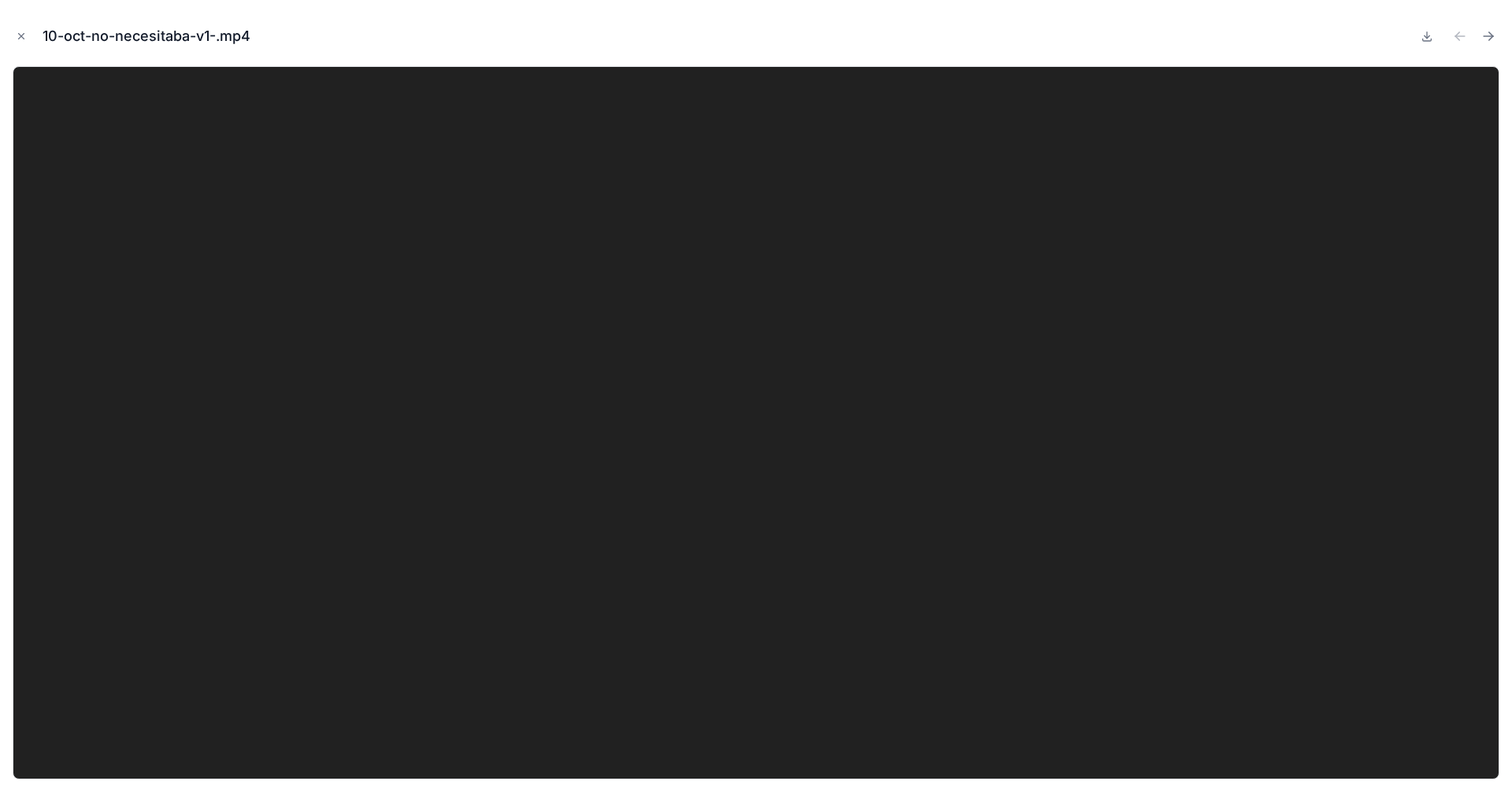
click at [27, 38] on button "Close modal" at bounding box center [22, 36] width 18 height 18
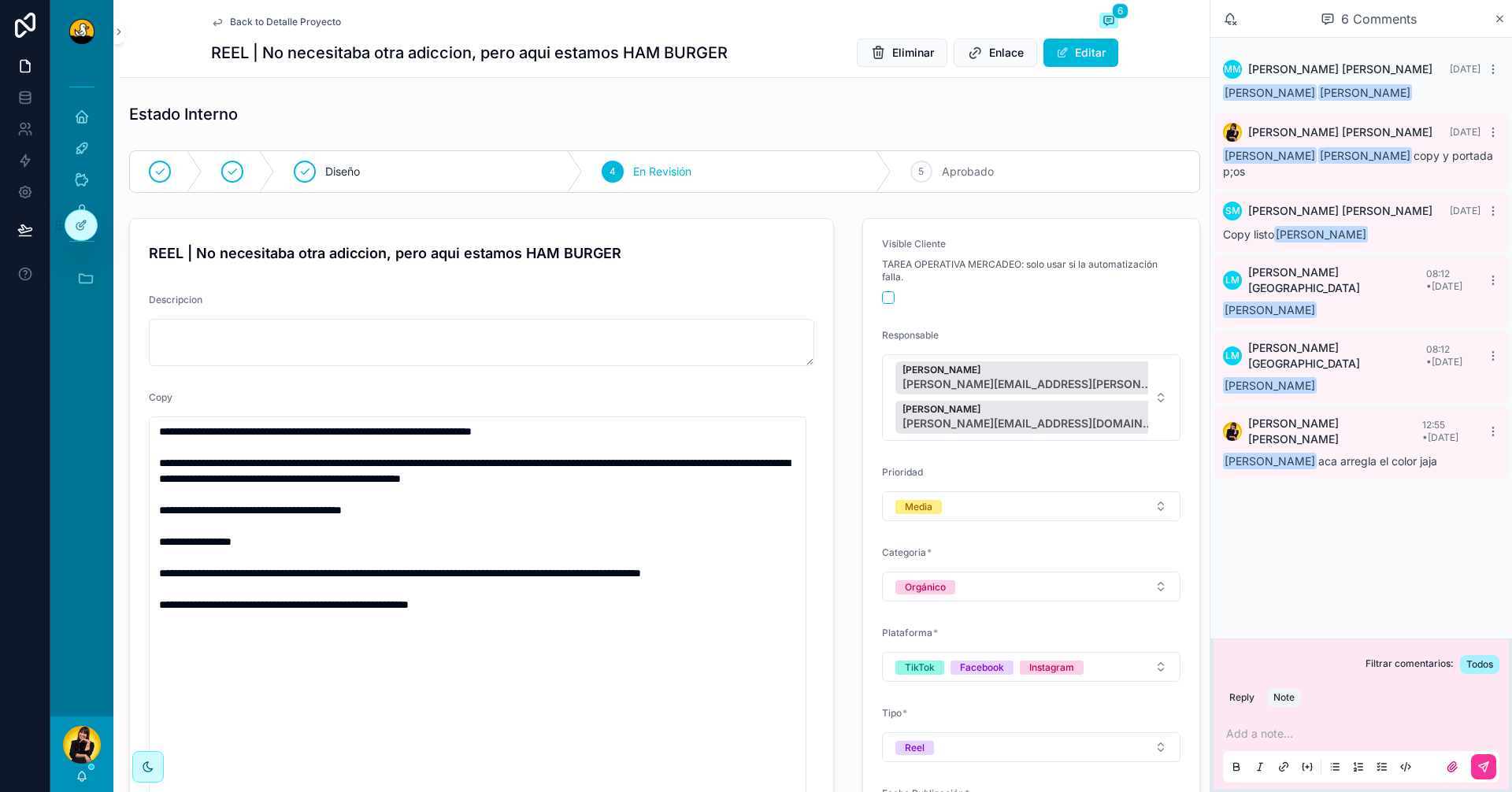
click at [274, 22] on span "Back to Detalle Proyecto" at bounding box center [285, 22] width 111 height 13
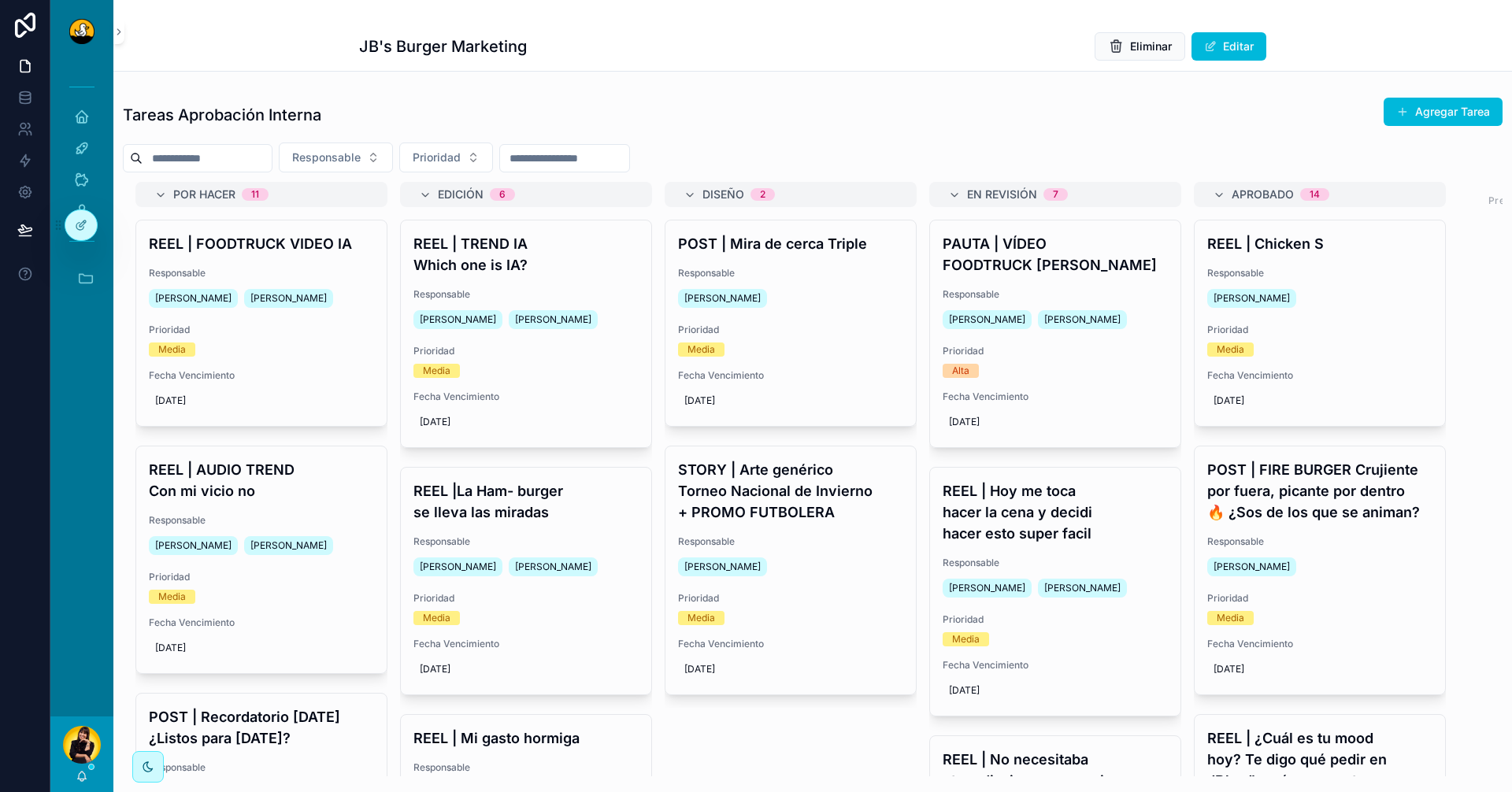
click at [1017, 538] on h4 "REEL | Hoy me toca hacer la cena y decidi hacer esto super facil" at bounding box center [1056, 512] width 226 height 64
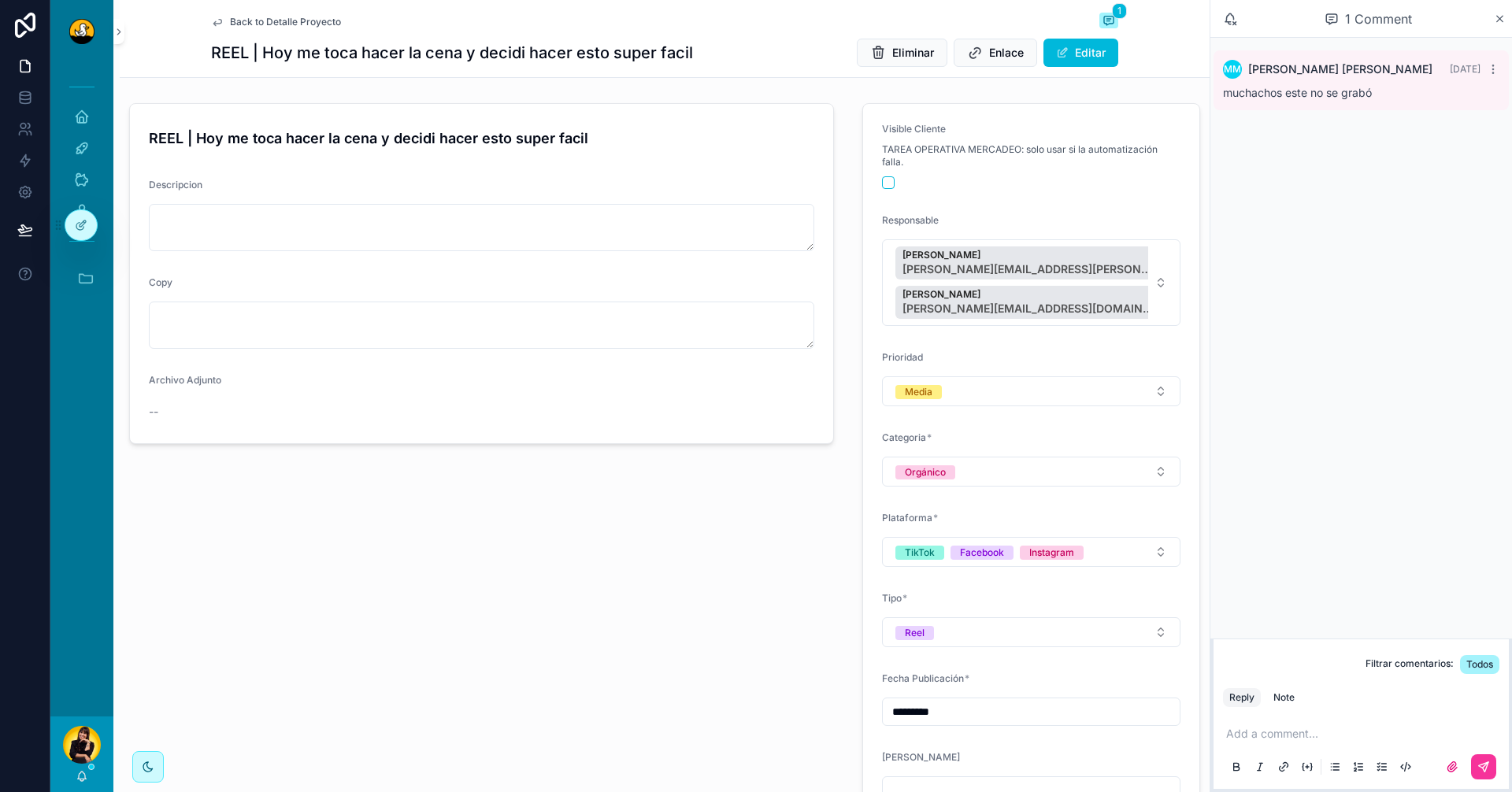
click at [760, 616] on div "REEL | [DATE] me toca hacer la cena y decidi hacer esto super facil Descripcion…" at bounding box center [482, 502] width 724 height 810
click at [278, 19] on span "Back to Detalle Proyecto" at bounding box center [285, 22] width 111 height 13
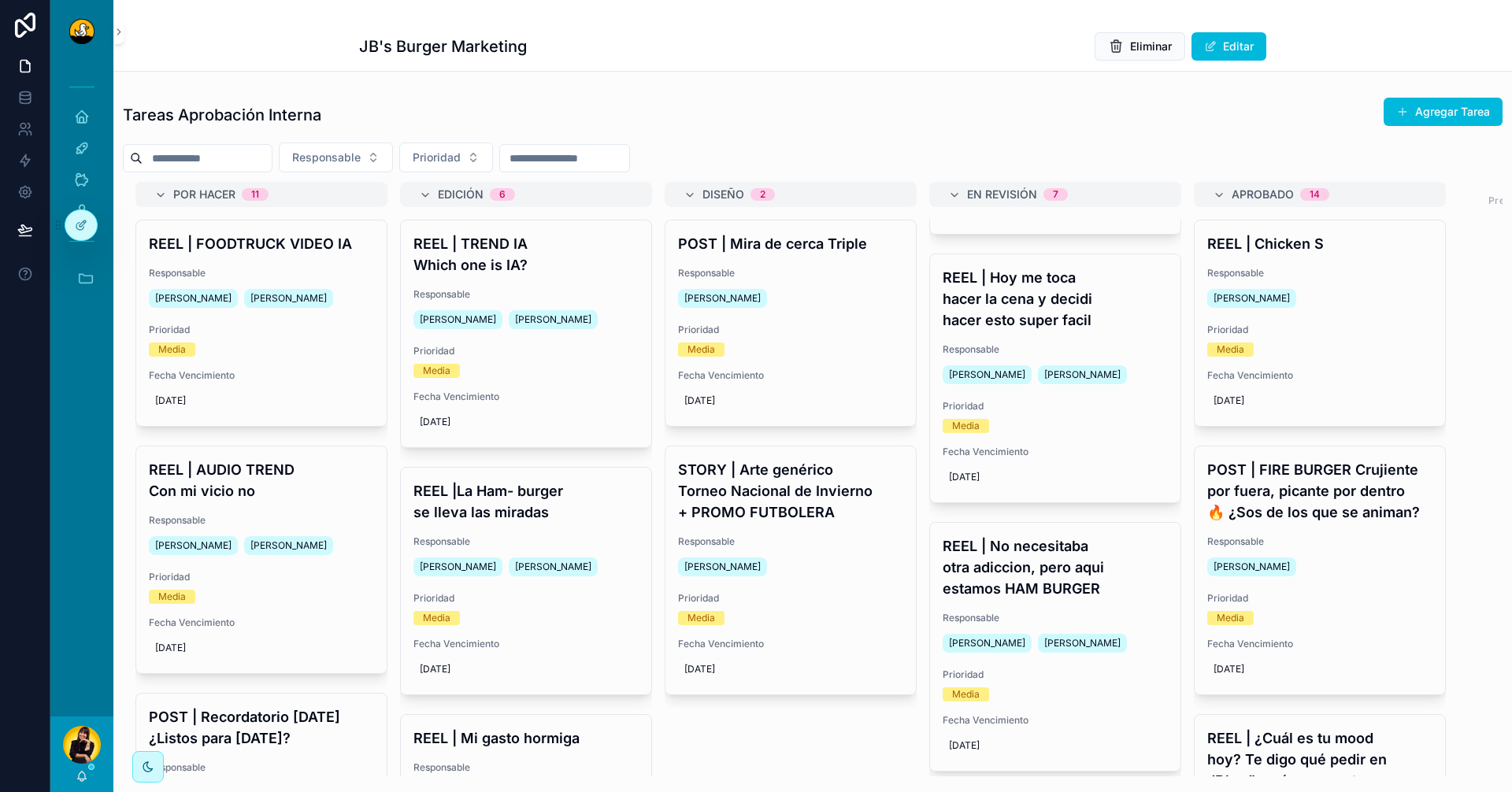
scroll to position [315, 0]
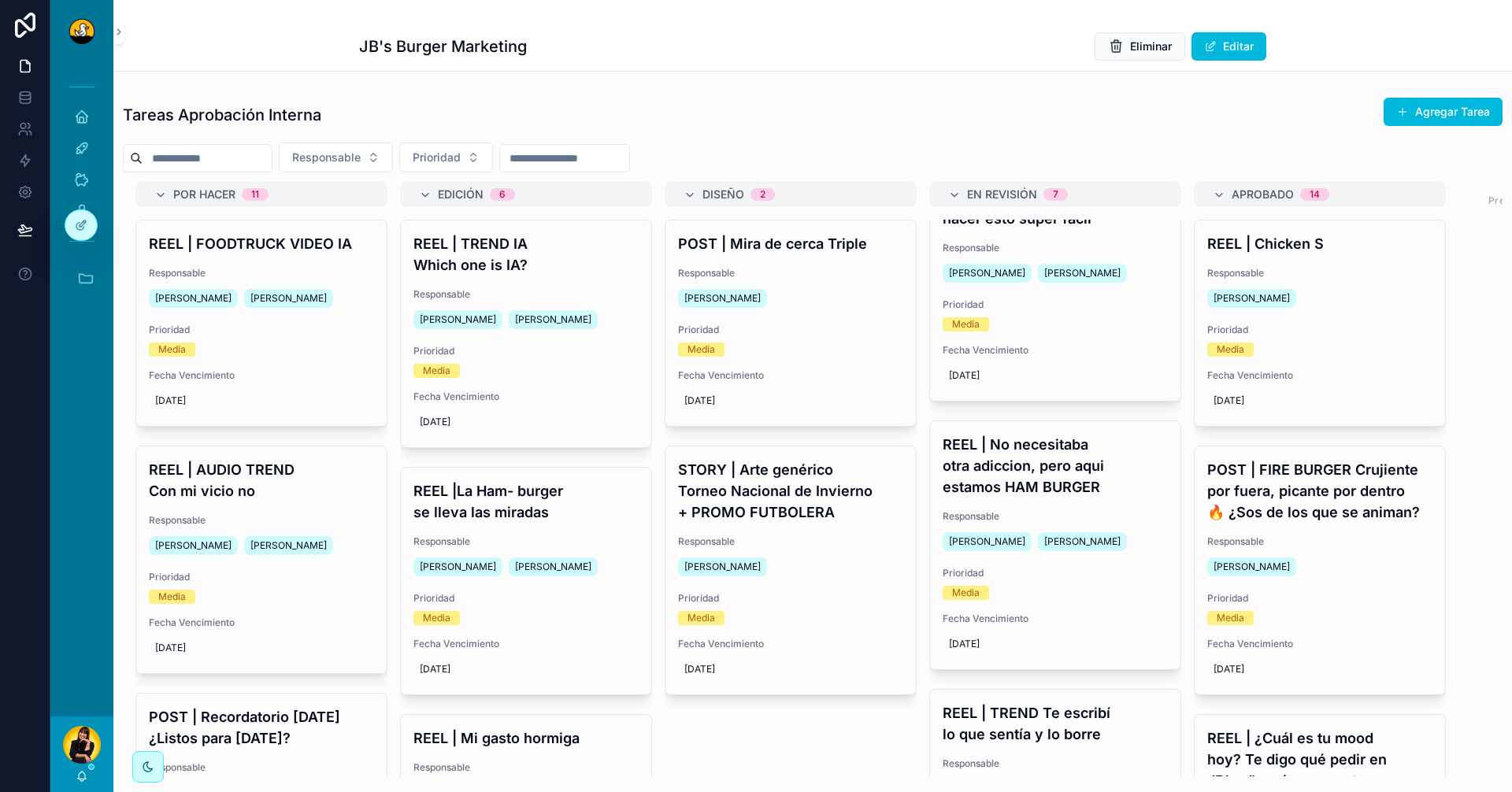
click at [1048, 500] on div "REEL | No necesitaba otra adiccion, pero aqui estamos HAM [PERSON_NAME] Respons…" at bounding box center [1055, 545] width 250 height 248
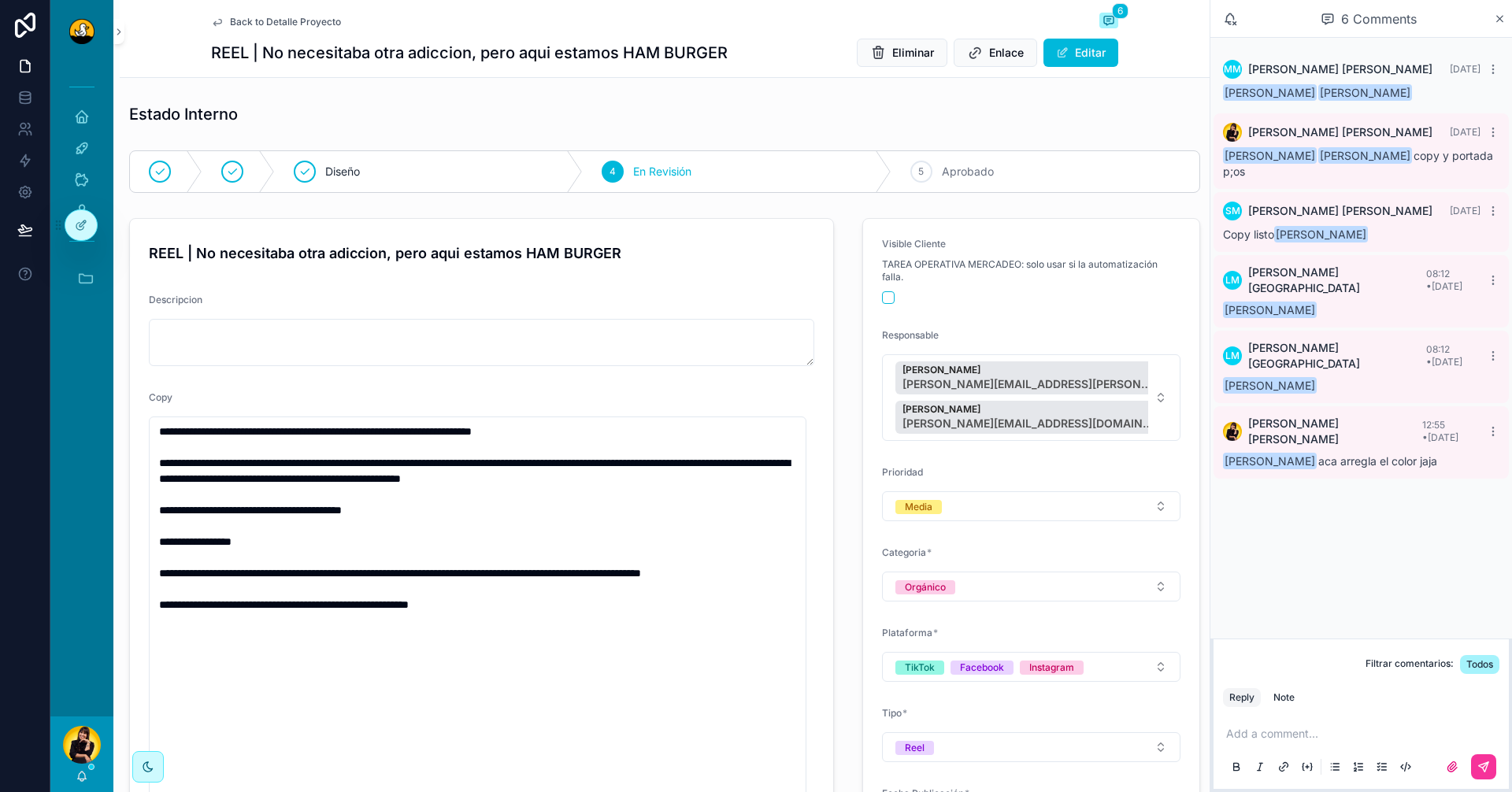
click at [278, 26] on span "Back to Detalle Proyecto" at bounding box center [285, 22] width 111 height 13
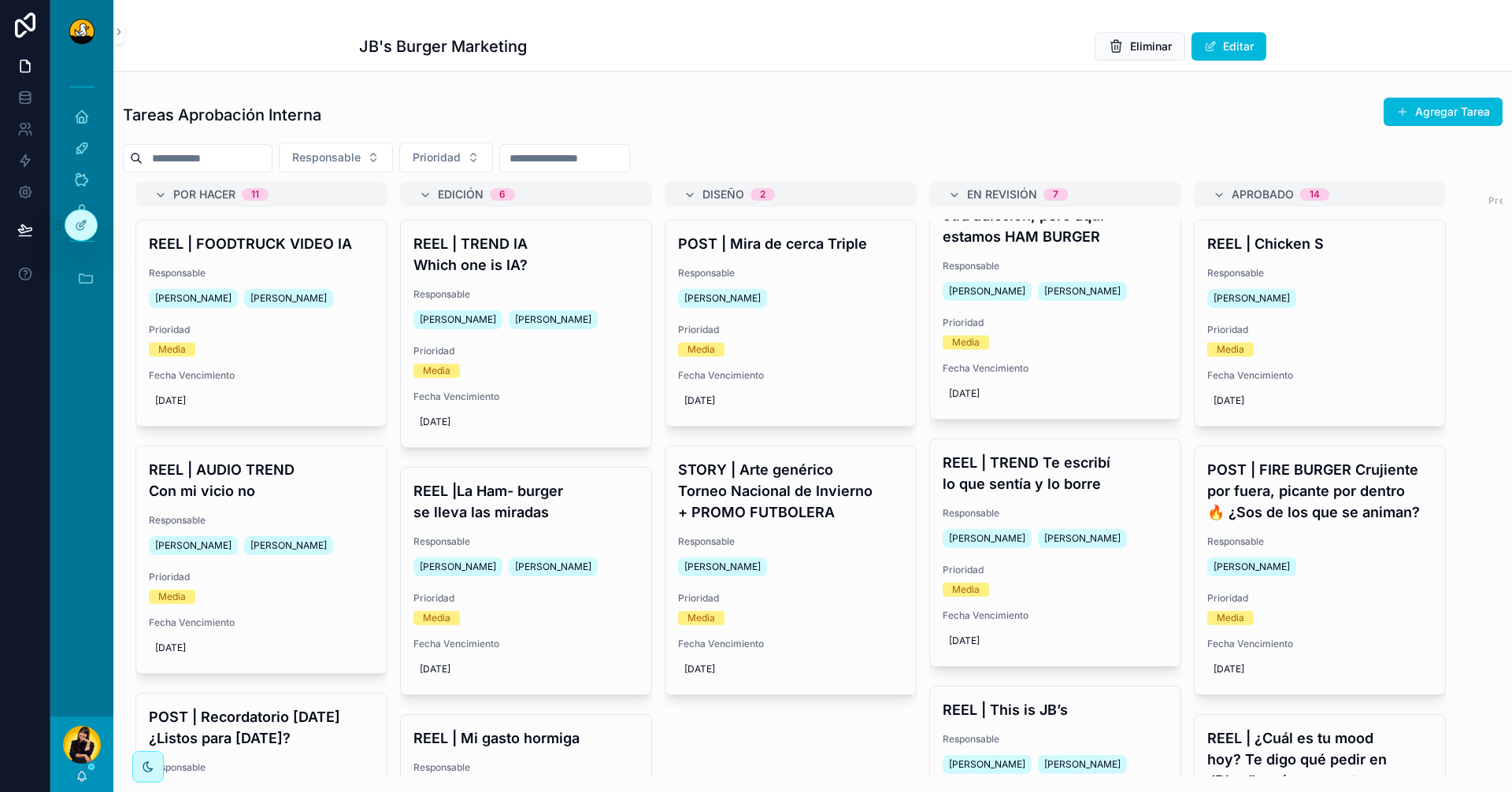
scroll to position [630, 0]
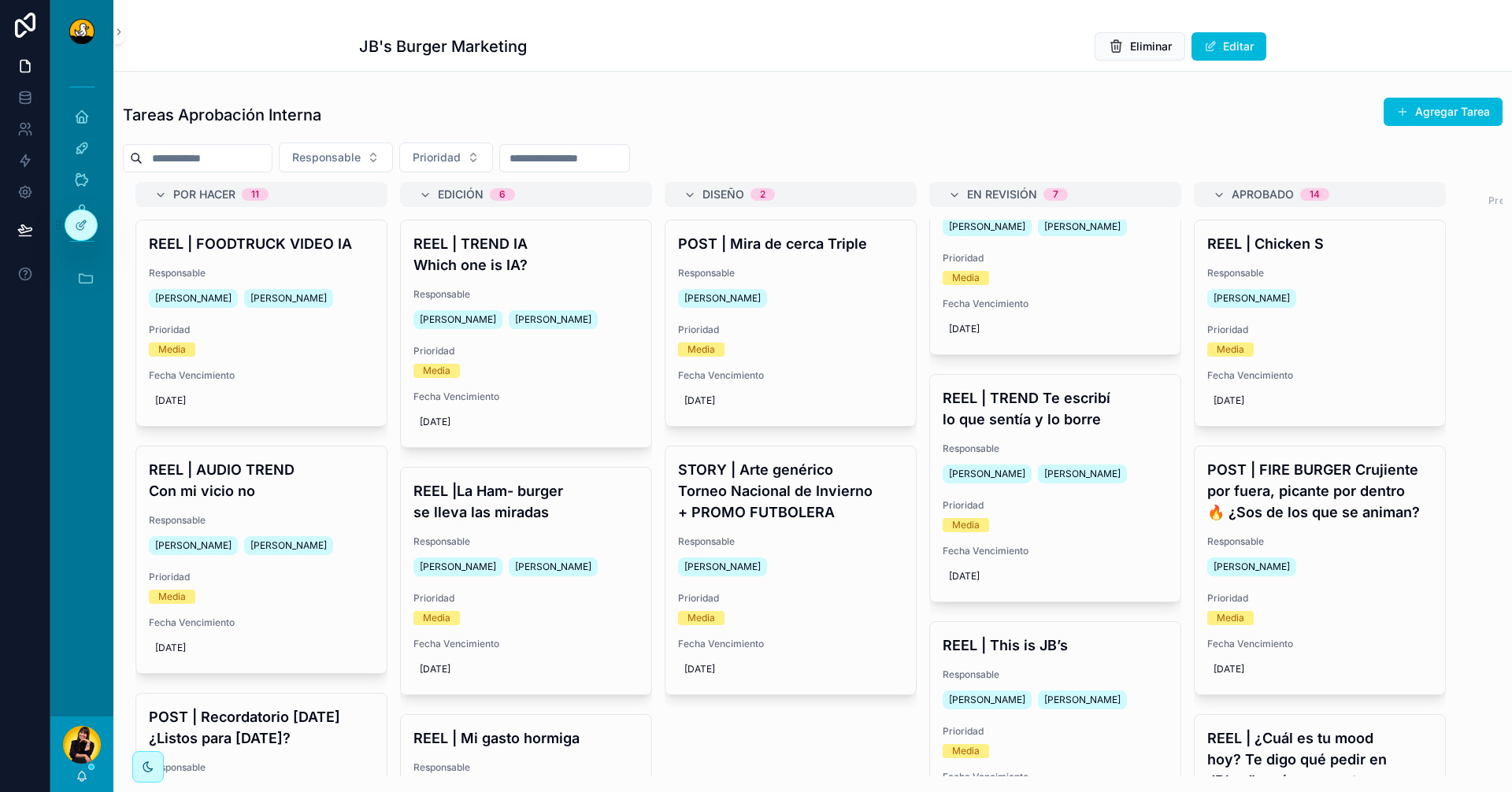
click at [1052, 437] on div "REEL | TREND Te escribí lo que sentía y lo borre Responsable [PERSON_NAME] [PER…" at bounding box center [1055, 488] width 250 height 227
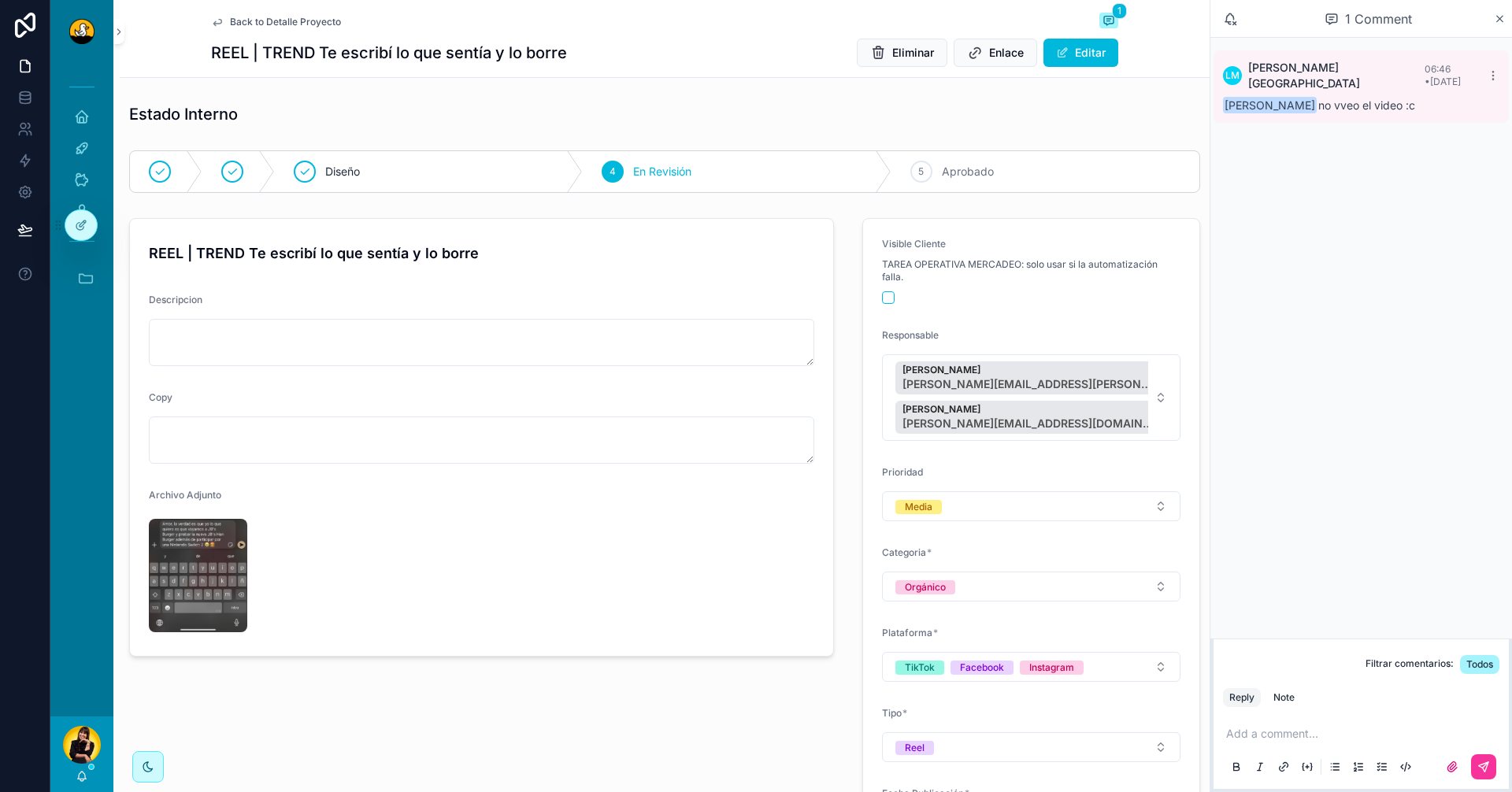
click at [218, 558] on img "scrollable content" at bounding box center [198, 576] width 98 height 114
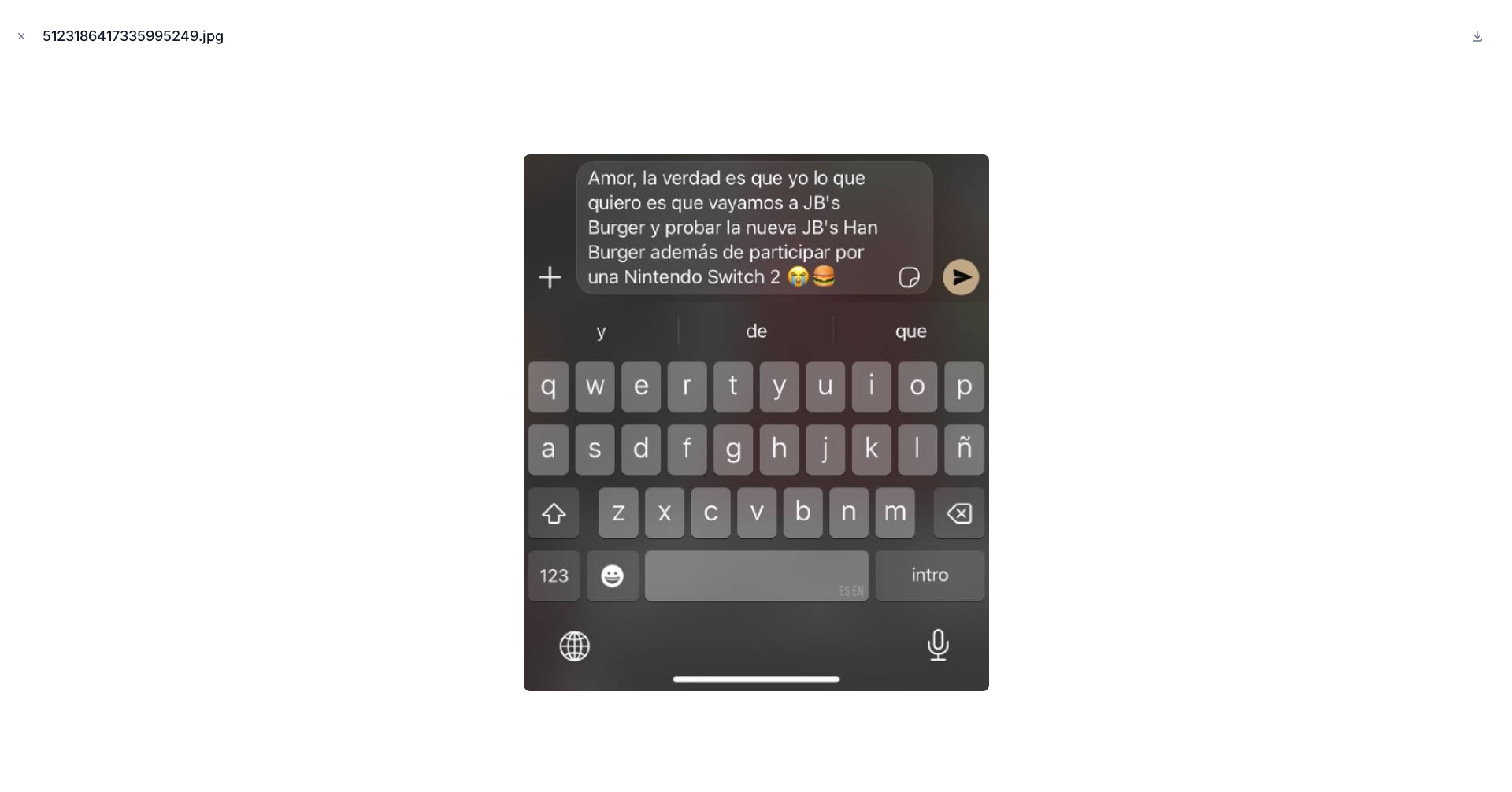
click at [21, 37] on icon "Close modal" at bounding box center [22, 37] width 6 height 6
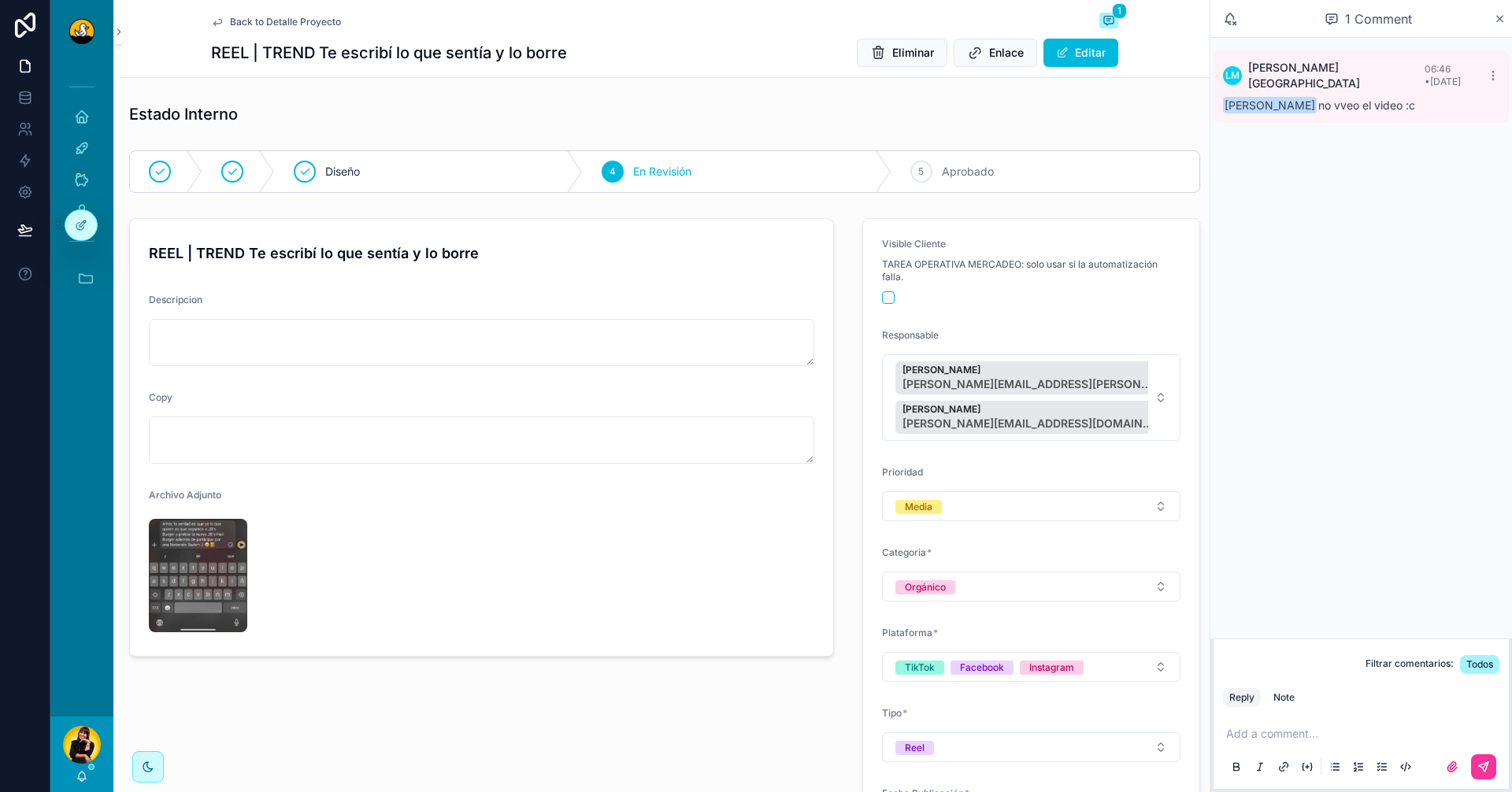
click at [1294, 730] on p "scrollable content" at bounding box center [1365, 734] width 277 height 16
click at [1291, 690] on button "Note" at bounding box center [1283, 681] width 34 height 19
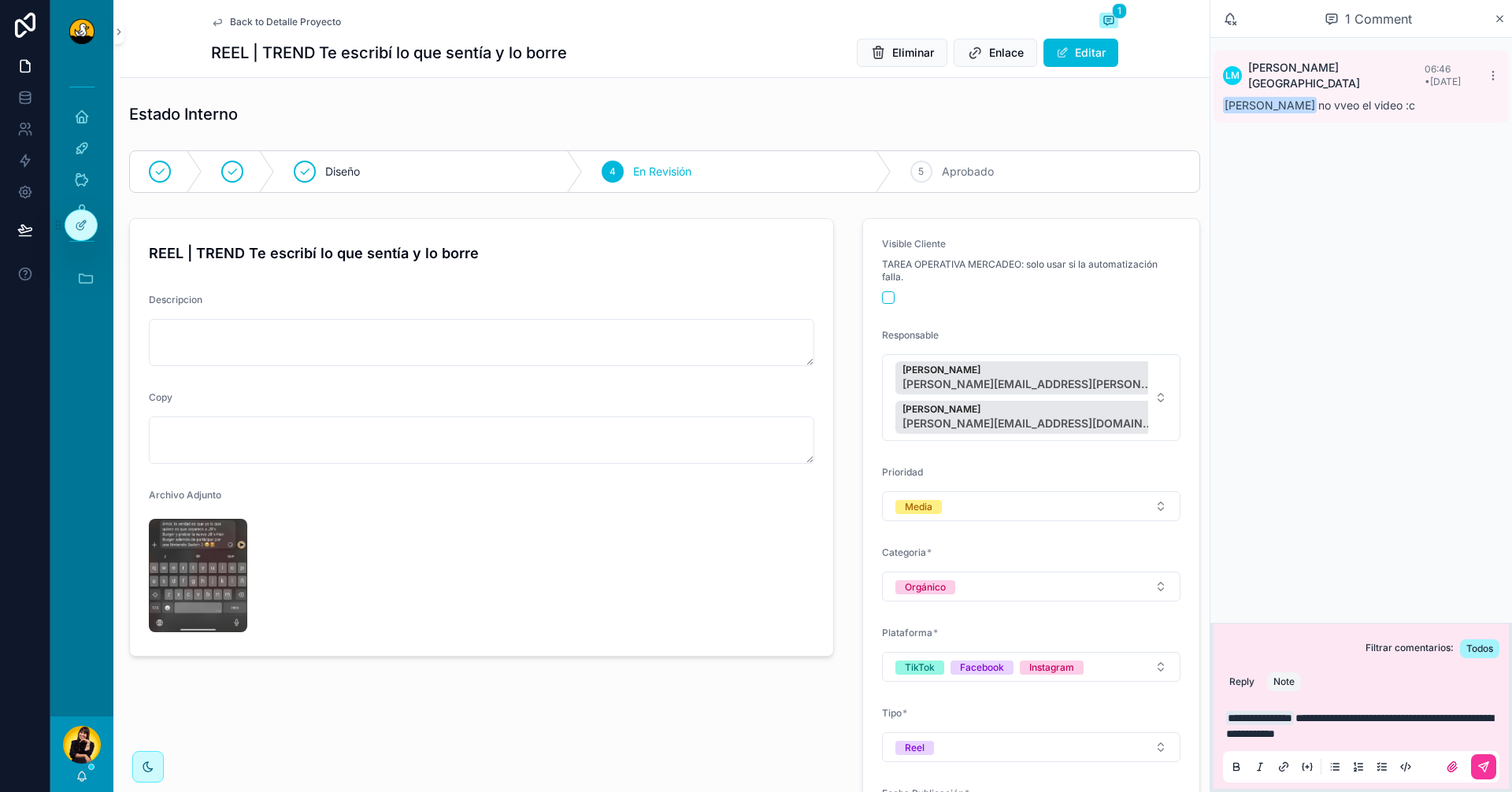
click at [1494, 770] on button "scrollable content" at bounding box center [1484, 767] width 26 height 26
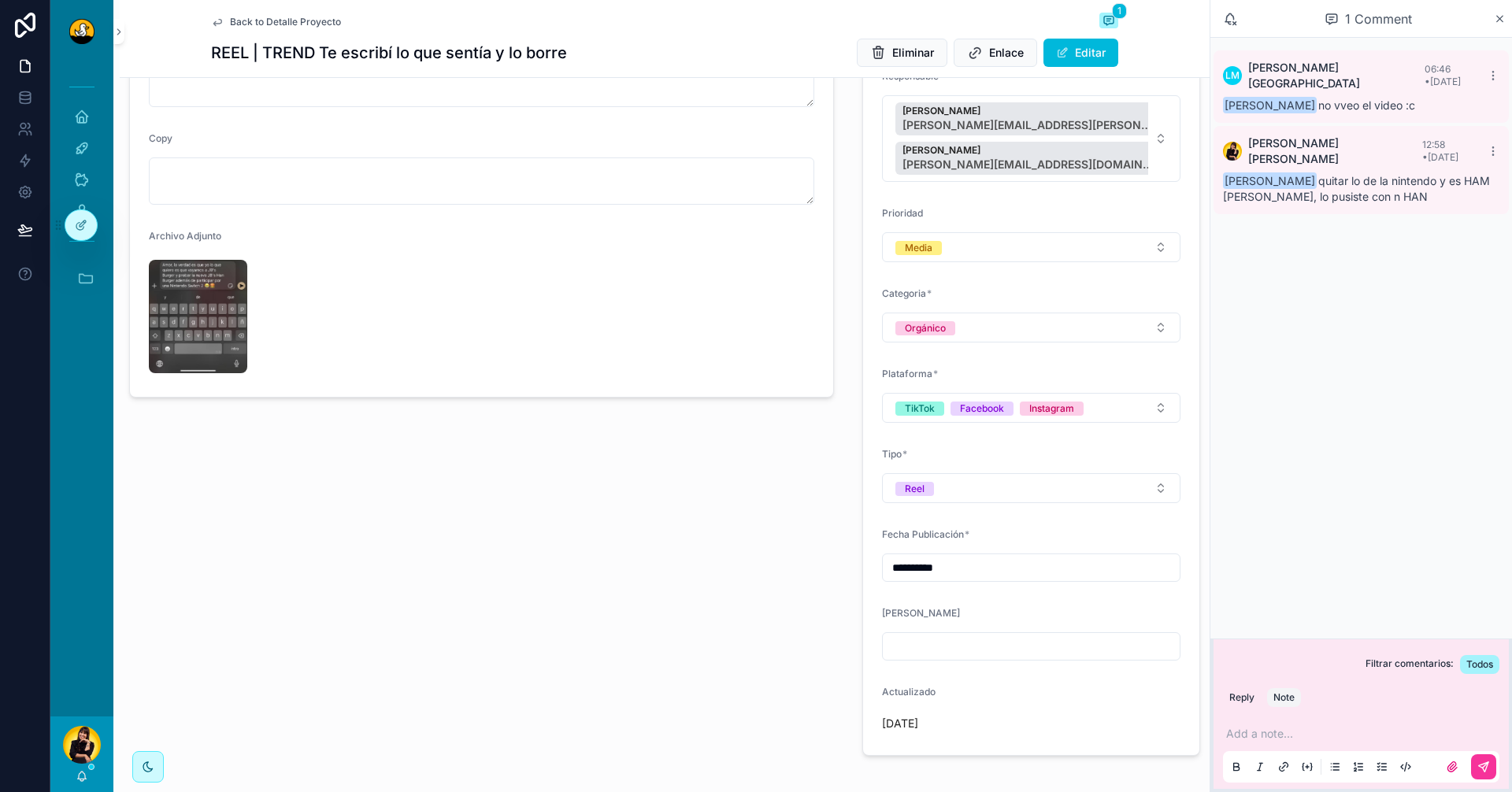
scroll to position [158, 0]
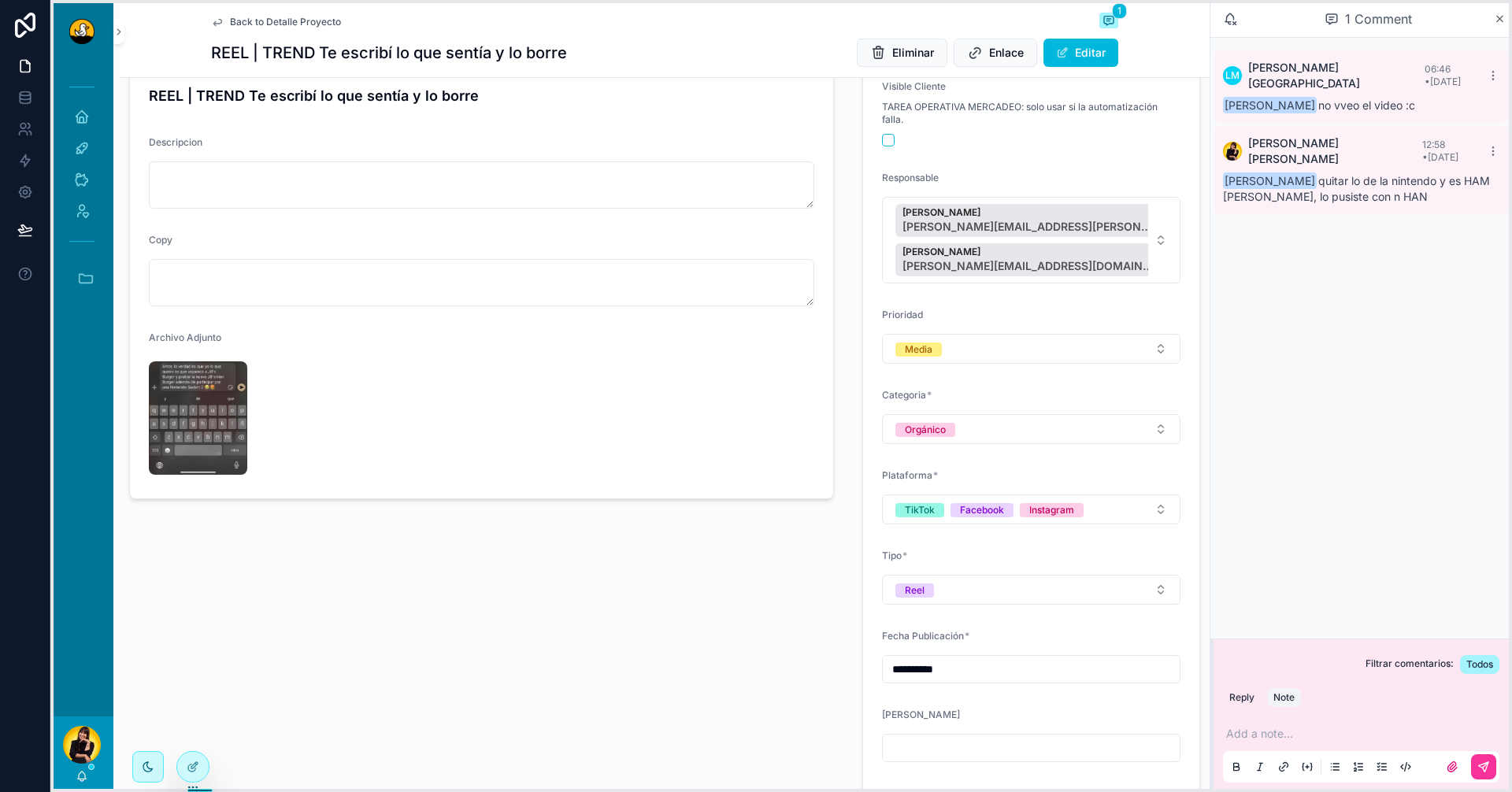
drag, startPoint x: 60, startPoint y: 226, endPoint x: 184, endPoint y: 768, distance: 556.0
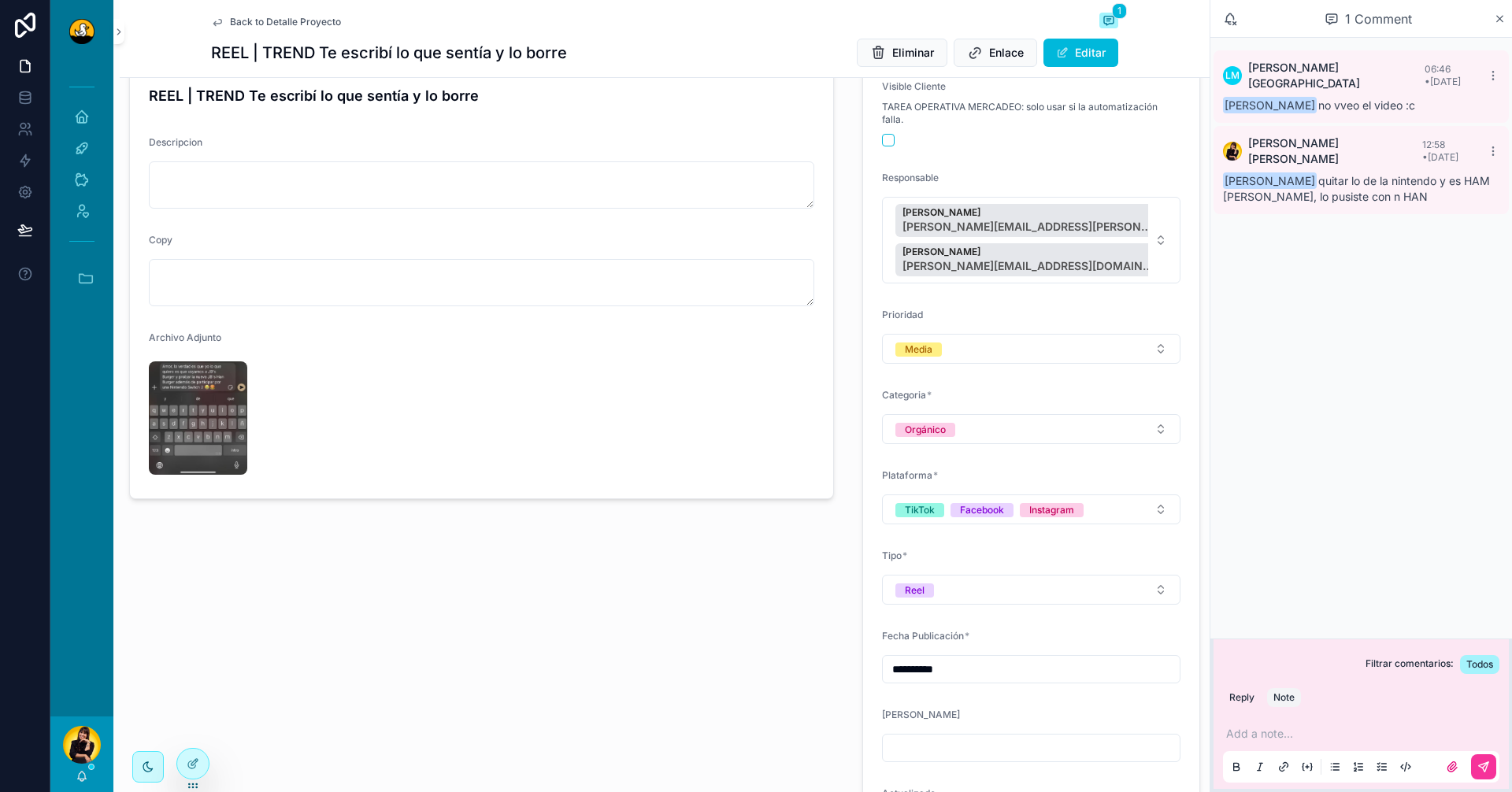
click at [369, 716] on div "REEL | TREND Te escribí lo que sentía y lo borre Descripcion Copy Archivo Adjun…" at bounding box center [482, 458] width 724 height 810
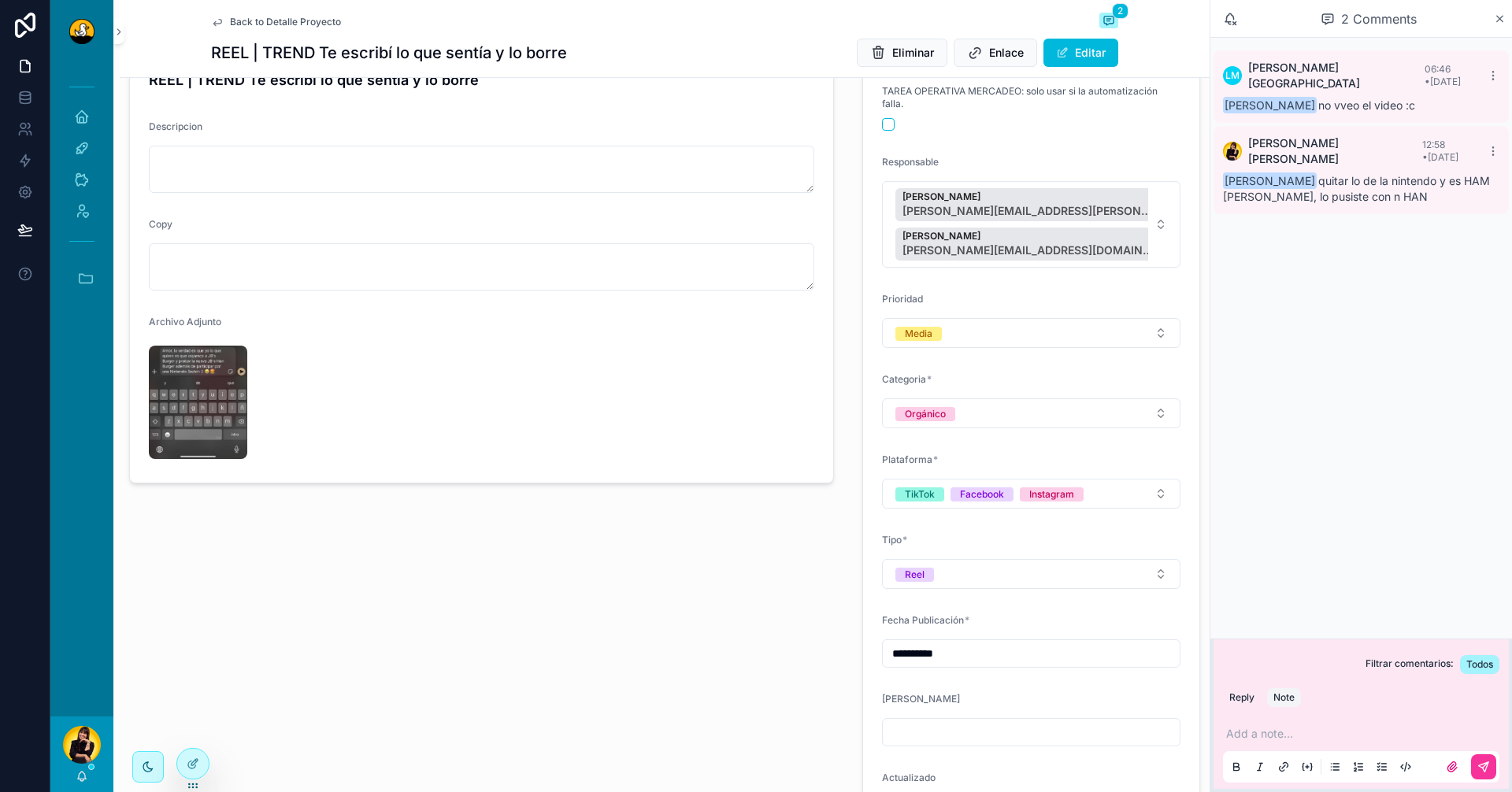
scroll to position [0, 0]
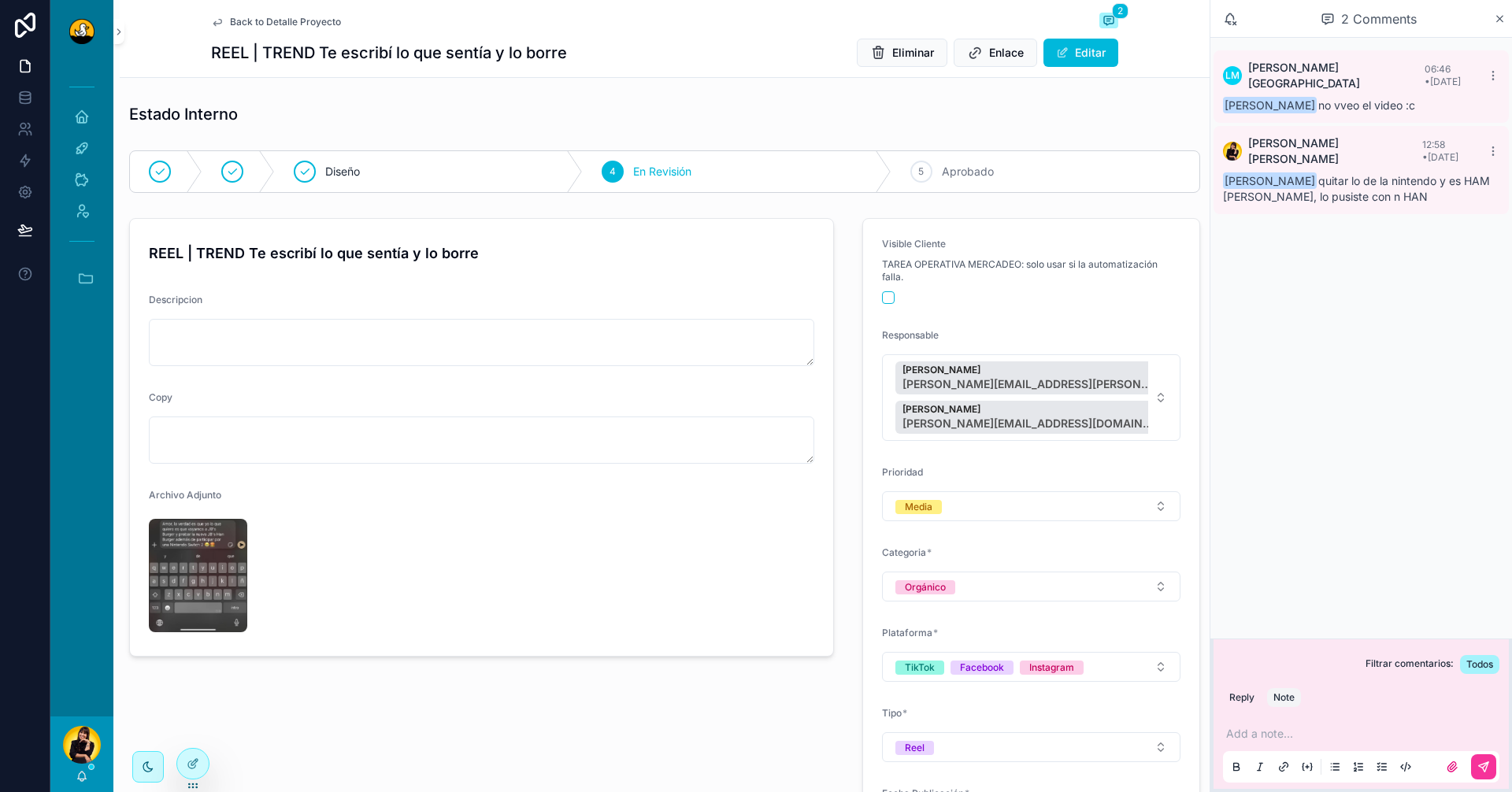
click at [244, 61] on h1 "REEL | TREND Te escribí lo que sentía y lo borre" at bounding box center [389, 53] width 356 height 22
click at [1060, 46] on button "Editar" at bounding box center [1080, 52] width 75 height 28
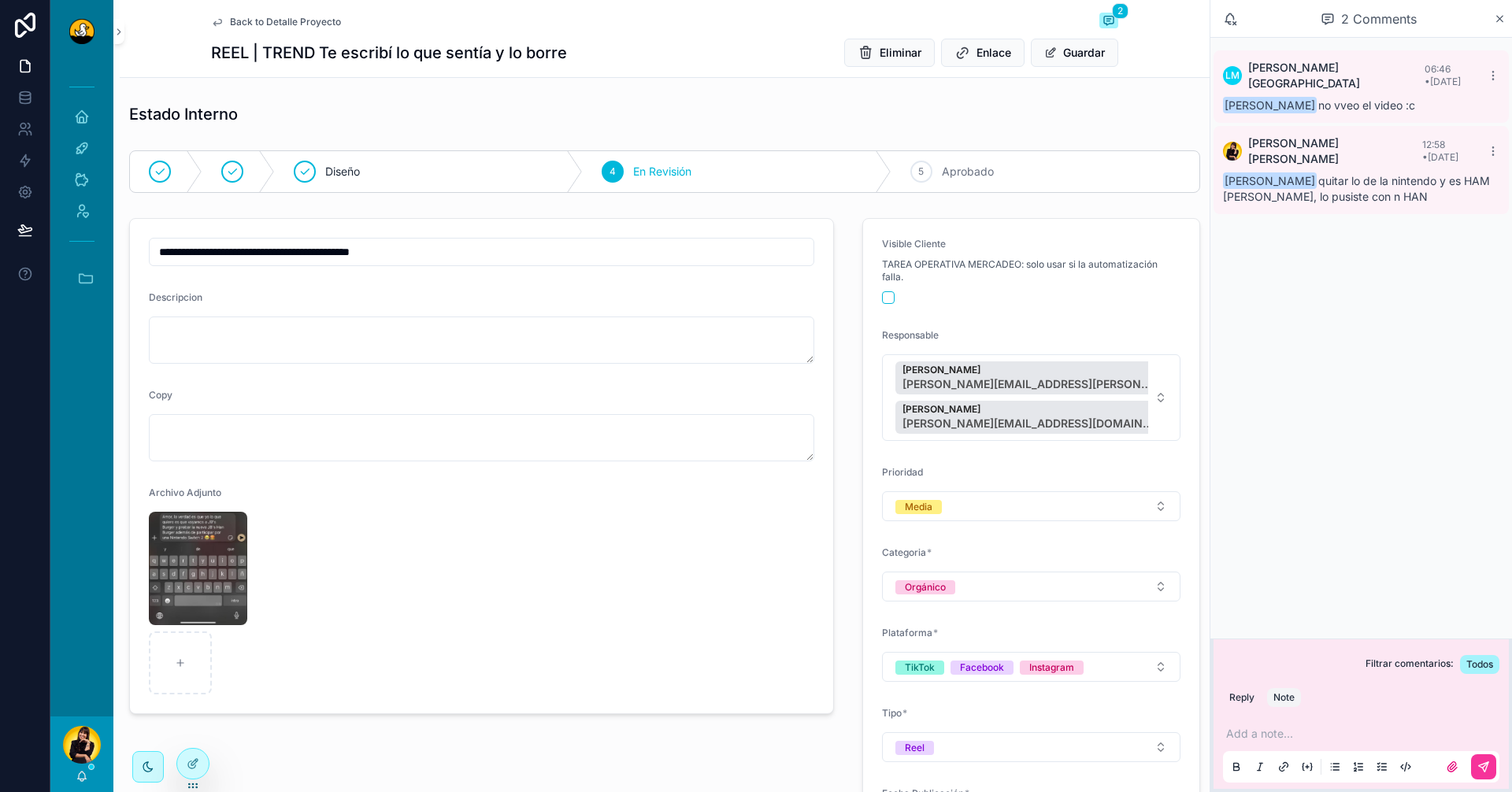
drag, startPoint x: 182, startPoint y: 250, endPoint x: 122, endPoint y: 250, distance: 60.0
click at [122, 250] on div "**********" at bounding box center [482, 618] width 724 height 813
type input "**********"
click at [1092, 738] on button "Reel" at bounding box center [1031, 747] width 298 height 29
type input "**********"
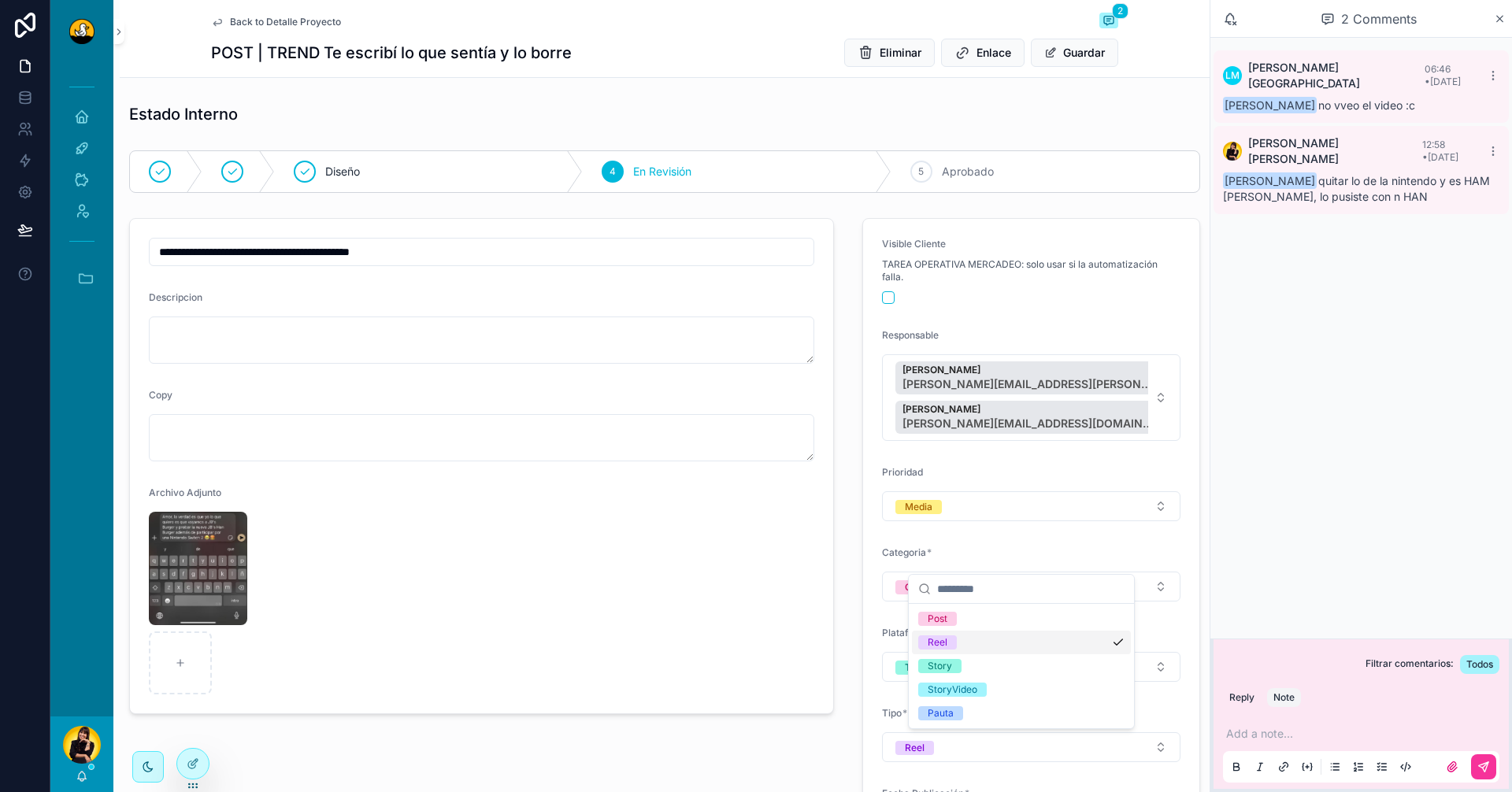
click at [1016, 630] on div "Post" at bounding box center [1020, 619] width 219 height 24
click at [1016, 643] on div "Reel" at bounding box center [1020, 643] width 219 height 24
click at [759, 736] on li "Updating..." at bounding box center [756, 746] width 281 height 42
click at [1319, 740] on p "scrollable content" at bounding box center [1365, 734] width 277 height 16
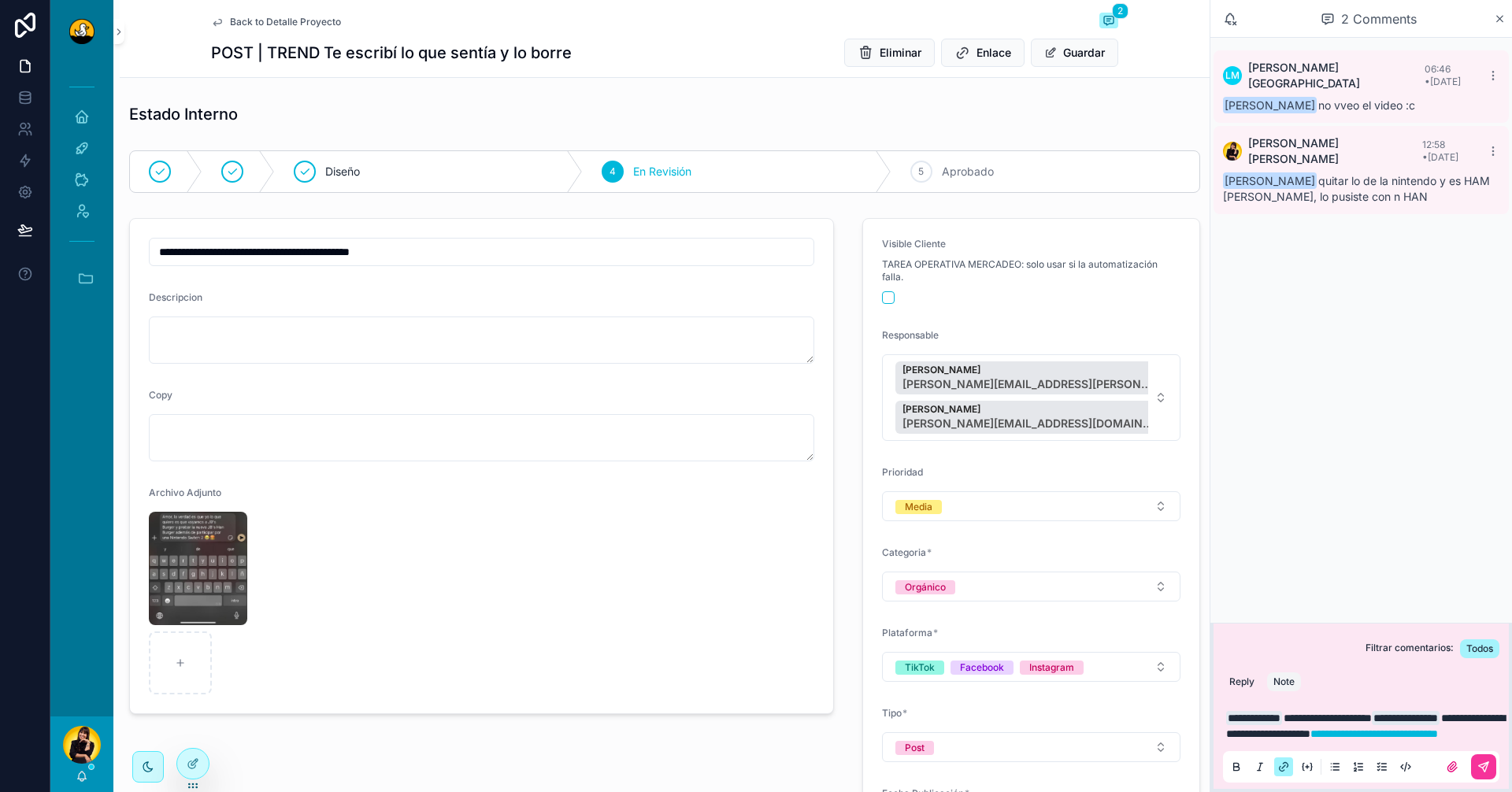
click at [1474, 721] on span "**********" at bounding box center [1366, 725] width 279 height 26
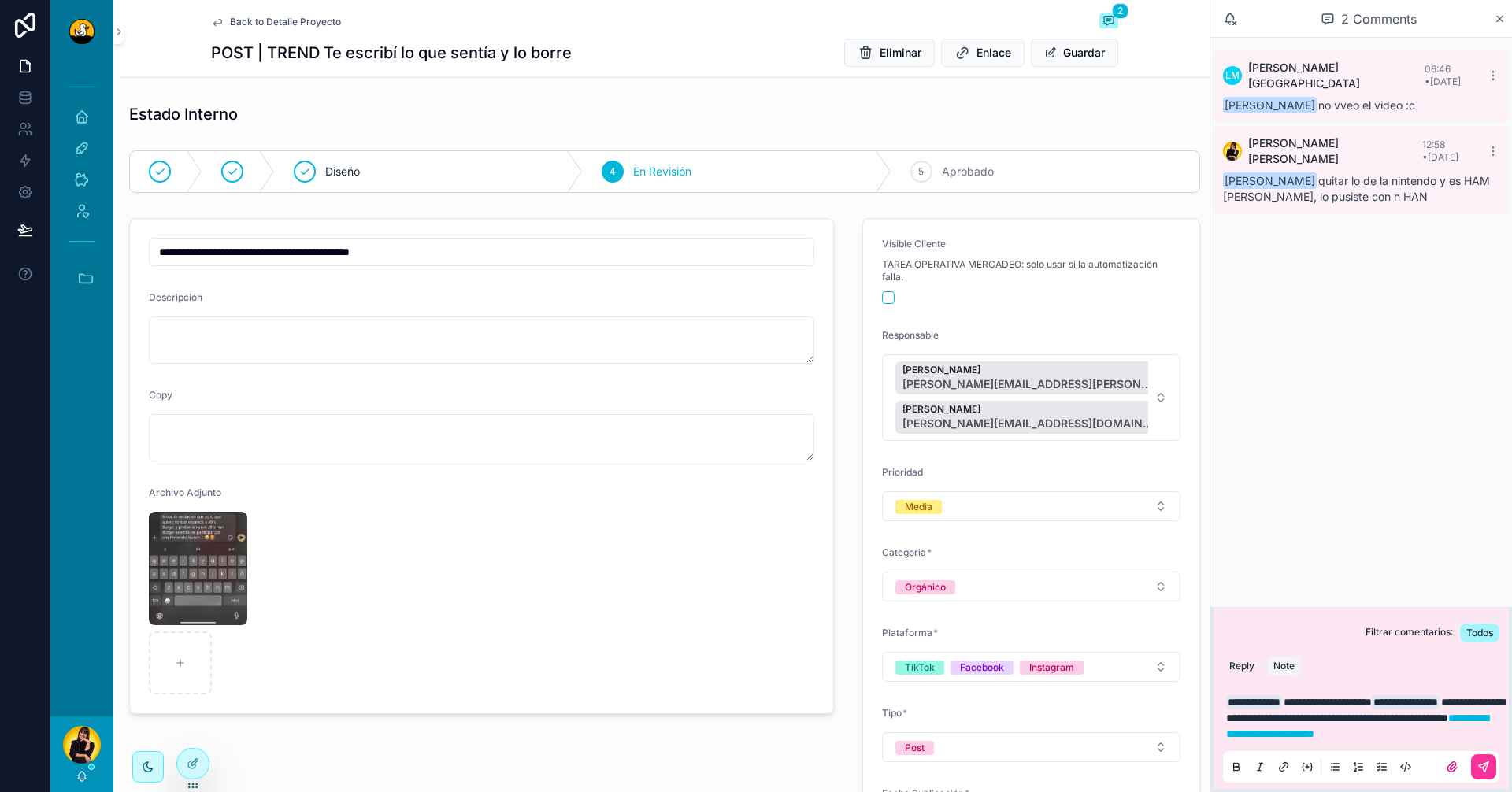
click at [1430, 729] on p "**********" at bounding box center [1365, 718] width 277 height 47
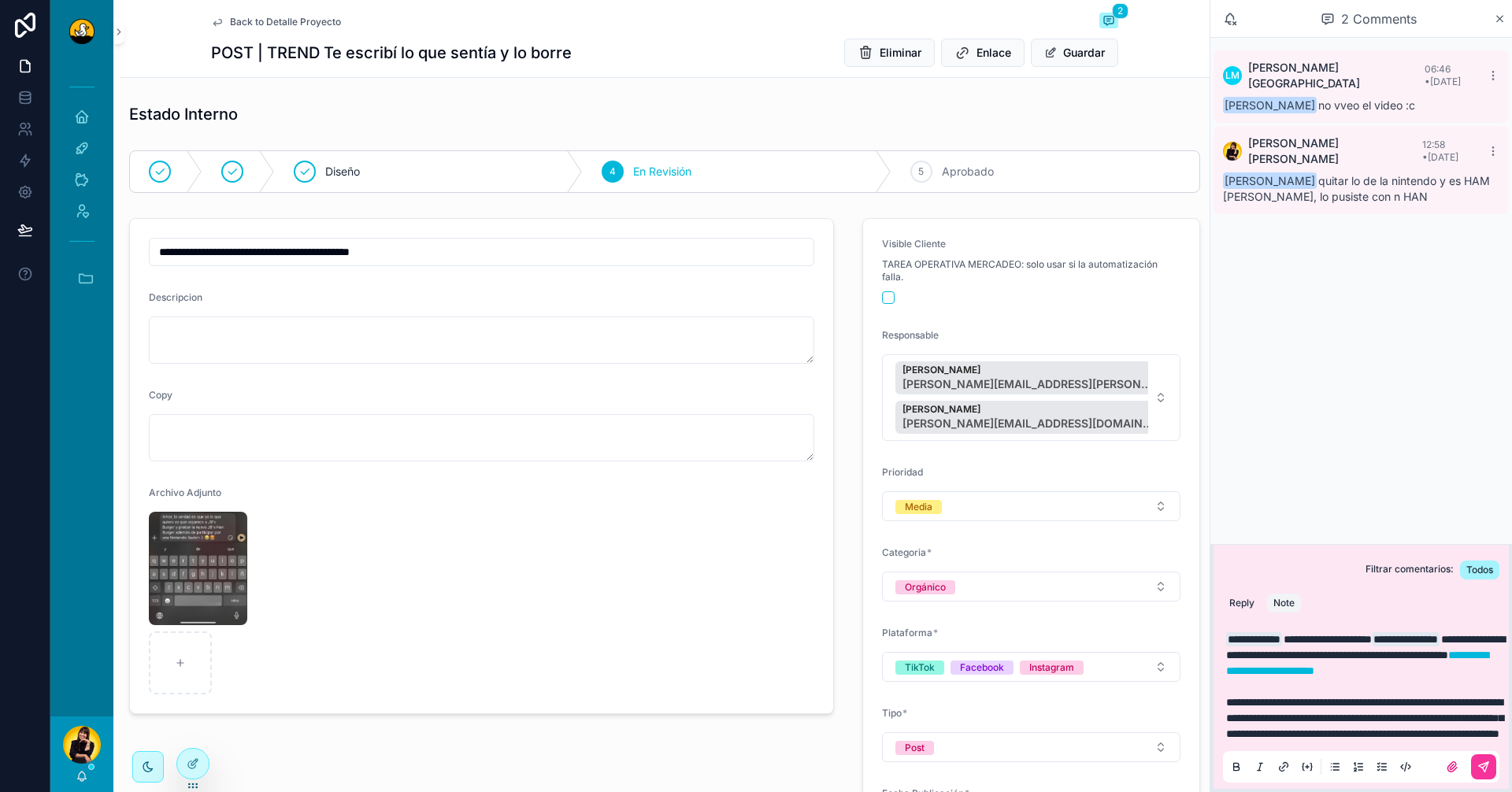
click at [1485, 766] on icon "scrollable content" at bounding box center [1486, 766] width 6 height 6
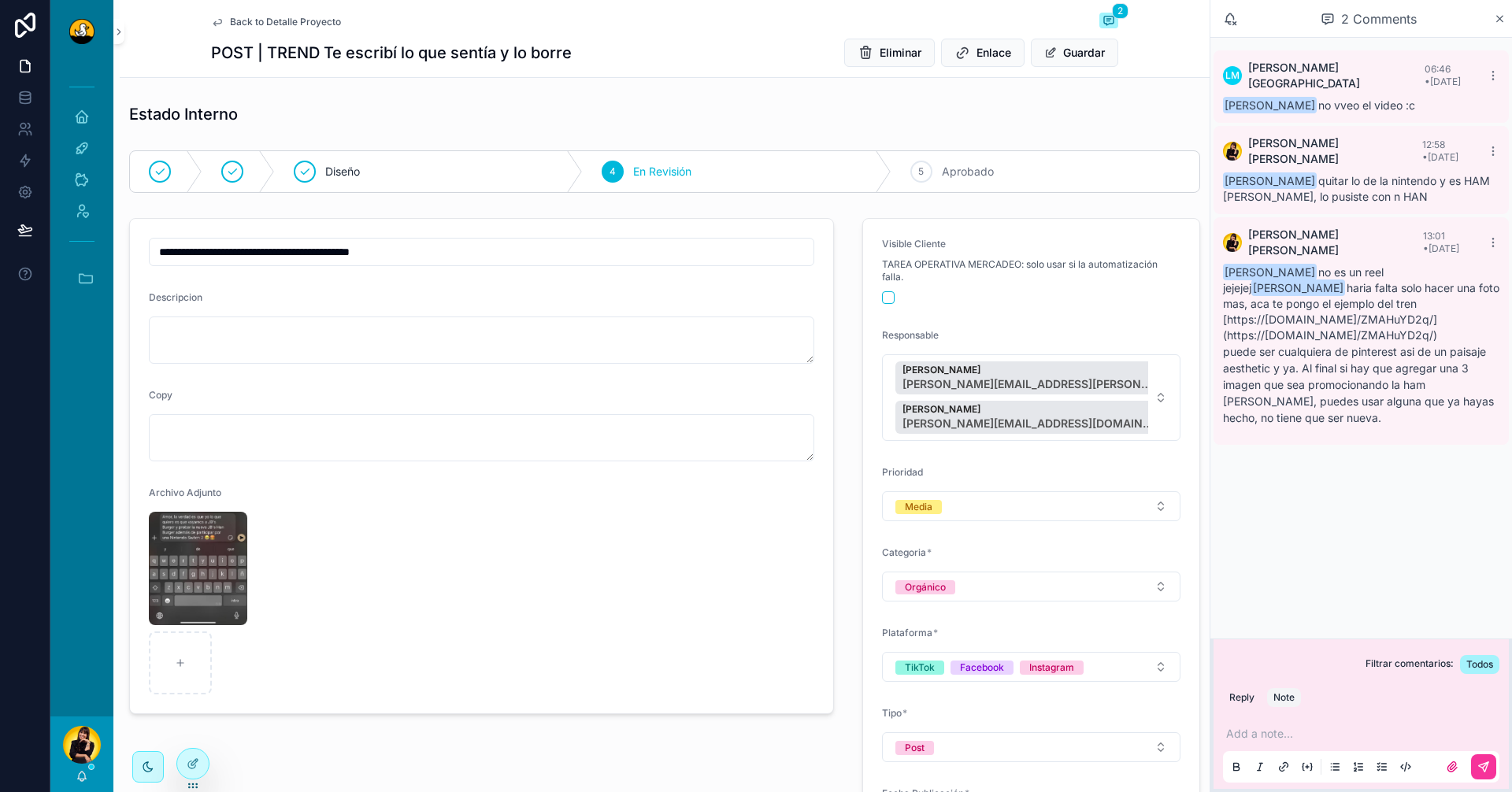
click at [247, 26] on span "Back to Detalle Proyecto" at bounding box center [285, 22] width 111 height 13
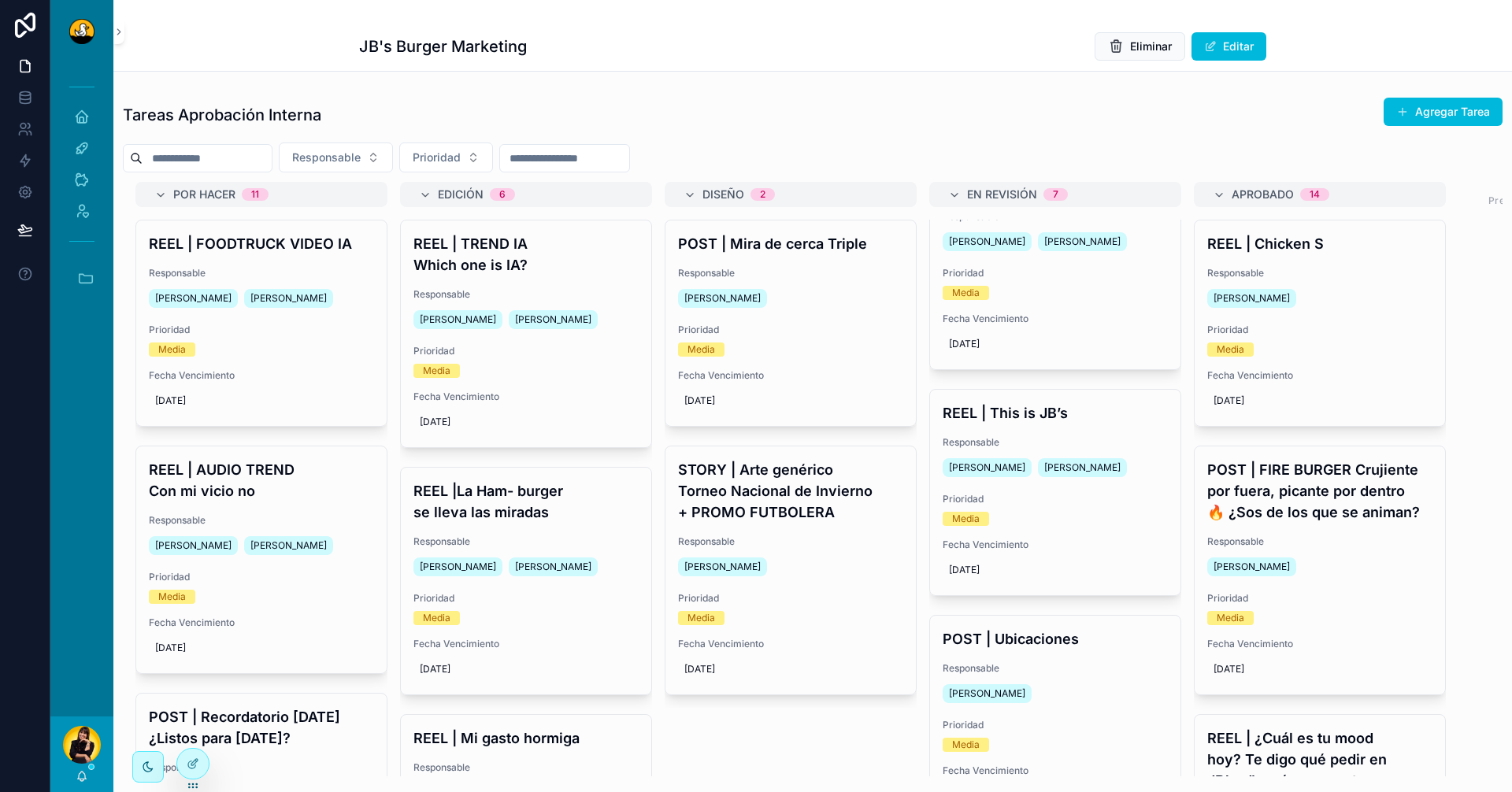
scroll to position [867, 0]
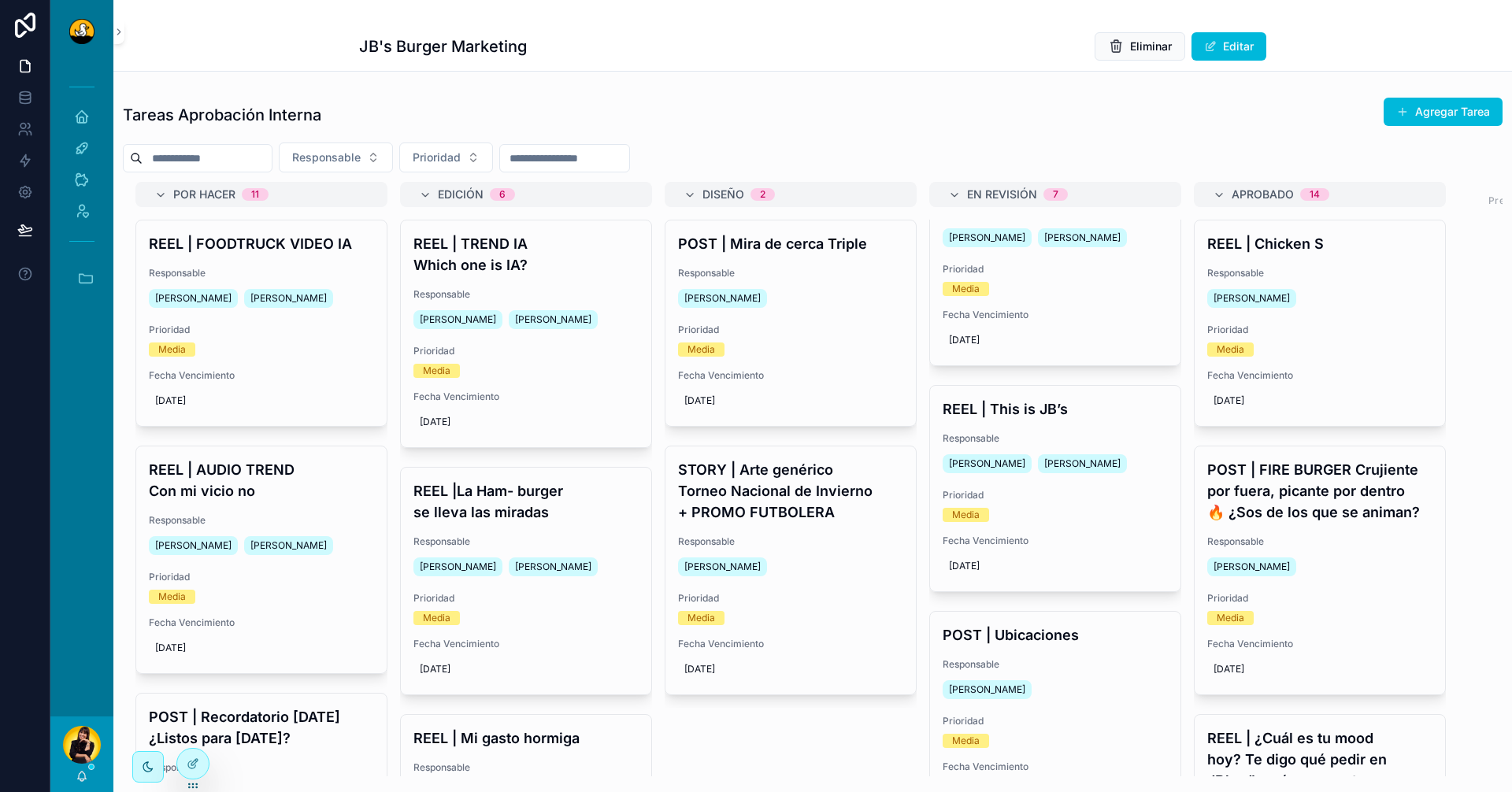
click at [1061, 561] on span "[DATE]" at bounding box center [1055, 566] width 213 height 13
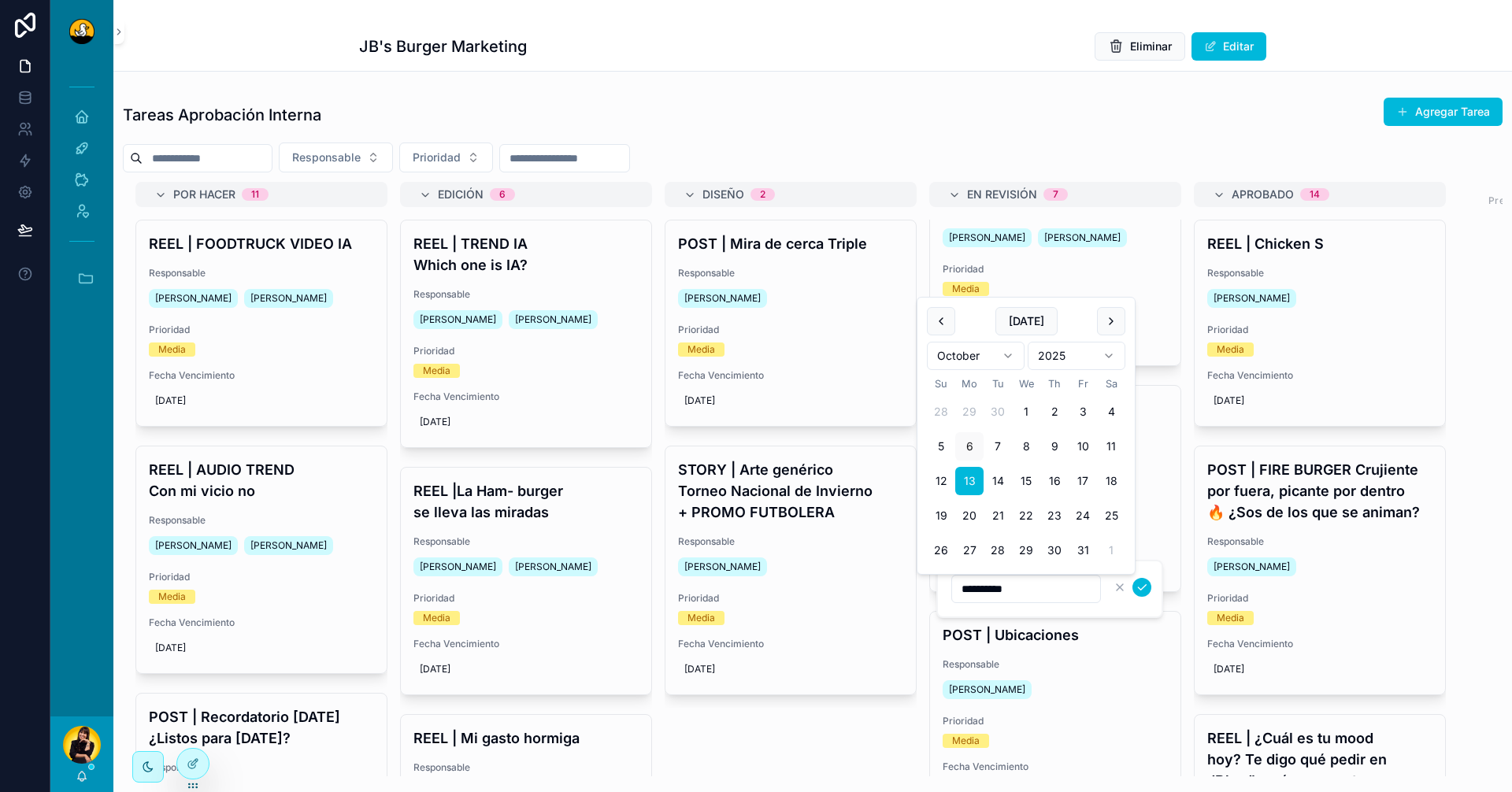
click at [934, 597] on div "REEL | This is JB’s Responsable [PERSON_NAME] [PERSON_NAME] Prioridad Media Fec…" at bounding box center [1055, 495] width 252 height 220
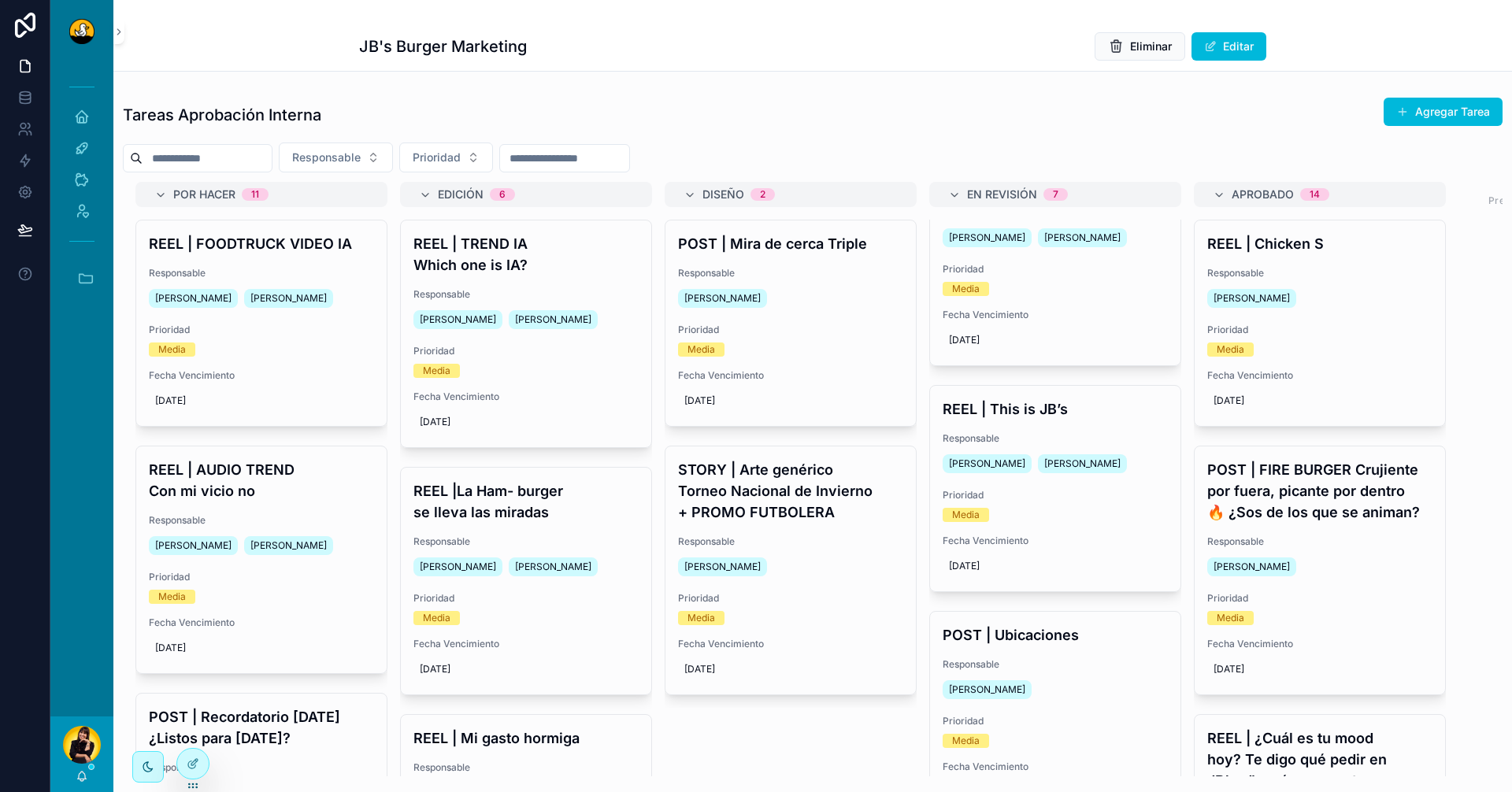
click at [1037, 427] on div "REEL | This is JB’s Responsable [PERSON_NAME] [PERSON_NAME] Prioridad Media Fec…" at bounding box center [1055, 488] width 250 height 205
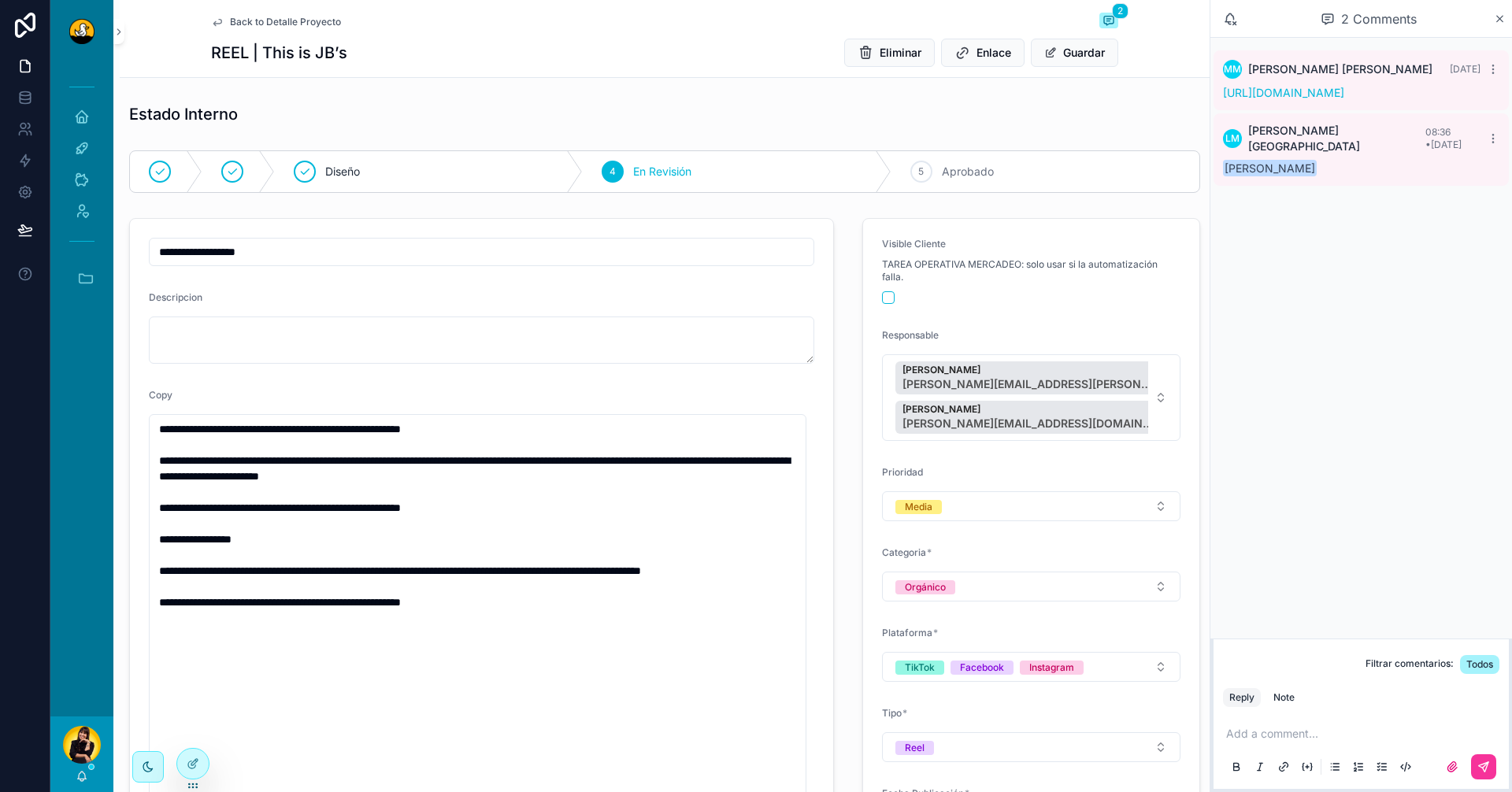
scroll to position [79, 0]
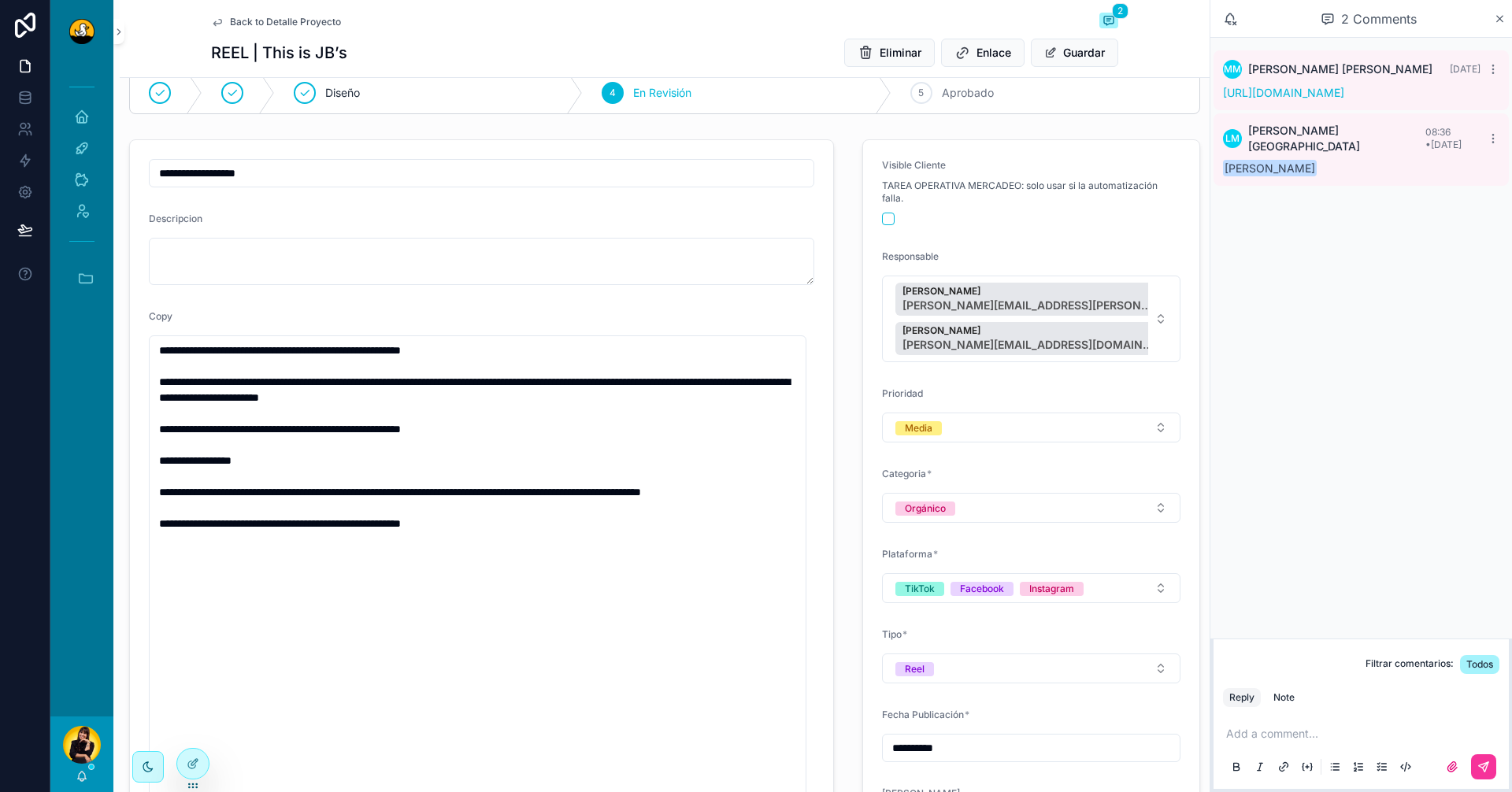
click at [1344, 99] on link "[URL][DOMAIN_NAME]" at bounding box center [1283, 92] width 122 height 14
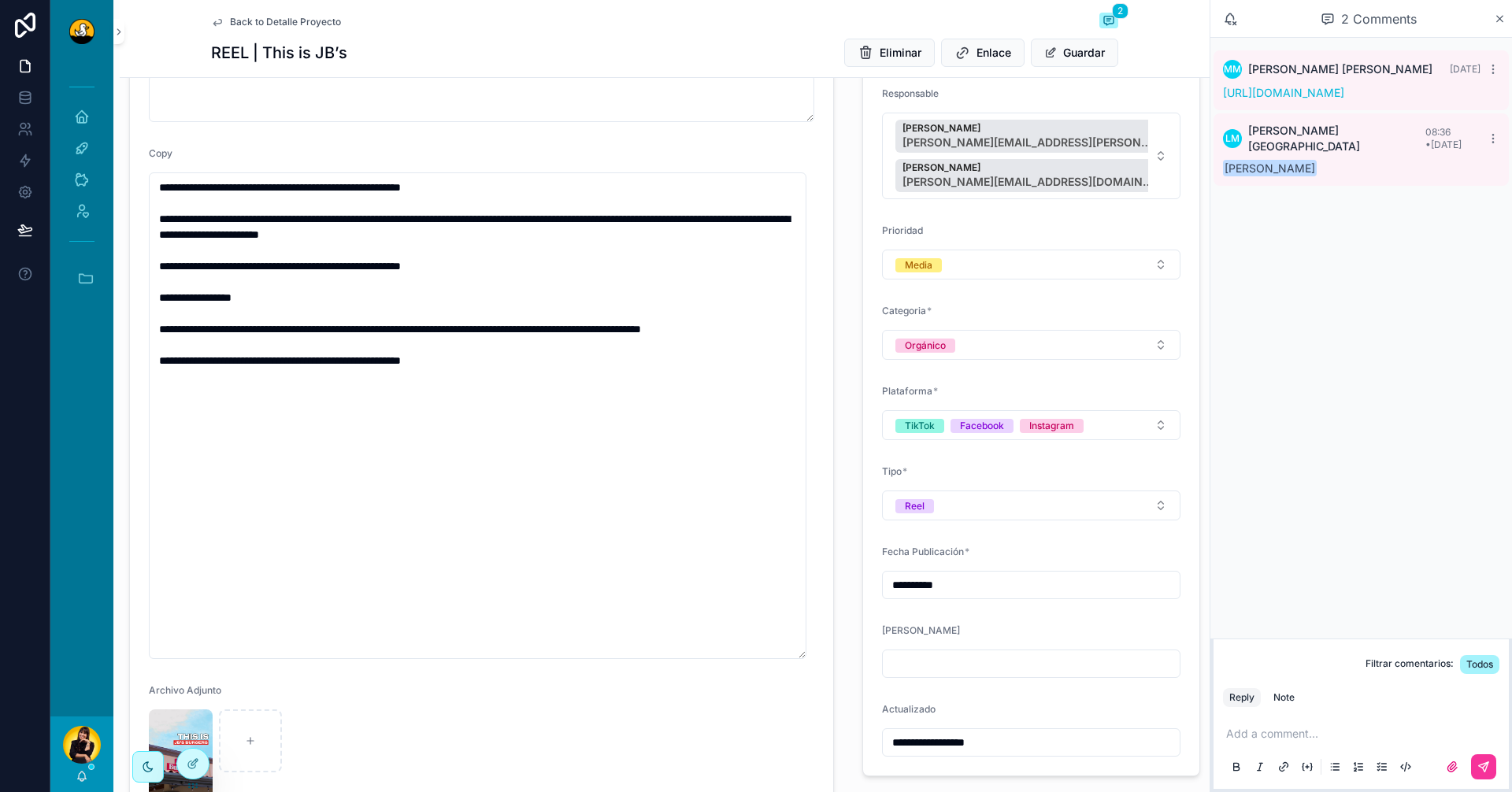
scroll to position [425, 0]
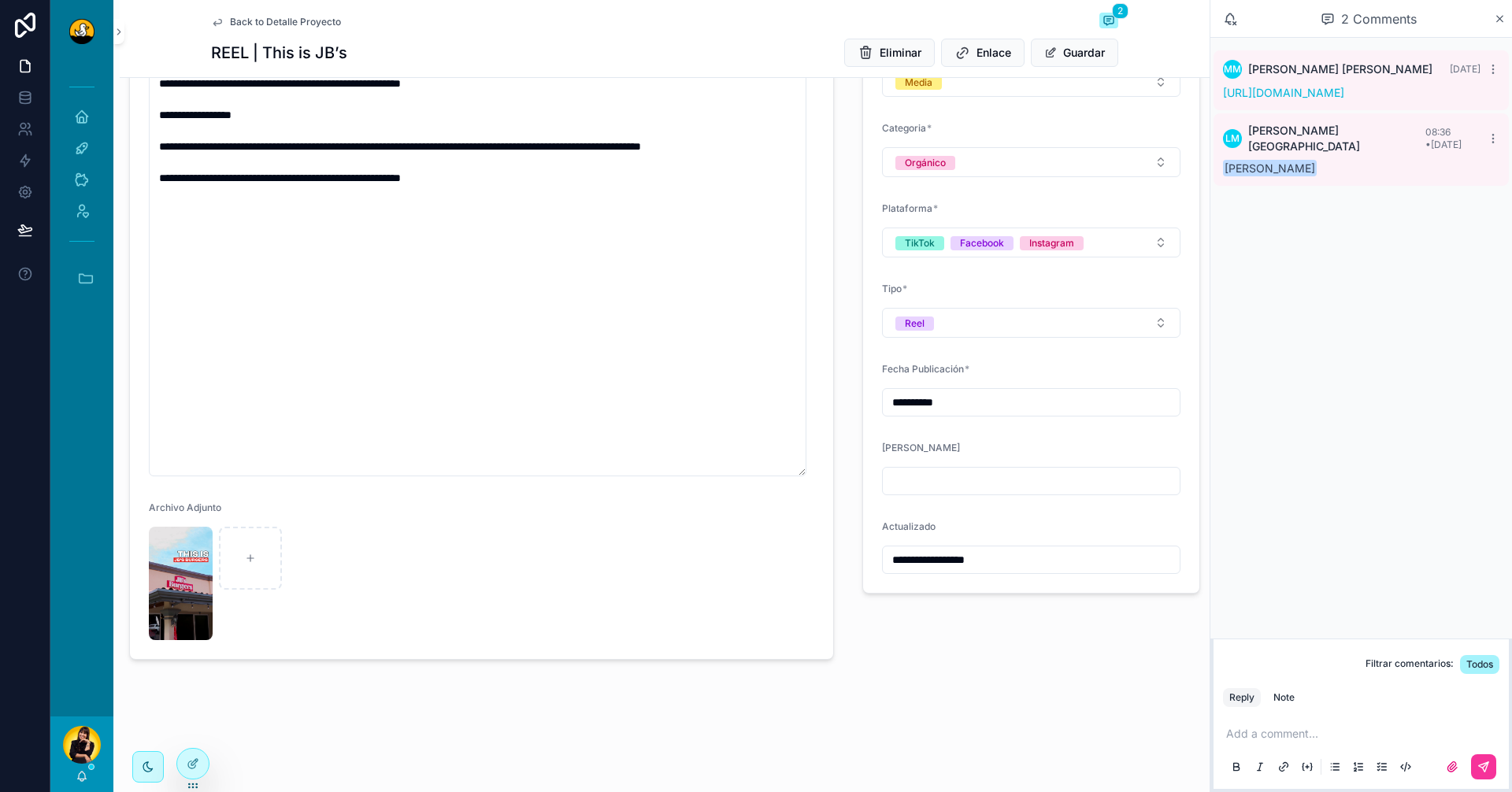
click at [200, 590] on img "scrollable content" at bounding box center [181, 584] width 64 height 114
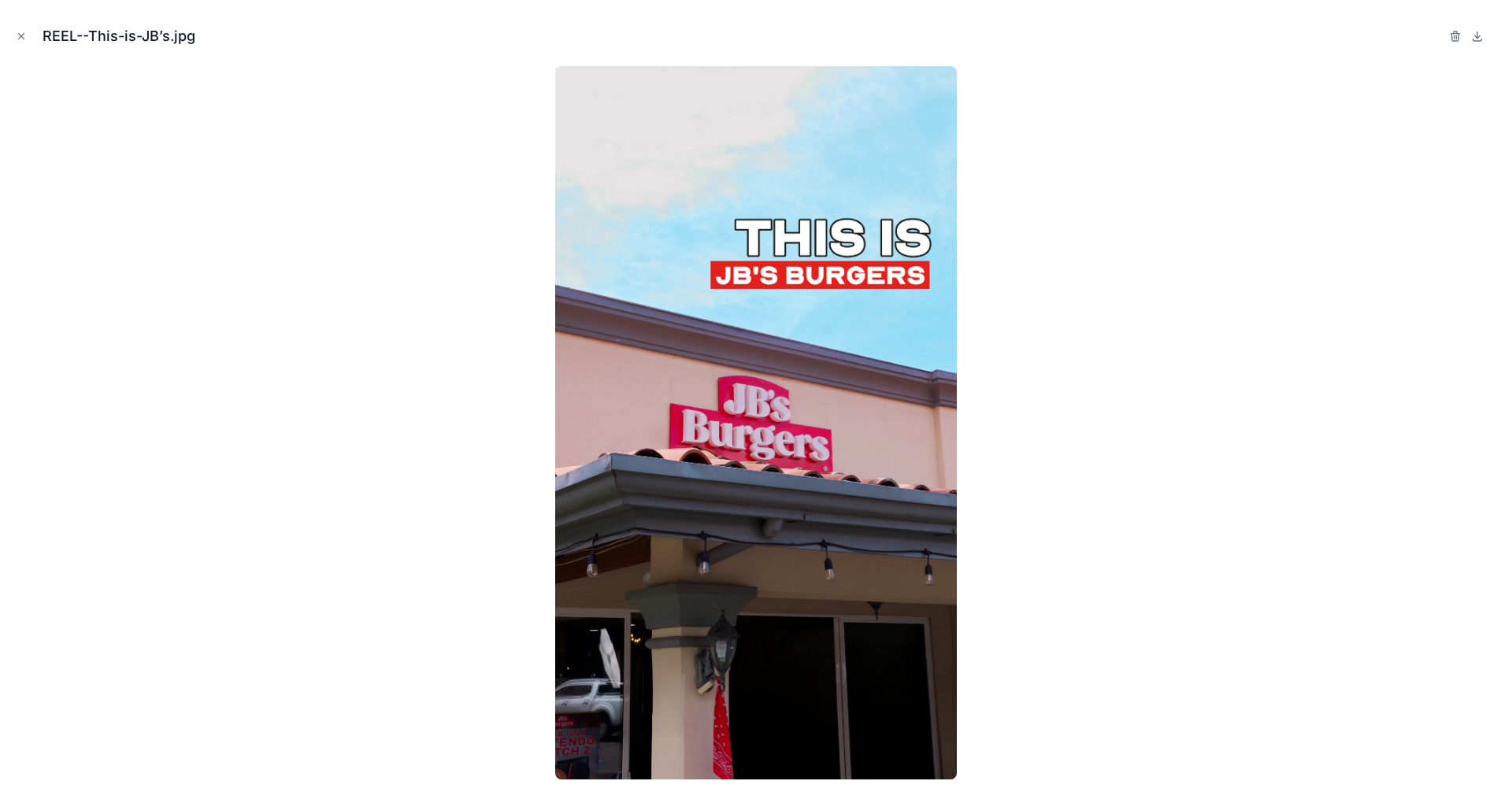
click at [26, 37] on button "Close modal" at bounding box center [22, 36] width 18 height 18
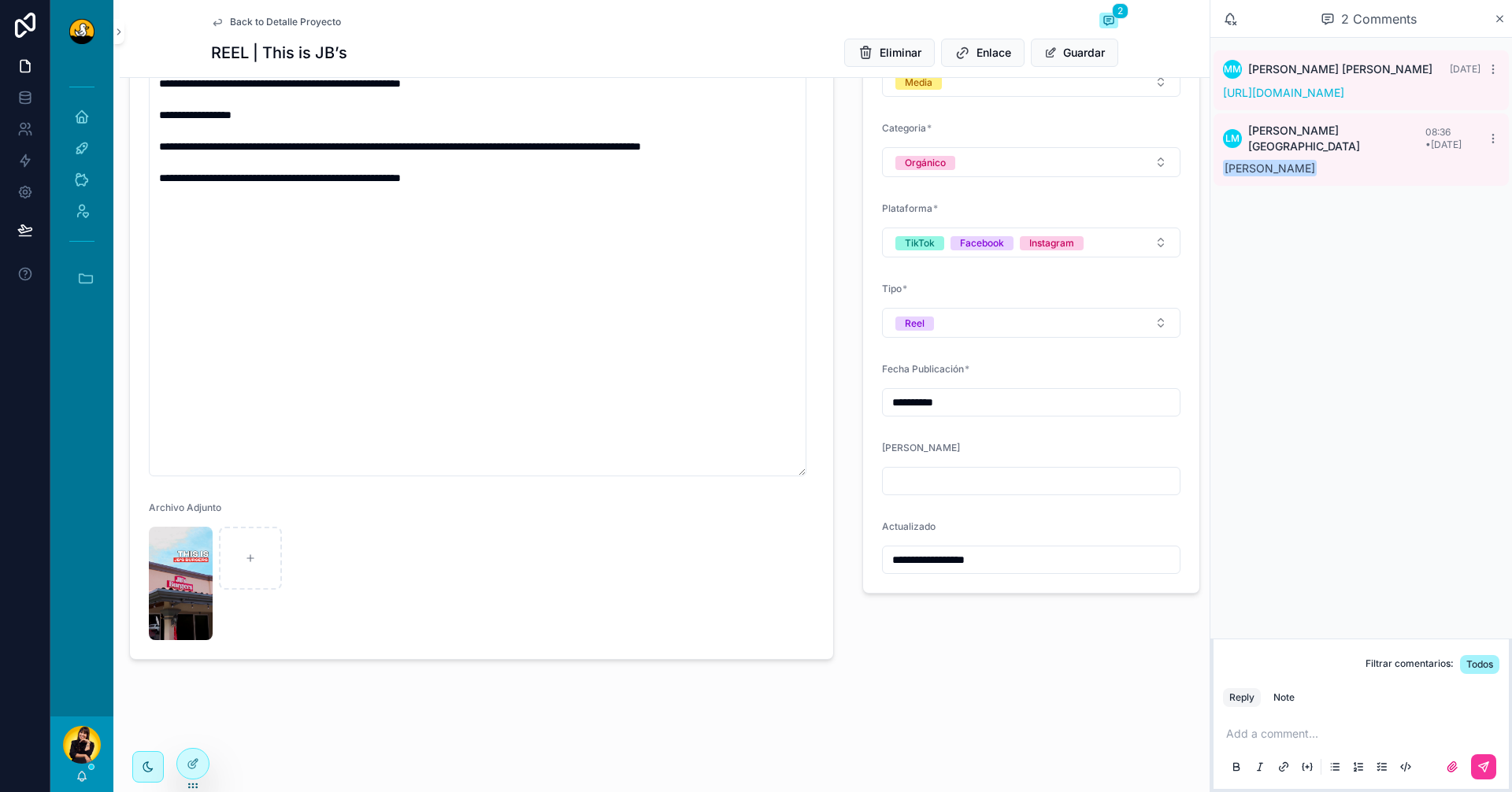
click at [1280, 742] on div "Add a comment..." at bounding box center [1361, 749] width 277 height 66
click at [1287, 729] on p "scrollable content" at bounding box center [1365, 734] width 277 height 16
click at [1324, 728] on p "scrollable content" at bounding box center [1365, 734] width 277 height 16
click at [1476, 735] on p "**********" at bounding box center [1365, 734] width 277 height 16
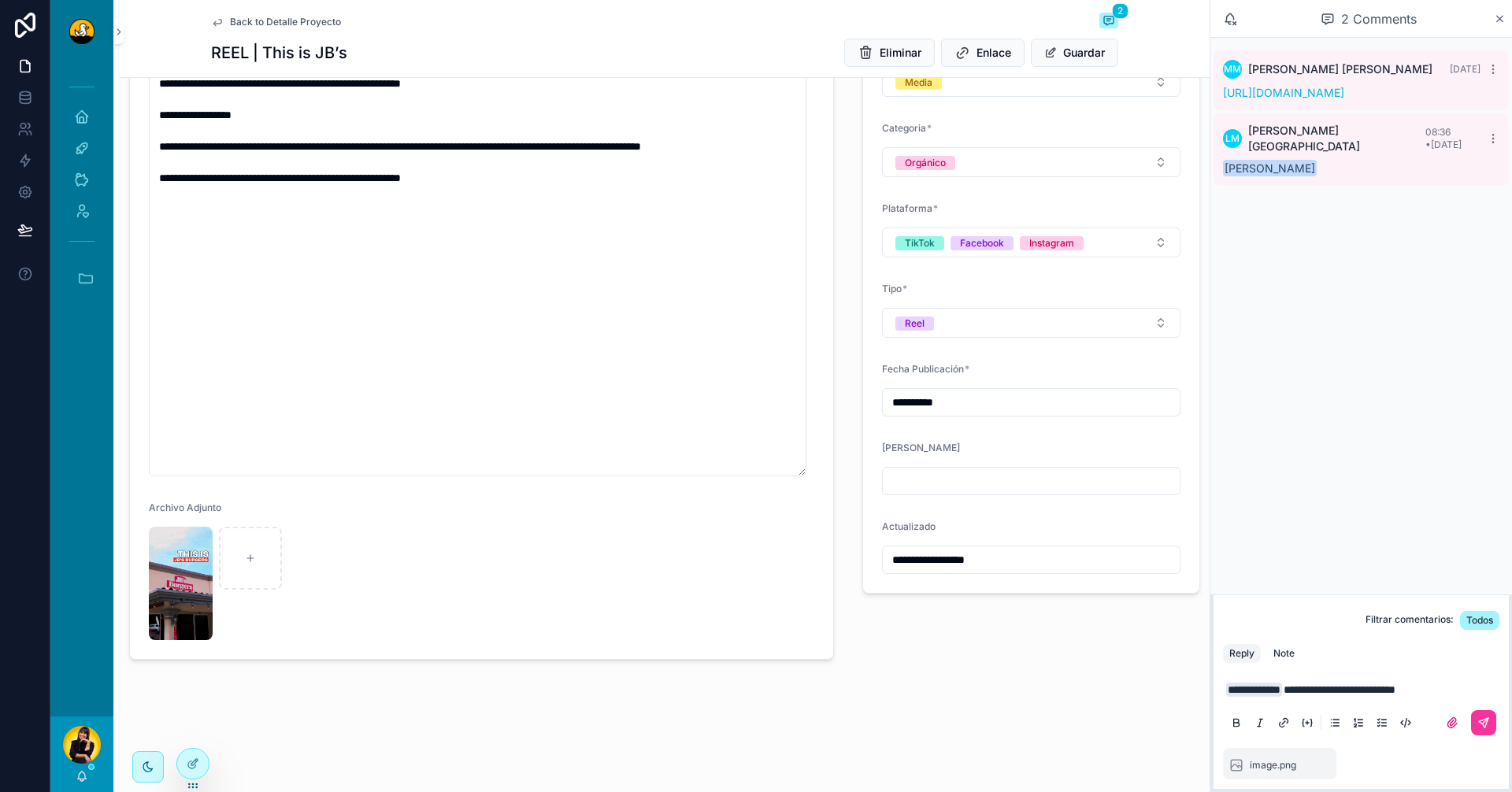
click at [1471, 691] on p "**********" at bounding box center [1365, 690] width 277 height 16
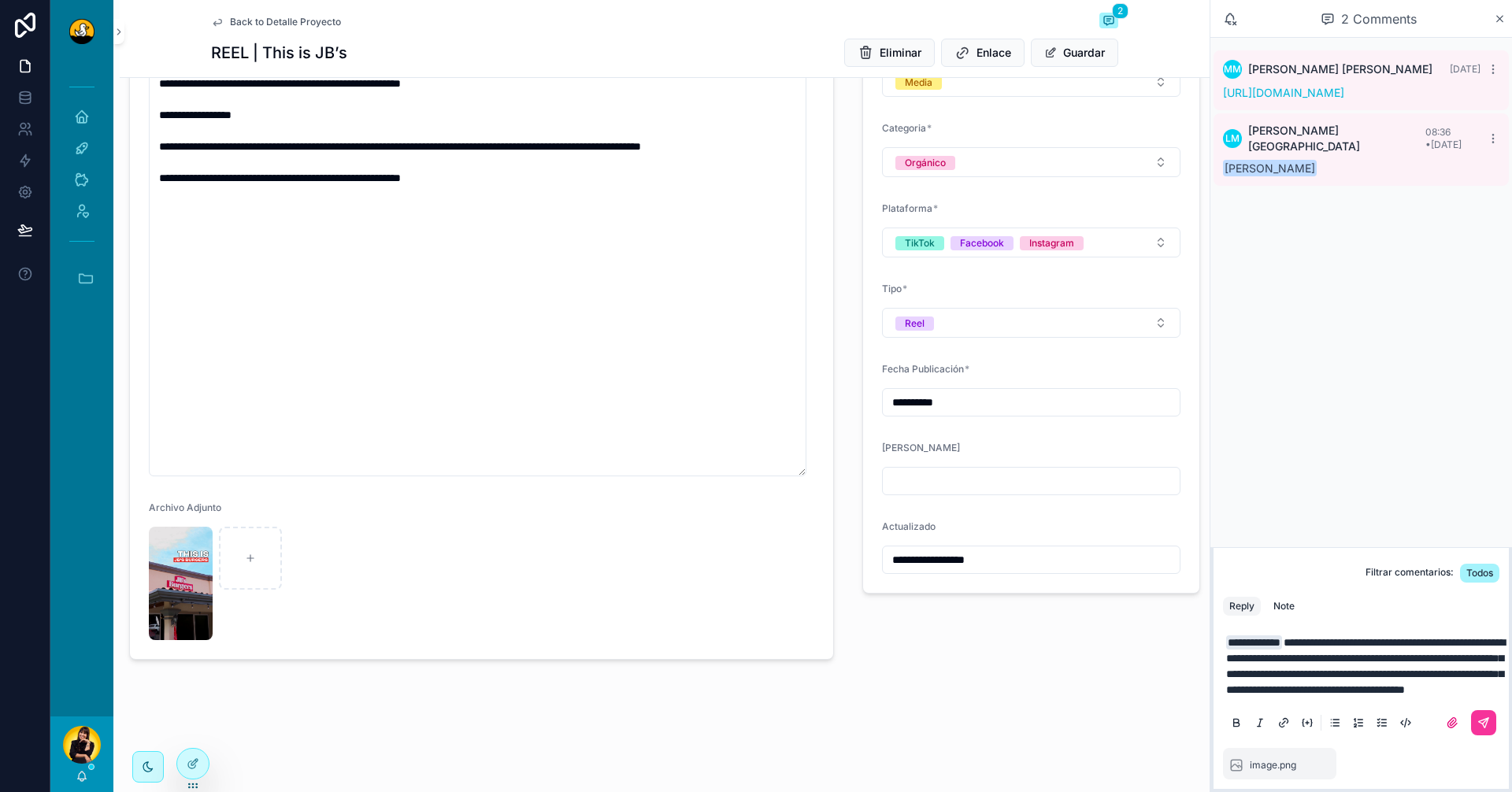
click at [1278, 601] on div "Note" at bounding box center [1284, 607] width 22 height 13
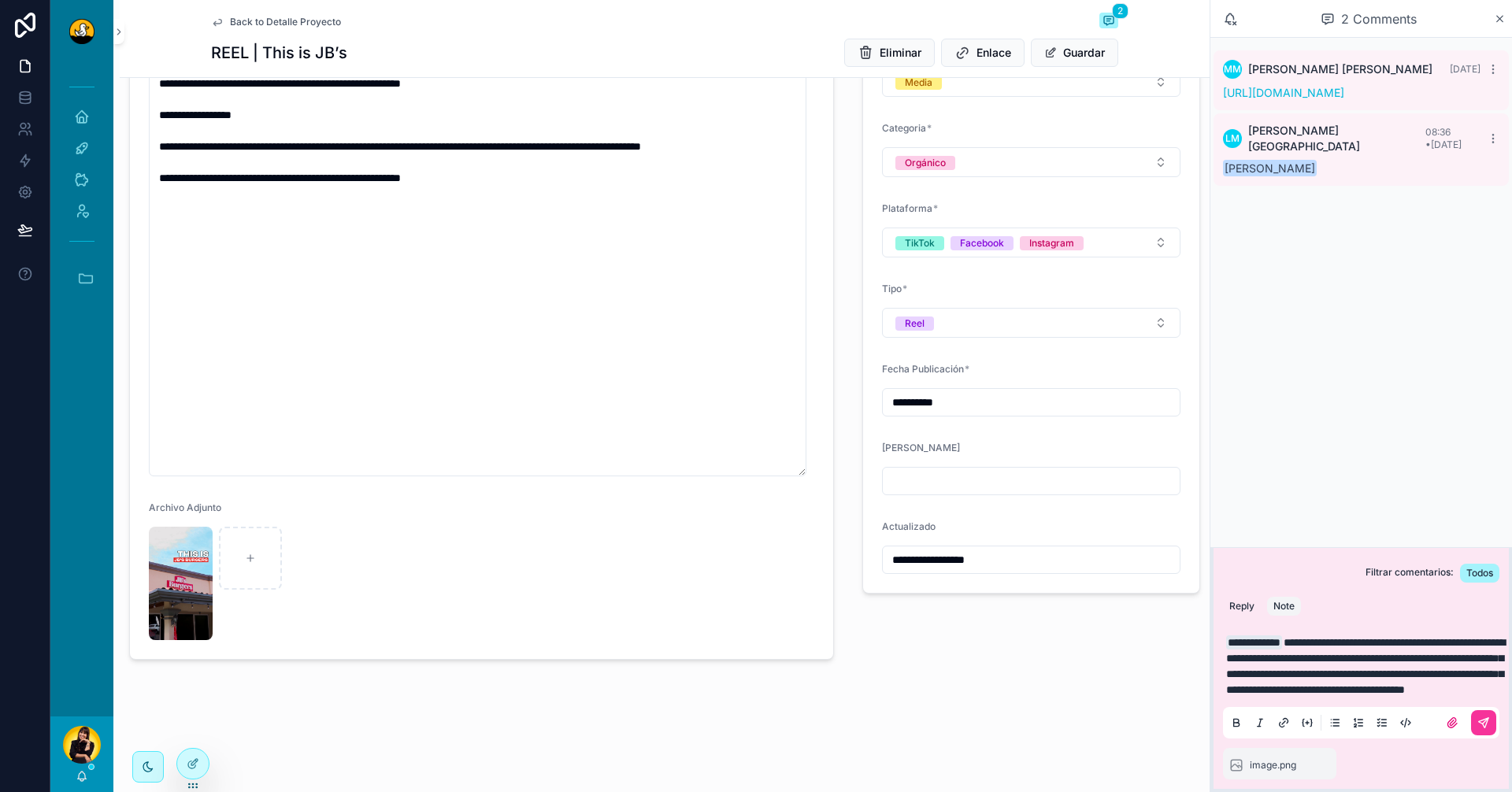
click at [1361, 691] on p "**********" at bounding box center [1365, 666] width 277 height 63
click at [1490, 724] on button "scrollable content" at bounding box center [1484, 723] width 26 height 26
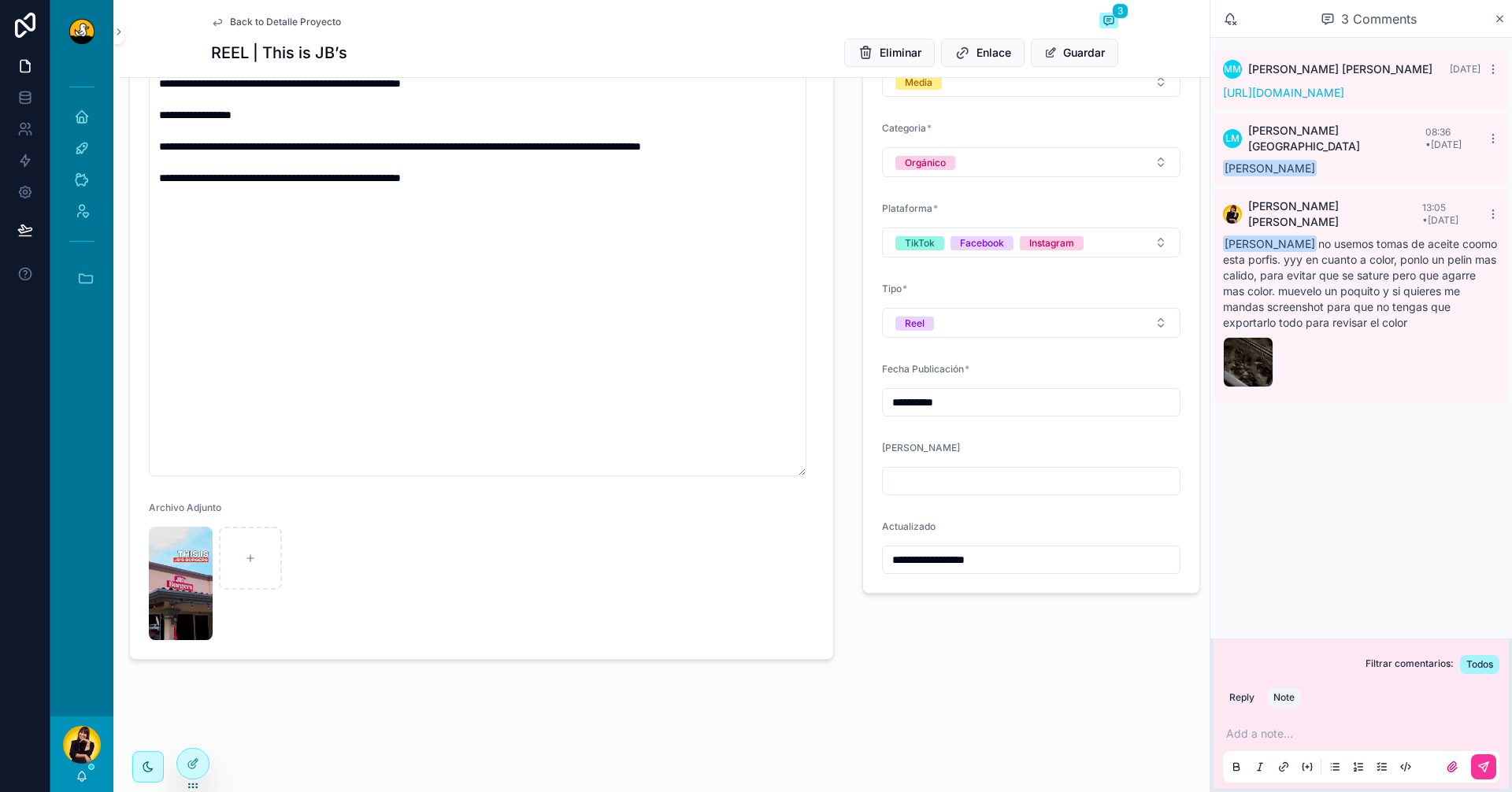
click at [1284, 734] on p "scrollable content" at bounding box center [1365, 734] width 277 height 16
click at [172, 569] on img "scrollable content" at bounding box center [181, 584] width 64 height 114
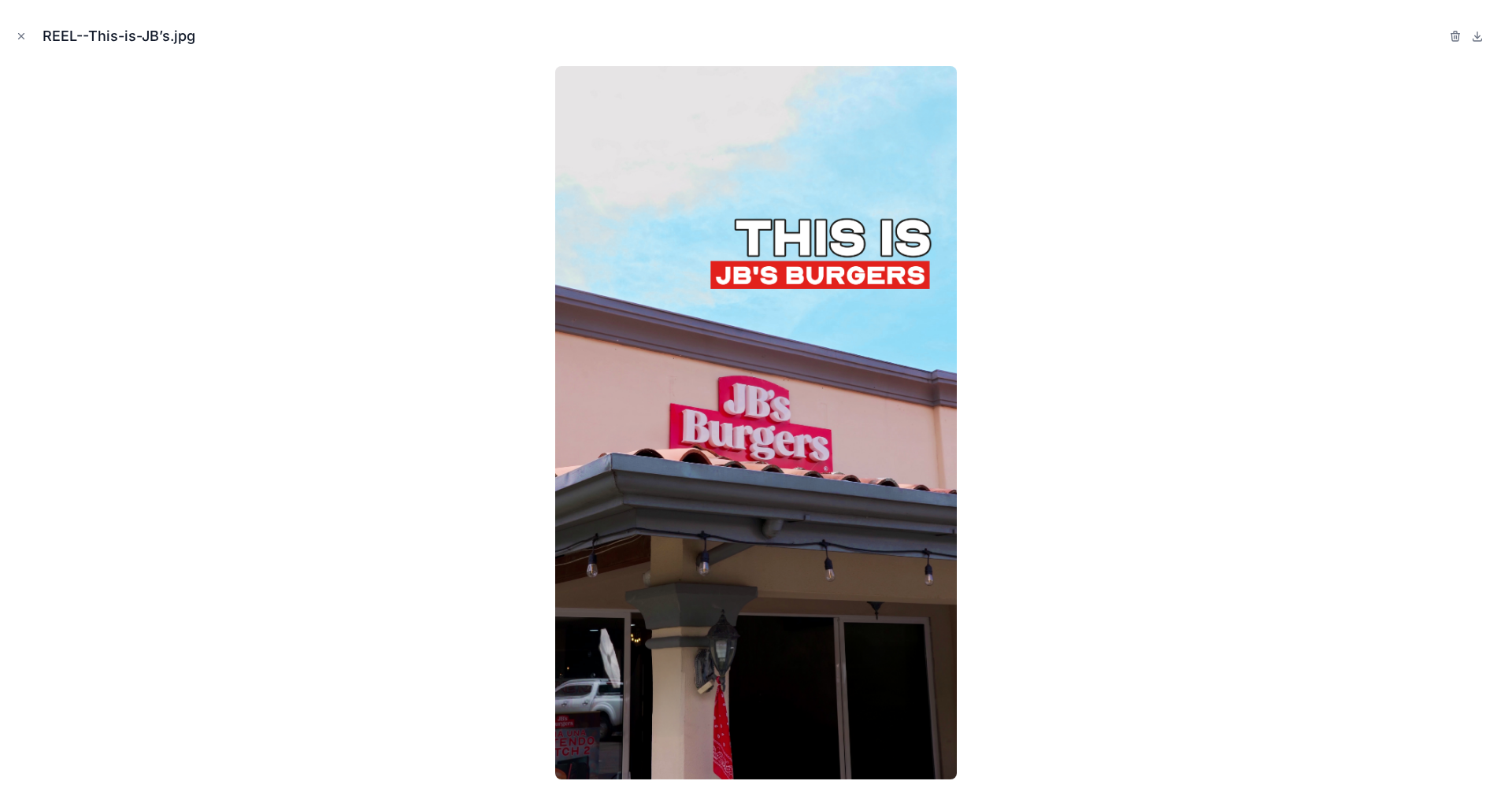
click at [354, 599] on div at bounding box center [756, 422] width 1486 height 713
click at [21, 42] on button "Close modal" at bounding box center [22, 36] width 18 height 18
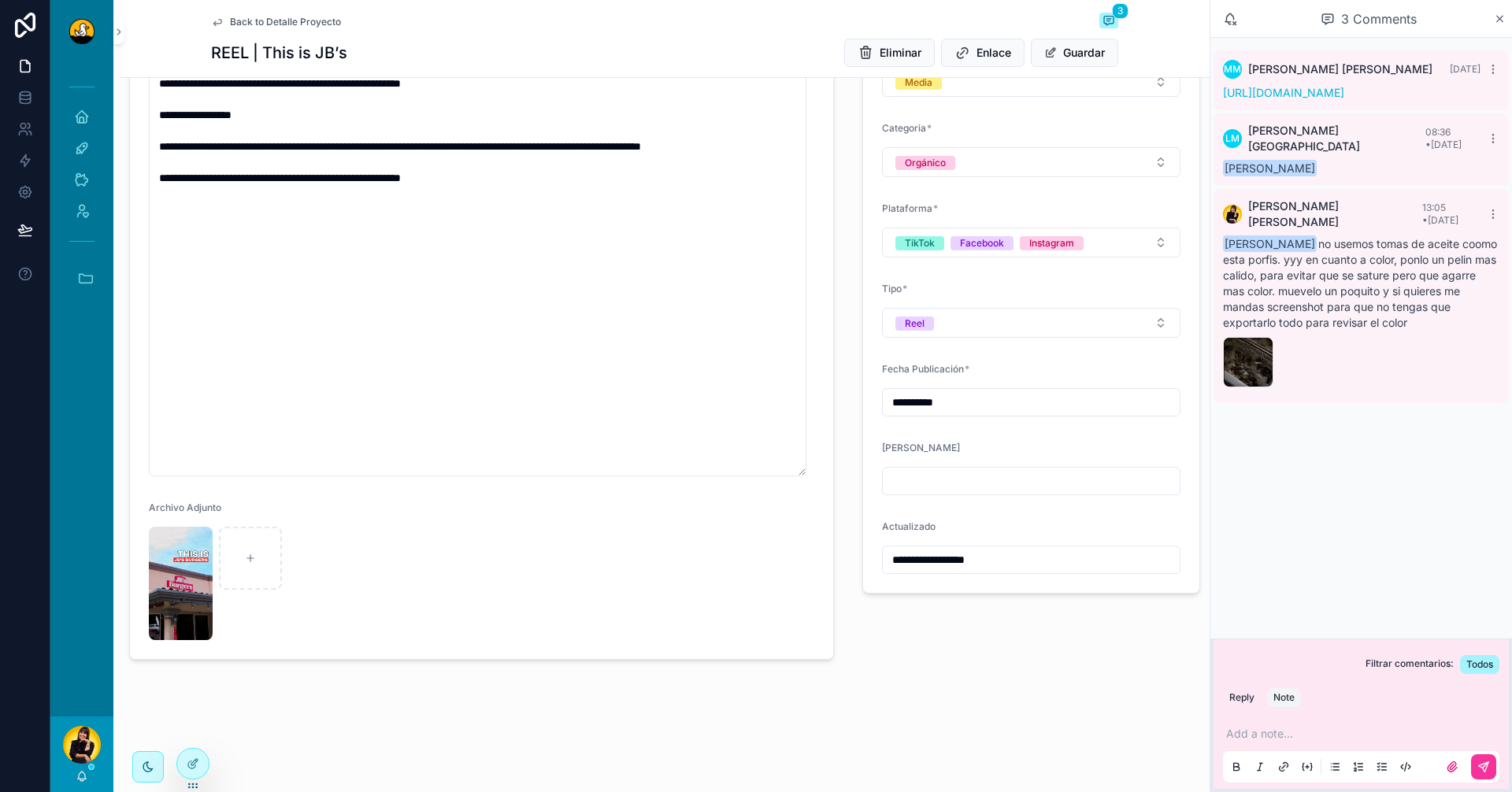
click at [1330, 736] on p "scrollable content" at bounding box center [1365, 734] width 277 height 16
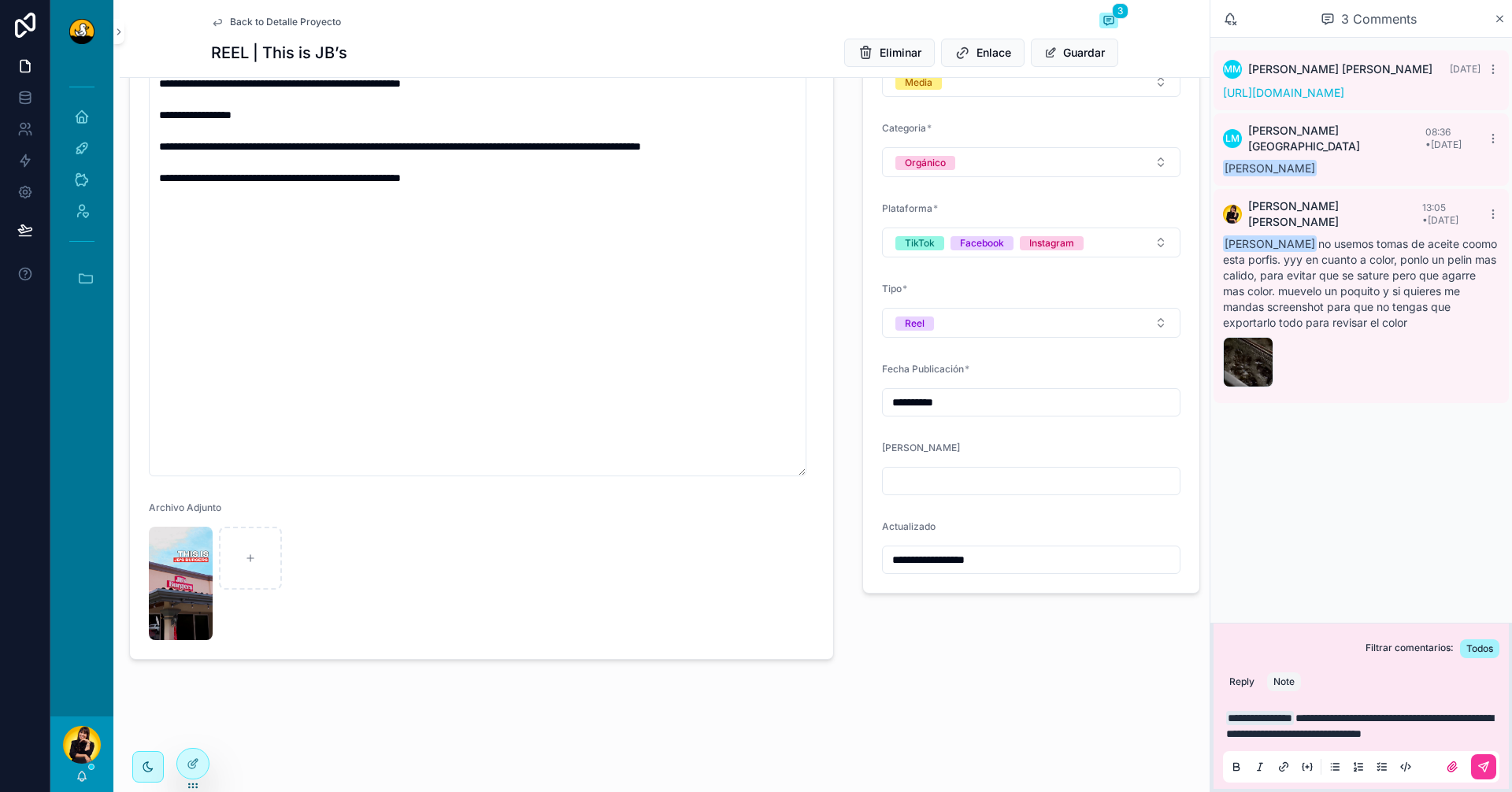
click at [1492, 759] on button "scrollable content" at bounding box center [1484, 767] width 26 height 26
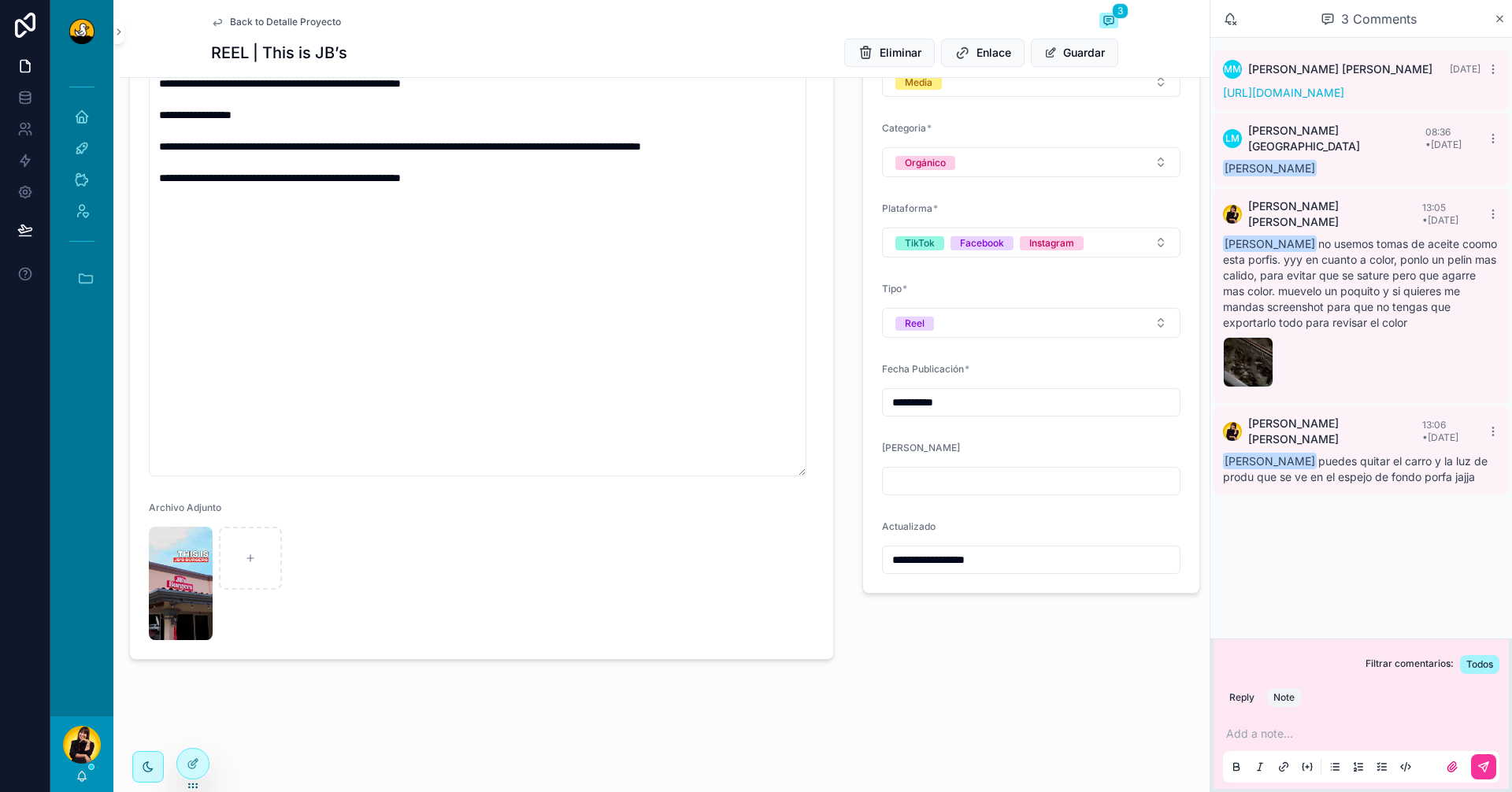
click at [247, 17] on span "Back to Detalle Proyecto" at bounding box center [285, 22] width 111 height 13
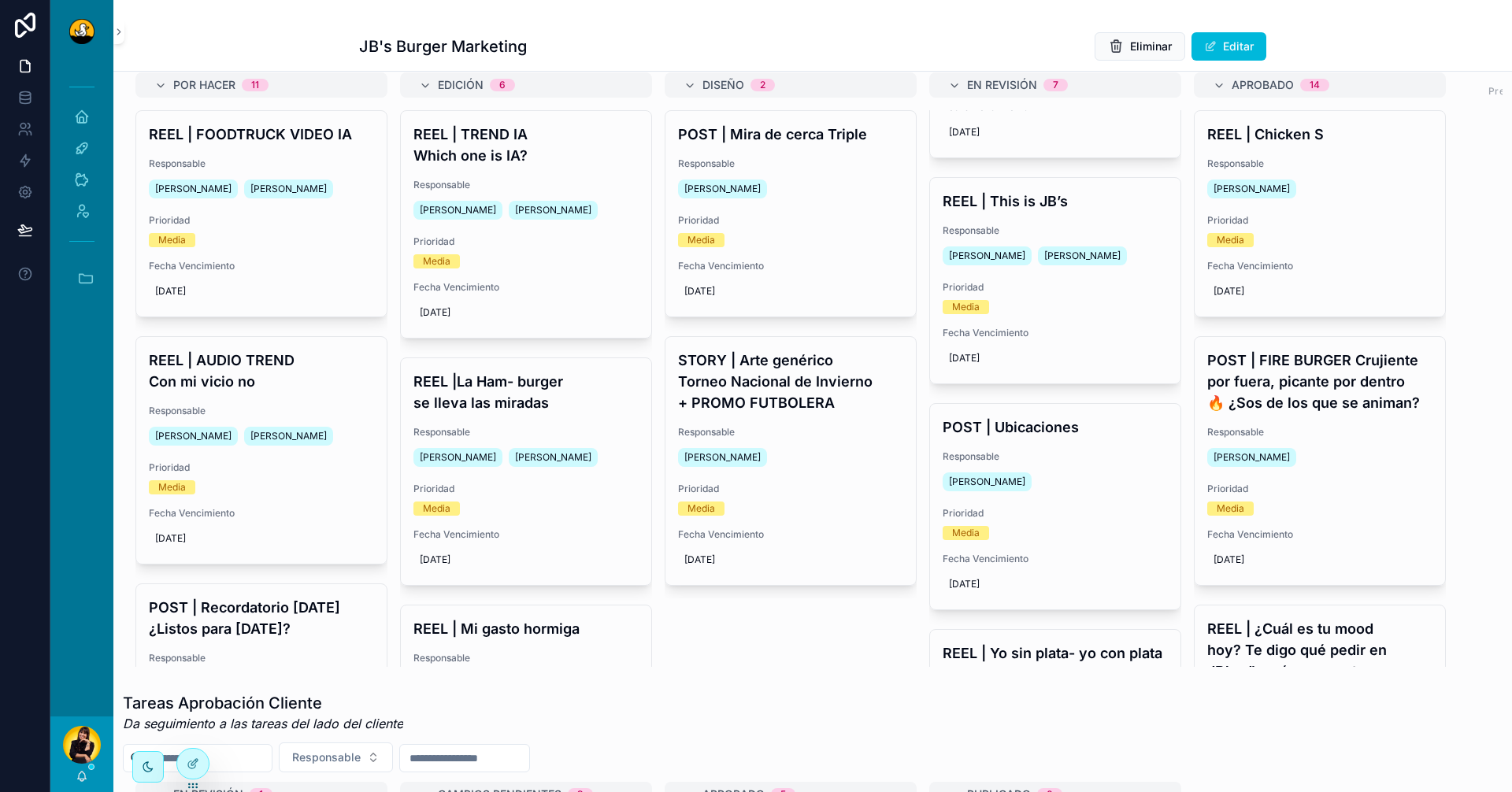
scroll to position [1024, 0]
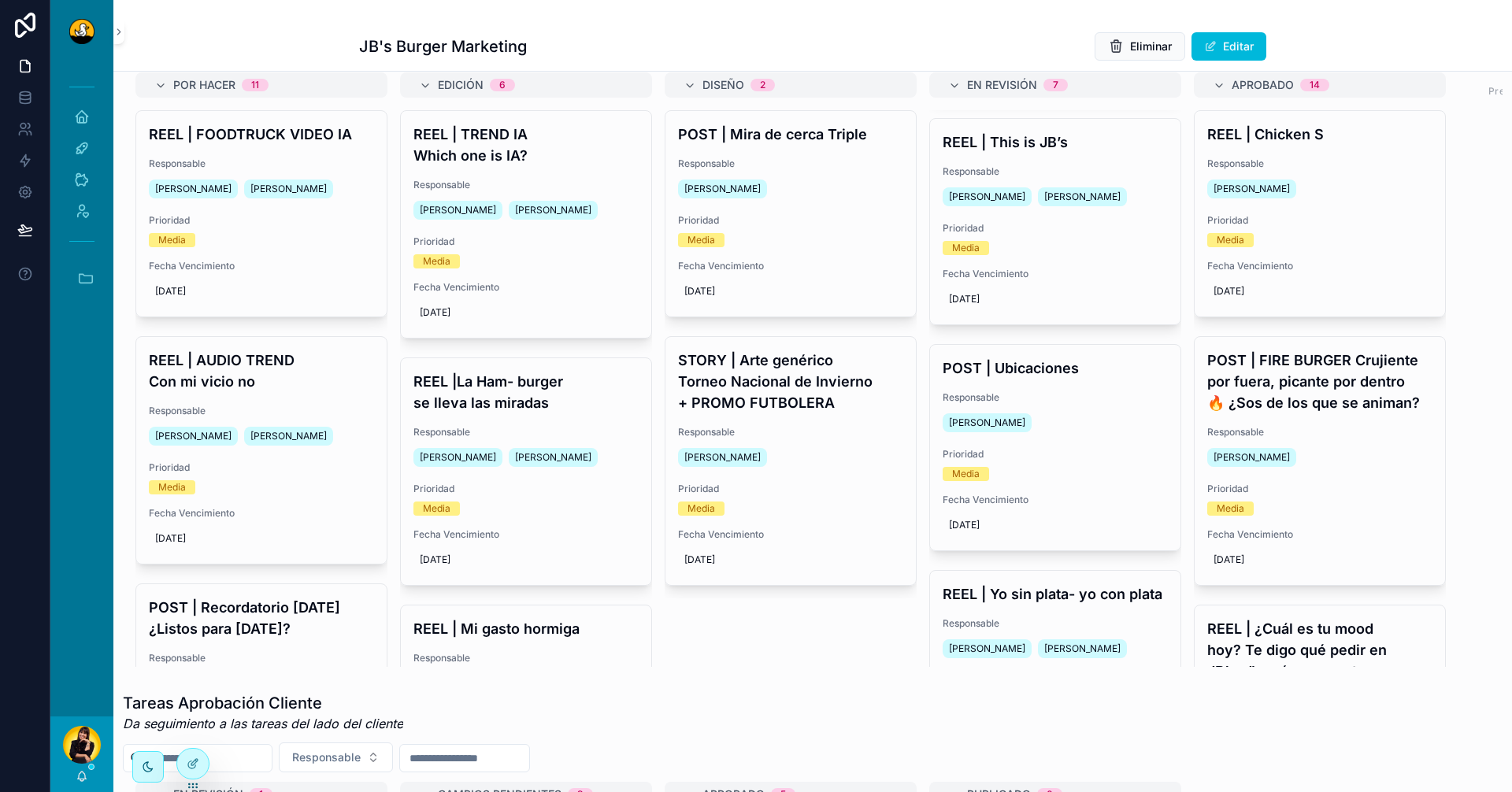
click at [1077, 429] on div "[PERSON_NAME]" at bounding box center [1056, 423] width 226 height 26
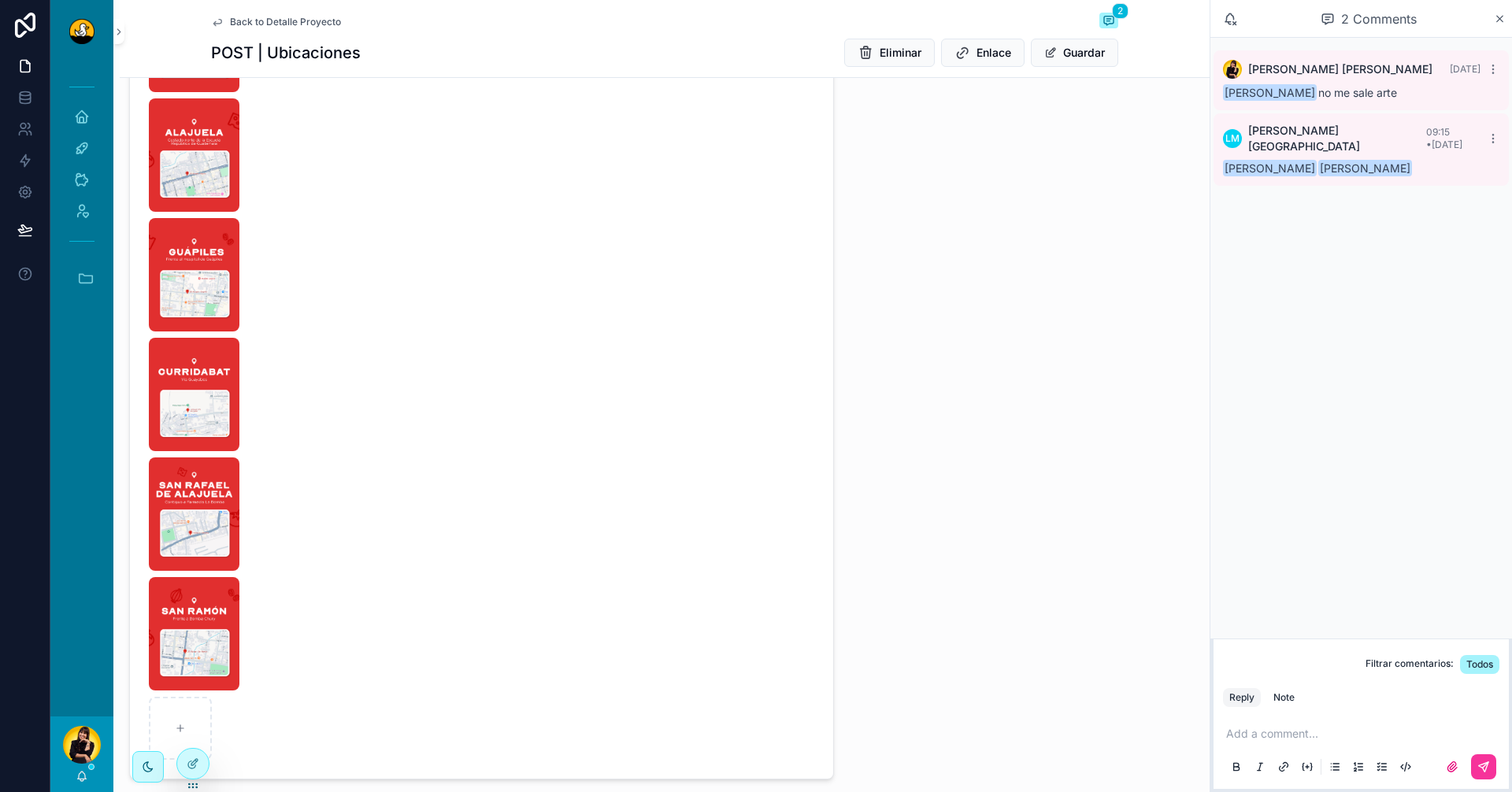
scroll to position [960, 0]
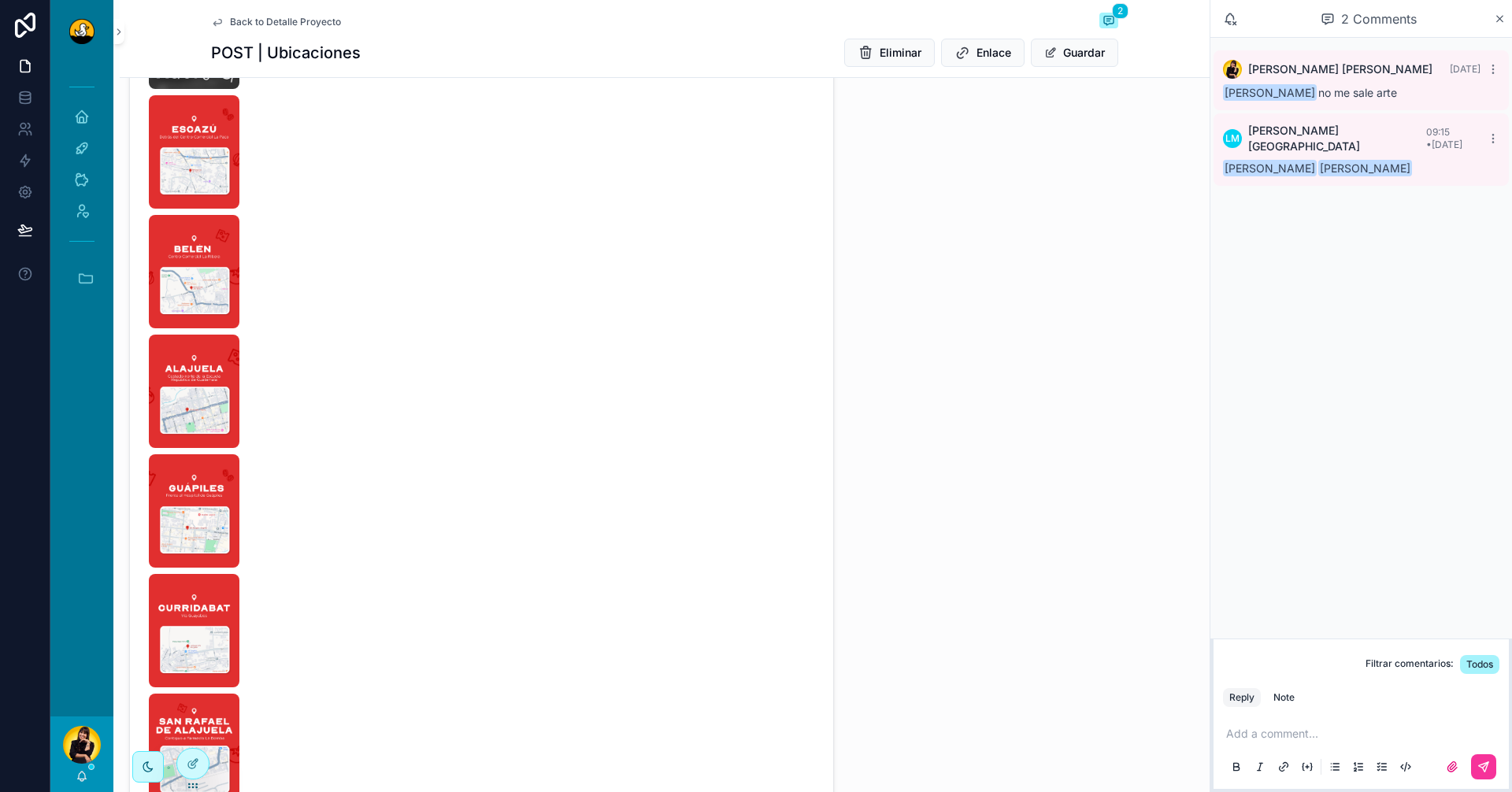
click at [169, 119] on img "scrollable content" at bounding box center [194, 152] width 90 height 114
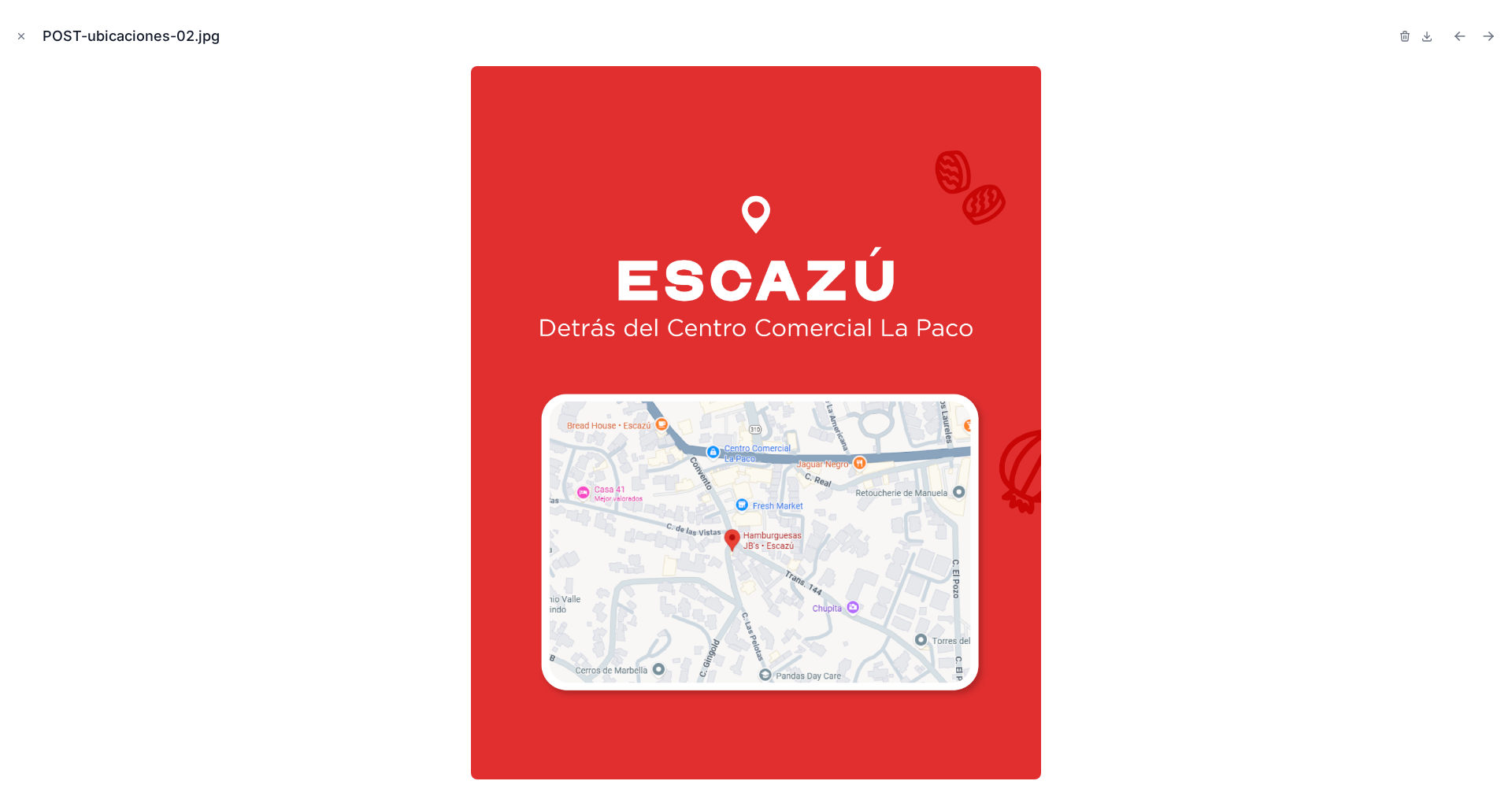
click at [1485, 39] on icon "Next file" at bounding box center [1488, 36] width 16 height 16
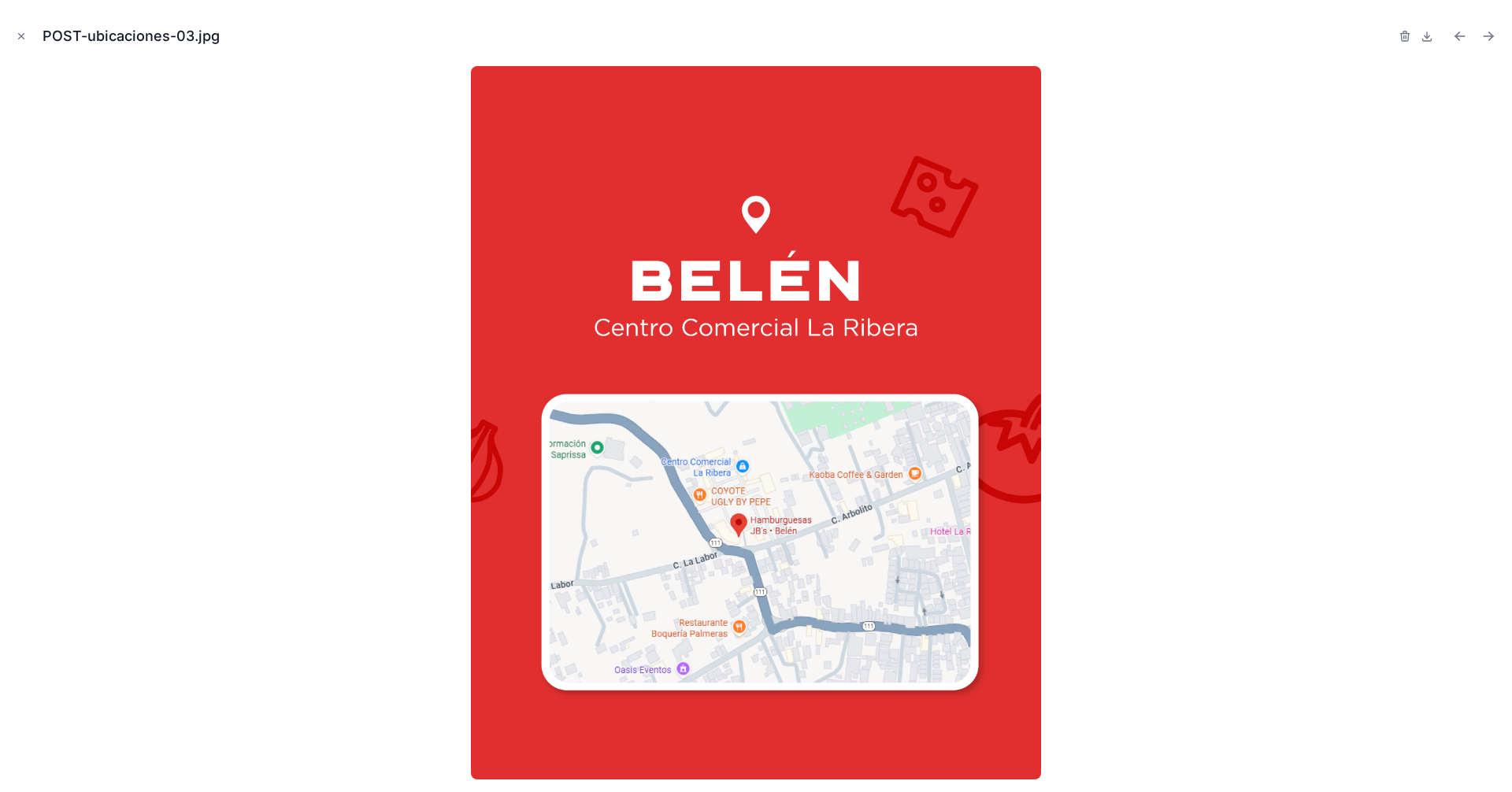
click at [1486, 39] on icon "Next file" at bounding box center [1488, 36] width 16 height 16
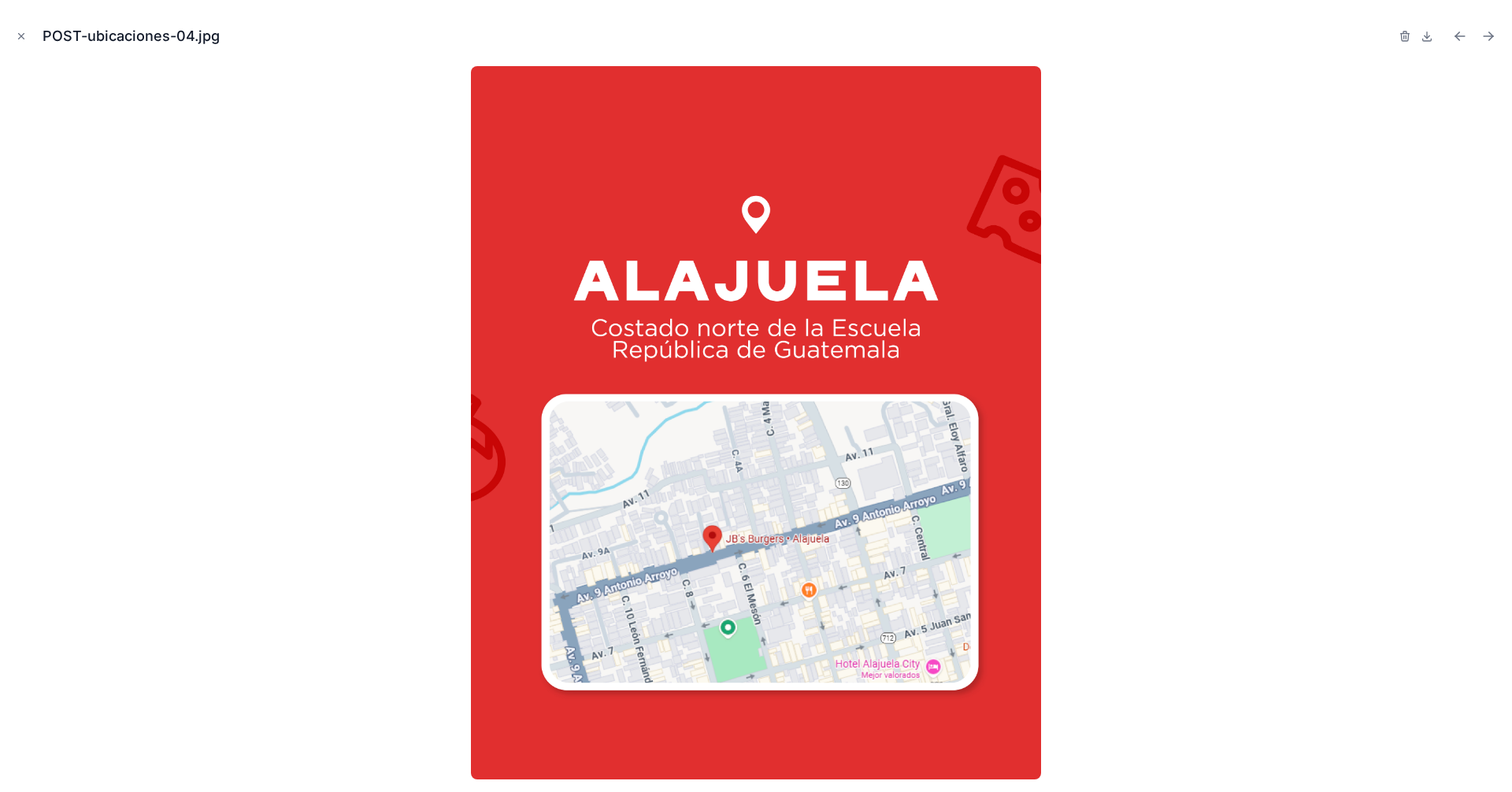
click at [1486, 39] on icon "Next file" at bounding box center [1488, 36] width 16 height 16
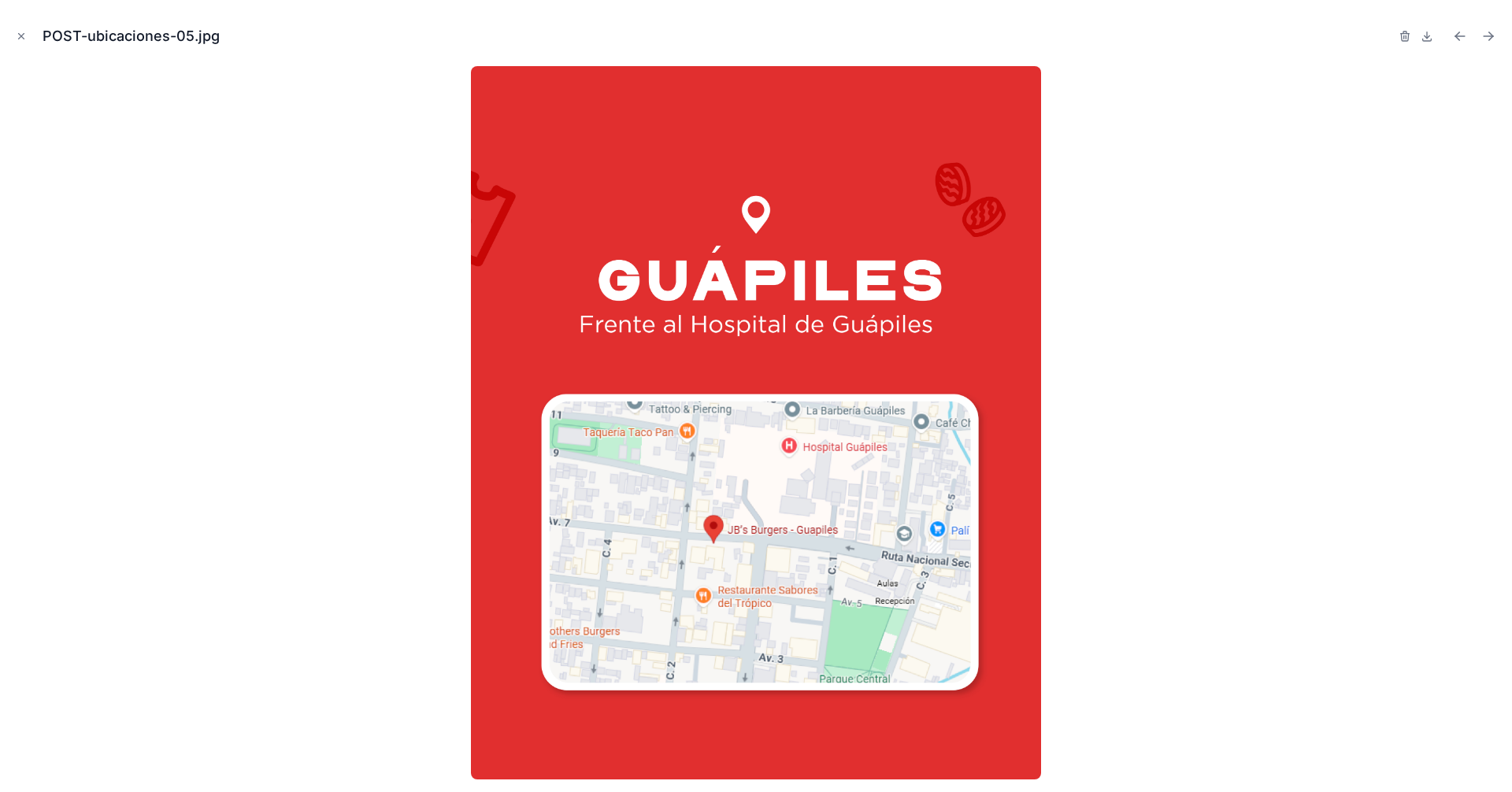
click at [1486, 39] on icon "Next file" at bounding box center [1488, 36] width 16 height 16
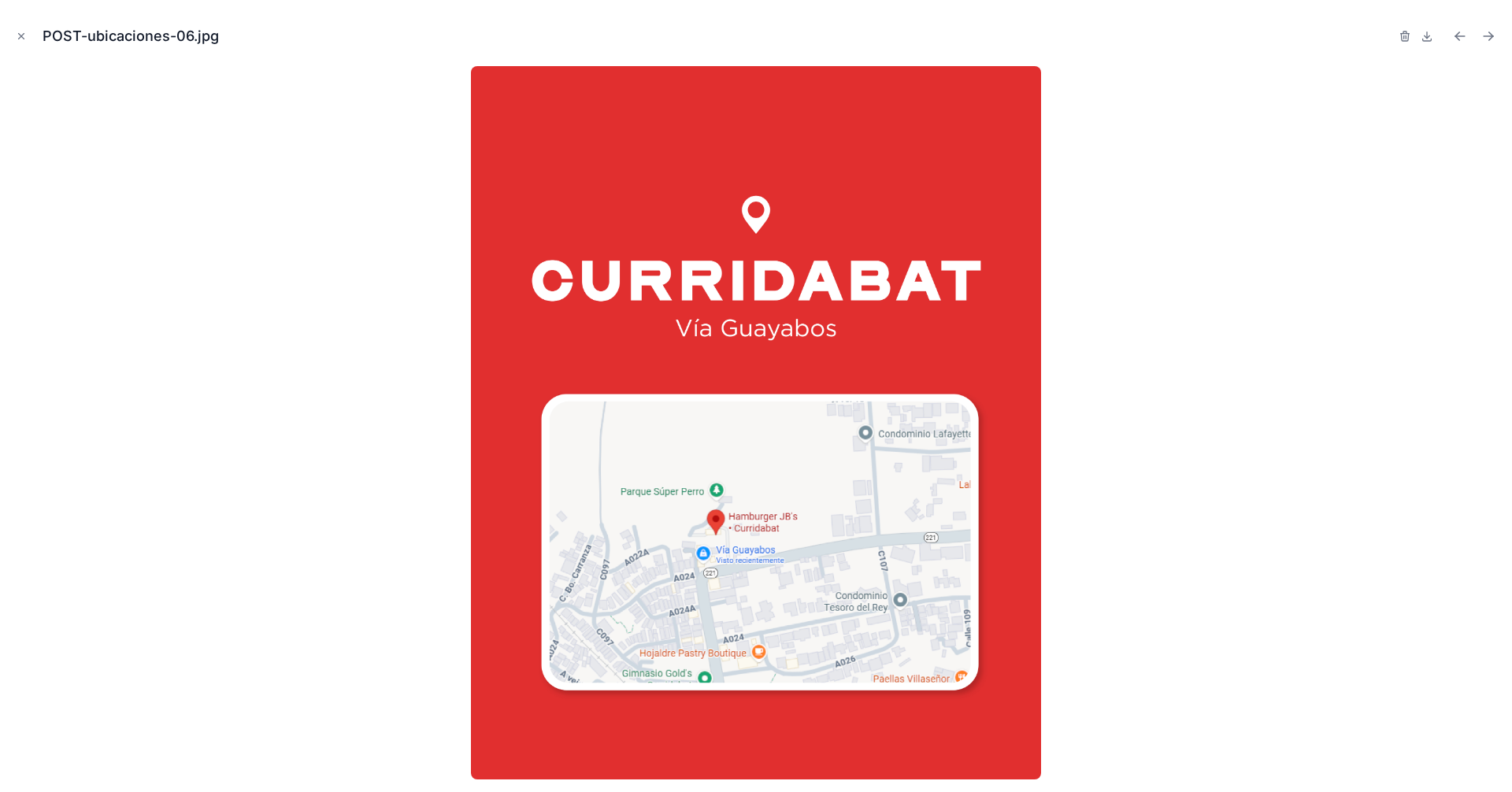
click at [1486, 39] on icon "Next file" at bounding box center [1488, 36] width 16 height 16
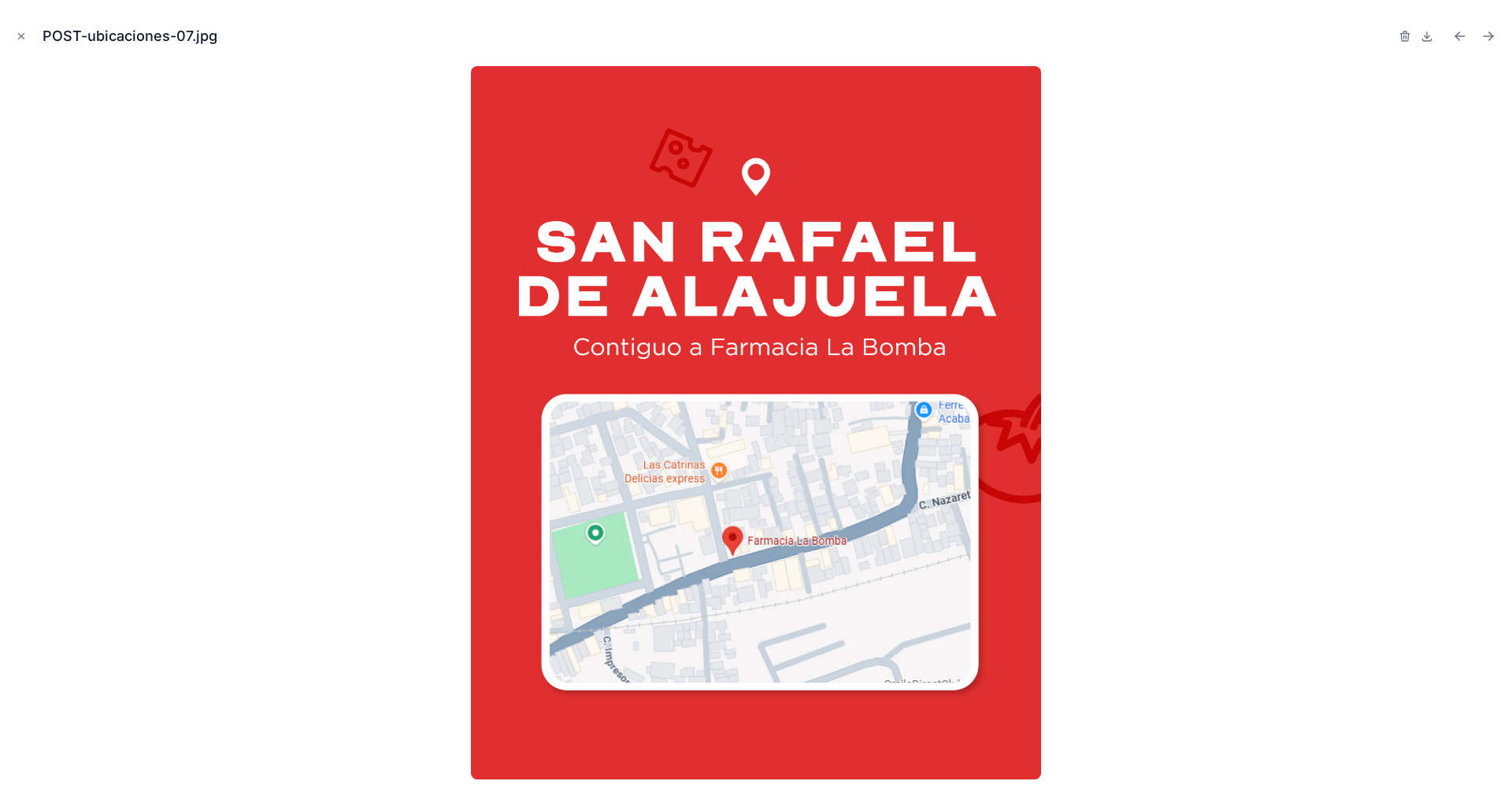
click at [1486, 39] on icon "Next file" at bounding box center [1488, 36] width 16 height 16
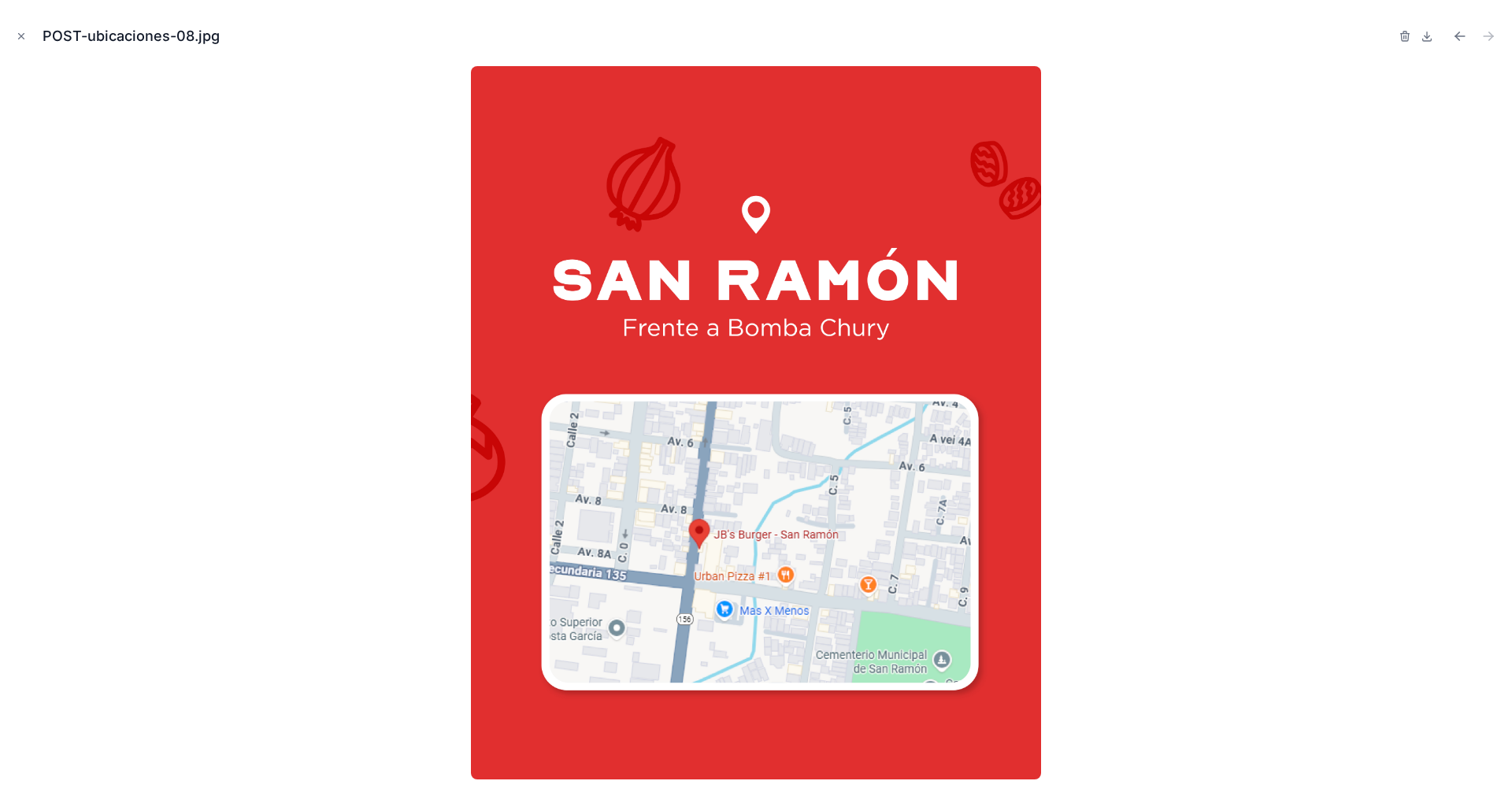
click at [1447, 39] on div at bounding box center [1448, 36] width 101 height 22
click at [1462, 39] on icon "Previous file" at bounding box center [1460, 36] width 16 height 16
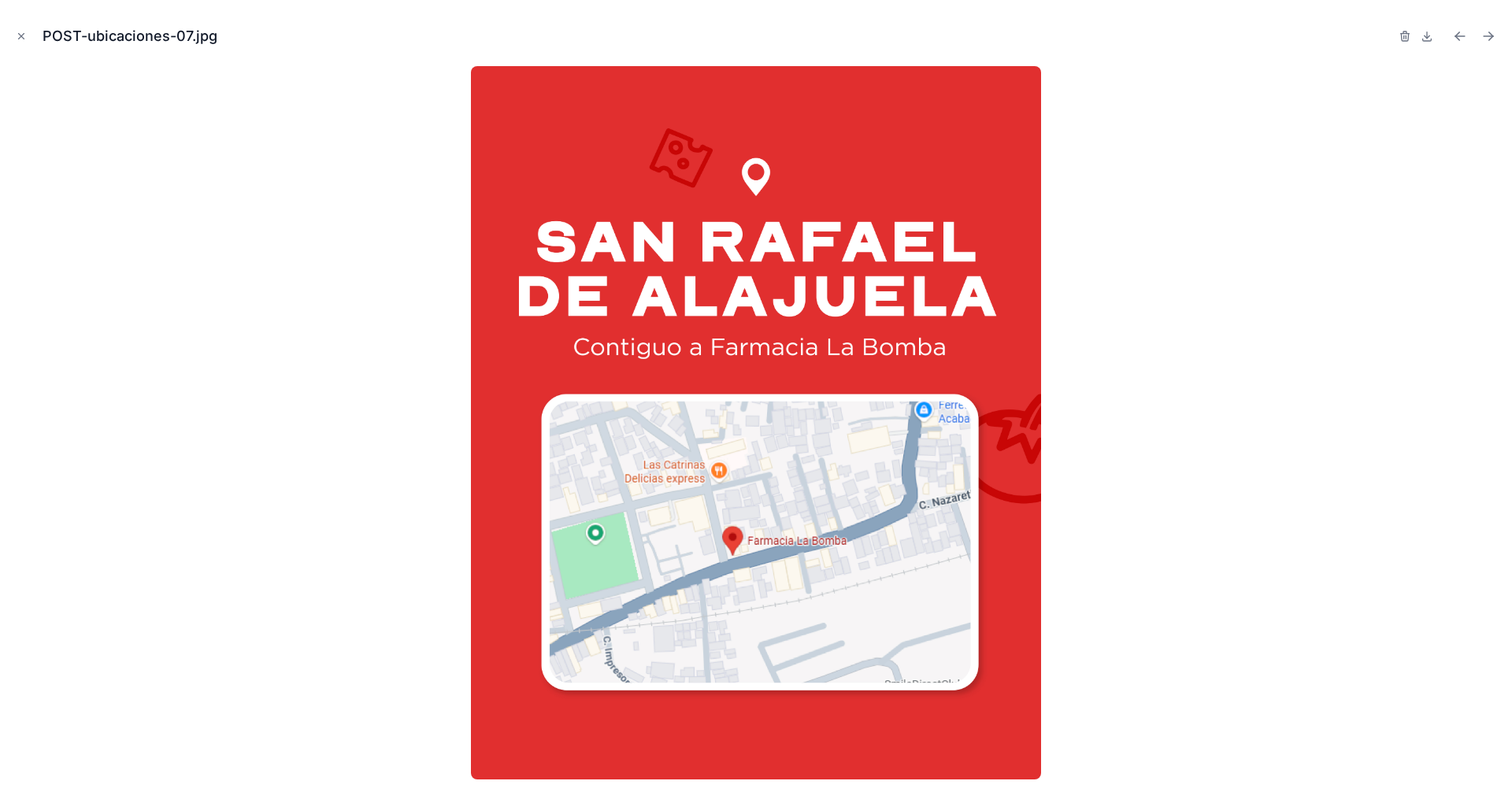
click at [1462, 39] on icon "Previous file" at bounding box center [1460, 36] width 16 height 16
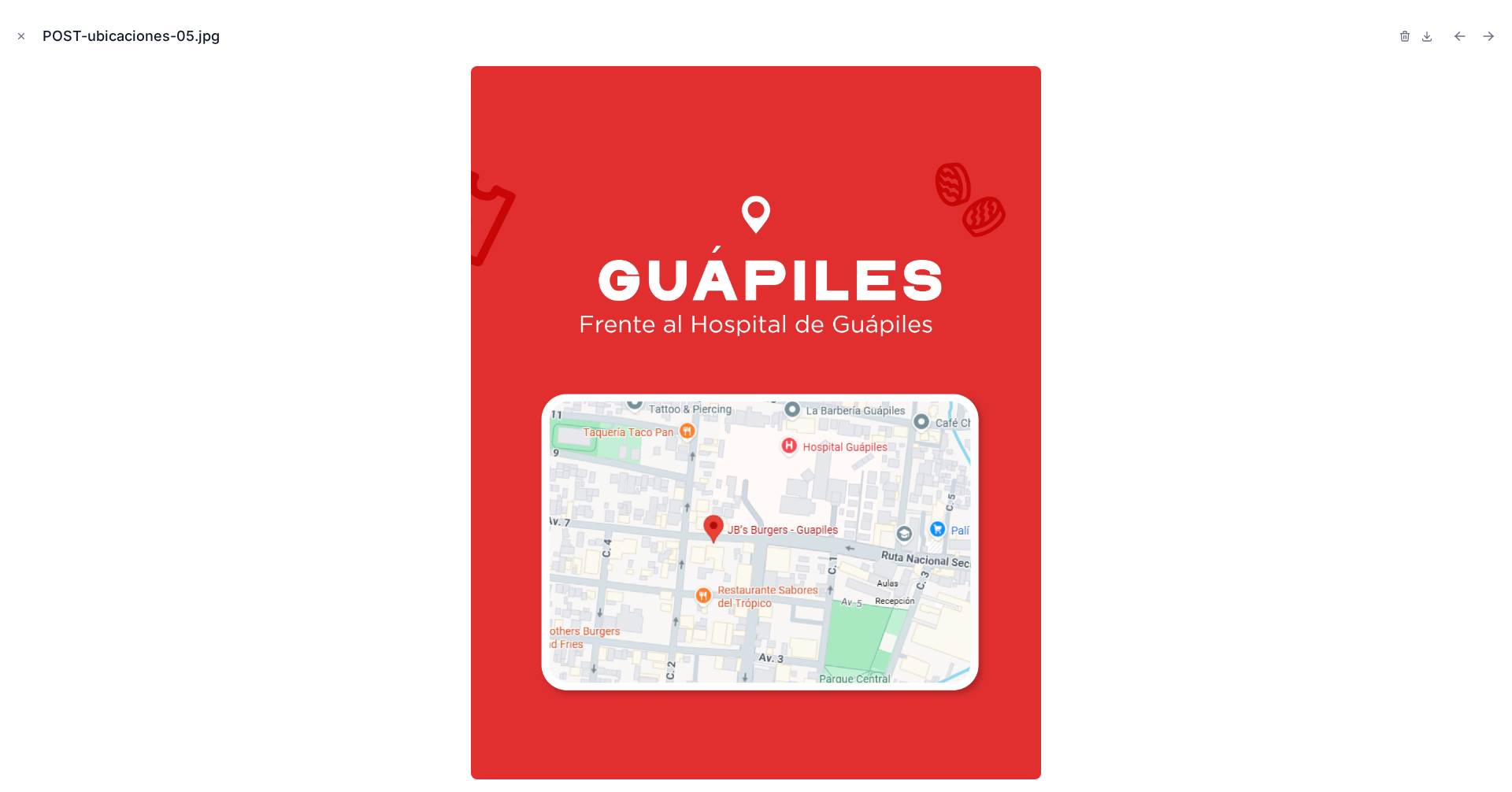
click at [1462, 39] on icon "Previous file" at bounding box center [1460, 36] width 16 height 16
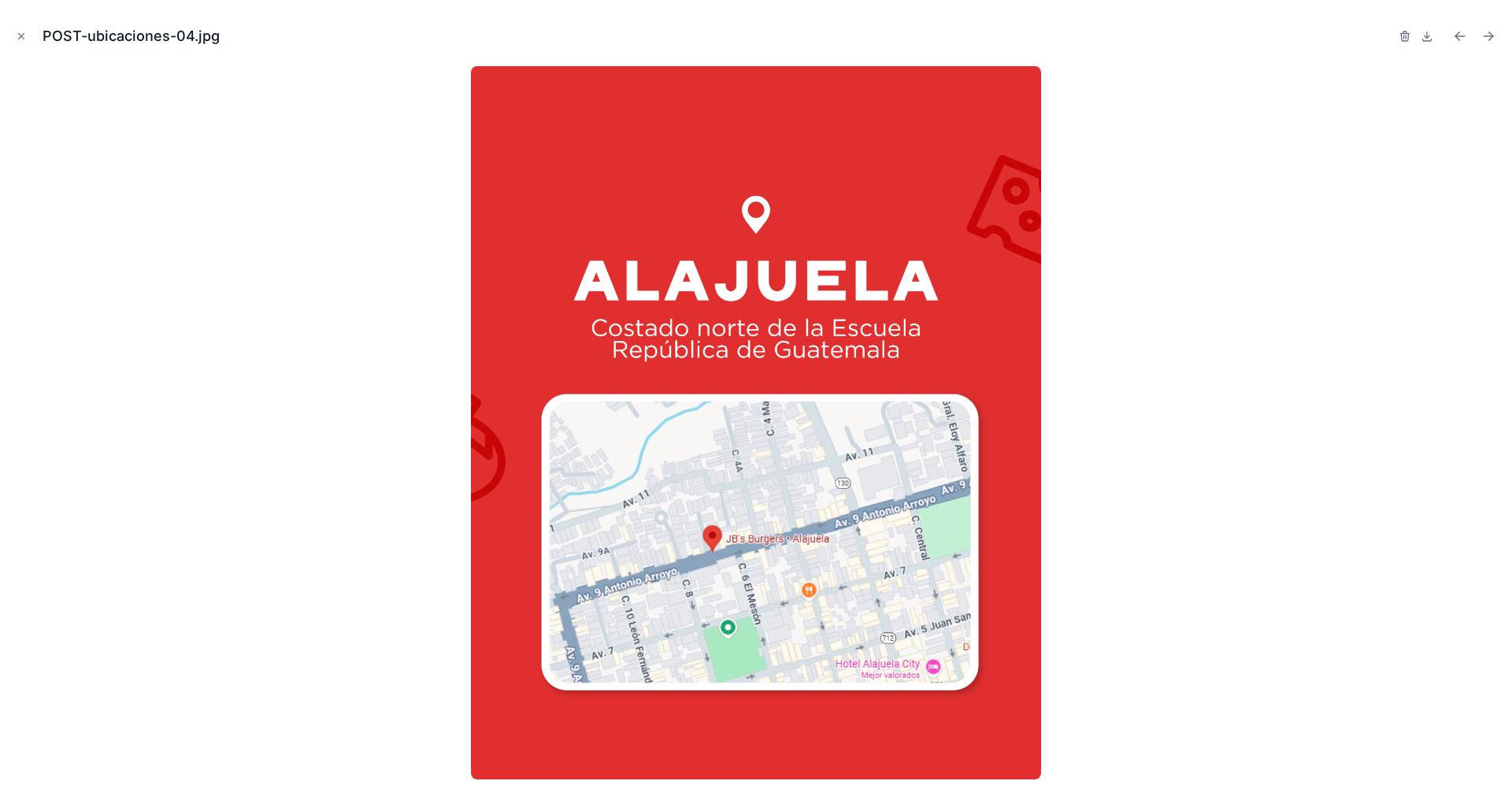
click at [1462, 39] on icon "Previous file" at bounding box center [1460, 36] width 16 height 16
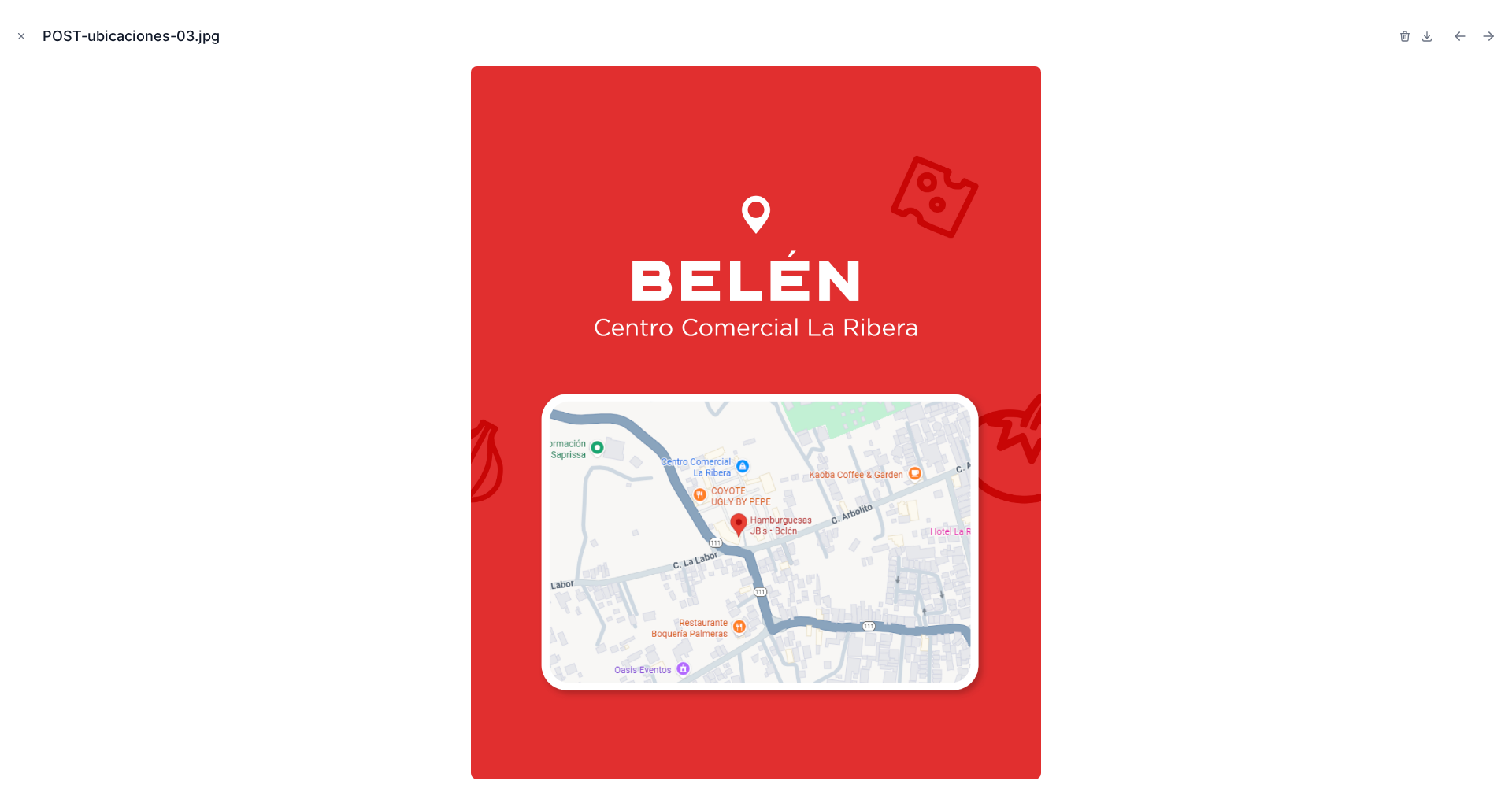
click at [1462, 39] on icon "Previous file" at bounding box center [1460, 36] width 16 height 16
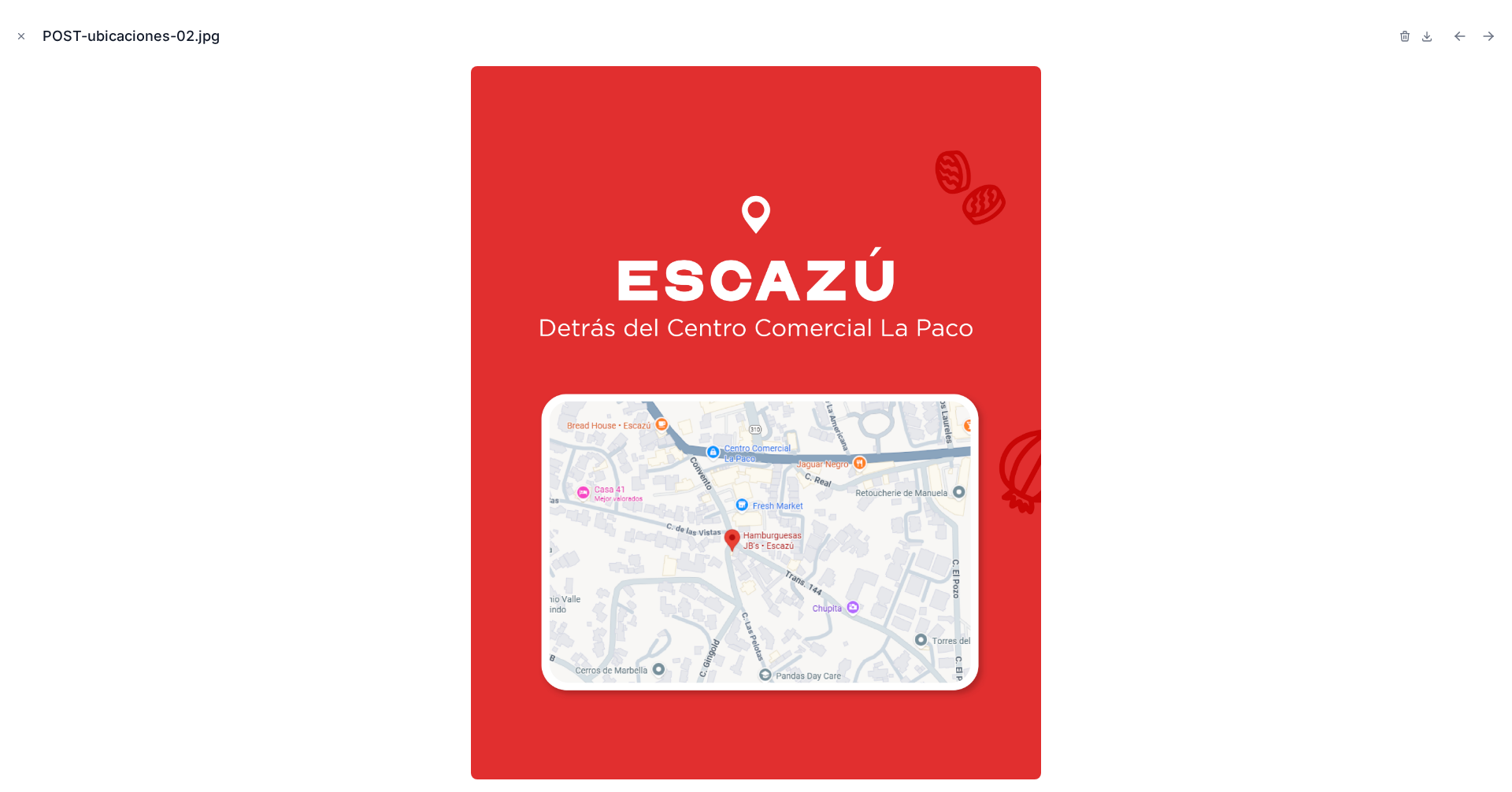
click at [1462, 39] on icon "Previous file" at bounding box center [1460, 36] width 16 height 16
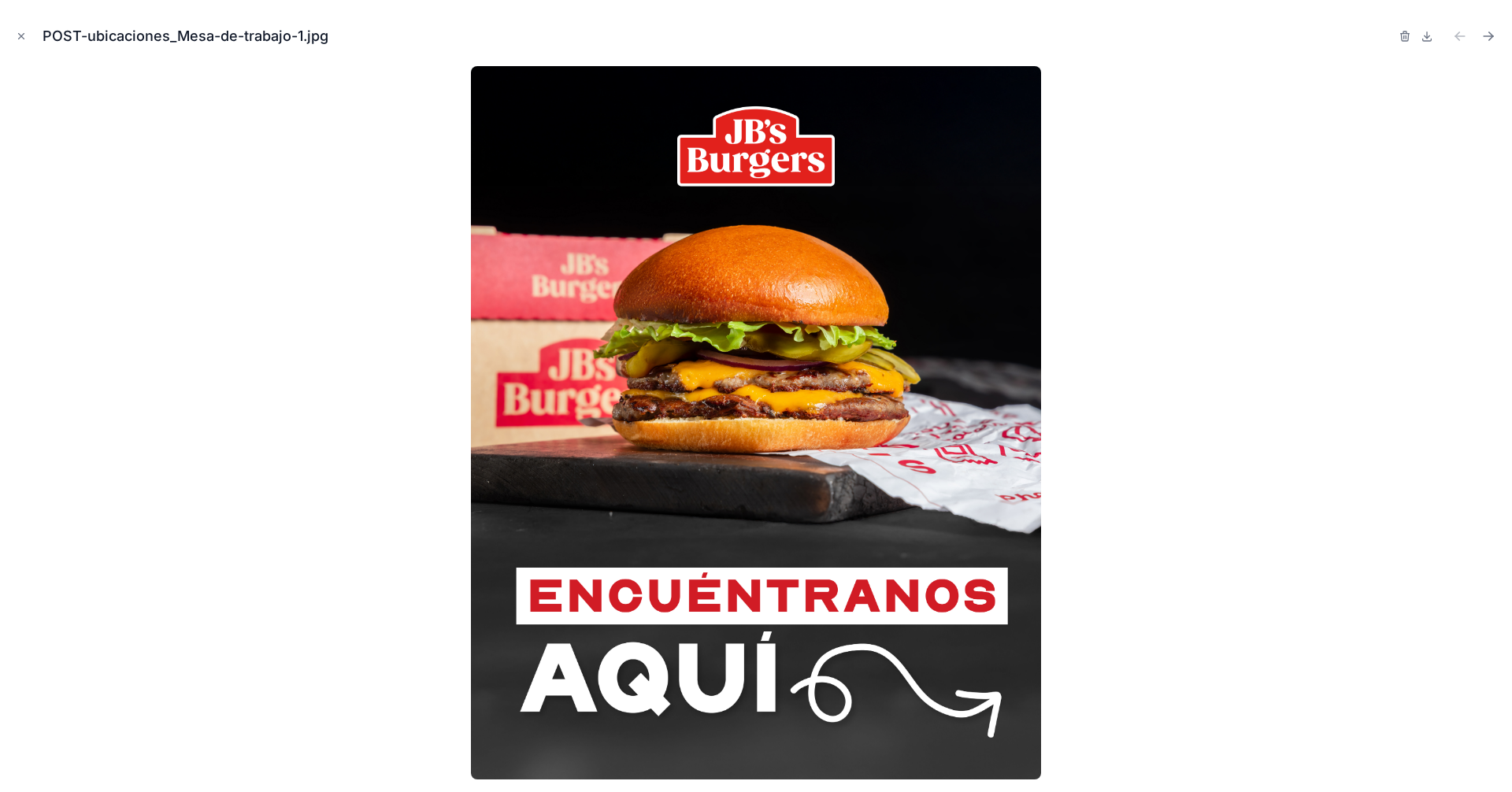
click at [24, 40] on icon "Close modal" at bounding box center [21, 35] width 11 height 11
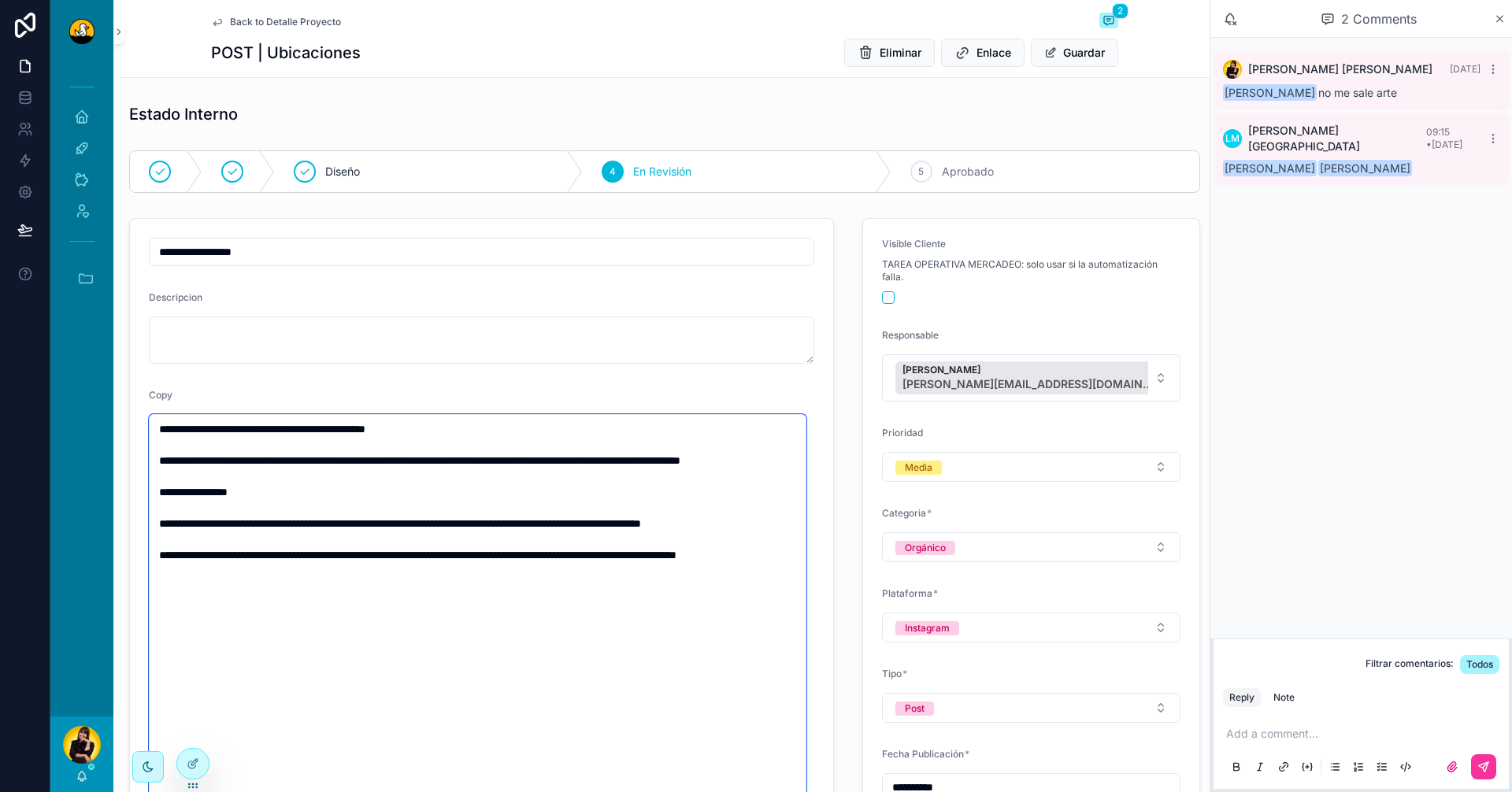
click at [729, 465] on textarea "**********" at bounding box center [478, 650] width 657 height 471
type textarea "**********"
type input "**********"
click at [988, 169] on div "5 Aprobado" at bounding box center [1046, 172] width 308 height 41
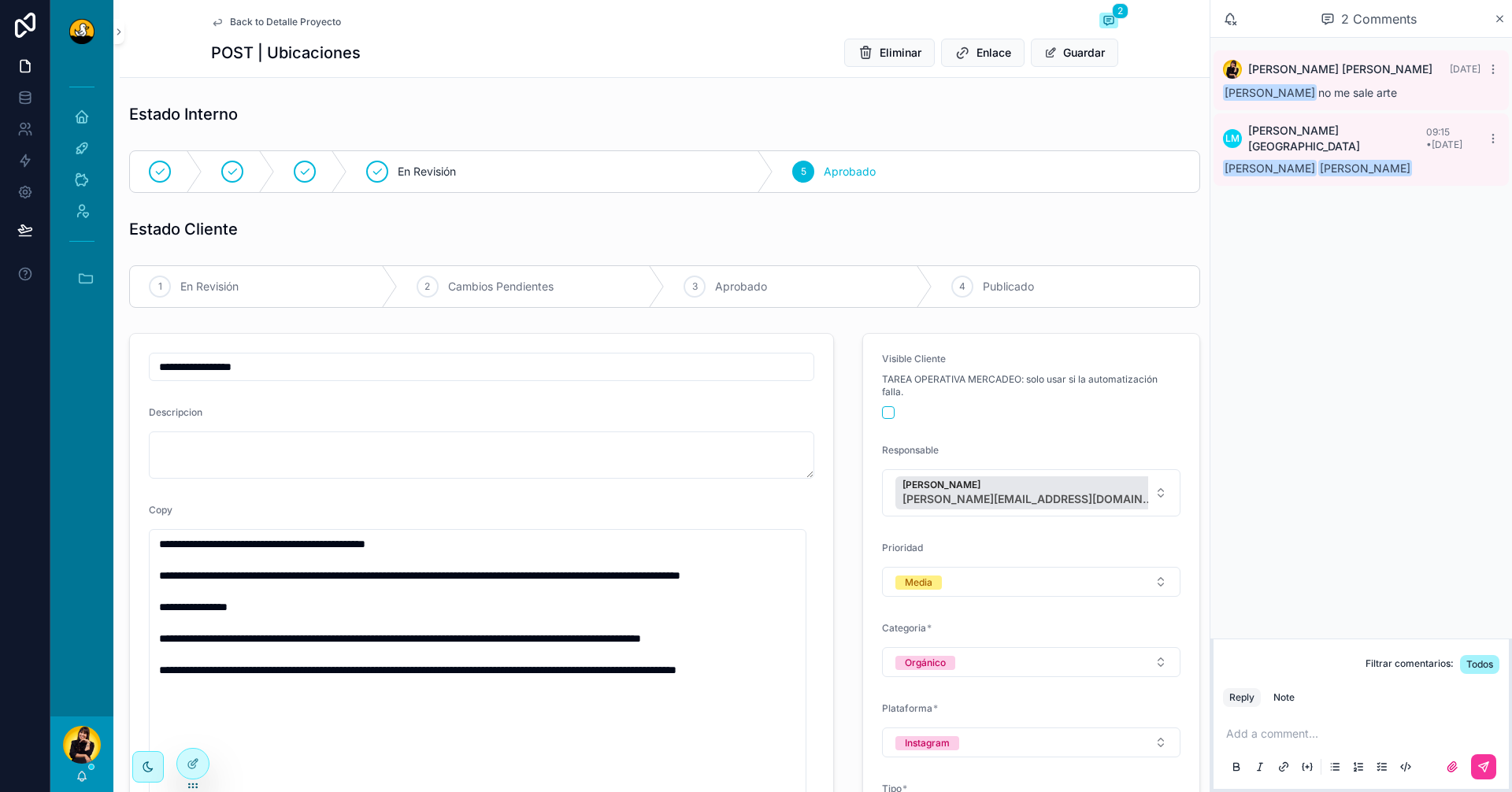
click at [249, 24] on span "Back to Detalle Proyecto" at bounding box center [285, 22] width 111 height 13
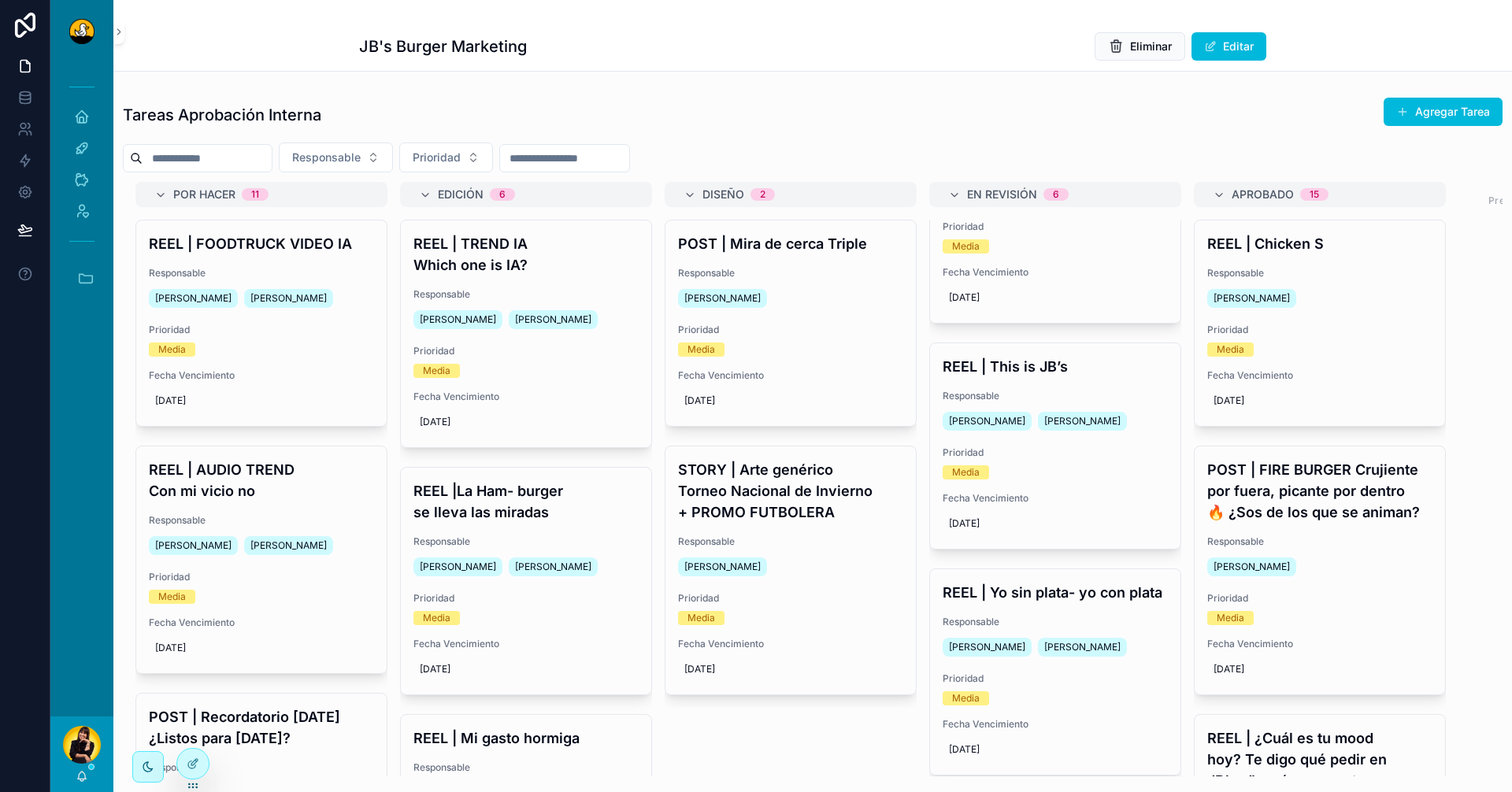
scroll to position [942, 0]
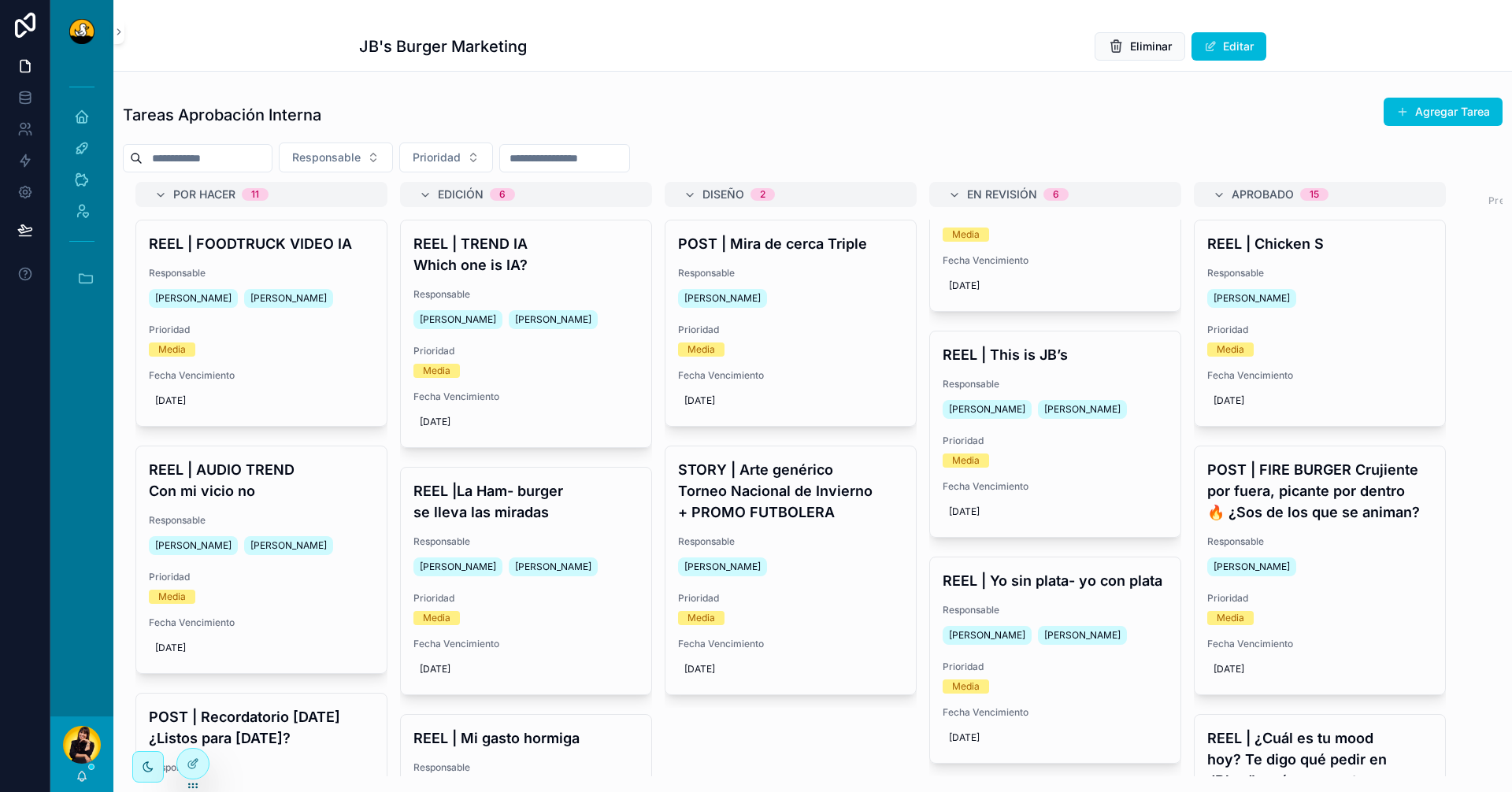
click at [1021, 597] on div "REEL | Yo sin plata- yo con plata Responsable [PERSON_NAME] [PERSON_NAME] Prior…" at bounding box center [1055, 660] width 250 height 205
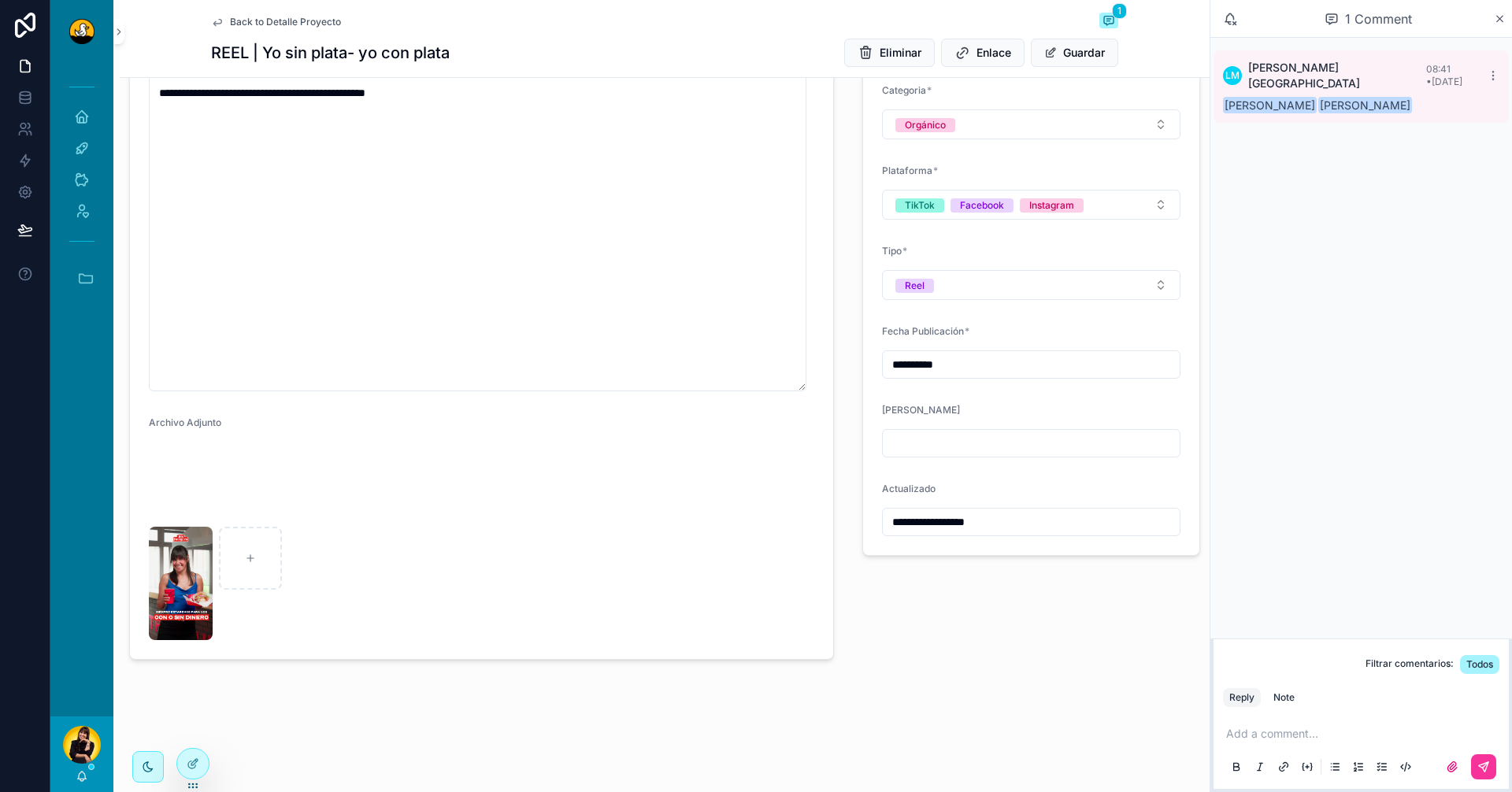
scroll to position [502, 0]
click at [162, 555] on img "scrollable content" at bounding box center [181, 584] width 64 height 114
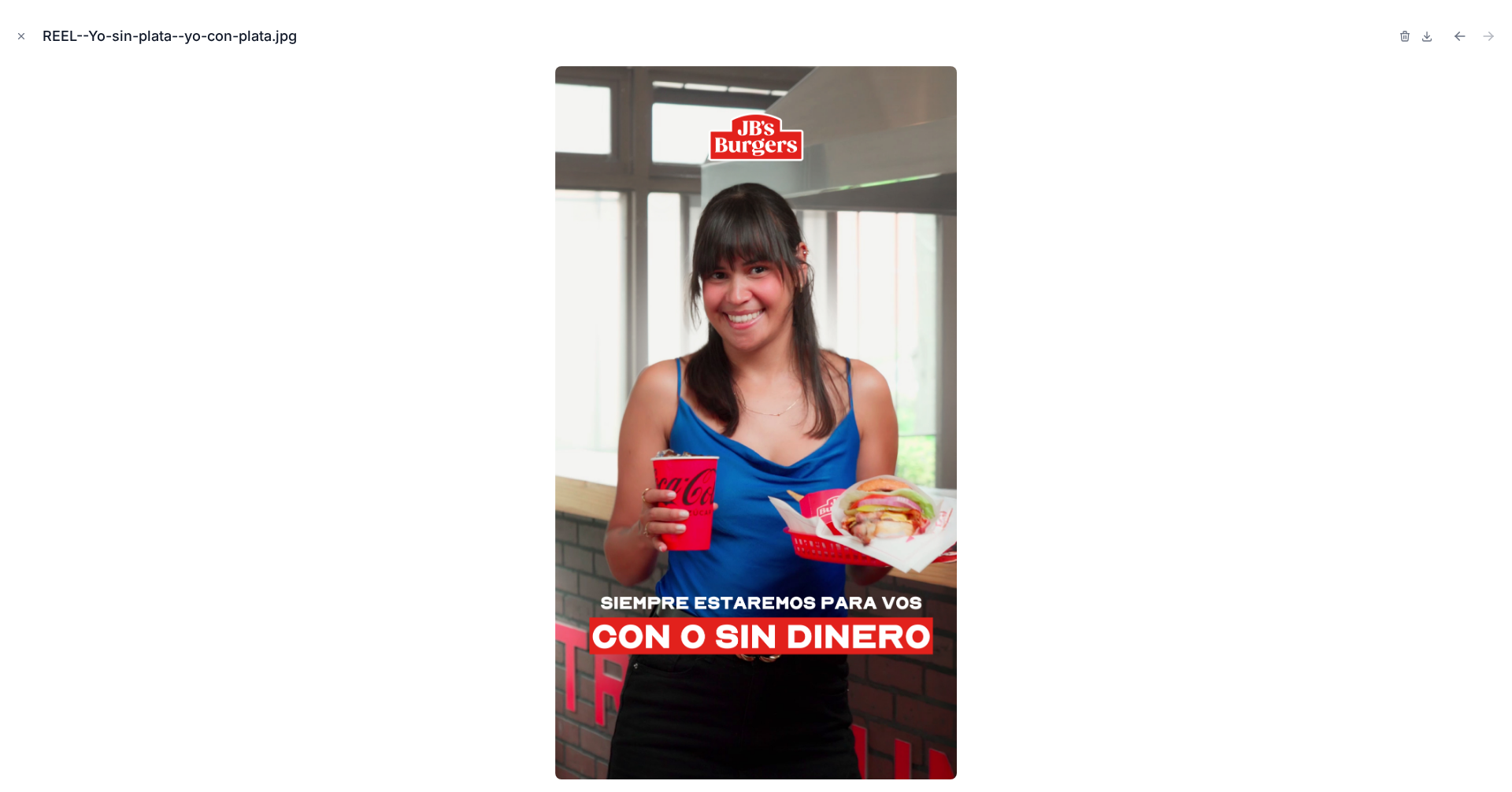
click at [17, 34] on icon "Close modal" at bounding box center [21, 35] width 11 height 11
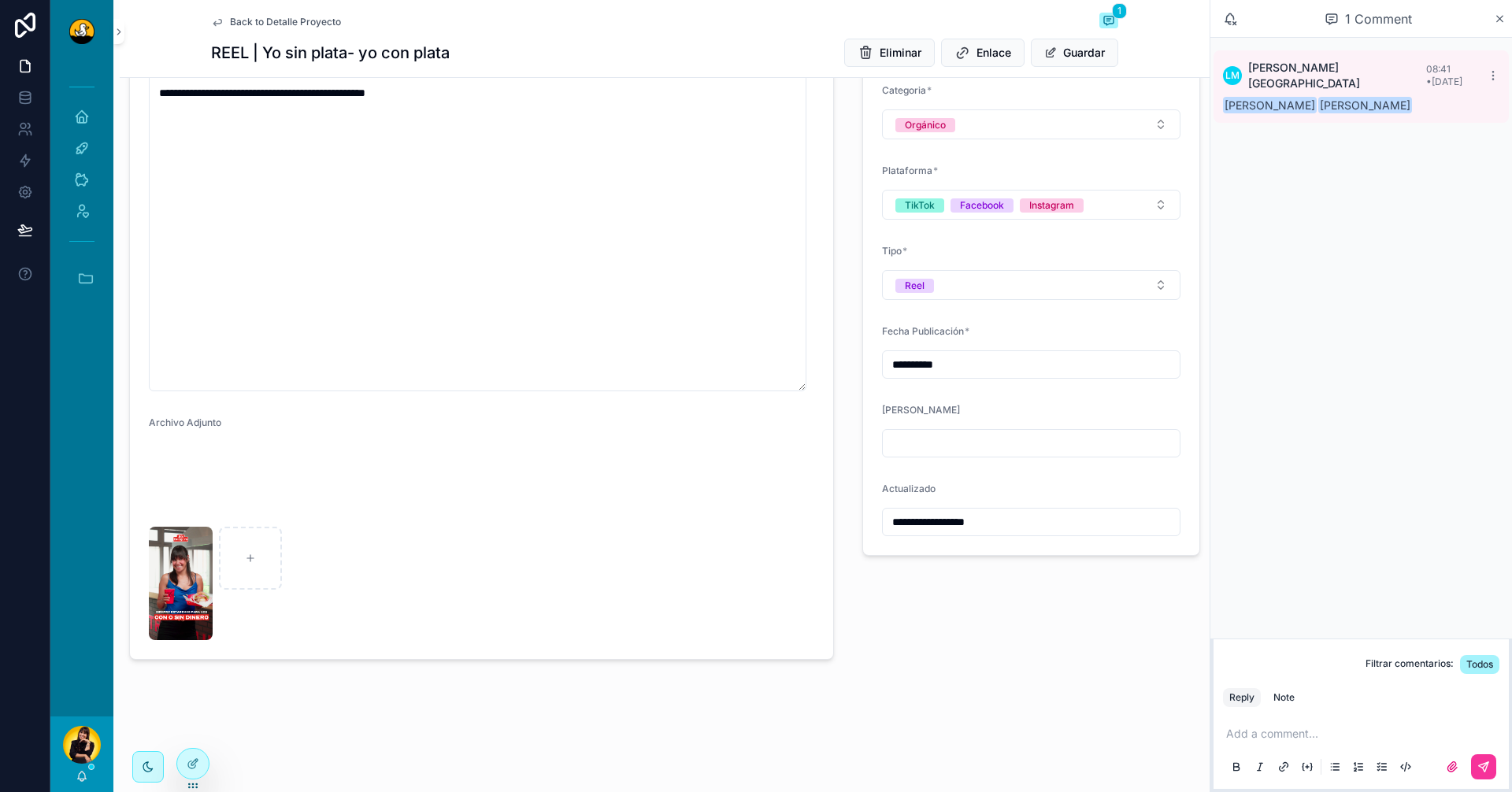
click at [1243, 737] on p "scrollable content" at bounding box center [1365, 734] width 277 height 16
click at [187, 521] on video "scrollable content" at bounding box center [228, 481] width 157 height 79
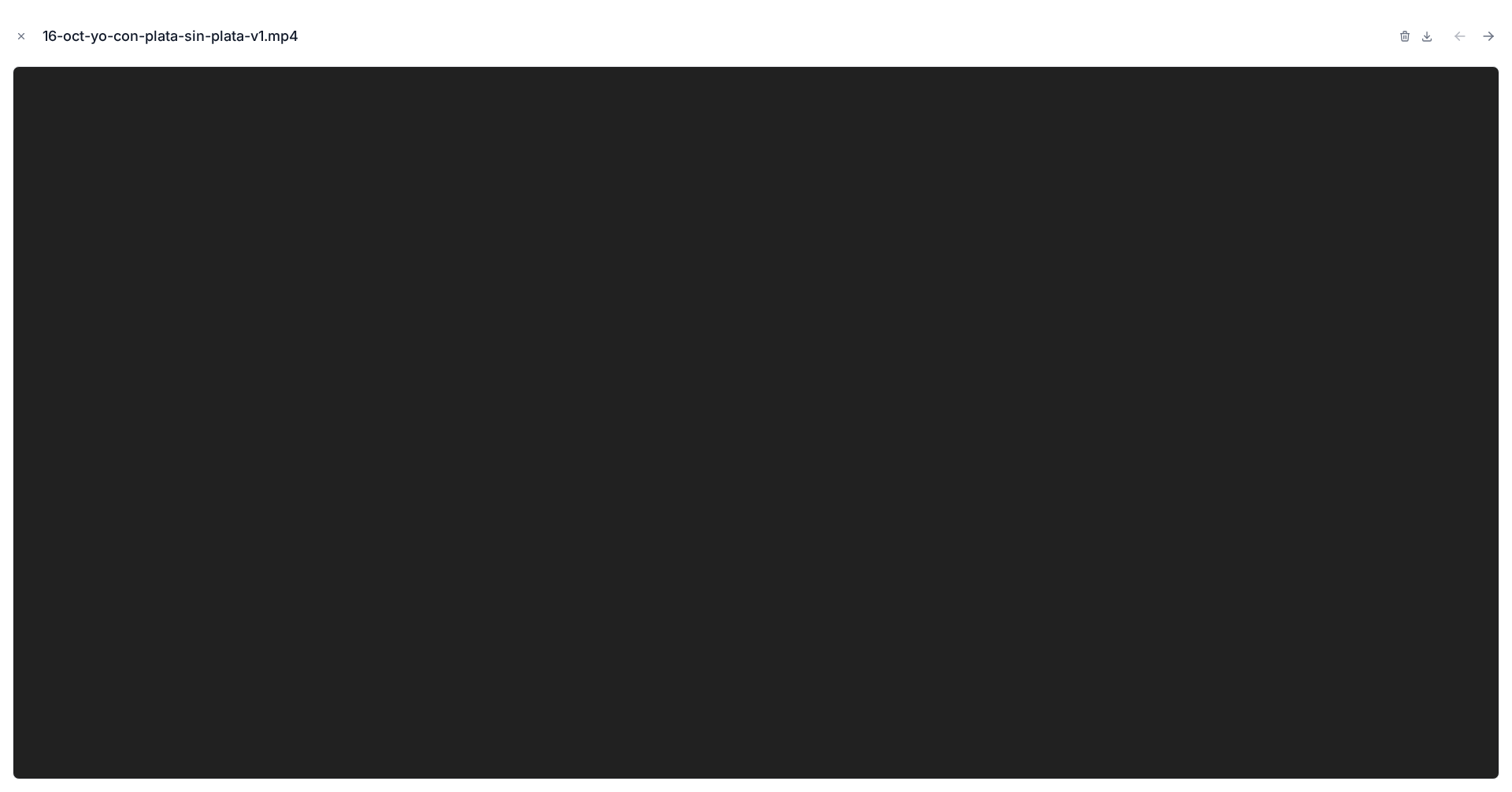
click at [20, 33] on icon "Close modal" at bounding box center [21, 35] width 11 height 11
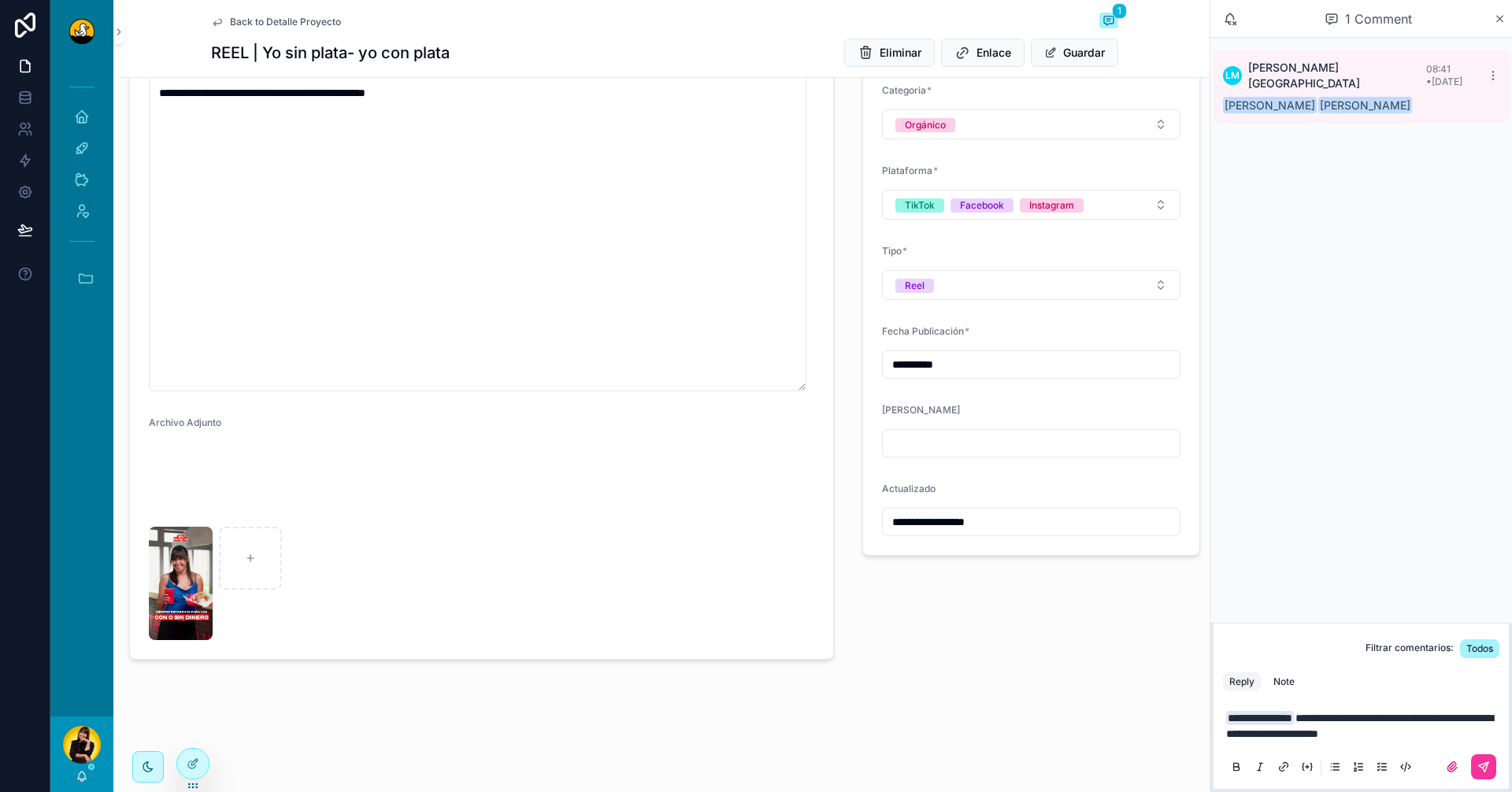
click at [1441, 736] on p "**********" at bounding box center [1365, 726] width 277 height 31
drag, startPoint x: 1476, startPoint y: 735, endPoint x: 1310, endPoint y: 739, distance: 166.0
click at [1310, 739] on p "**********" at bounding box center [1365, 726] width 277 height 31
click at [167, 465] on video "scrollable content" at bounding box center [228, 481] width 157 height 79
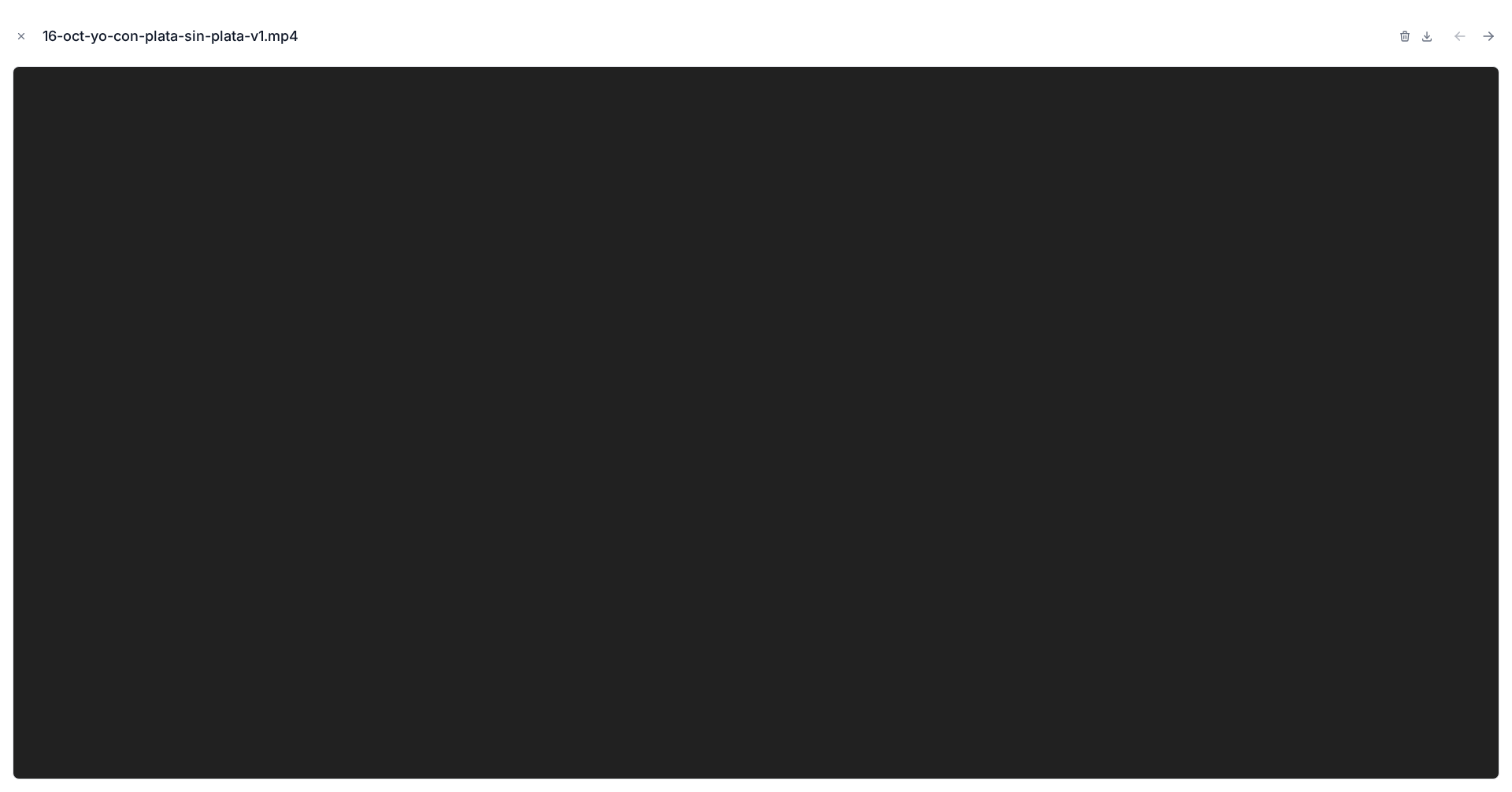
click at [16, 34] on icon "Close modal" at bounding box center [21, 35] width 11 height 11
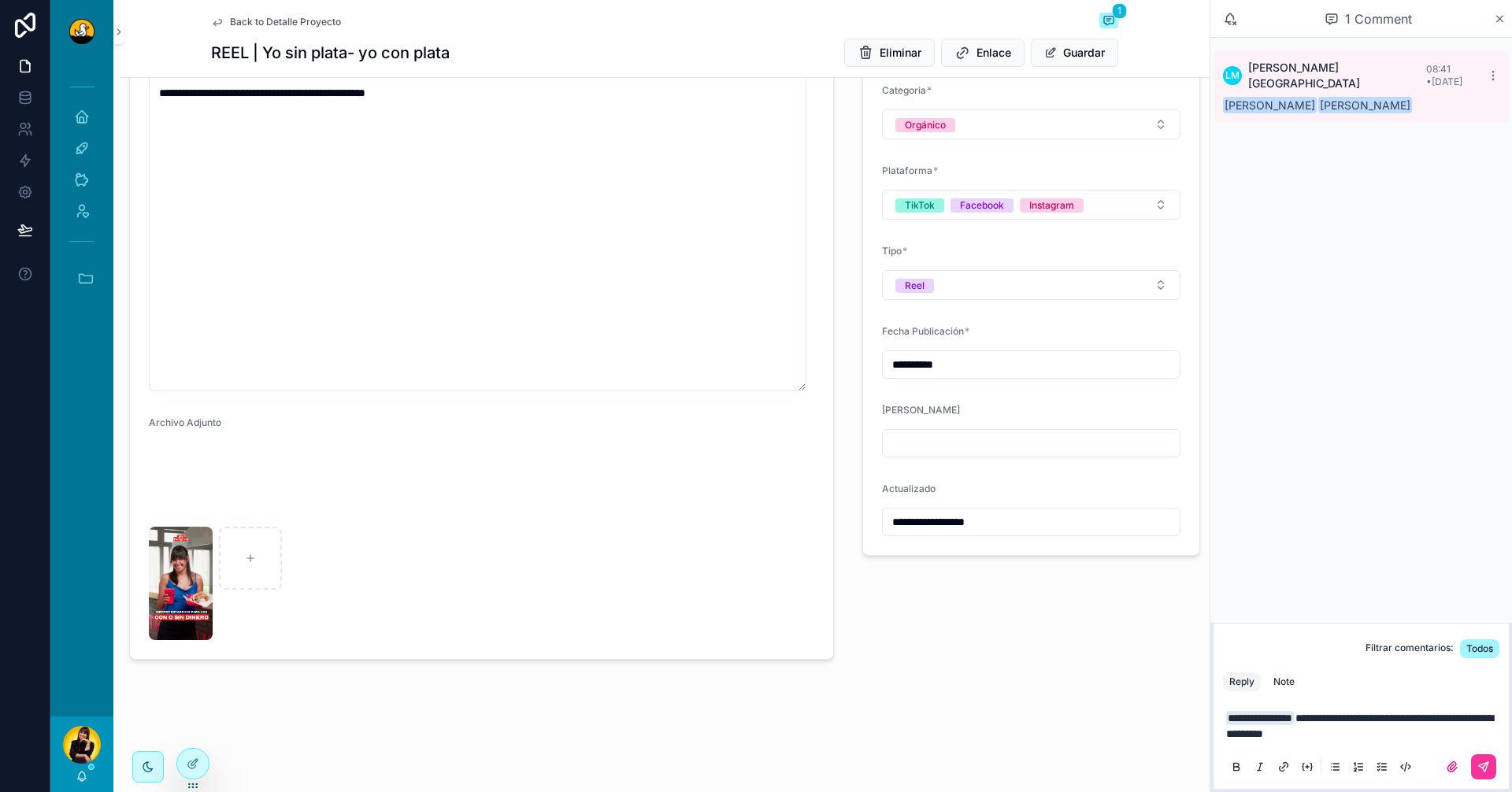
click at [1375, 736] on p "**********" at bounding box center [1365, 726] width 277 height 31
drag, startPoint x: 1375, startPoint y: 736, endPoint x: 1195, endPoint y: 692, distance: 185.3
click at [1195, 692] on div "**********" at bounding box center [781, 396] width 1462 height 792
click at [1398, 731] on p "**********" at bounding box center [1365, 726] width 277 height 31
click at [186, 641] on img "scrollable content" at bounding box center [181, 584] width 64 height 114
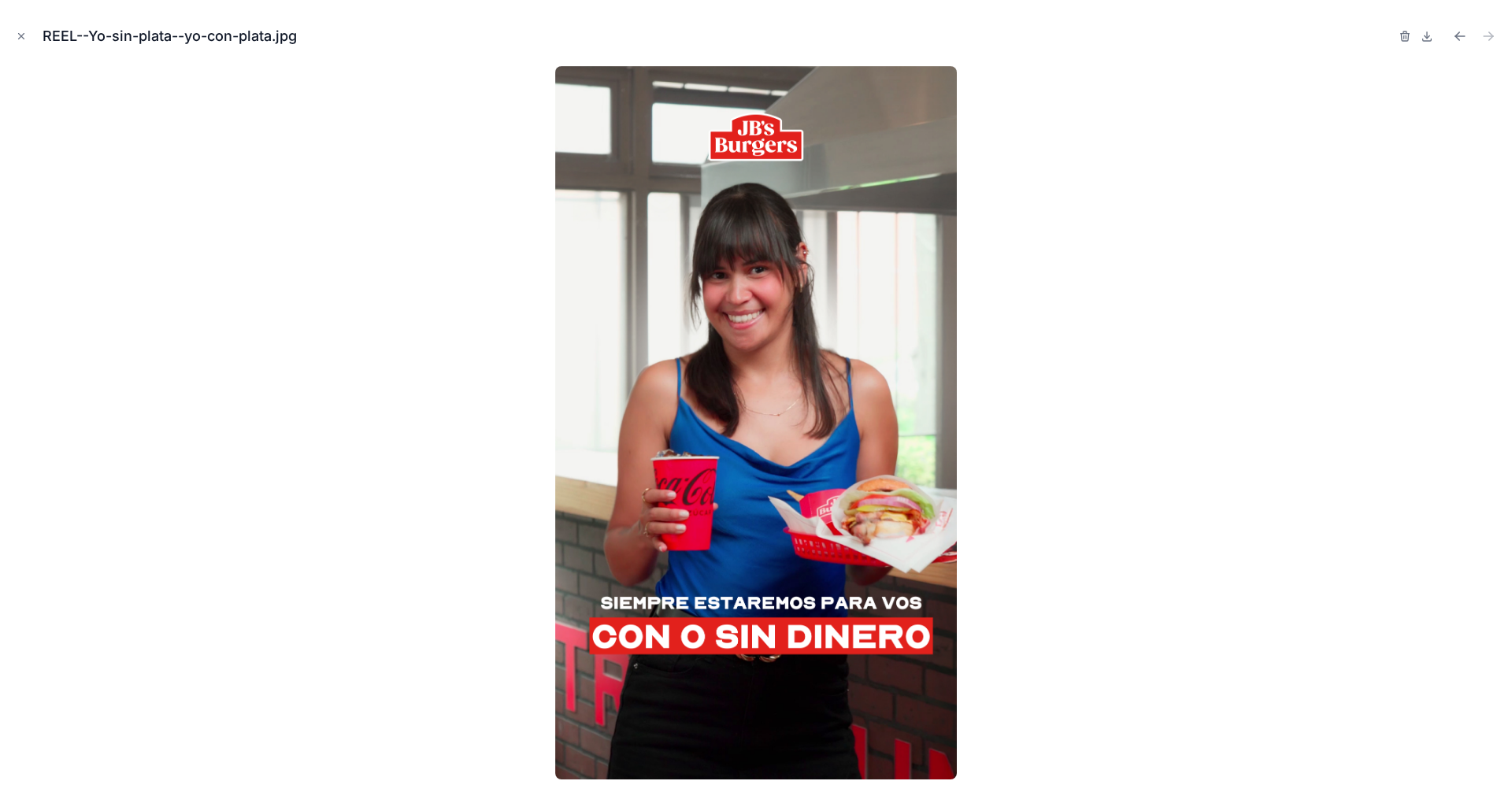
click at [29, 38] on div "REEL--Yo-sin-plata--yo-con-plata.jpg" at bounding box center [756, 36] width 1486 height 47
click at [13, 33] on button "Close modal" at bounding box center [22, 36] width 18 height 18
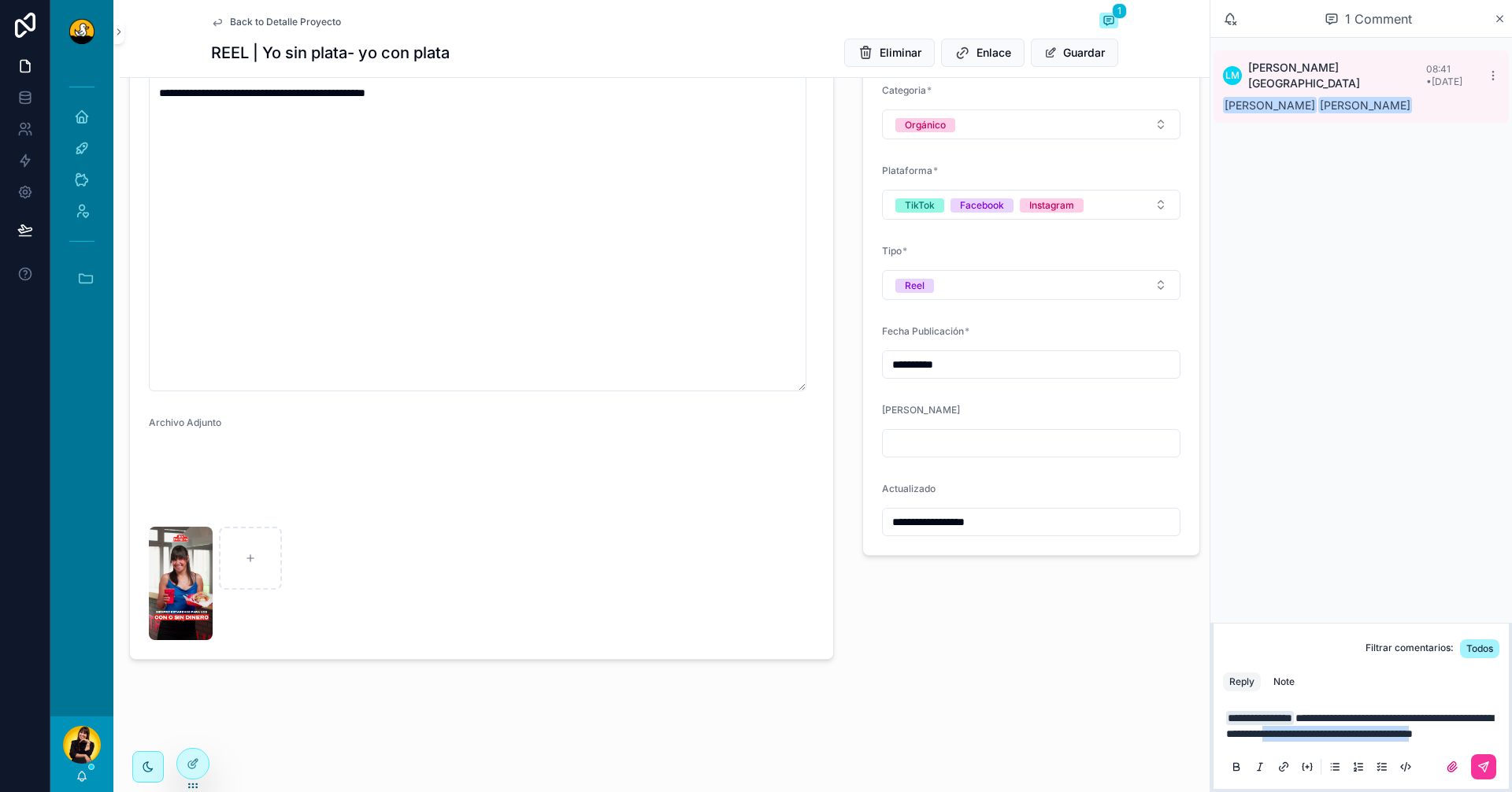
drag, startPoint x: 1354, startPoint y: 715, endPoint x: 1338, endPoint y: 732, distance: 23.3
click at [1338, 732] on span "**********" at bounding box center [1360, 725] width 267 height 26
click at [1338, 732] on p "**********" at bounding box center [1365, 726] width 277 height 31
click at [1444, 719] on span "**********" at bounding box center [1360, 725] width 267 height 26
click at [1448, 734] on p "**********" at bounding box center [1365, 726] width 277 height 31
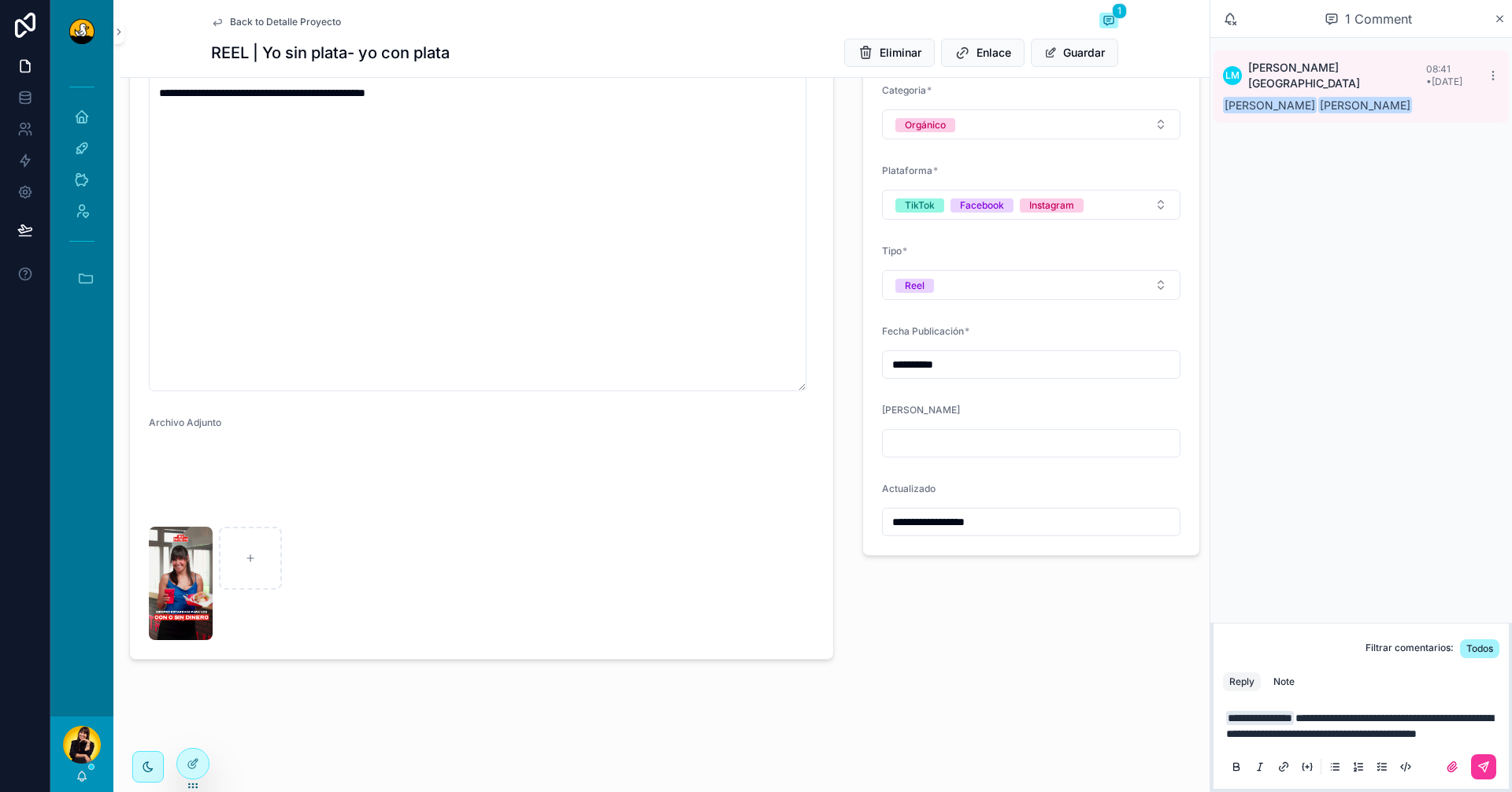
click at [1288, 676] on div "Note" at bounding box center [1284, 682] width 22 height 13
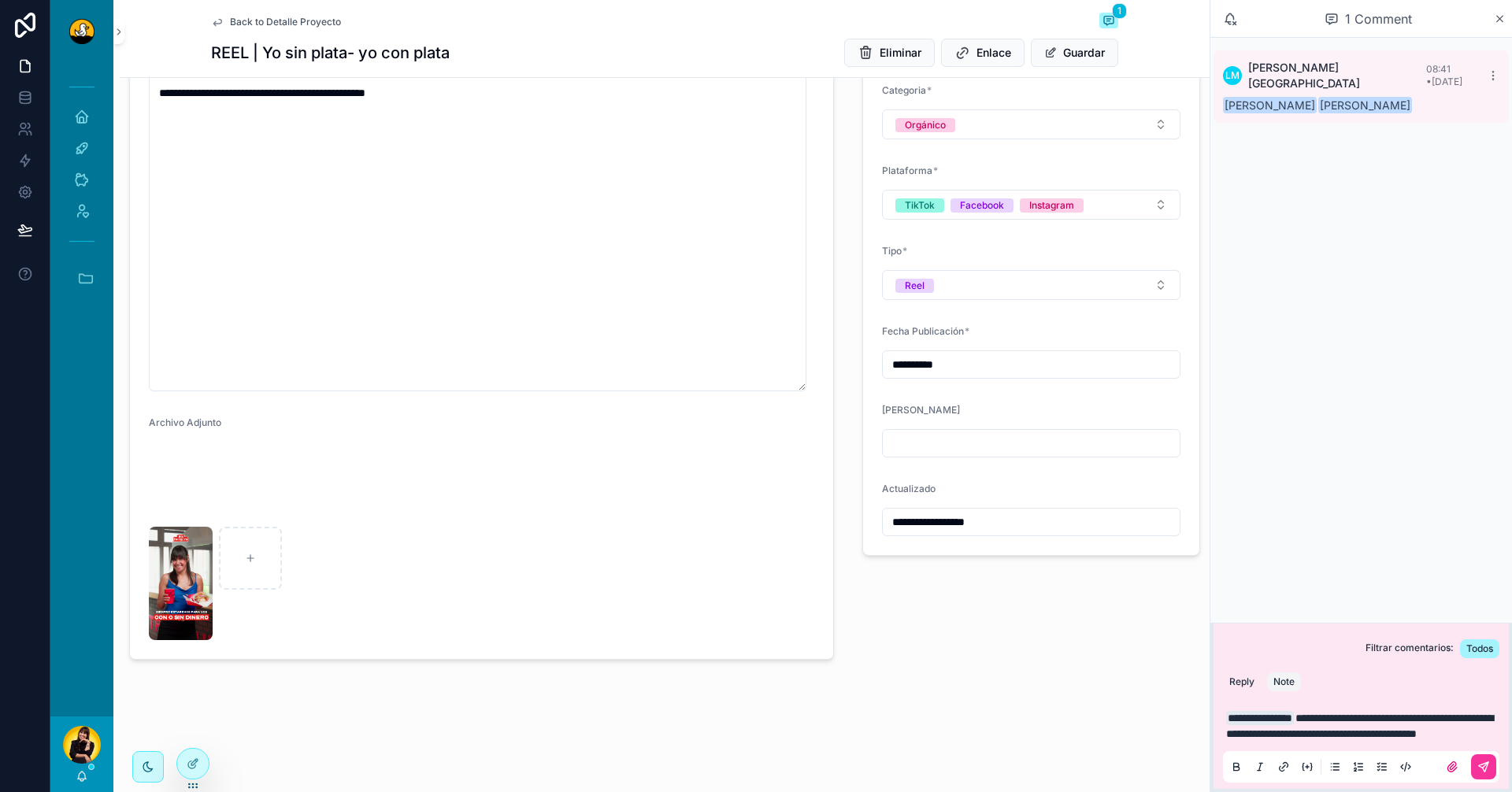
click at [1357, 736] on p "**********" at bounding box center [1365, 726] width 277 height 31
click at [167, 641] on img "scrollable content" at bounding box center [181, 584] width 64 height 114
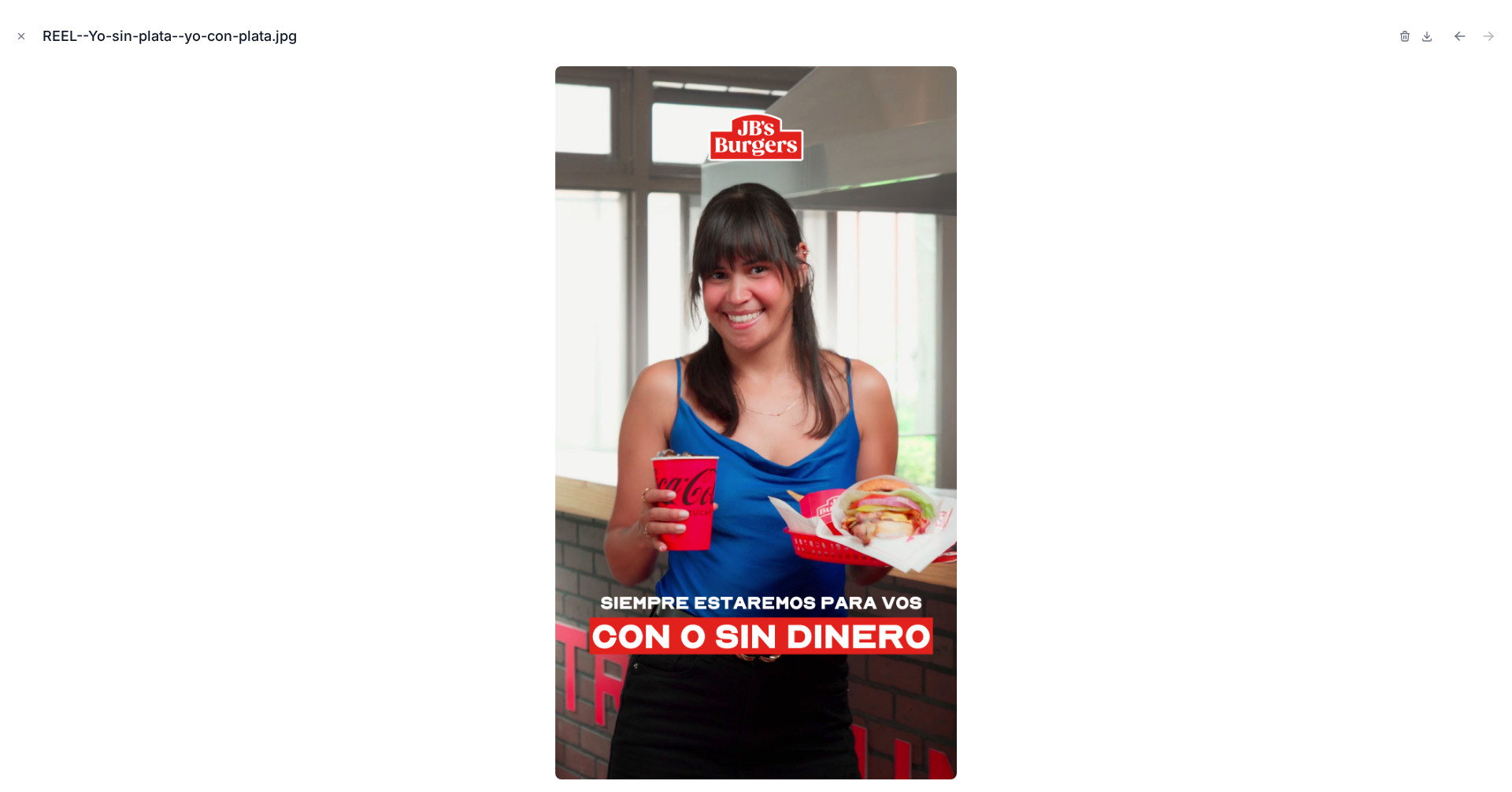
click at [329, 555] on div at bounding box center [756, 422] width 1486 height 713
click at [26, 39] on button "Close modal" at bounding box center [22, 36] width 18 height 18
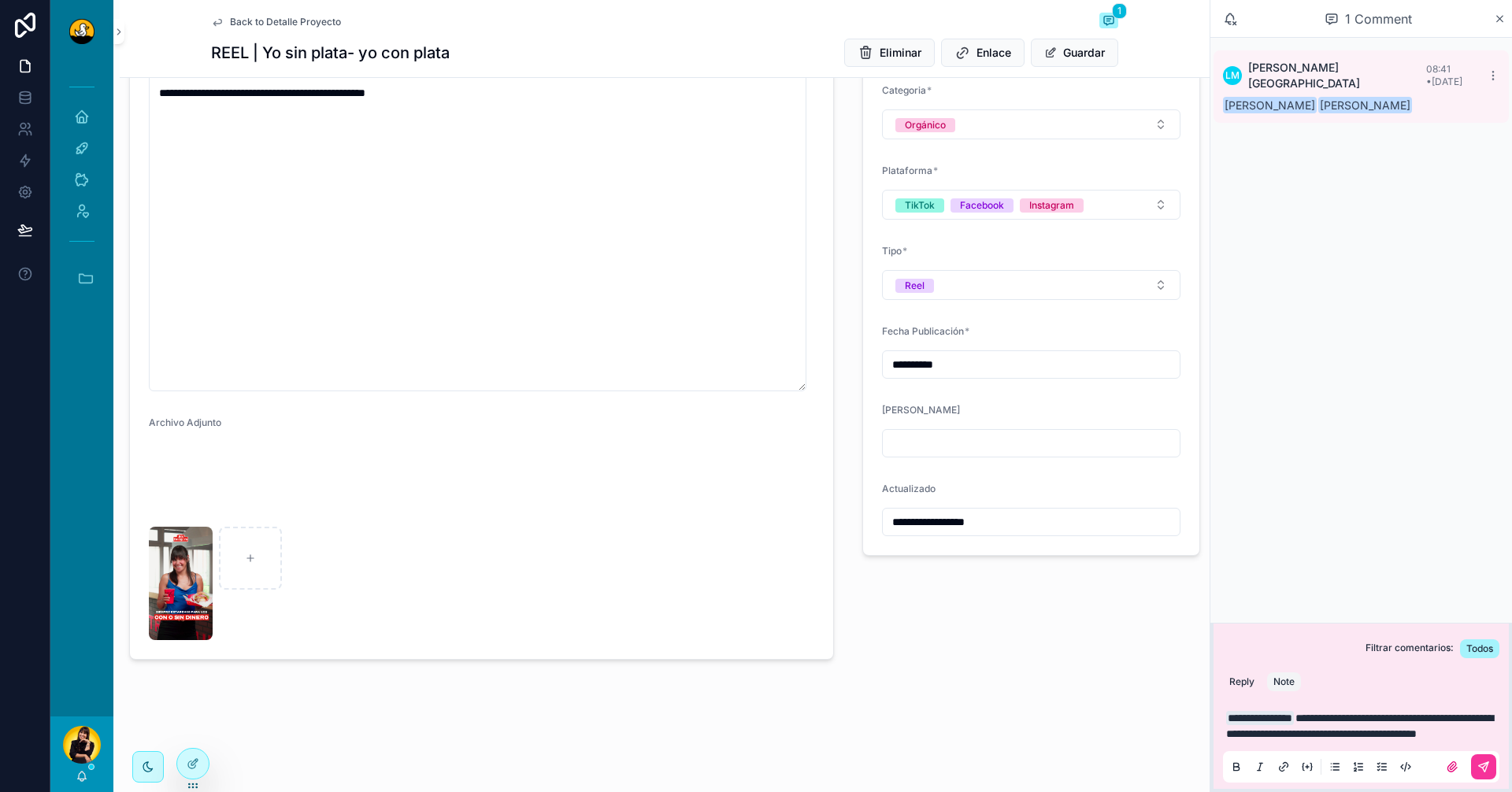
click at [1383, 741] on p "**********" at bounding box center [1365, 726] width 277 height 31
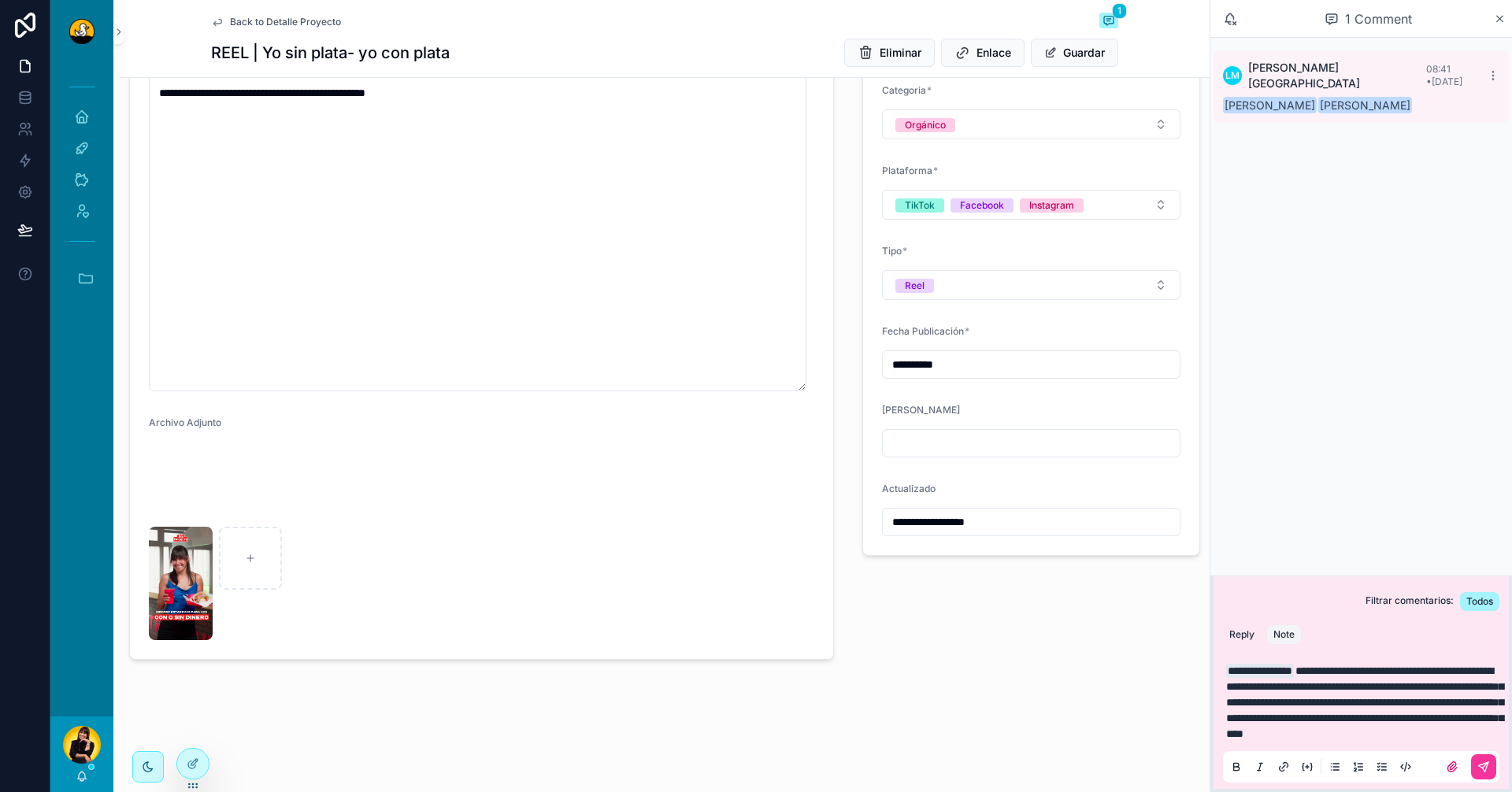
click at [169, 641] on img "scrollable content" at bounding box center [181, 584] width 64 height 114
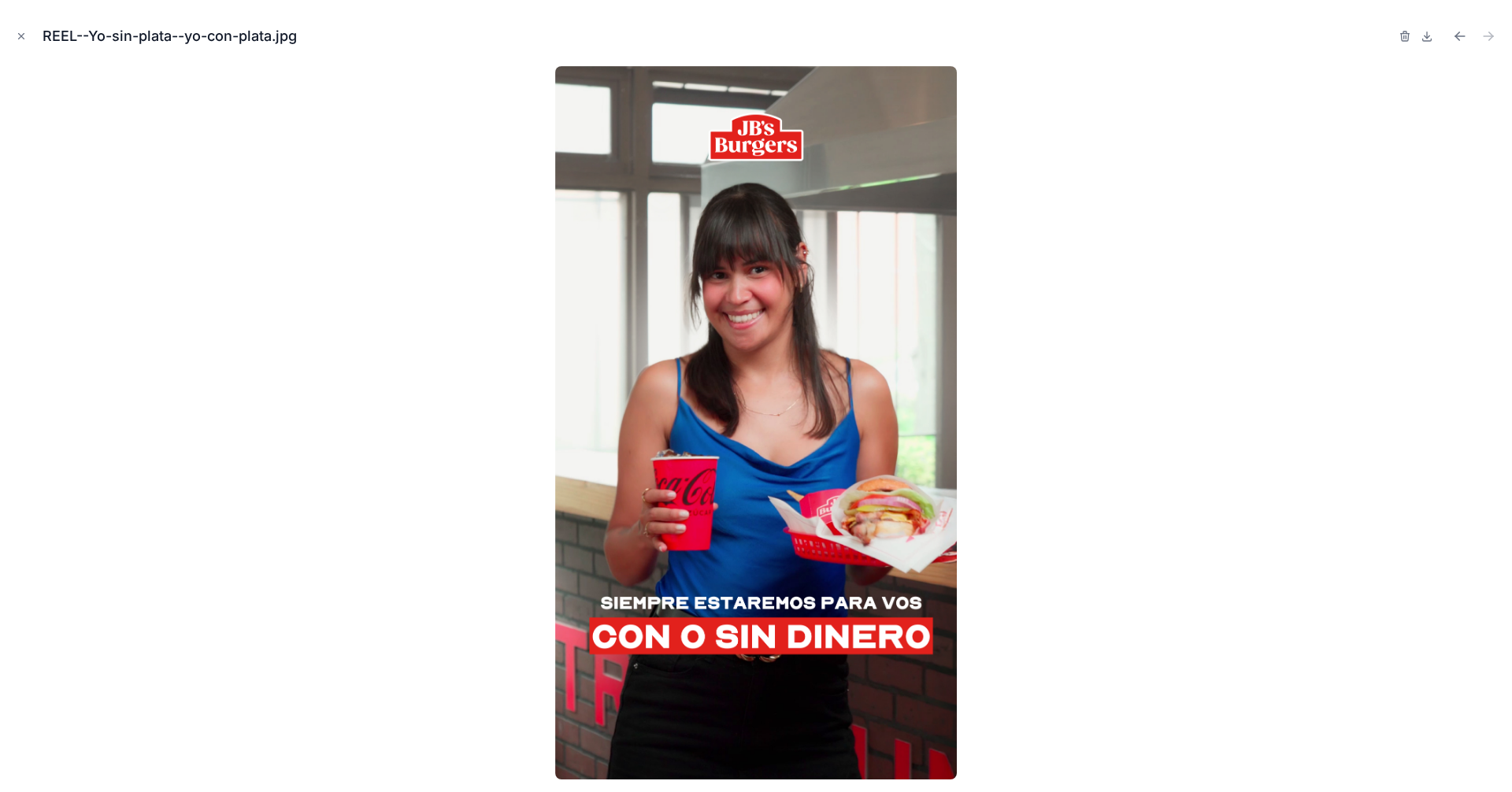
click at [22, 34] on icon "Close modal" at bounding box center [21, 35] width 11 height 11
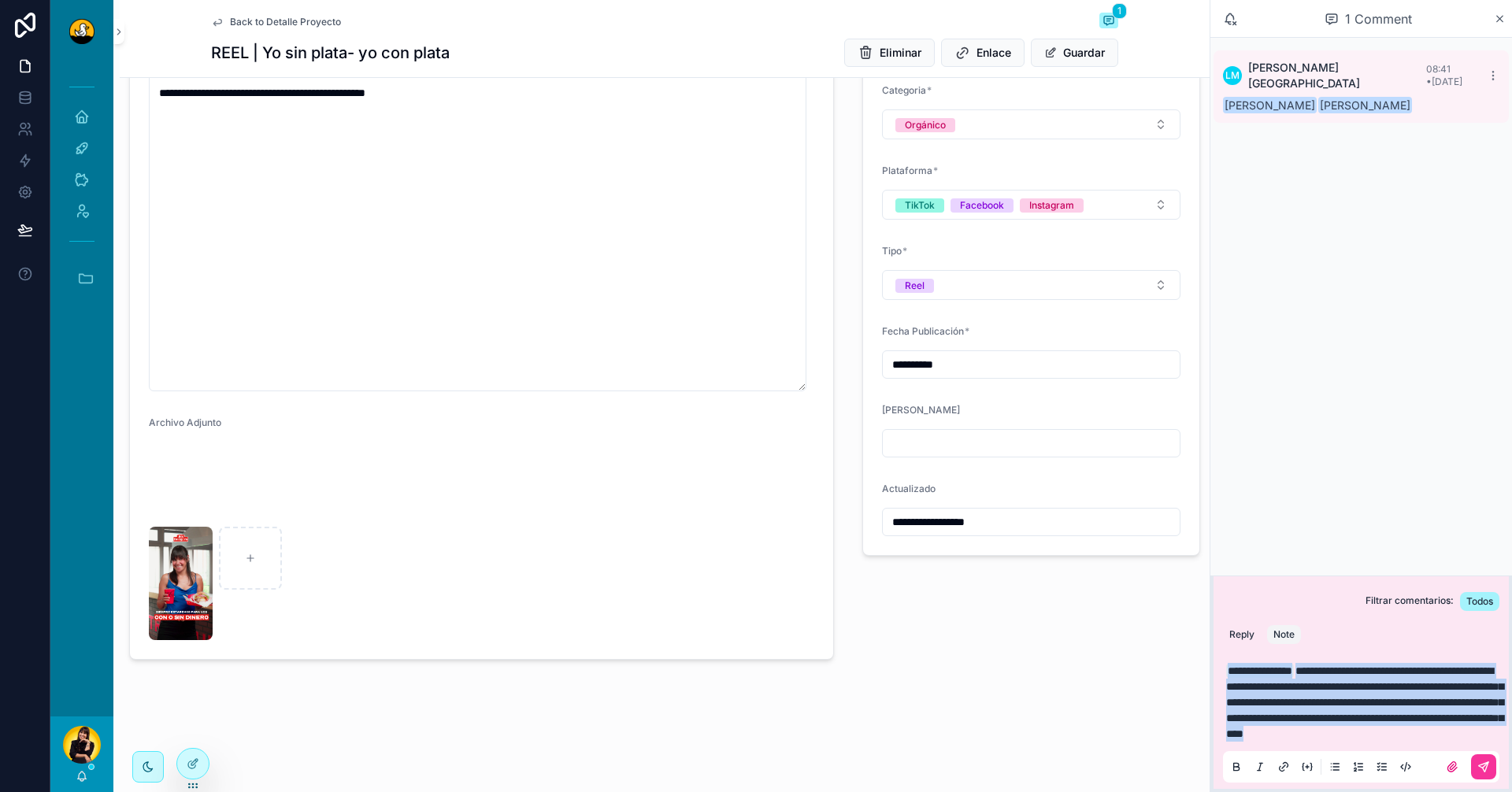
drag, startPoint x: 1426, startPoint y: 737, endPoint x: 1161, endPoint y: 644, distance: 280.8
click at [1161, 644] on div "**********" at bounding box center [781, 396] width 1462 height 792
click at [1446, 740] on p "**********" at bounding box center [1365, 703] width 277 height 79
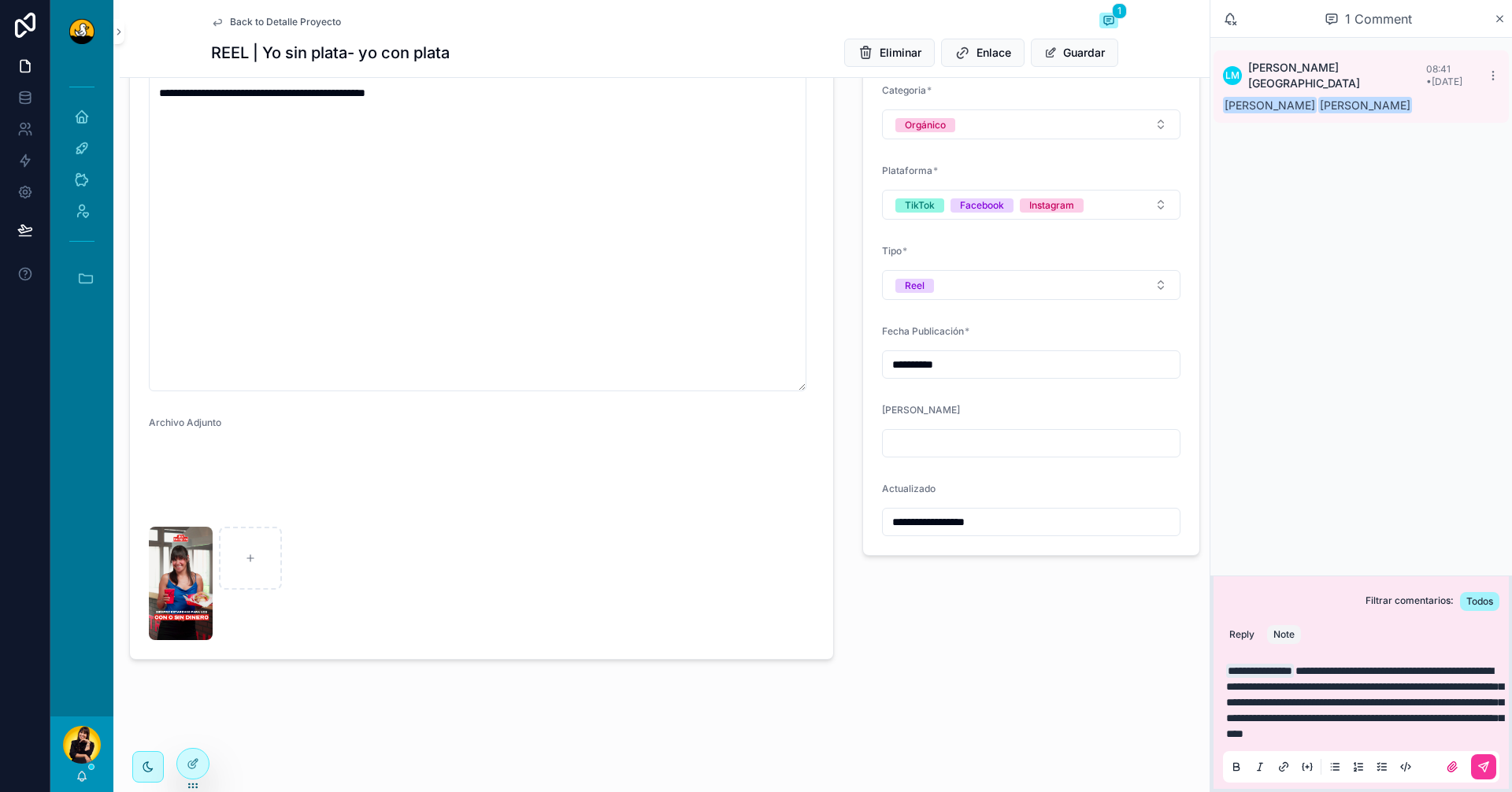
click at [1476, 765] on button "scrollable content" at bounding box center [1484, 767] width 26 height 26
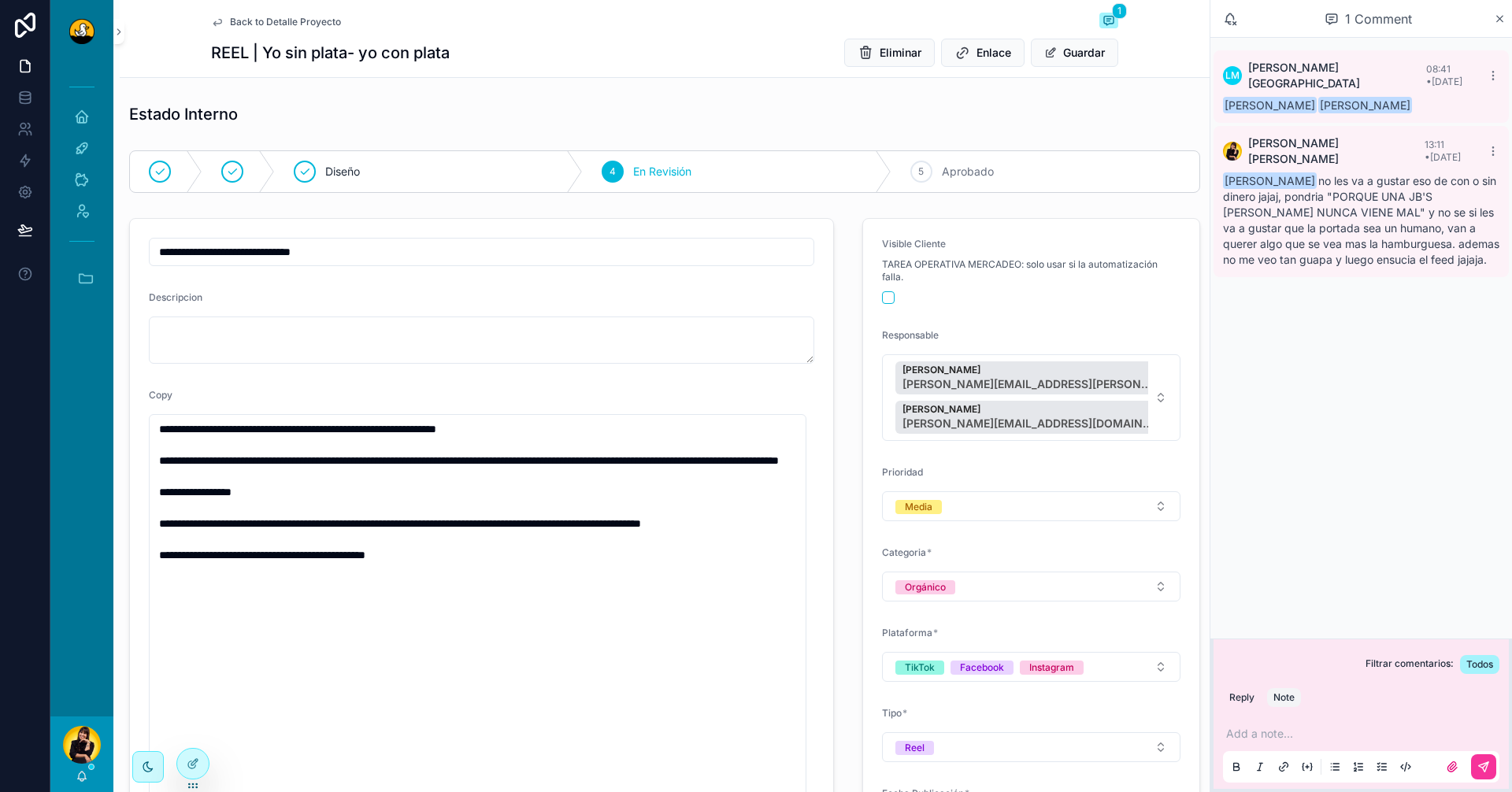
click at [264, 19] on span "Back to Detalle Proyecto" at bounding box center [285, 22] width 111 height 13
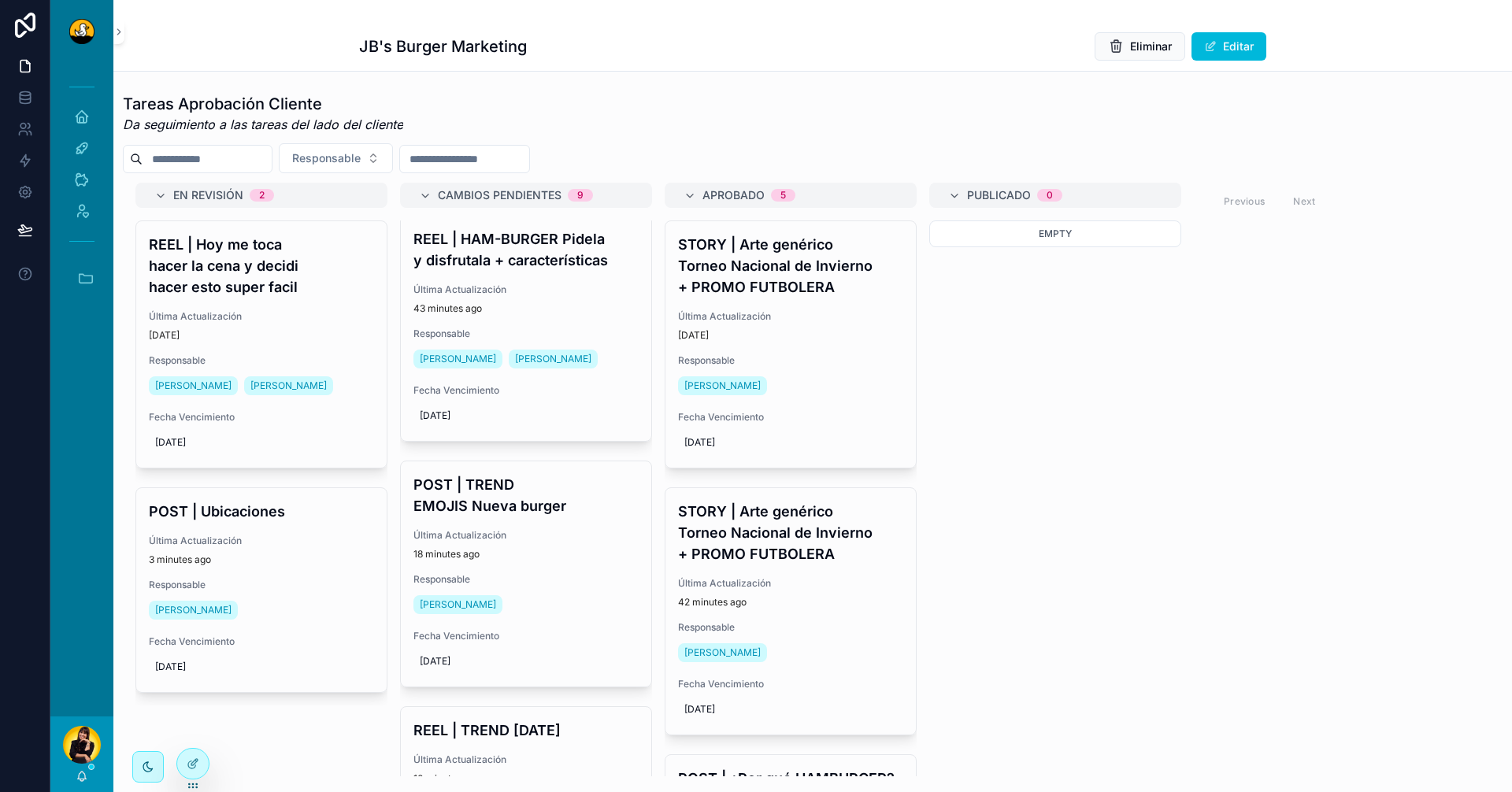
scroll to position [1713, 0]
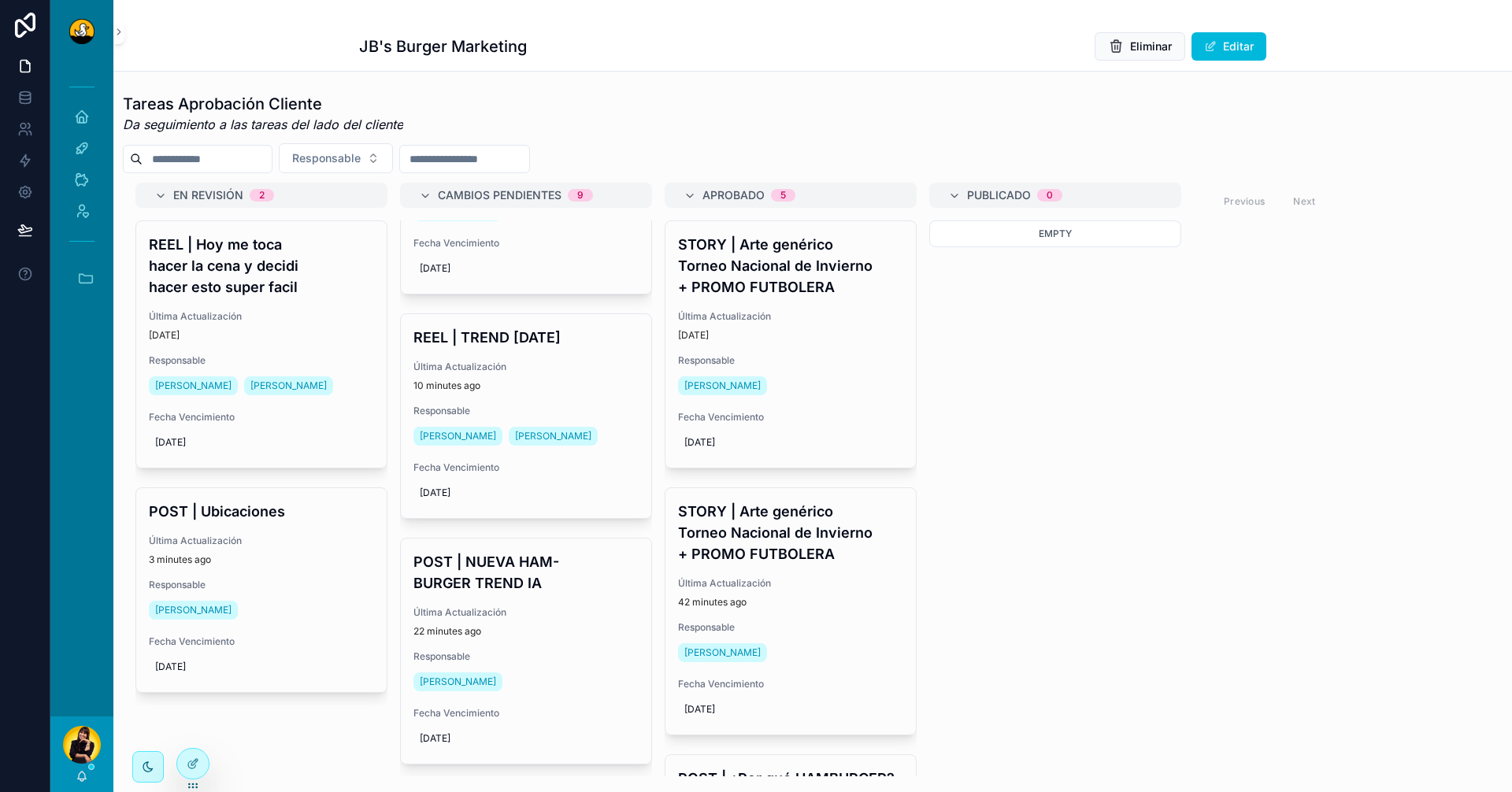
click at [554, 591] on h4 "POST | NUEVA HAM-BURGER TREND IA" at bounding box center [526, 572] width 226 height 42
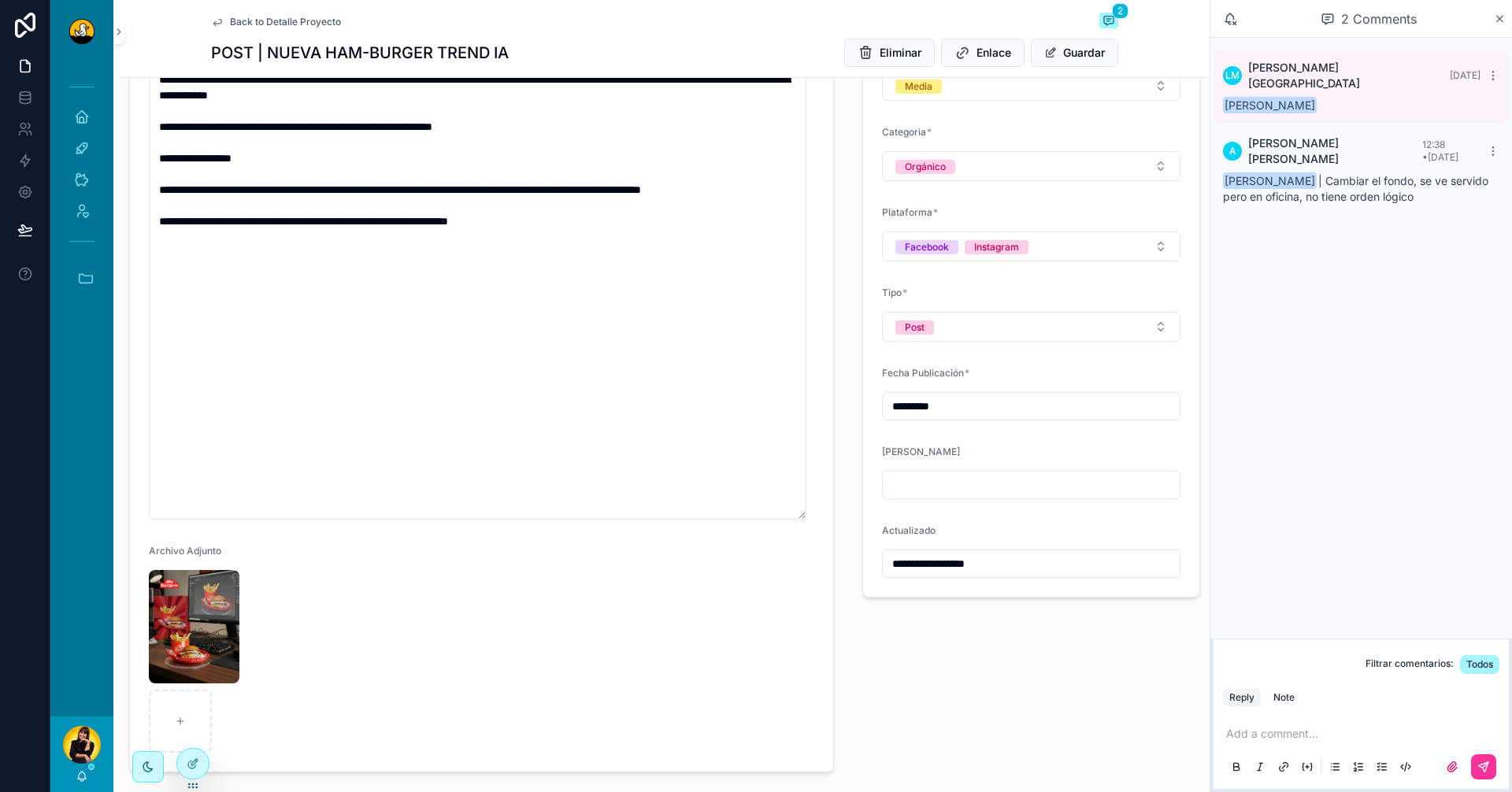
scroll to position [394, 0]
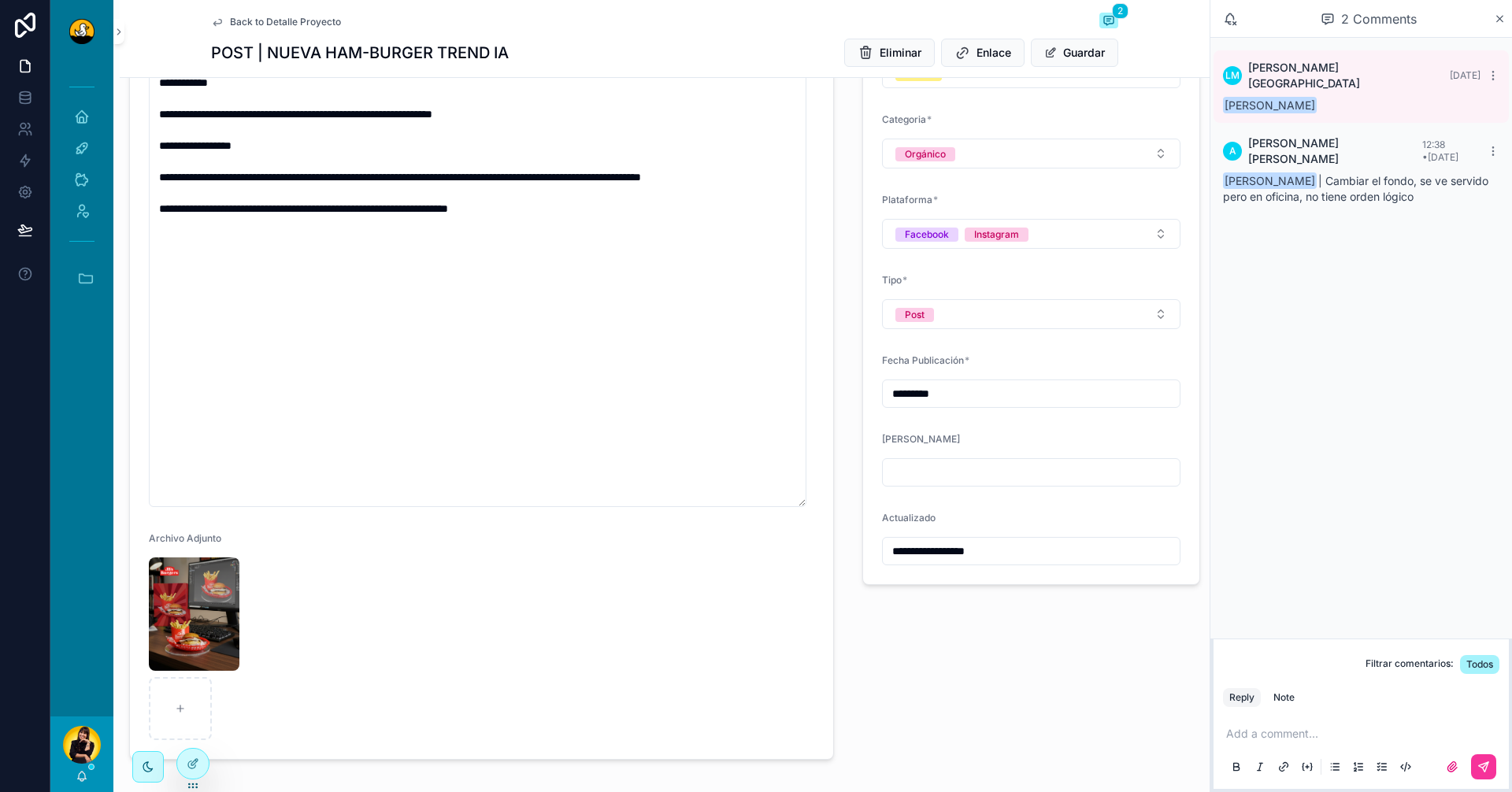
click at [1337, 741] on p "scrollable content" at bounding box center [1365, 734] width 277 height 16
click at [1483, 768] on icon "scrollable content" at bounding box center [1484, 767] width 10 height 10
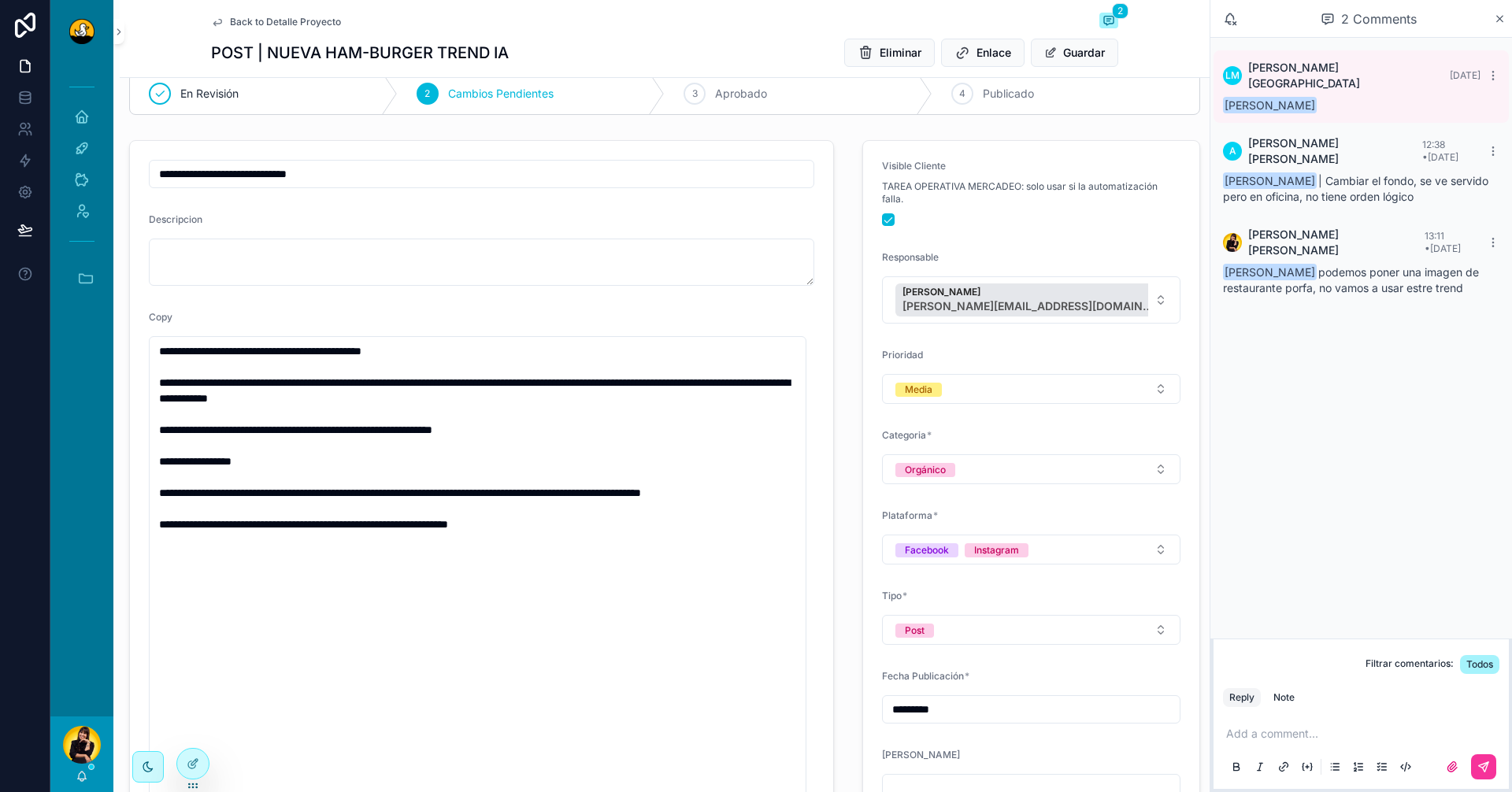
scroll to position [0, 0]
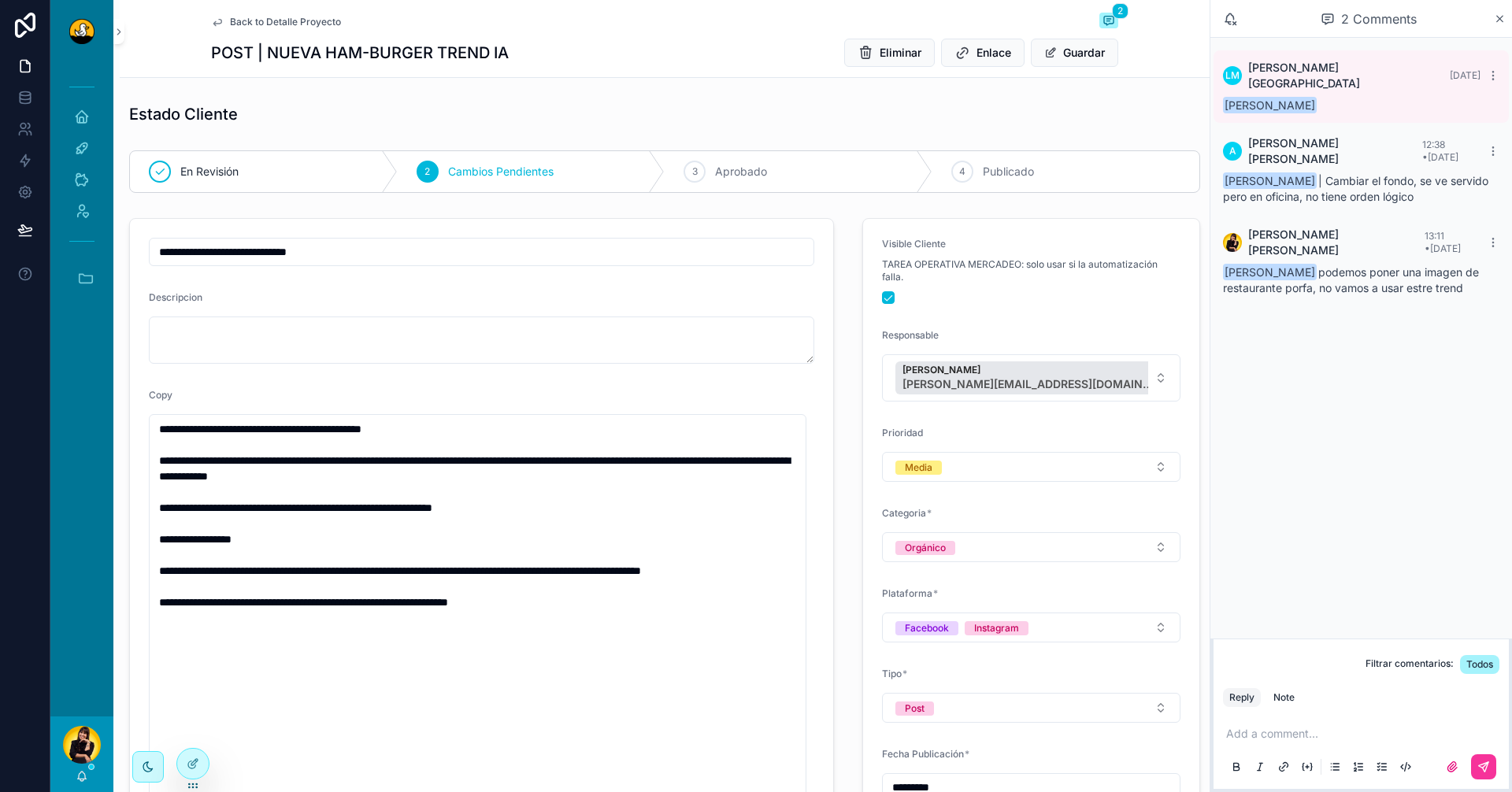
click at [274, 28] on div "Back to Detalle Proyecto 2" at bounding box center [664, 22] width 908 height 19
click at [273, 19] on span "Back to Detalle Proyecto" at bounding box center [285, 22] width 111 height 13
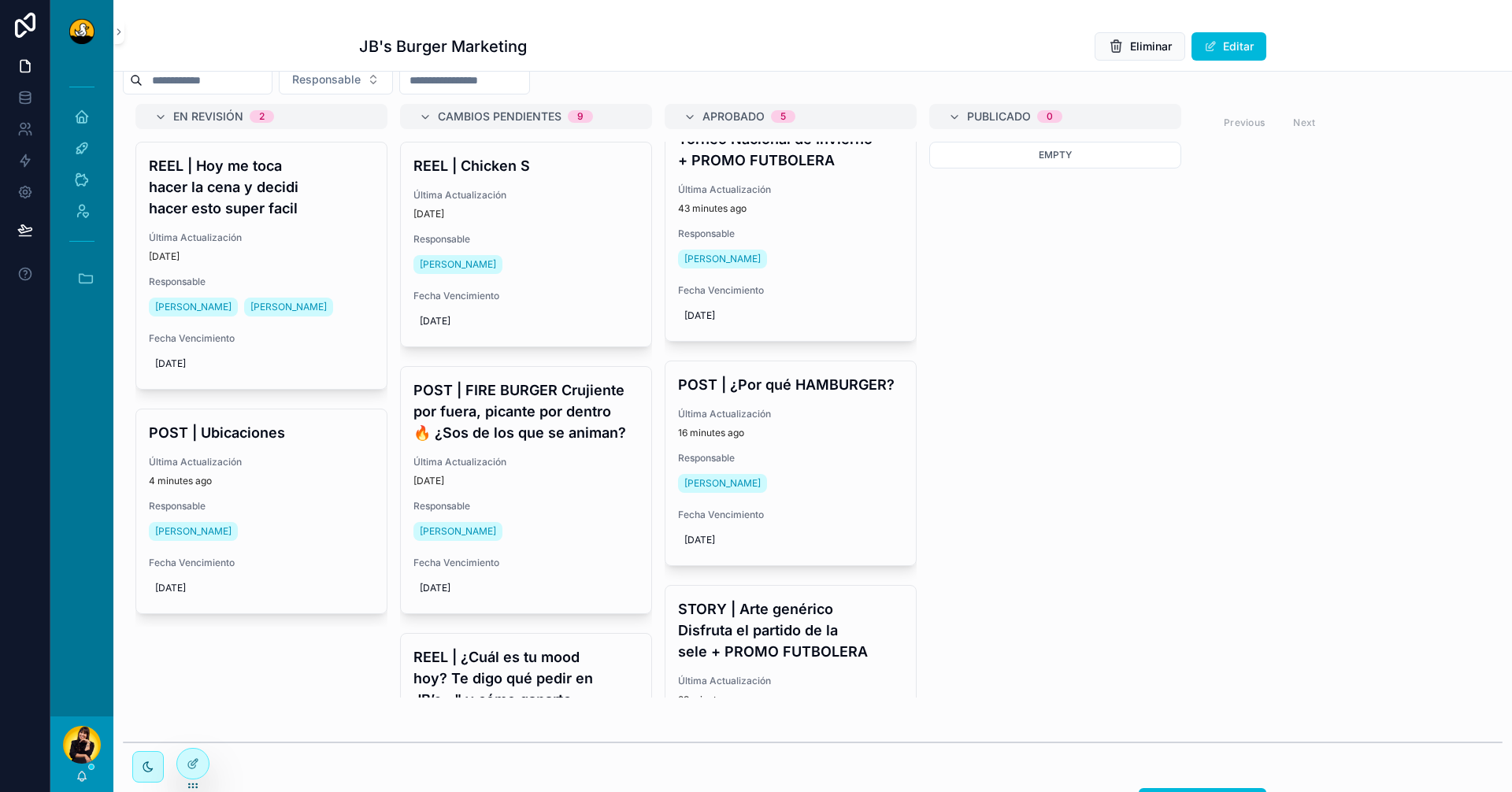
click at [595, 462] on div "POST | FIRE [PERSON_NAME] Crujiente por fuera, picante por dentro 🔥 ¿Sos de los…" at bounding box center [526, 490] width 250 height 246
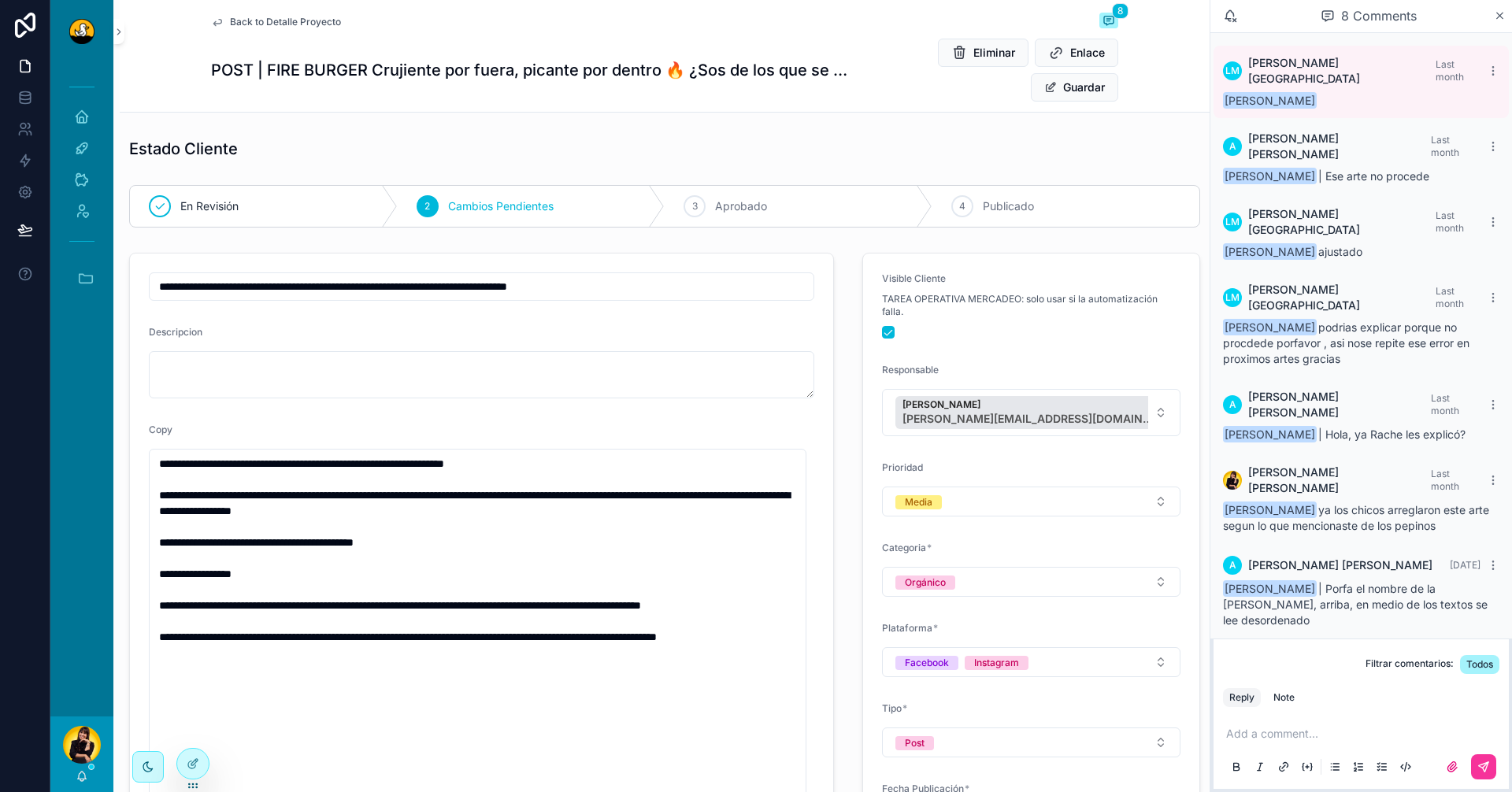
click at [230, 21] on span "Back to Detalle Proyecto" at bounding box center [285, 22] width 111 height 13
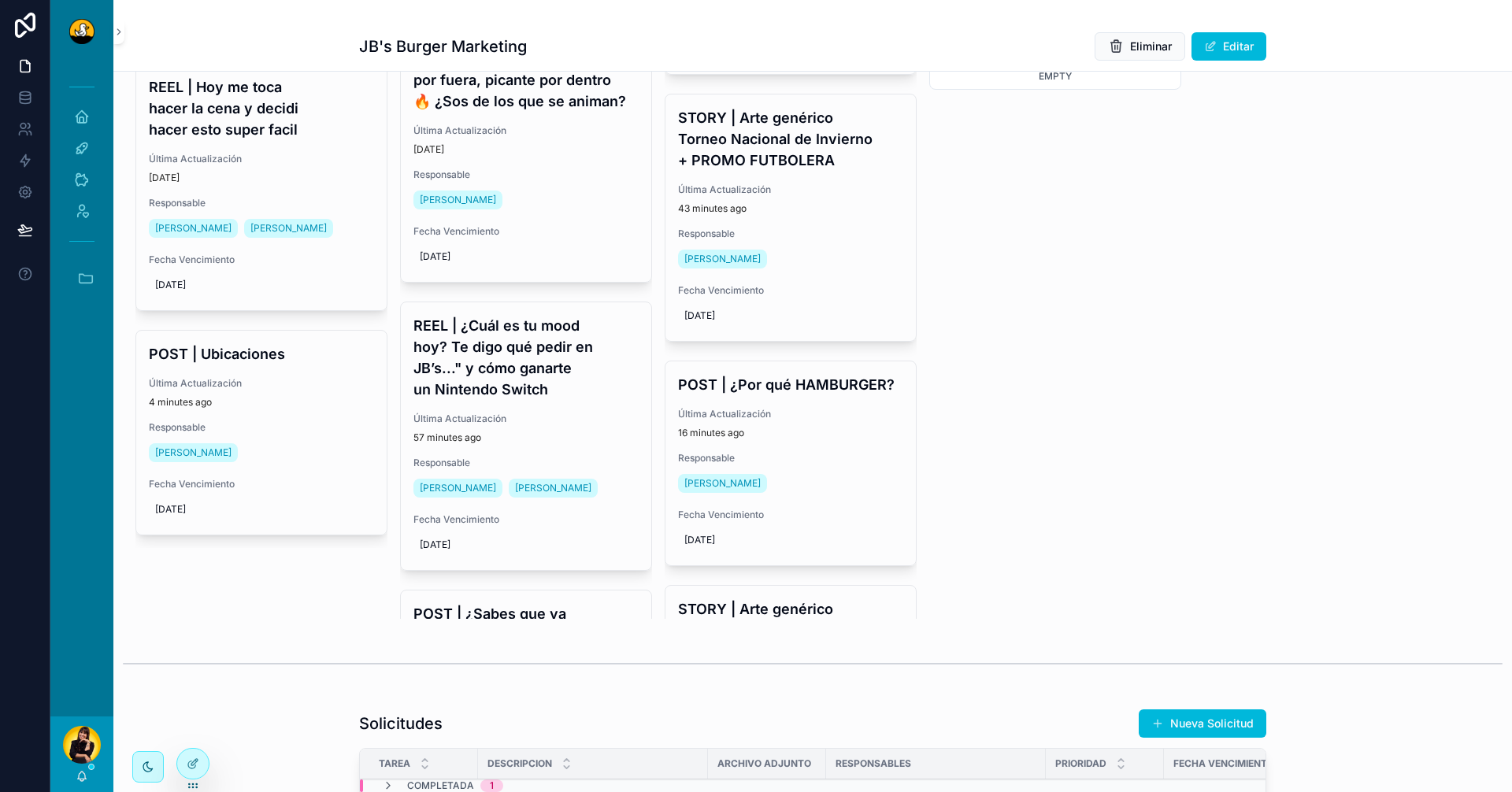
scroll to position [315, 0]
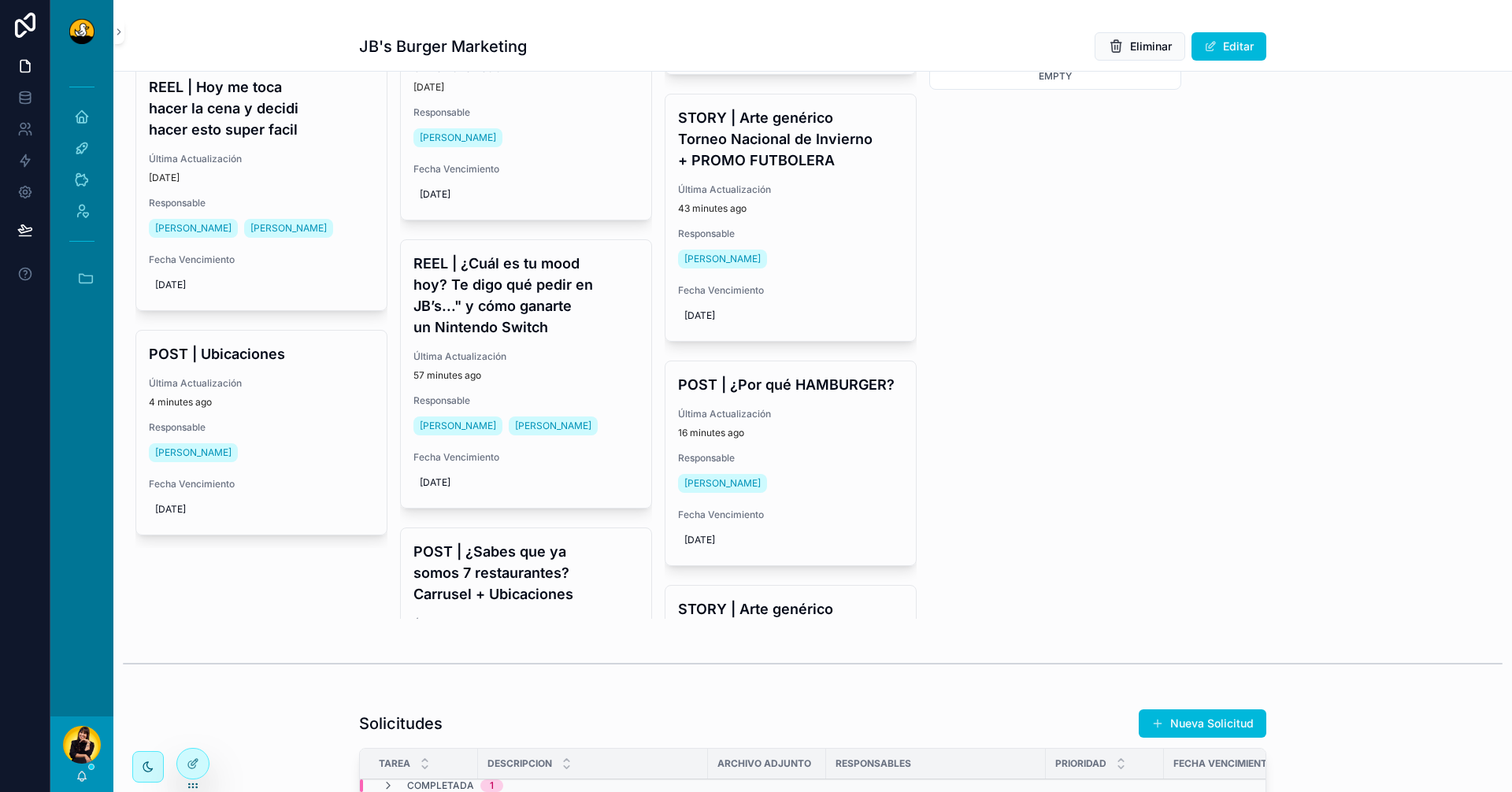
click at [523, 328] on h4 "REEL | ¿Cuál es tu mood hoy? Te digo qué pedir en JB’s..." y cómo ganarte un Ni…" at bounding box center [526, 295] width 226 height 85
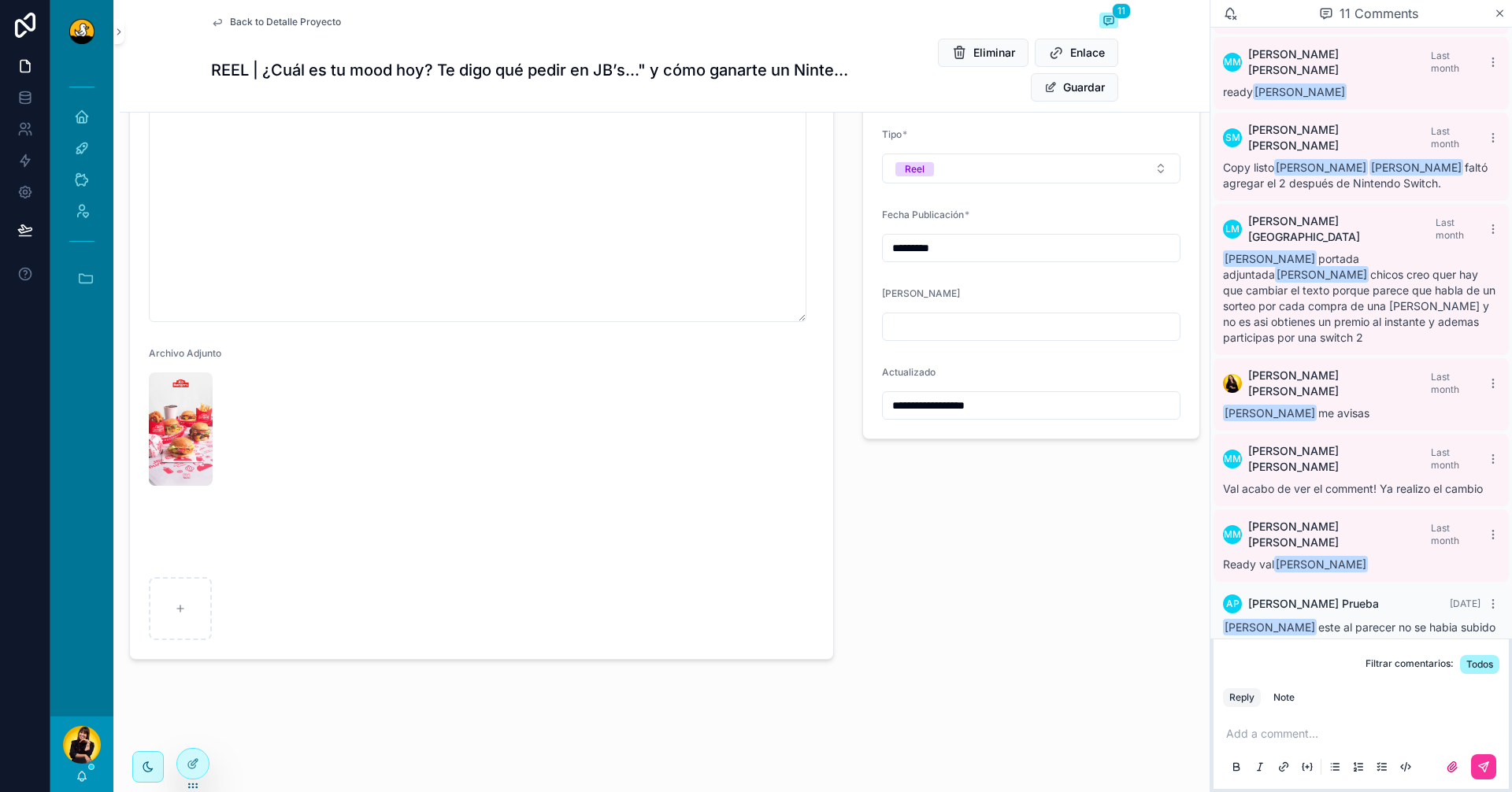
scroll to position [574, 0]
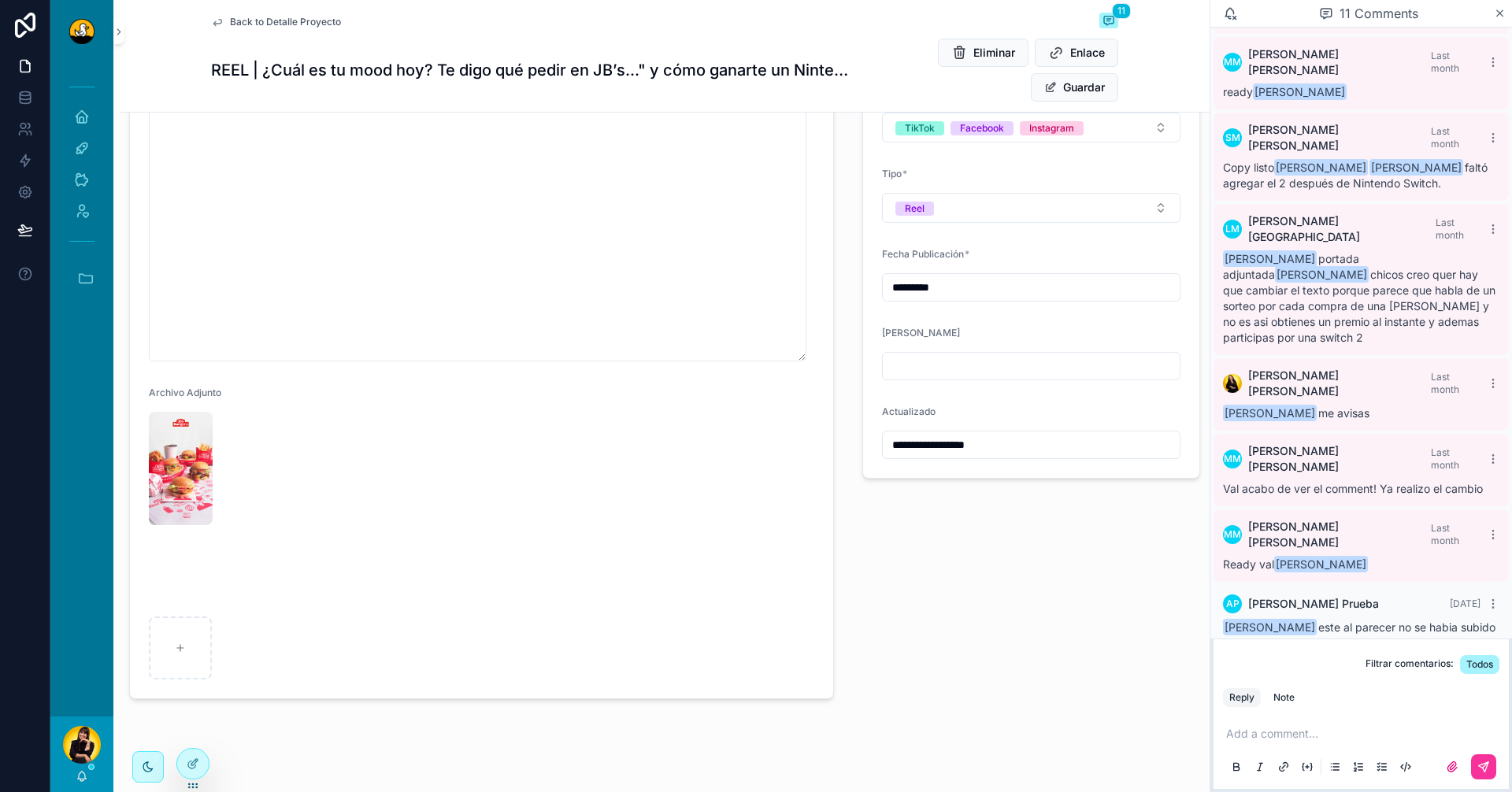
click at [230, 604] on video "scrollable content" at bounding box center [228, 571] width 157 height 79
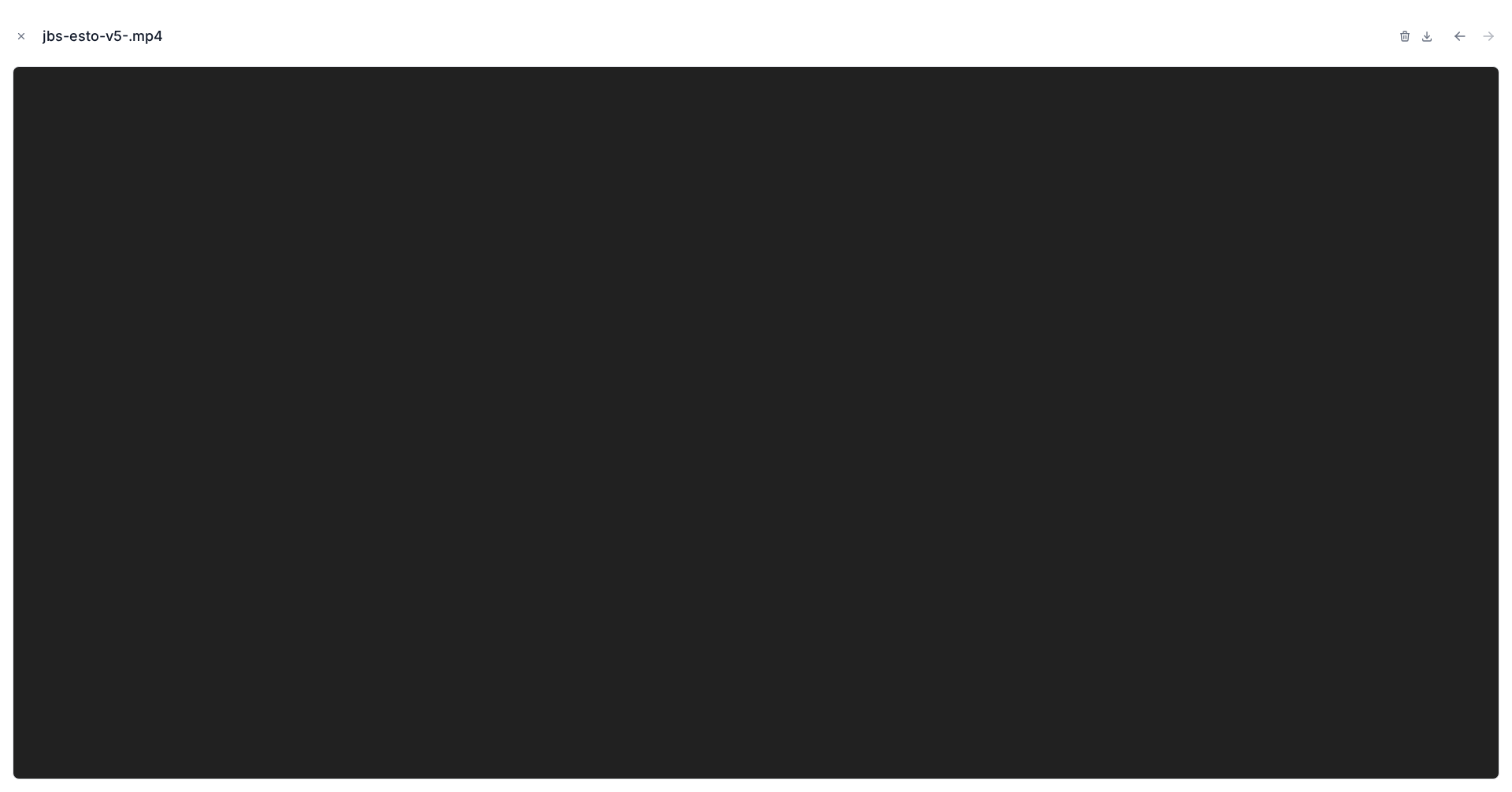
click at [22, 34] on icon "Close modal" at bounding box center [21, 35] width 11 height 11
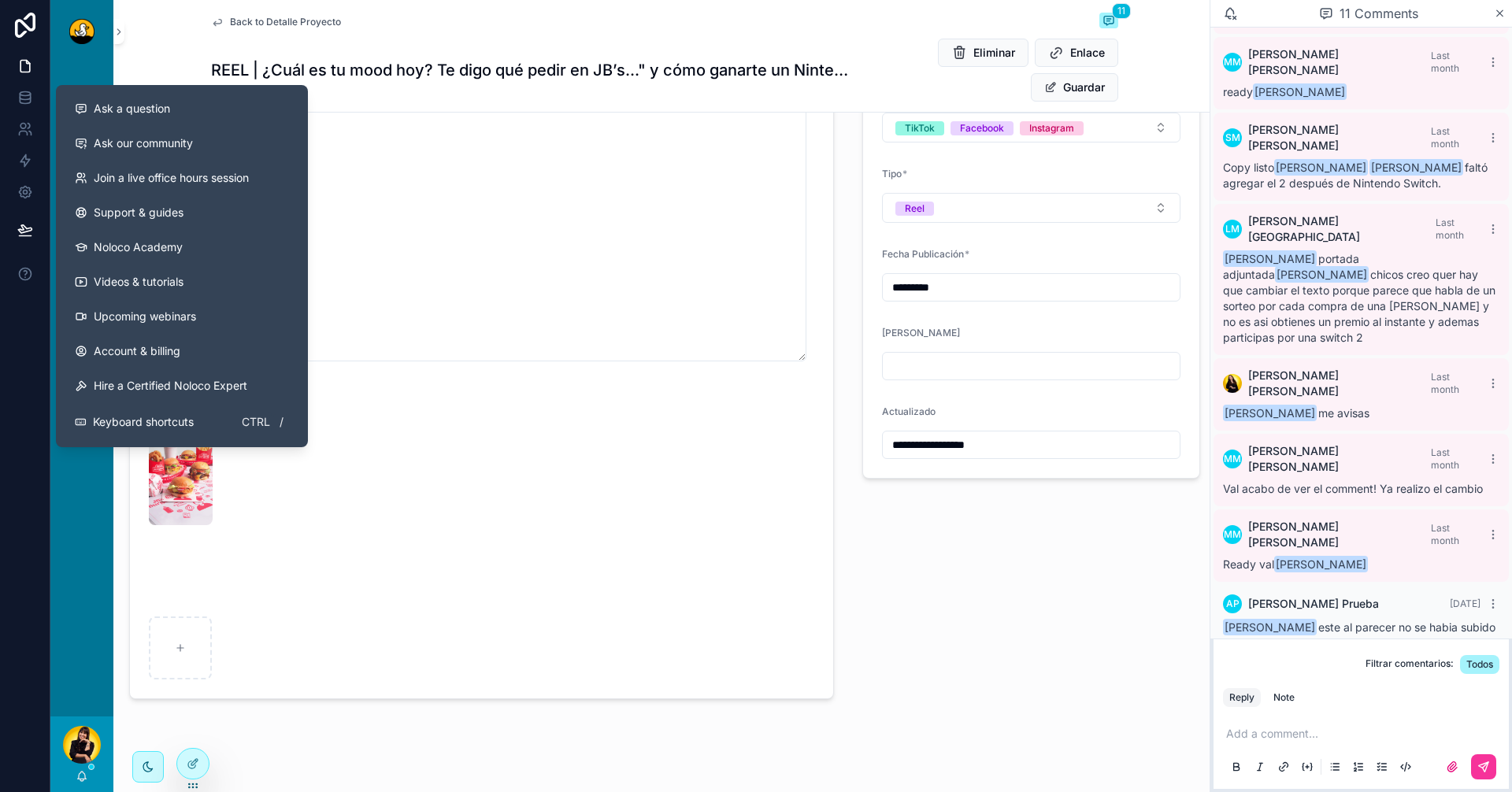
click at [168, 116] on span "Ask a question" at bounding box center [132, 109] width 77 height 16
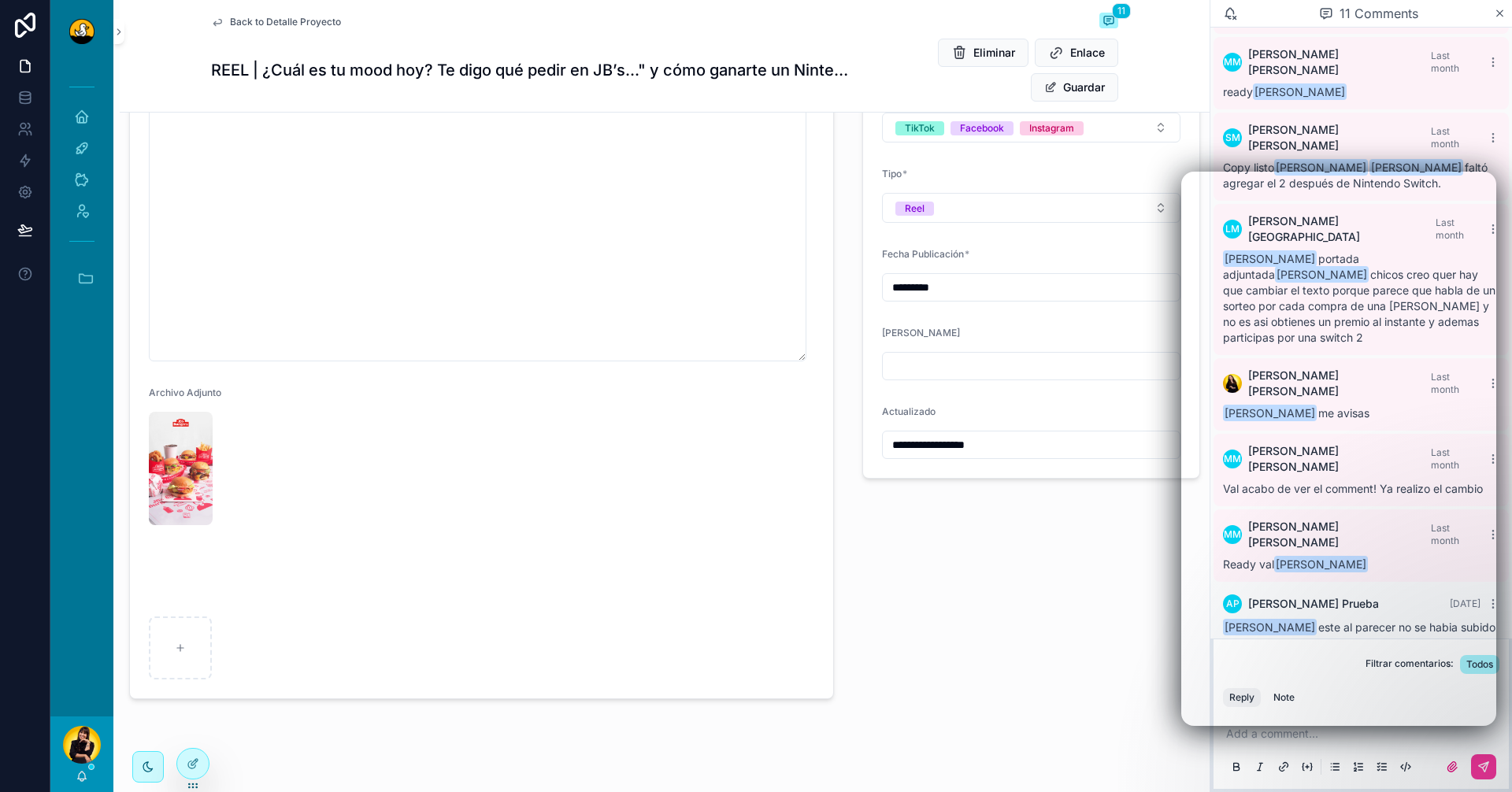
click at [253, 18] on span "Back to Detalle Proyecto" at bounding box center [285, 22] width 111 height 13
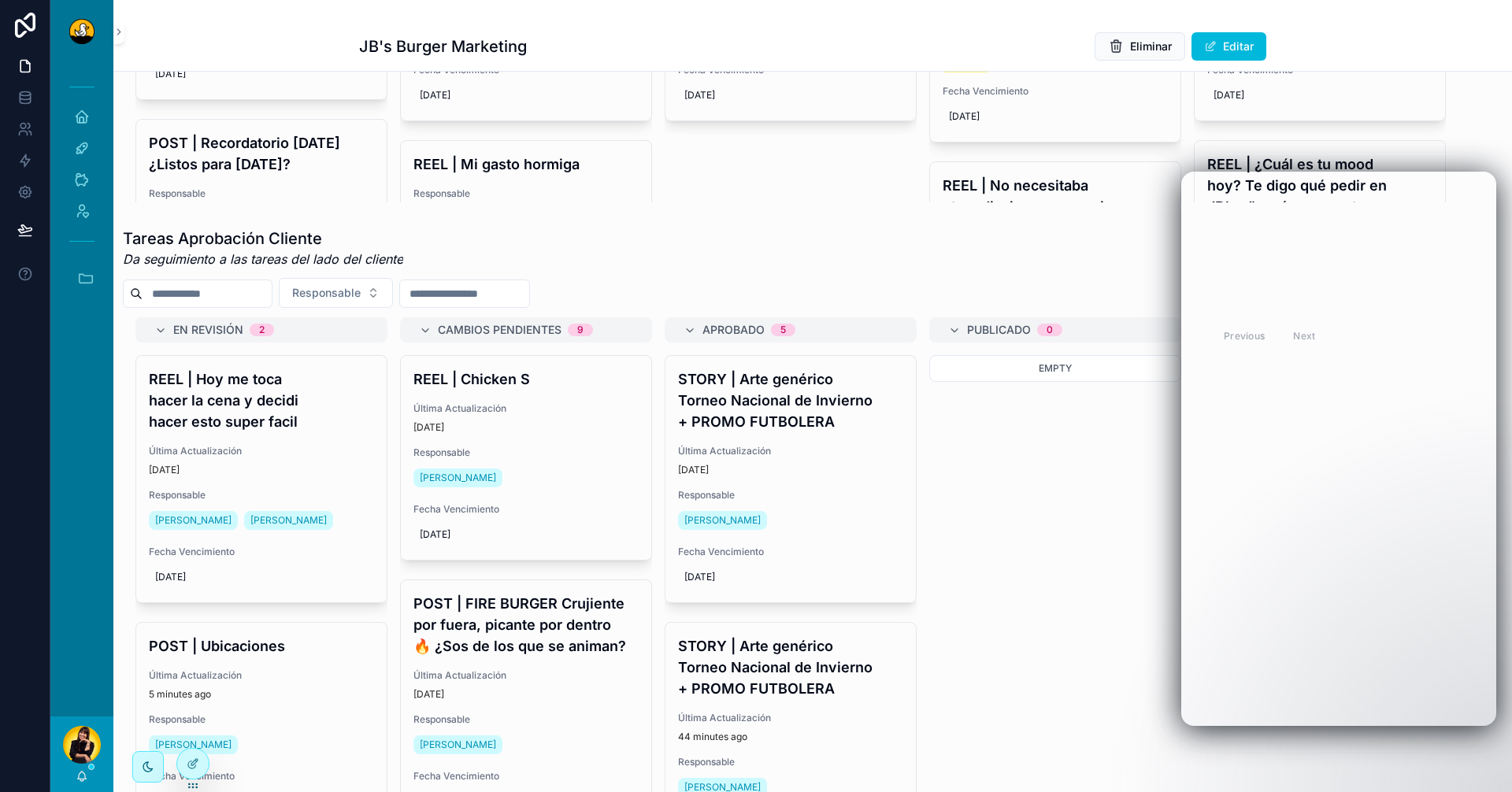
scroll to position [473, 0]
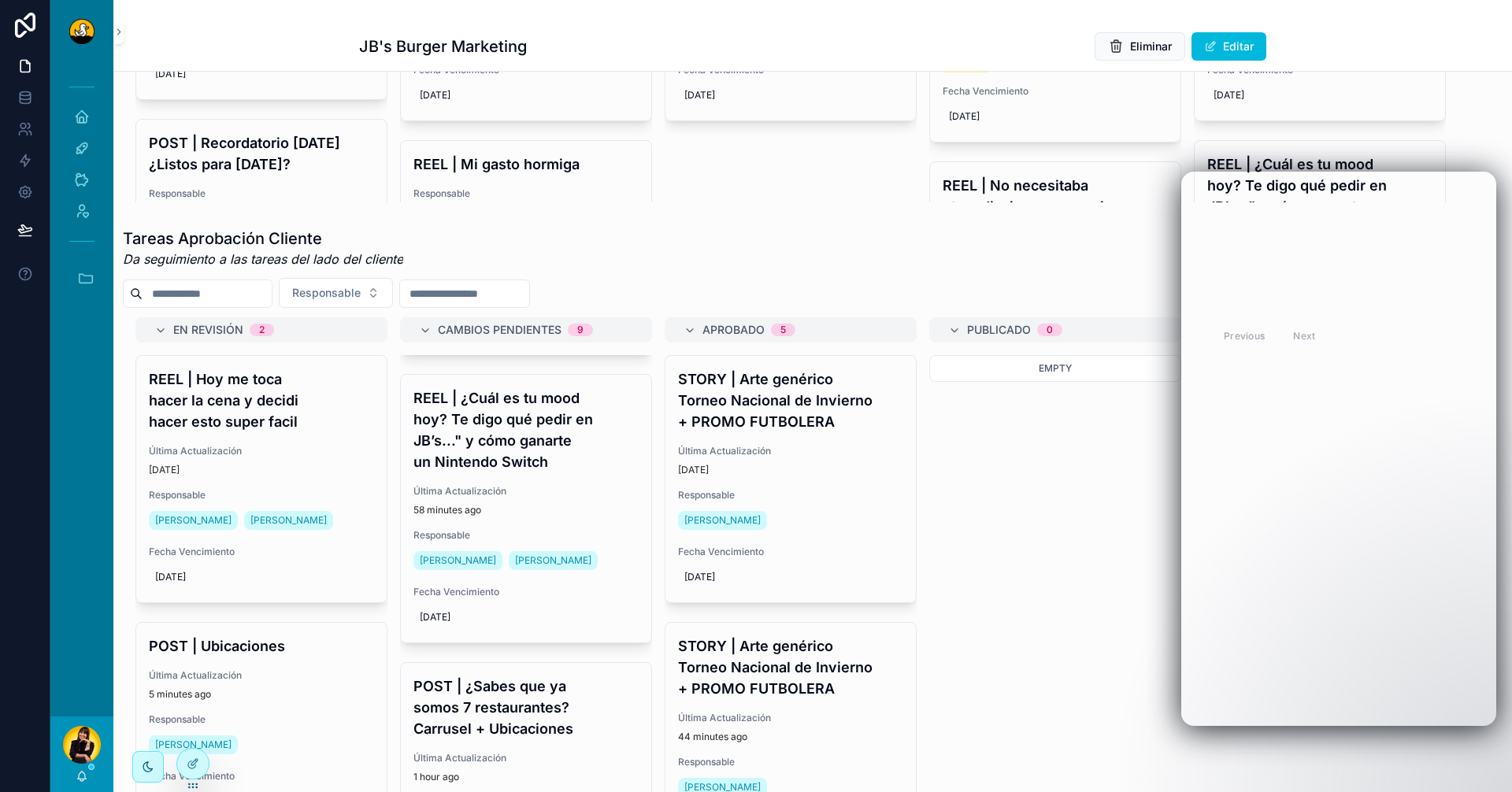
click at [194, 766] on icon at bounding box center [192, 764] width 13 height 13
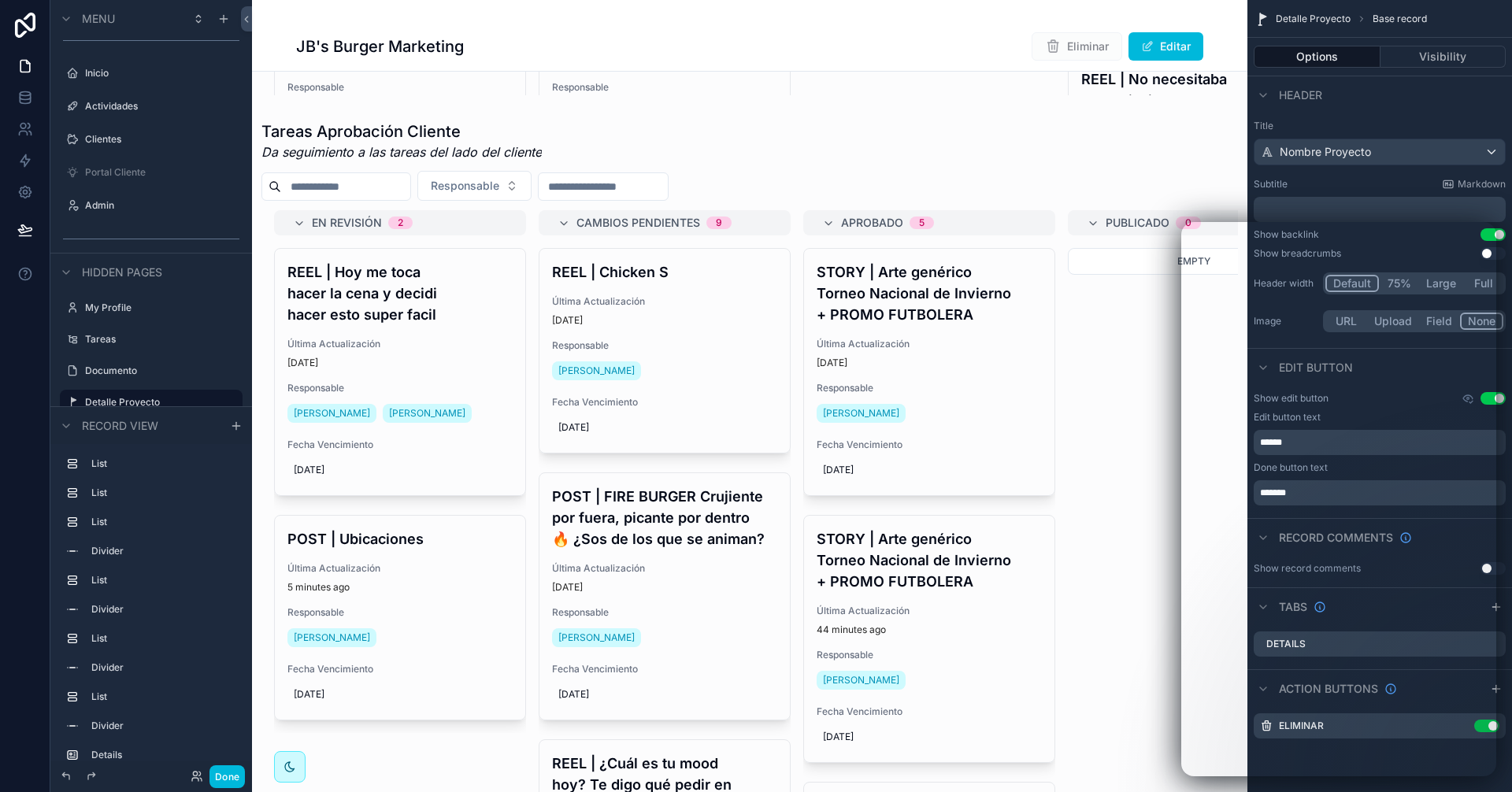
scroll to position [1269, 0]
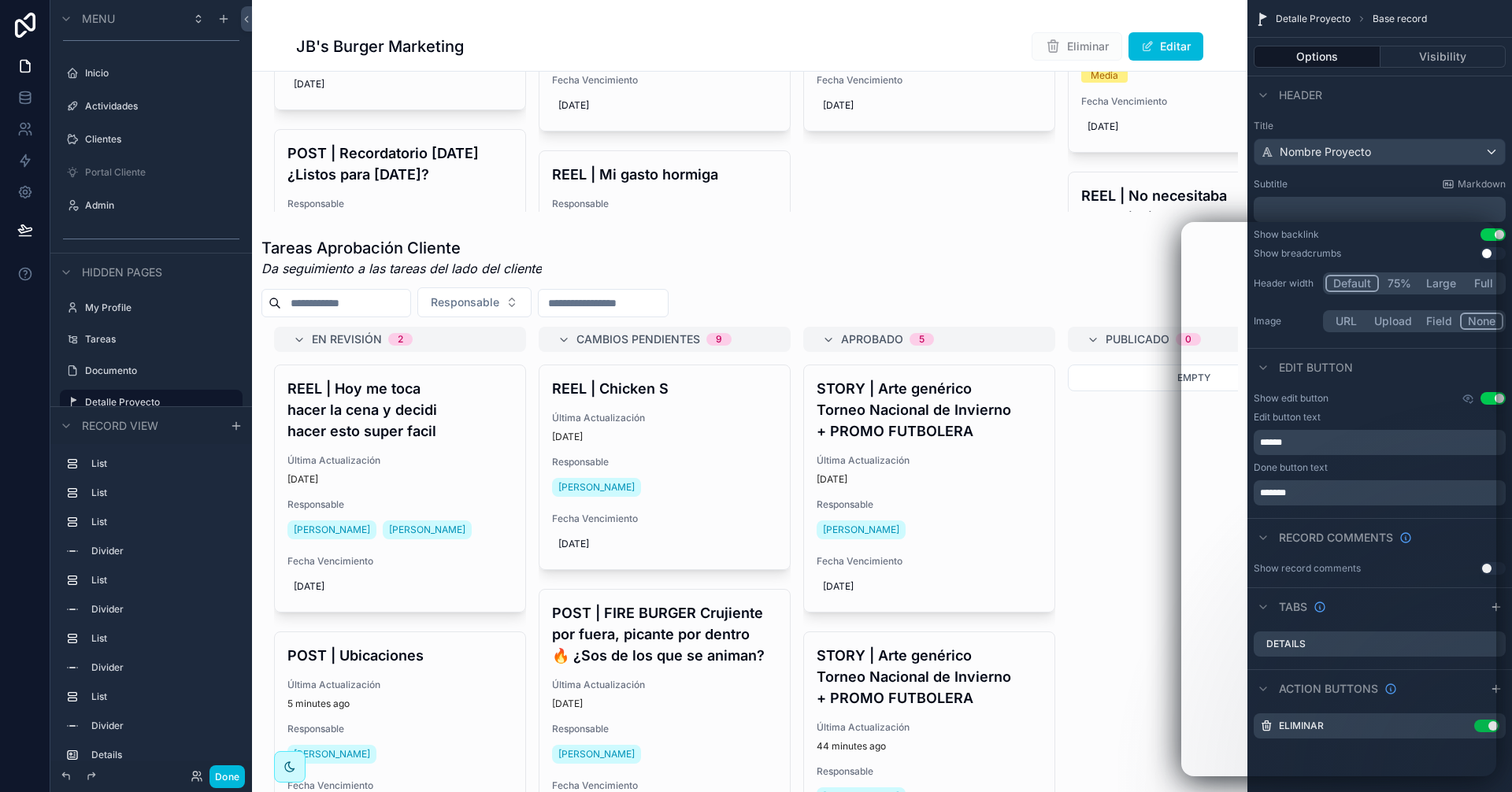
click at [1049, 301] on div "scrollable content" at bounding box center [750, 579] width 996 height 697
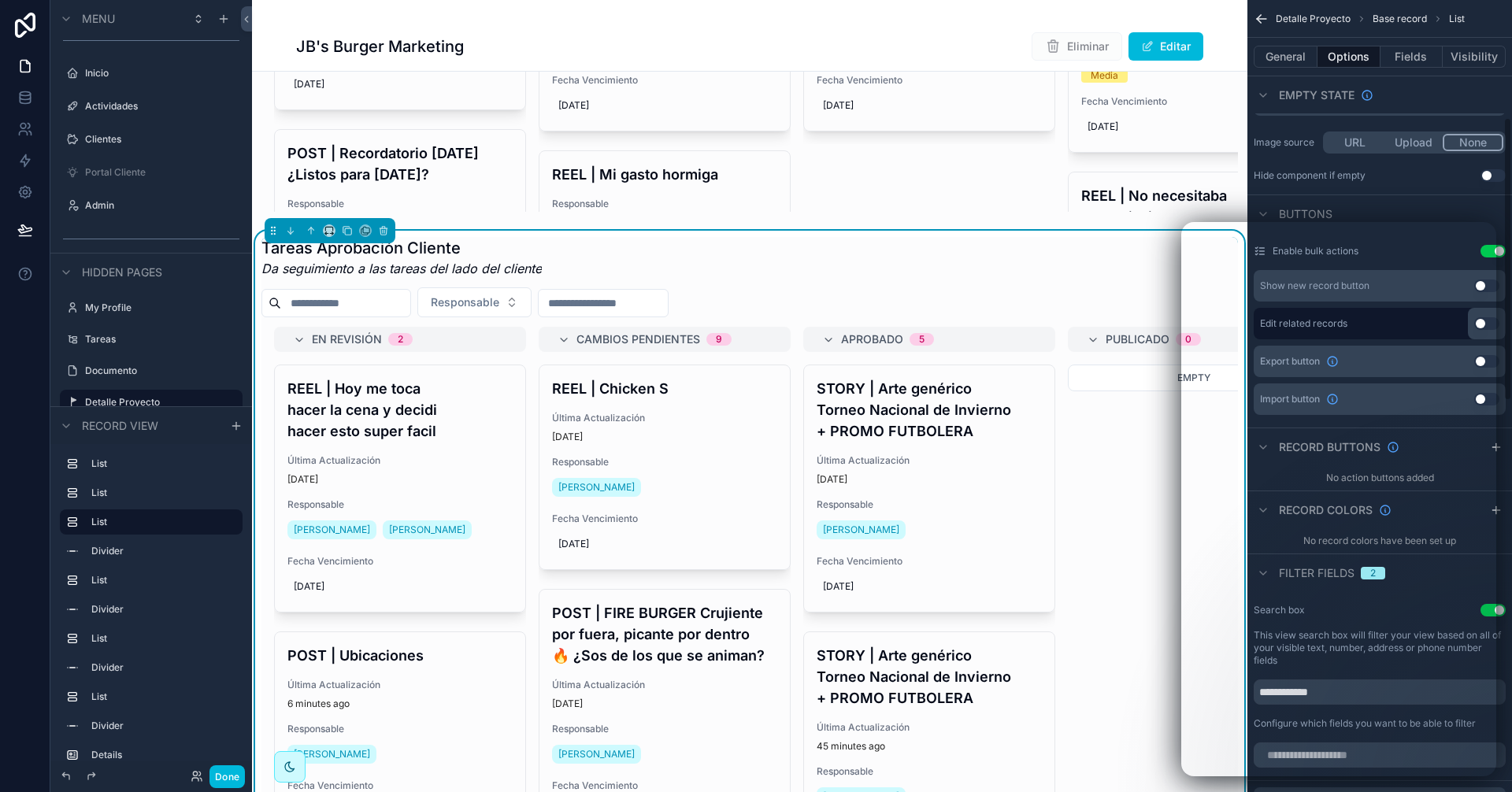
scroll to position [394, 0]
